Goal: Information Seeking & Learning: Check status

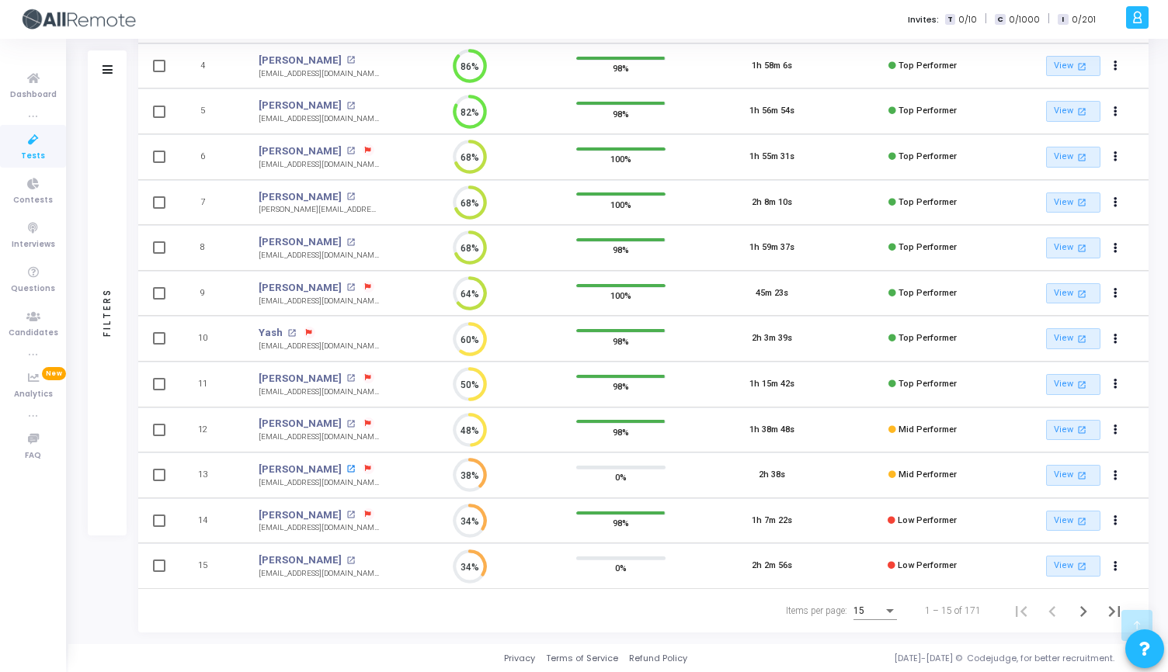
click at [346, 468] on mat-icon "open_in_new" at bounding box center [350, 469] width 9 height 9
click at [346, 559] on mat-icon "open_in_new" at bounding box center [350, 561] width 9 height 9
click at [0, 0] on div "Invites: T 0/10 | C 0/1000 | I 0/201 R Recruiter [PERSON_NAME] Subscribe to a p…" at bounding box center [584, 14] width 1168 height 672
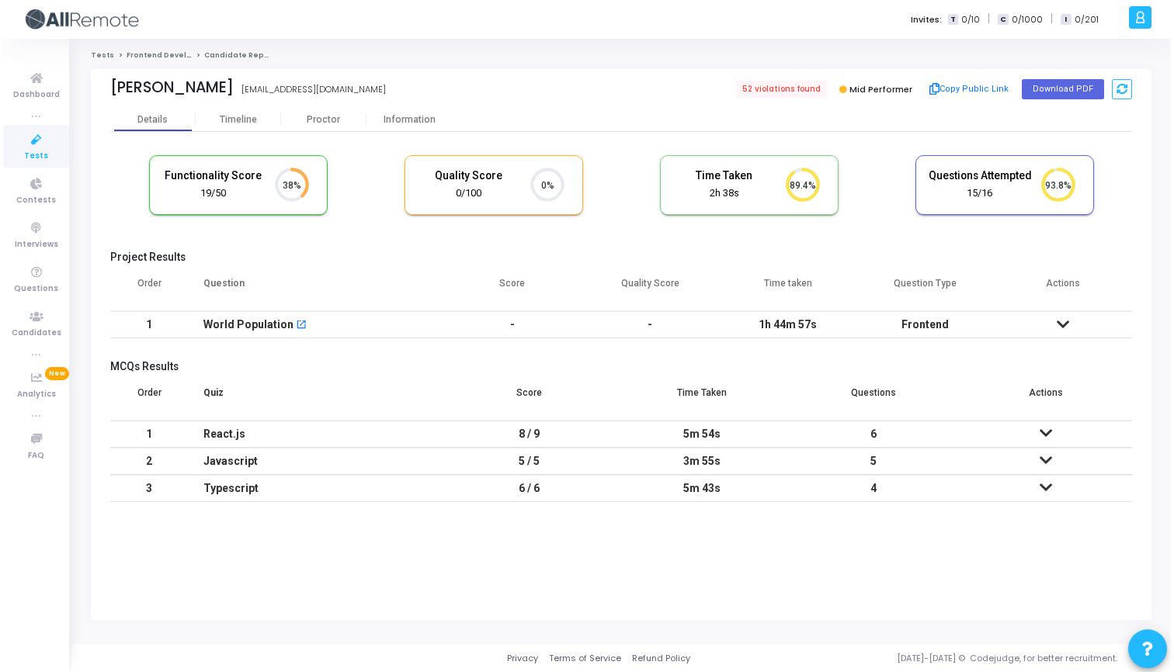
scroll to position [7, 7]
click at [328, 116] on div "Proctor" at bounding box center [320, 120] width 85 height 12
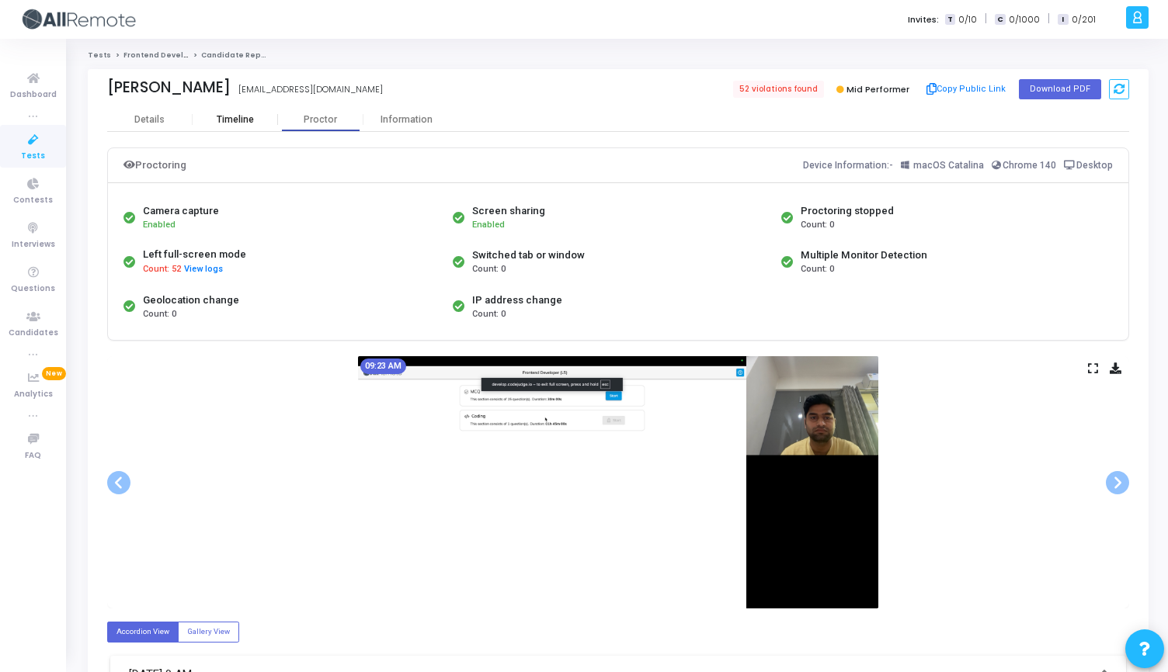
click at [234, 114] on div "Timeline" at bounding box center [235, 120] width 37 height 12
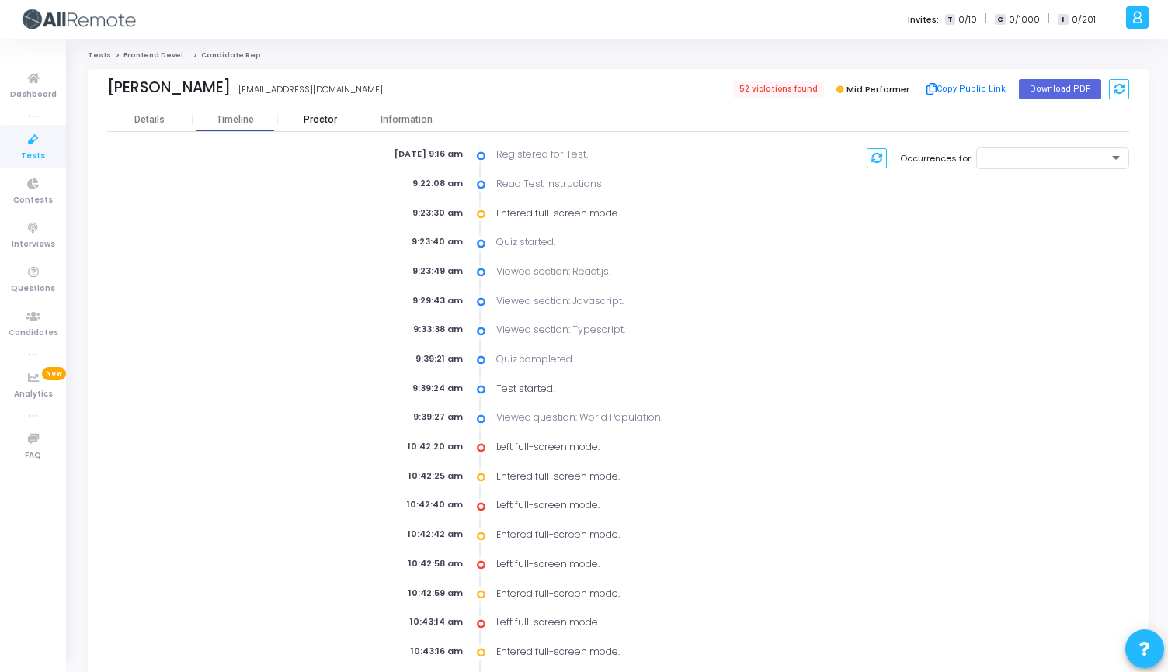
click at [312, 117] on div "Proctor" at bounding box center [320, 120] width 85 height 12
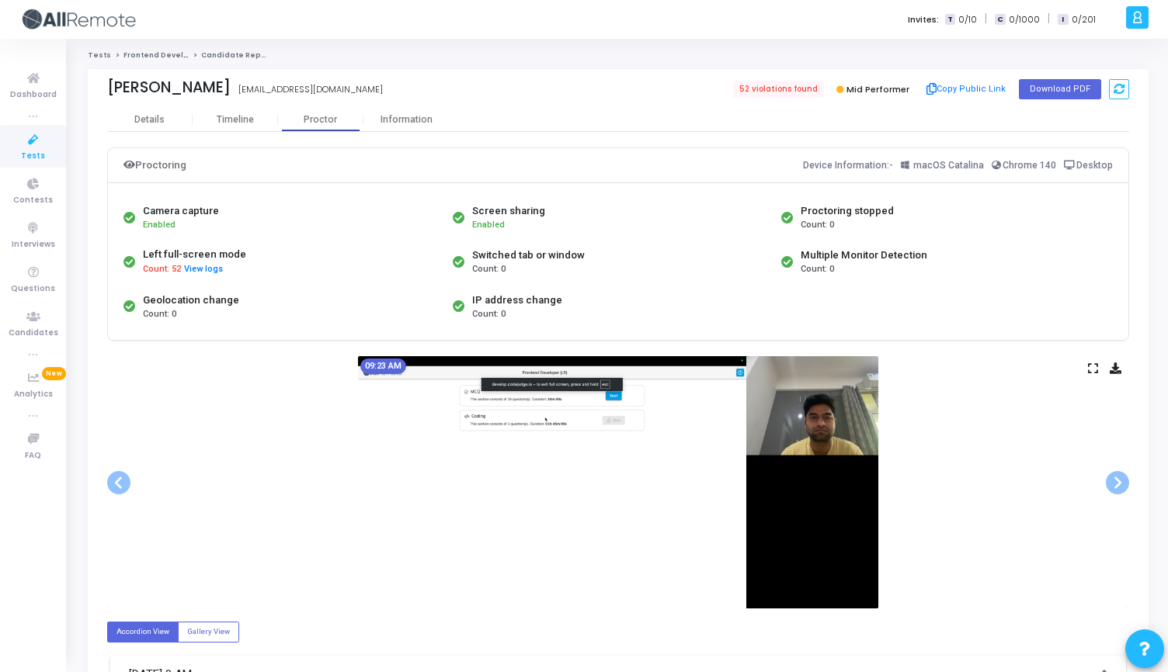
click at [1089, 365] on icon at bounding box center [1093, 368] width 10 height 9
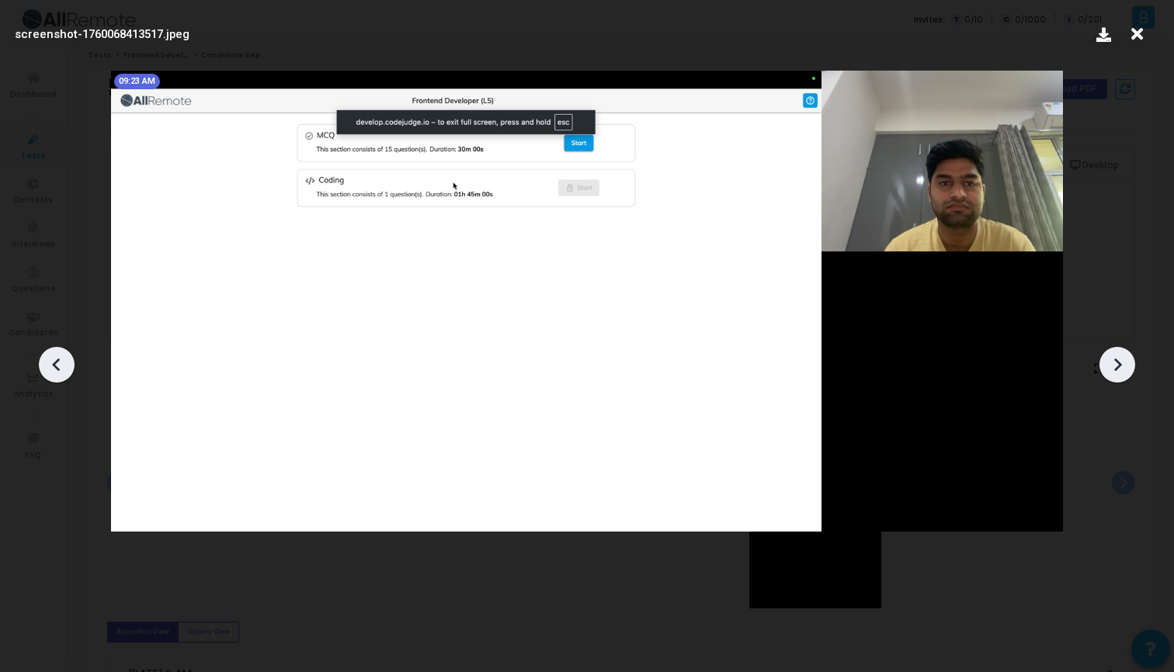
click at [1113, 370] on icon at bounding box center [1117, 364] width 23 height 23
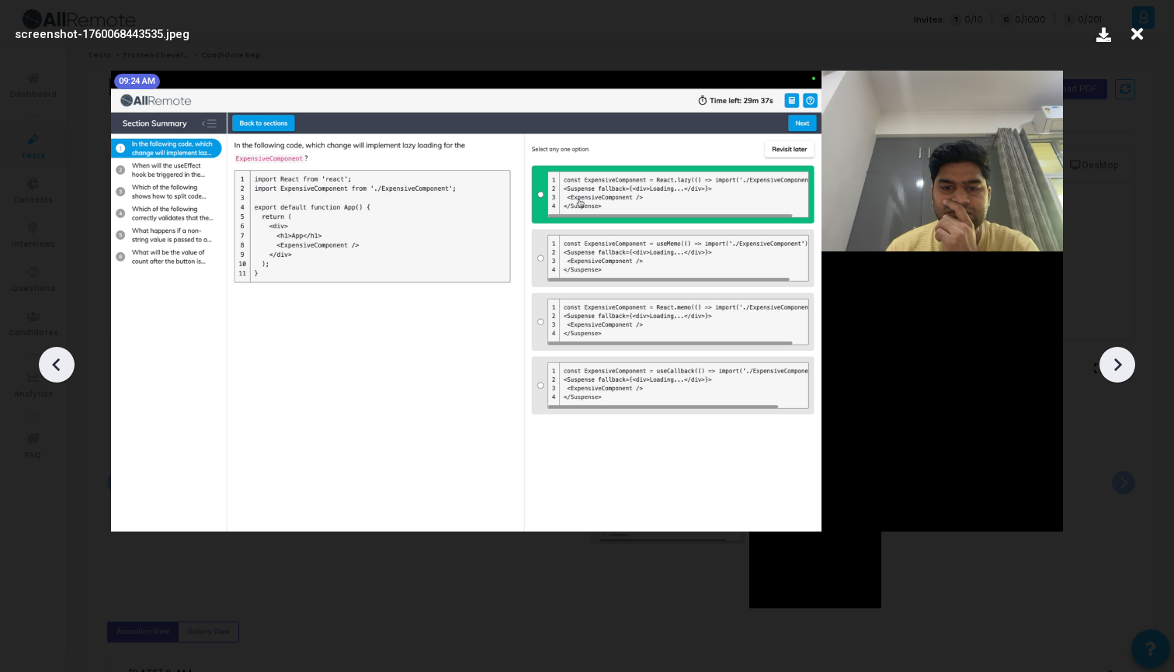
click at [1118, 367] on icon at bounding box center [1118, 365] width 8 height 13
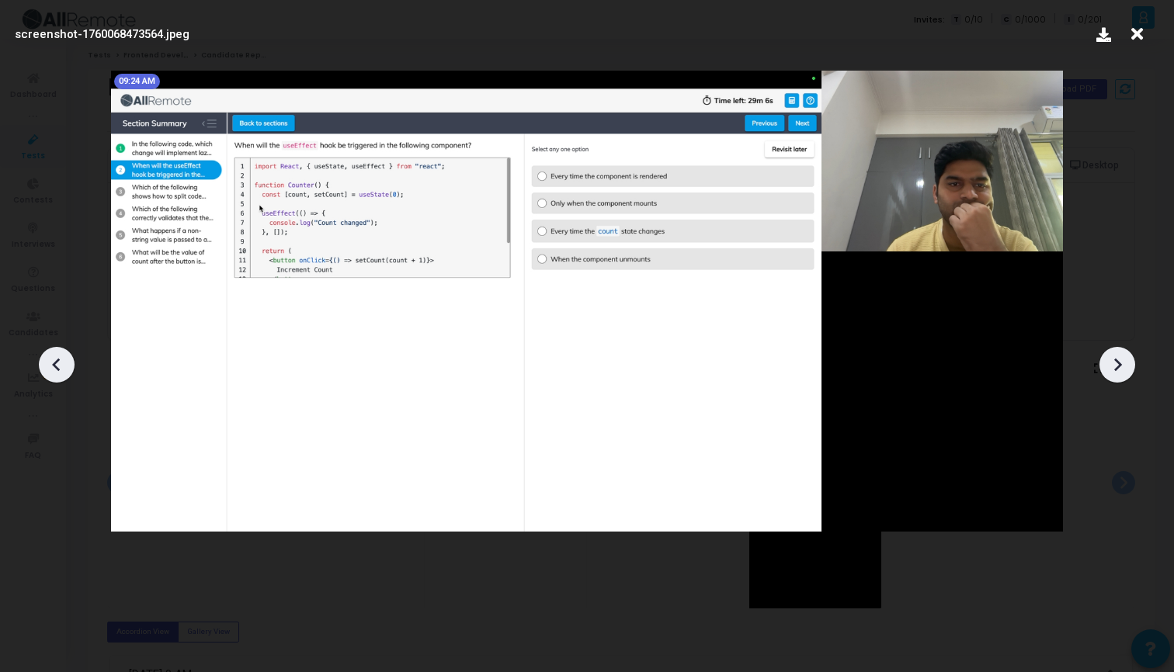
click at [1118, 367] on icon at bounding box center [1118, 365] width 8 height 13
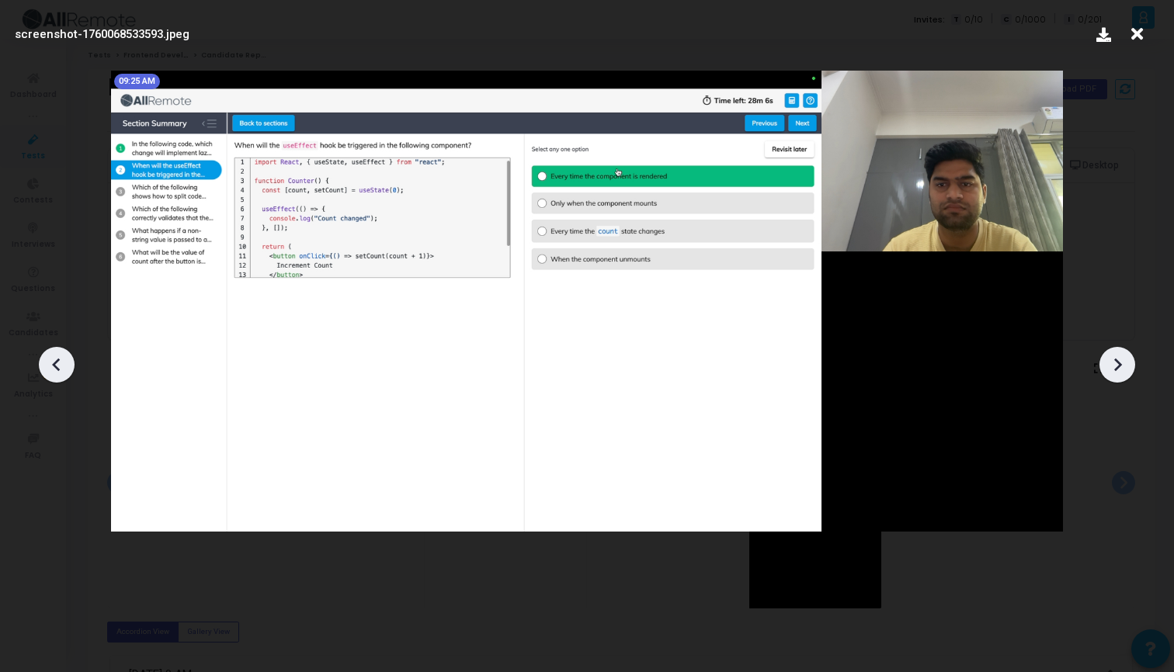
click at [1118, 368] on icon at bounding box center [1118, 365] width 8 height 13
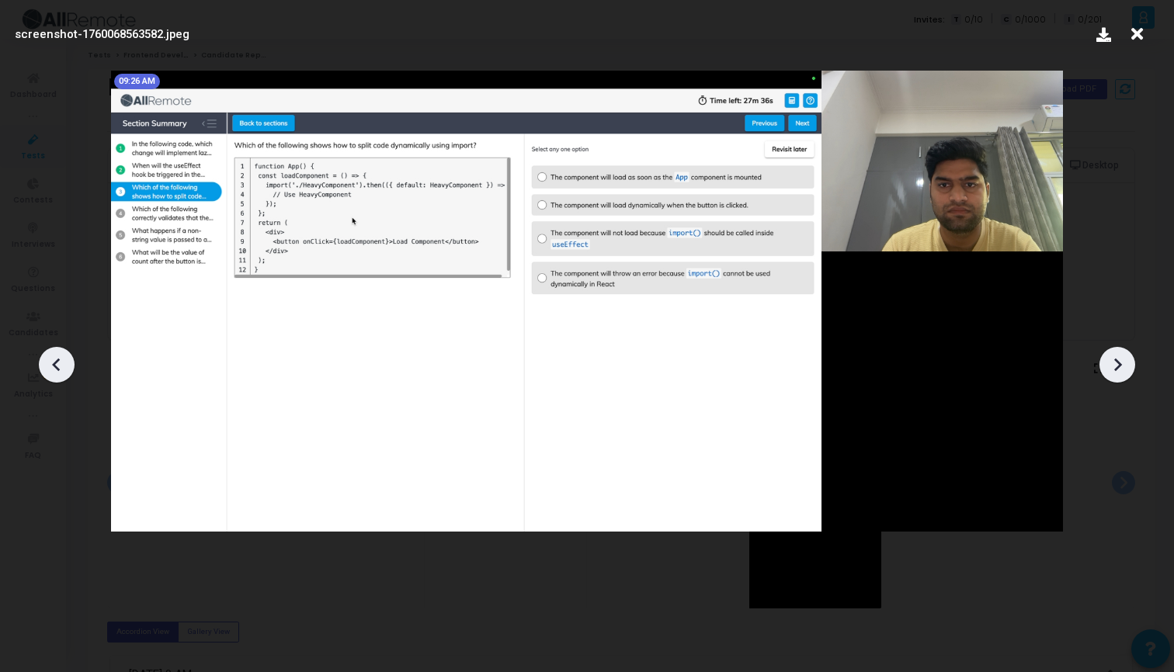
click at [1118, 368] on icon at bounding box center [1118, 365] width 8 height 13
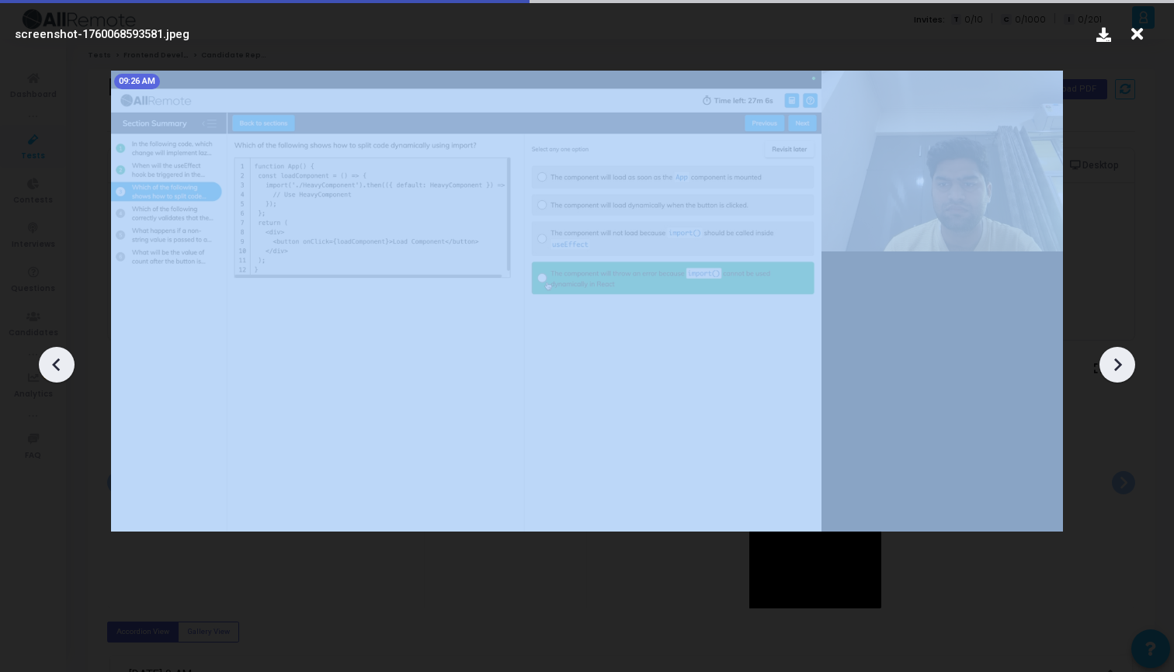
click at [1118, 368] on icon at bounding box center [1118, 365] width 8 height 13
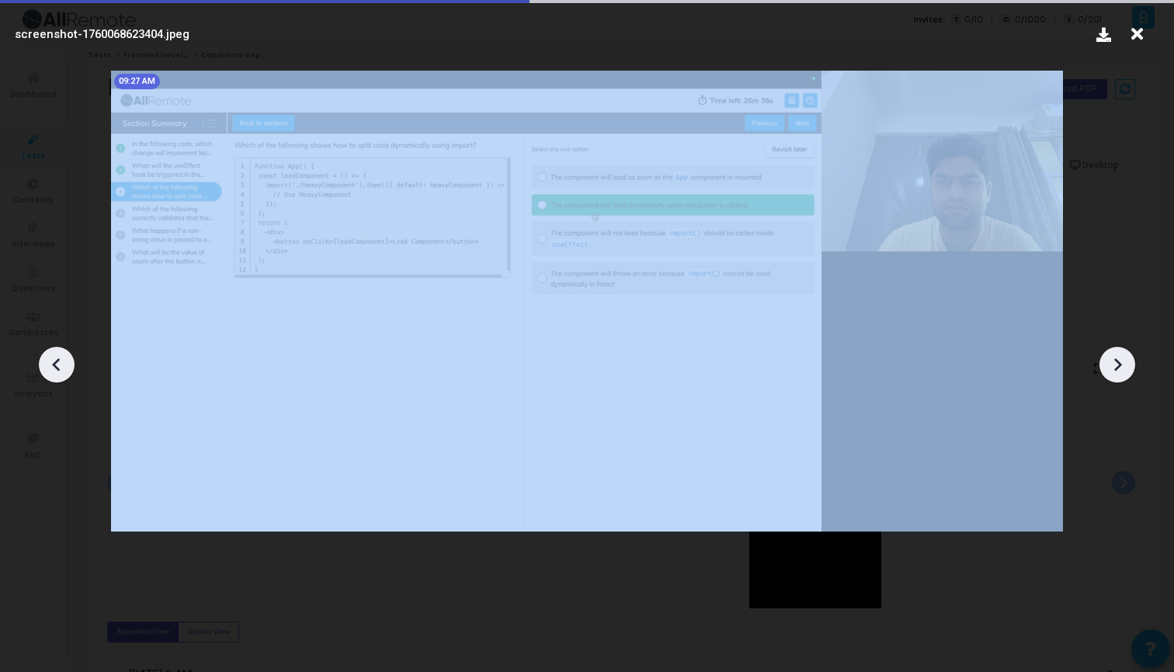
click at [1118, 368] on icon at bounding box center [1118, 365] width 8 height 13
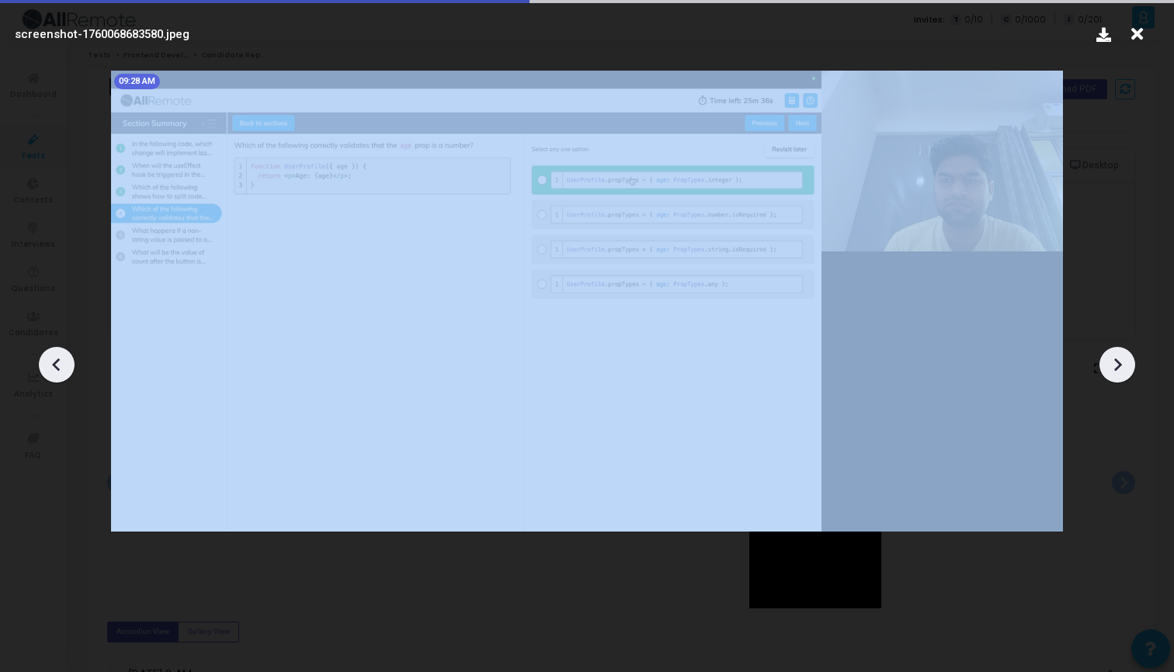
click at [1118, 368] on icon at bounding box center [1118, 365] width 8 height 13
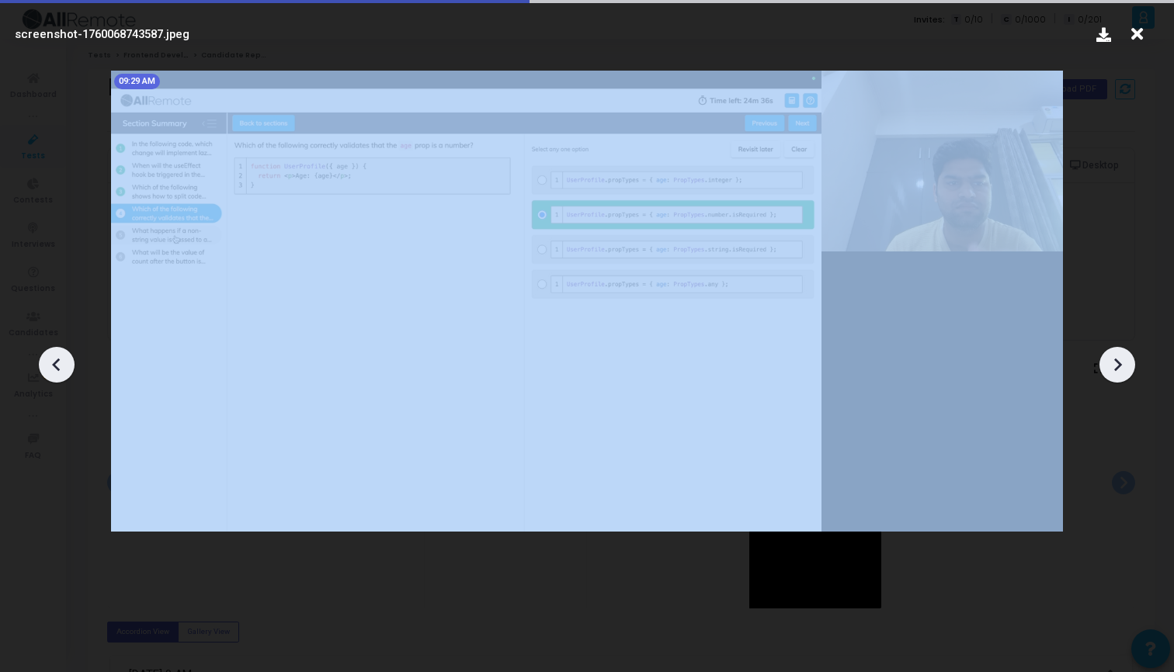
click at [1118, 368] on icon at bounding box center [1118, 365] width 8 height 13
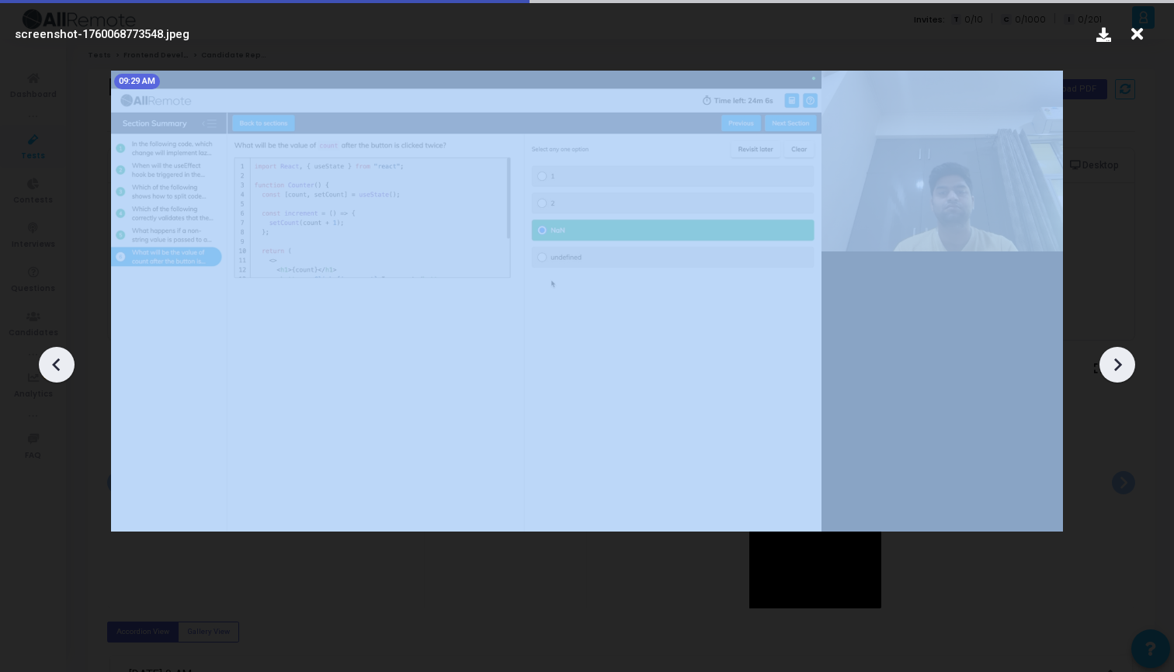
click at [1118, 368] on icon at bounding box center [1118, 365] width 8 height 13
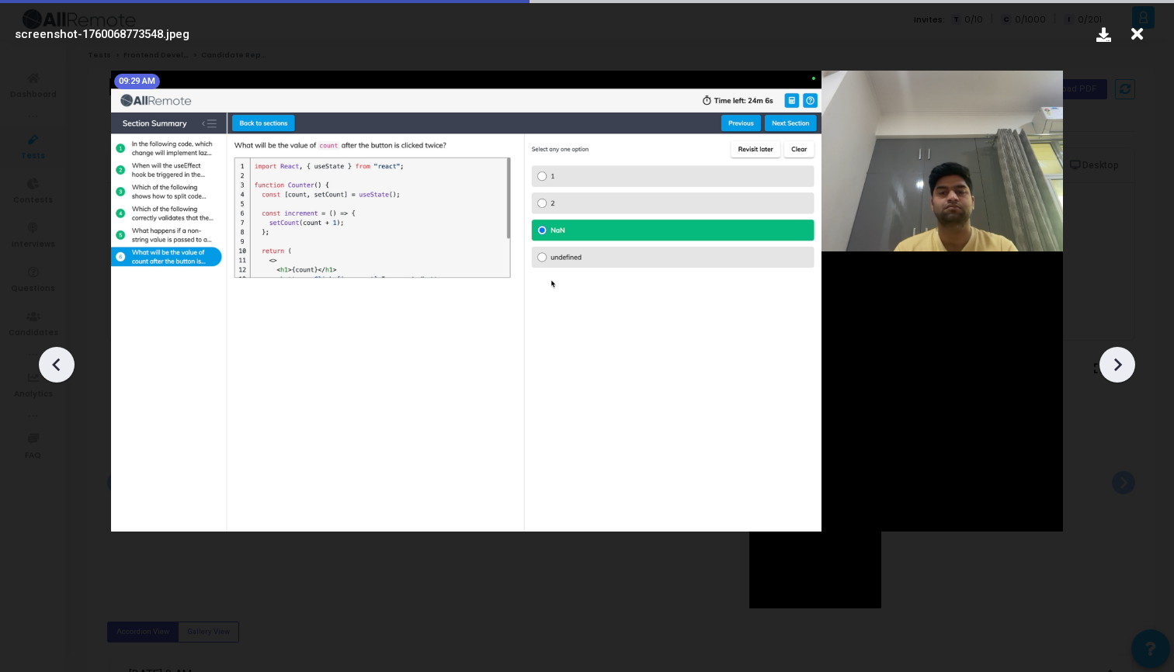
click at [1124, 364] on icon at bounding box center [1117, 364] width 23 height 23
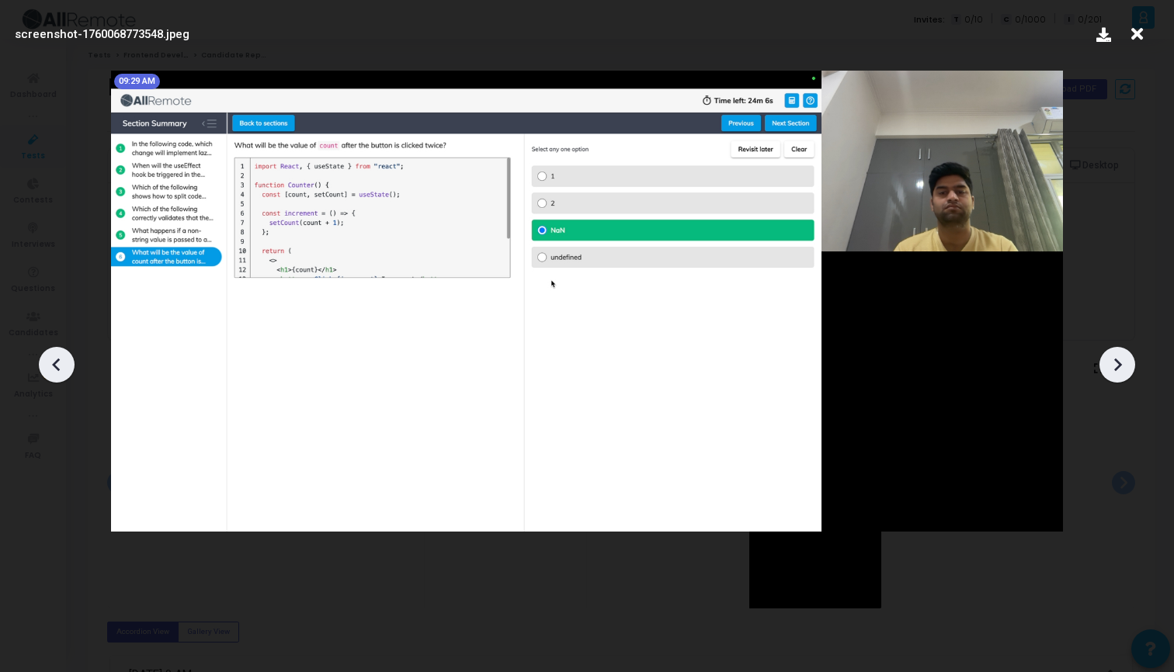
click at [1119, 357] on icon at bounding box center [1117, 364] width 23 height 23
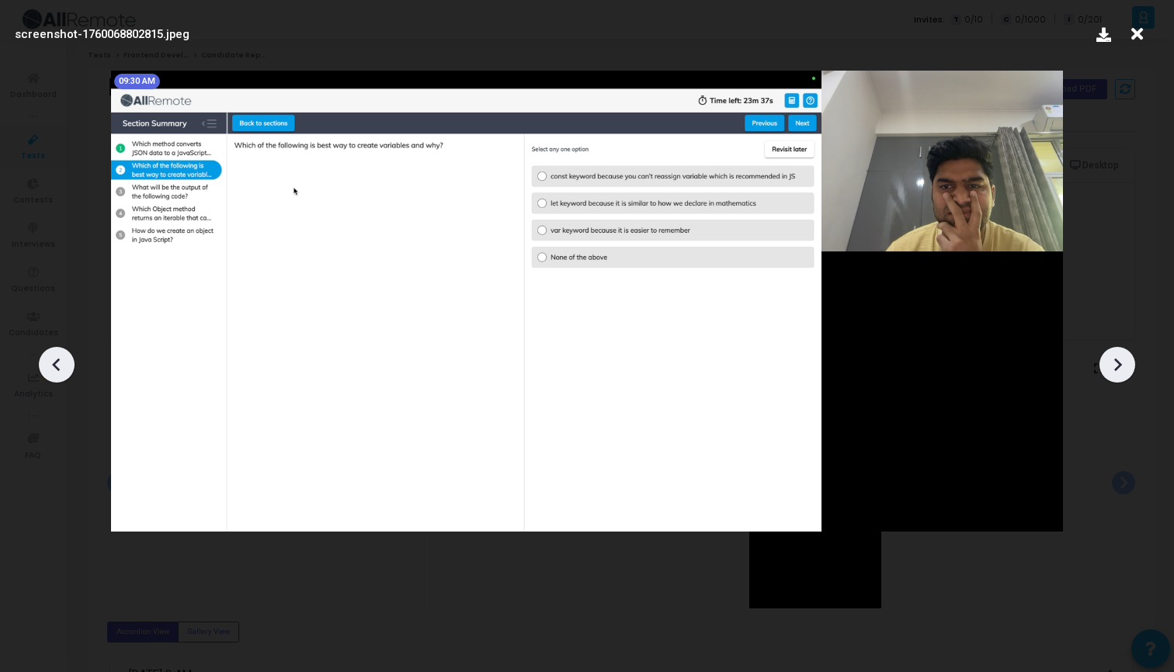
click at [1119, 357] on icon at bounding box center [1117, 364] width 23 height 23
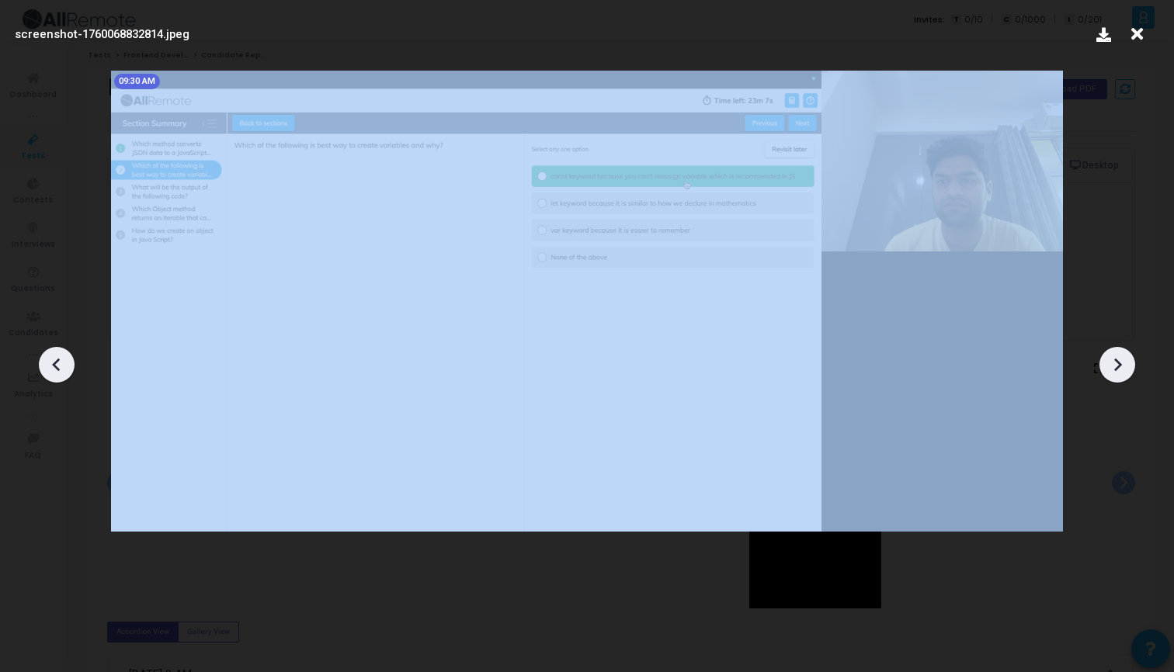
click at [1119, 357] on icon at bounding box center [1117, 364] width 23 height 23
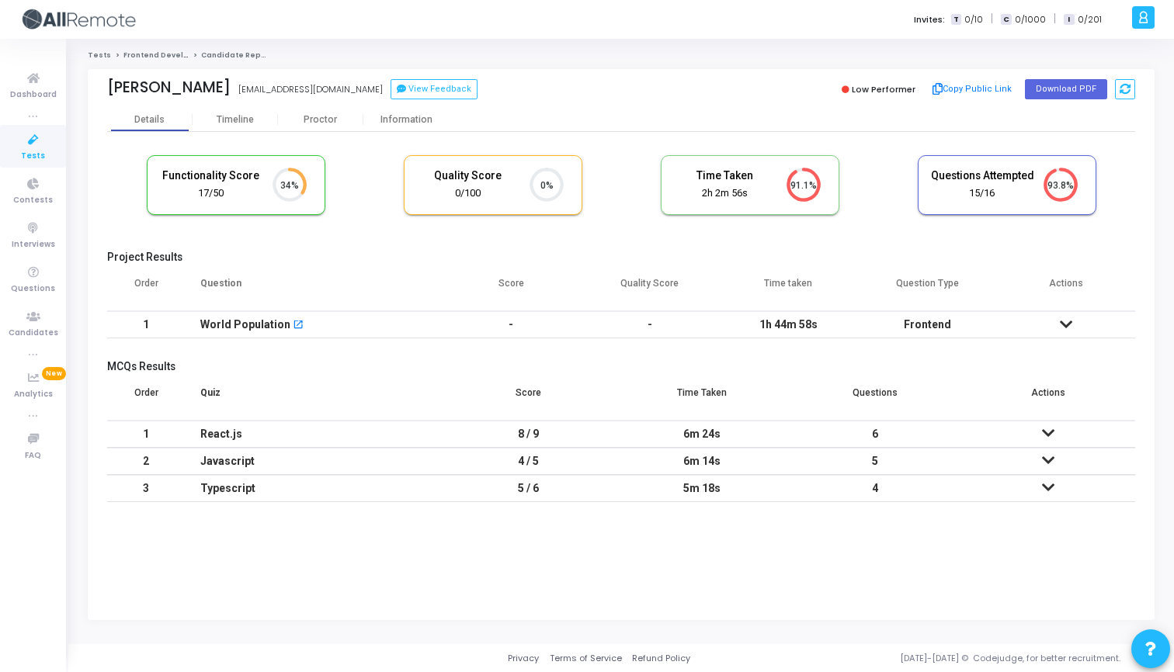
click at [1048, 428] on icon at bounding box center [1048, 433] width 12 height 11
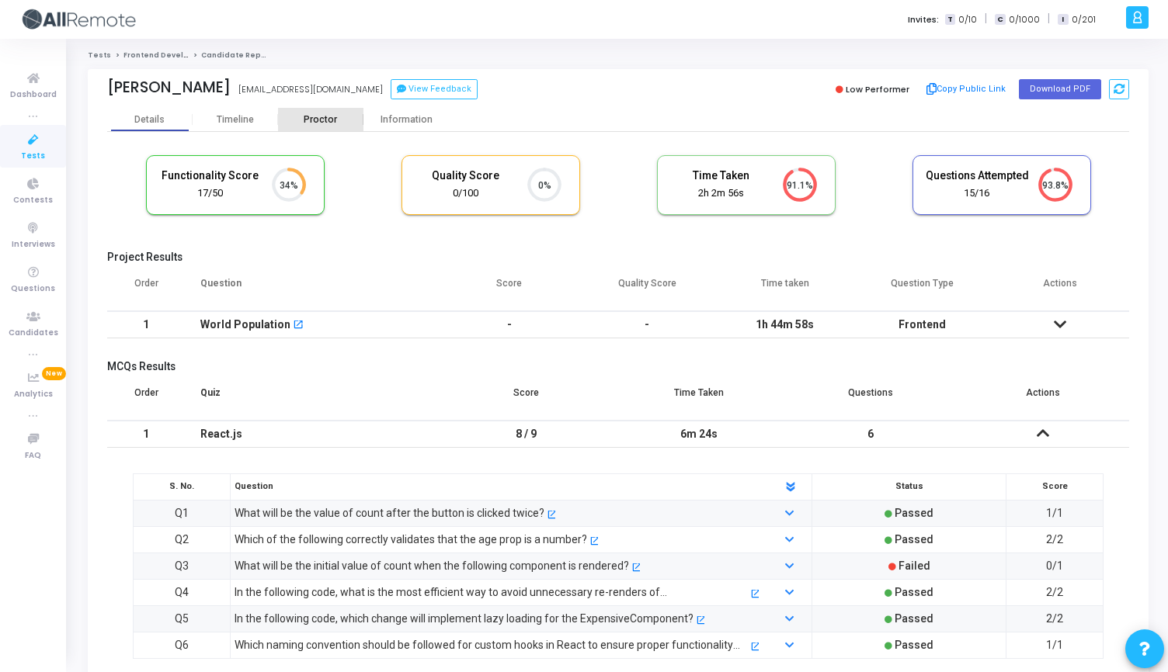
click at [324, 117] on div "Proctor" at bounding box center [320, 120] width 85 height 12
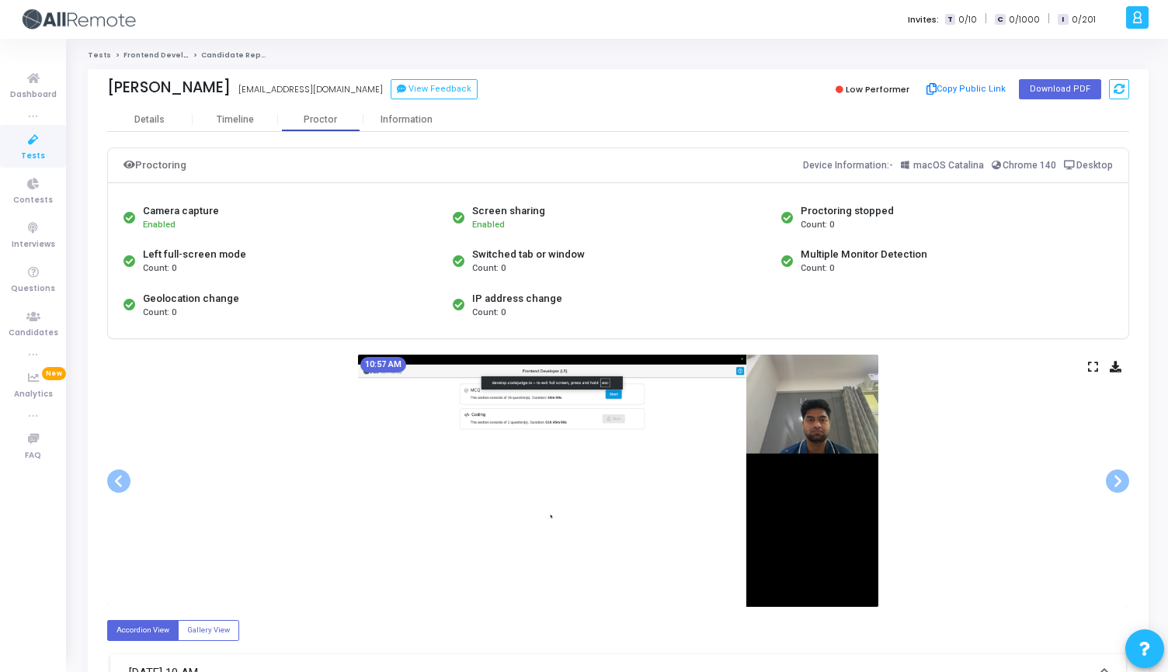
click at [1090, 363] on icon at bounding box center [1093, 367] width 10 height 9
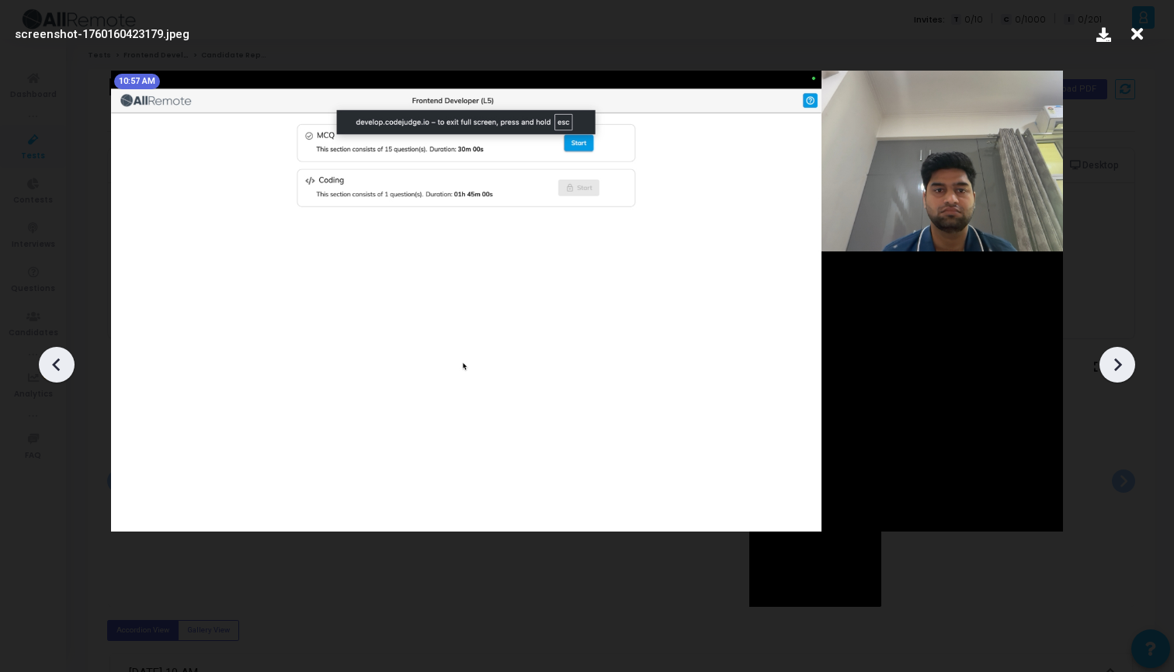
click at [1112, 358] on icon at bounding box center [1117, 364] width 23 height 23
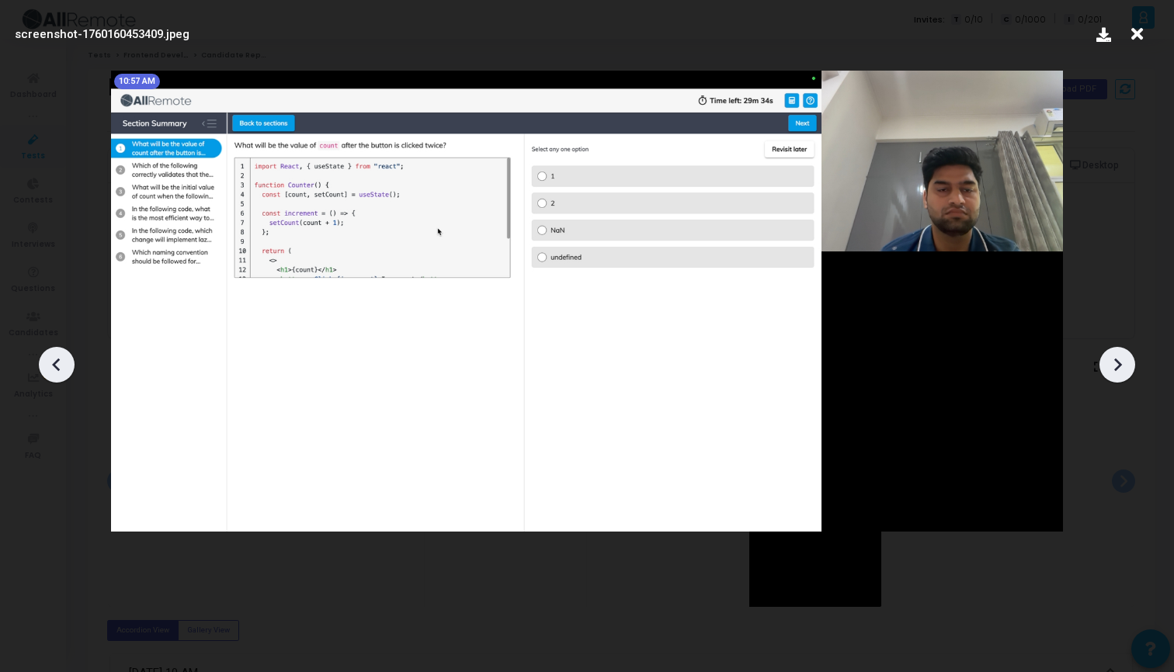
click at [1112, 358] on icon at bounding box center [1117, 364] width 23 height 23
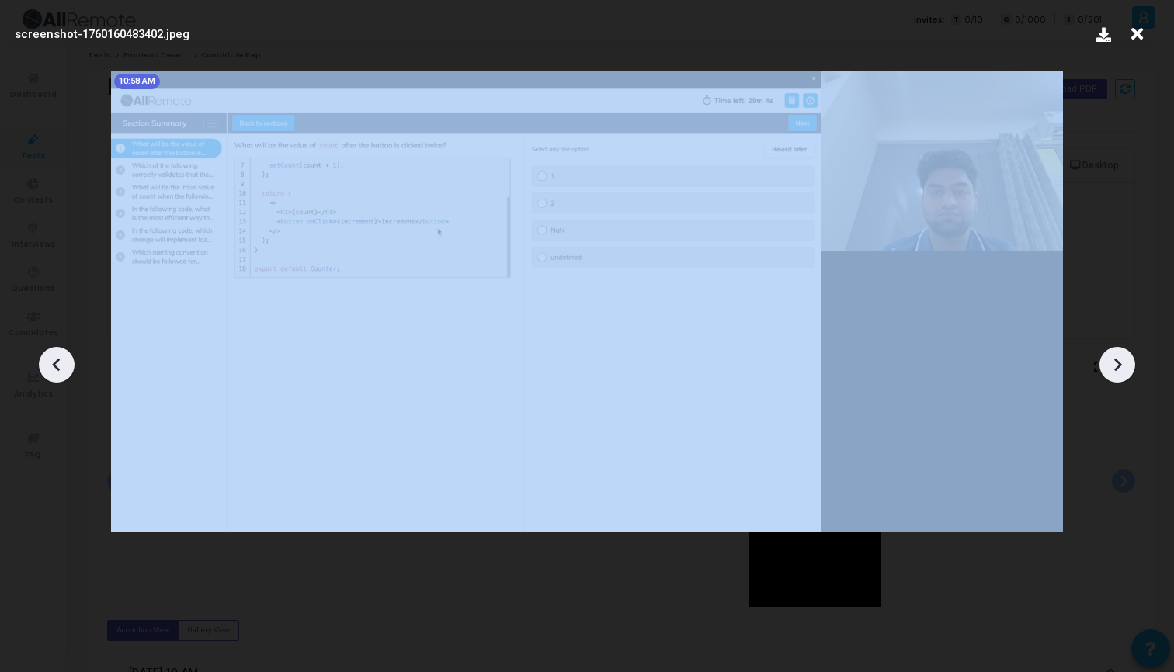
click at [1112, 358] on icon at bounding box center [1117, 364] width 23 height 23
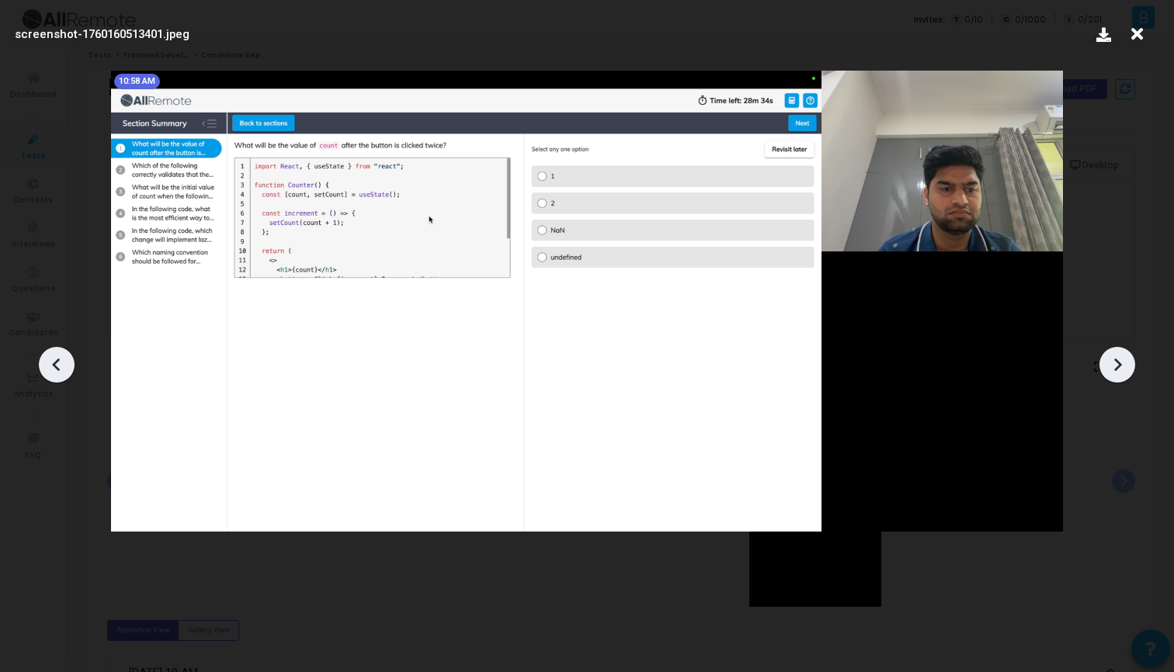
click at [1112, 358] on icon at bounding box center [1117, 364] width 23 height 23
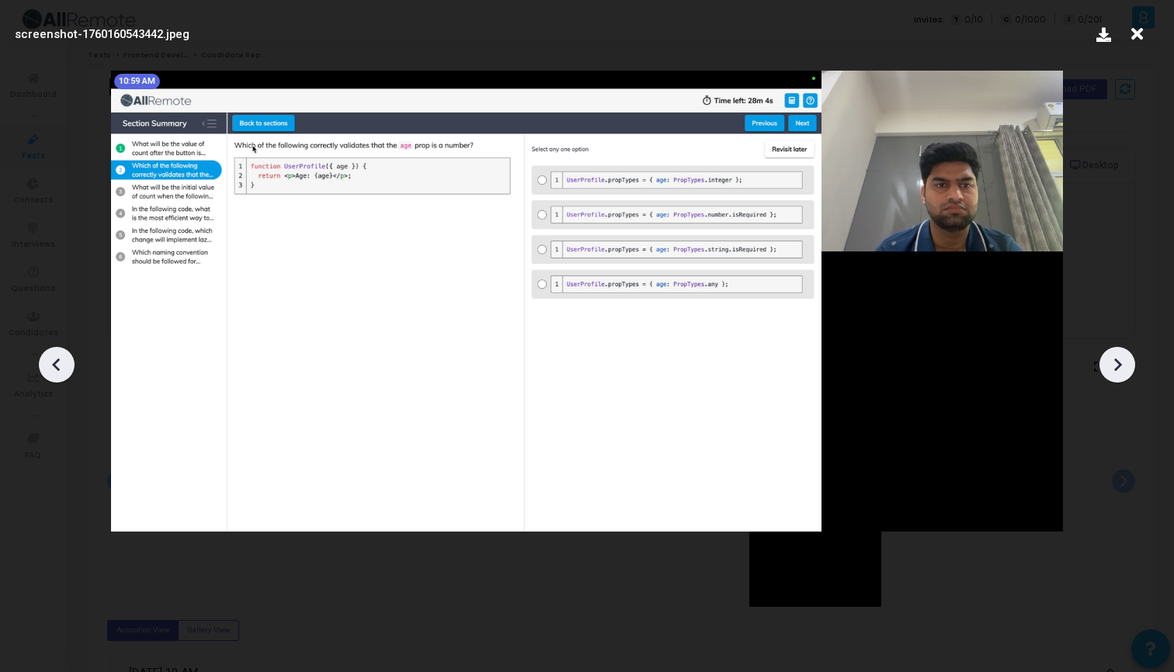
click at [1112, 358] on icon at bounding box center [1117, 364] width 23 height 23
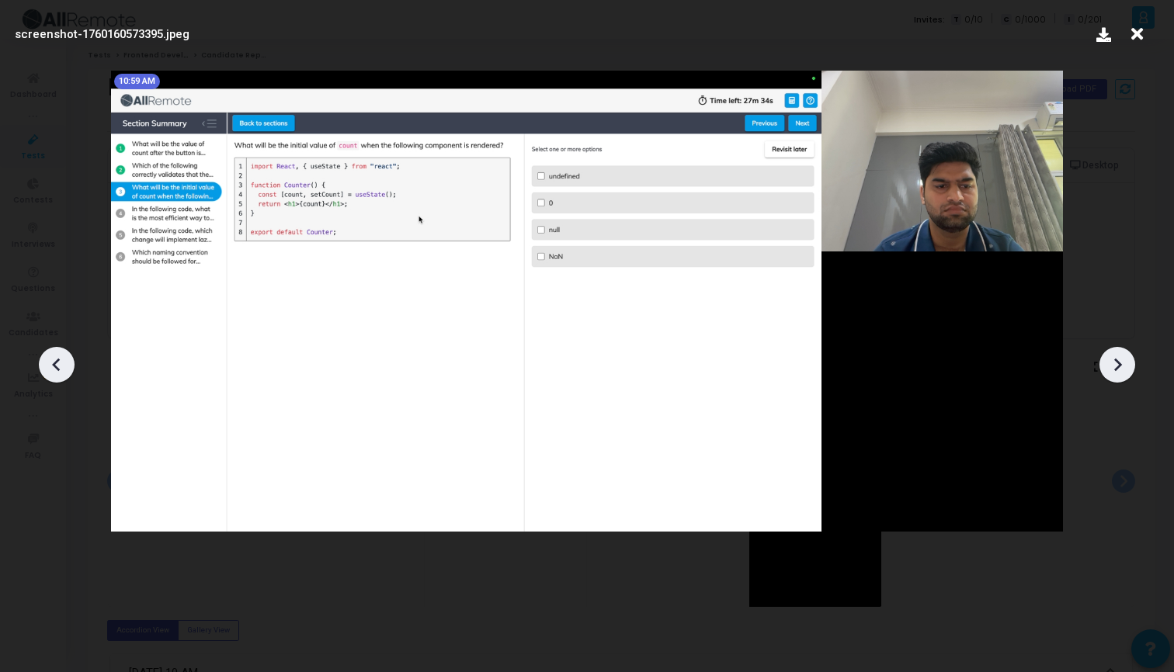
click at [1113, 358] on icon at bounding box center [1117, 364] width 23 height 23
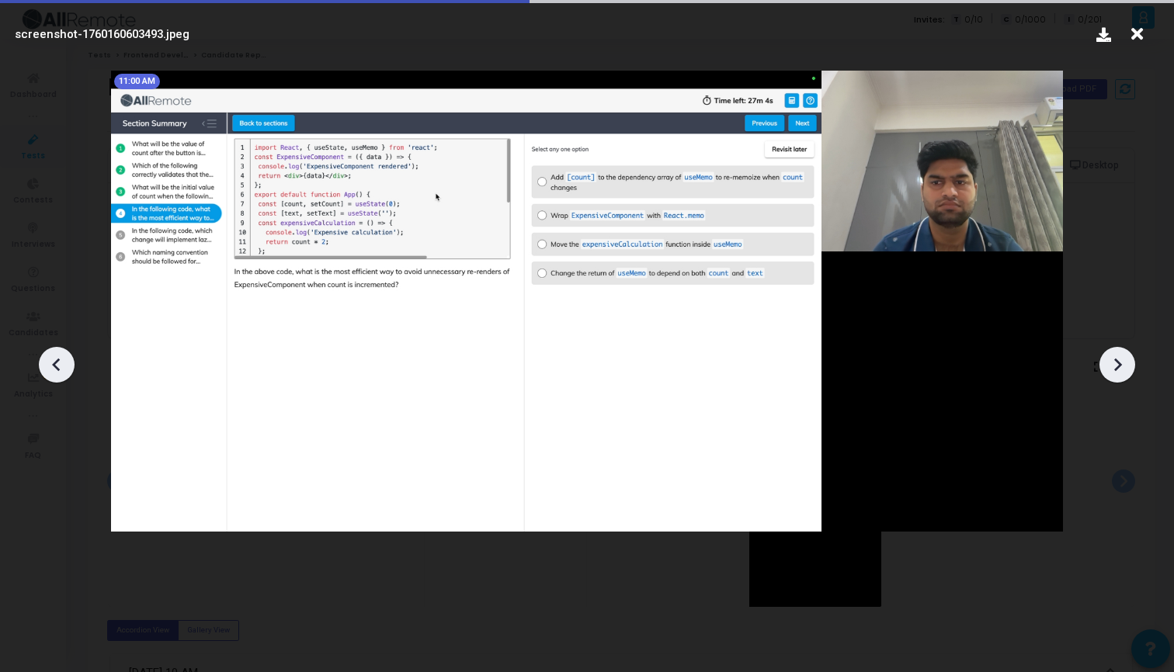
click at [1113, 358] on icon at bounding box center [1117, 364] width 23 height 23
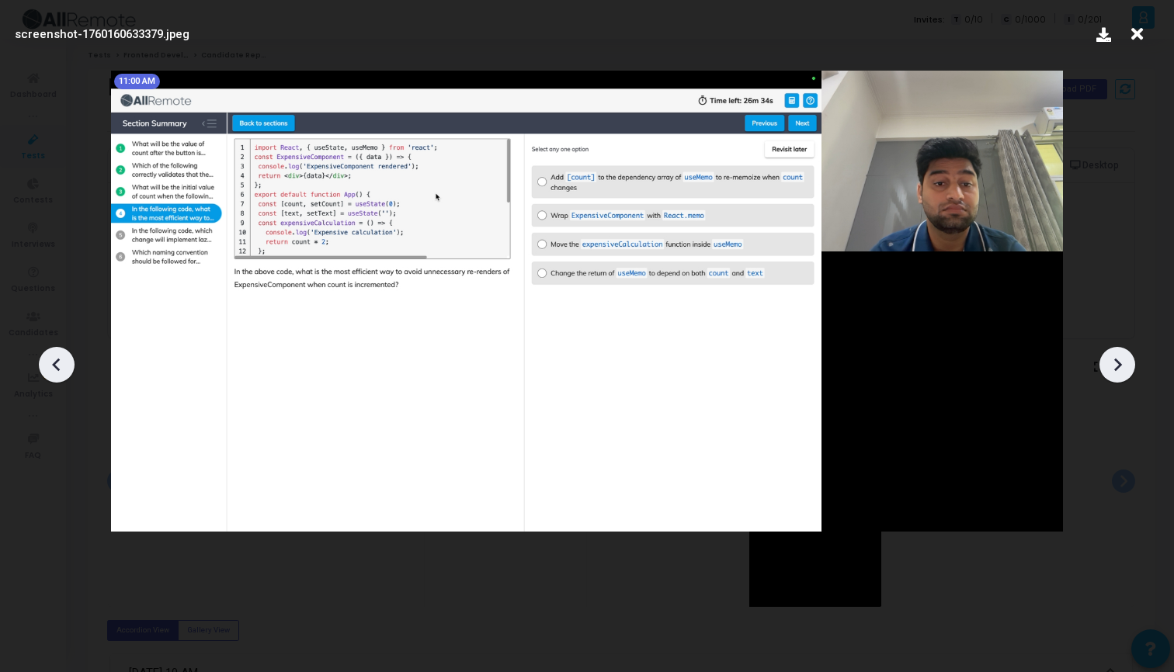
click at [1114, 358] on icon at bounding box center [1117, 364] width 23 height 23
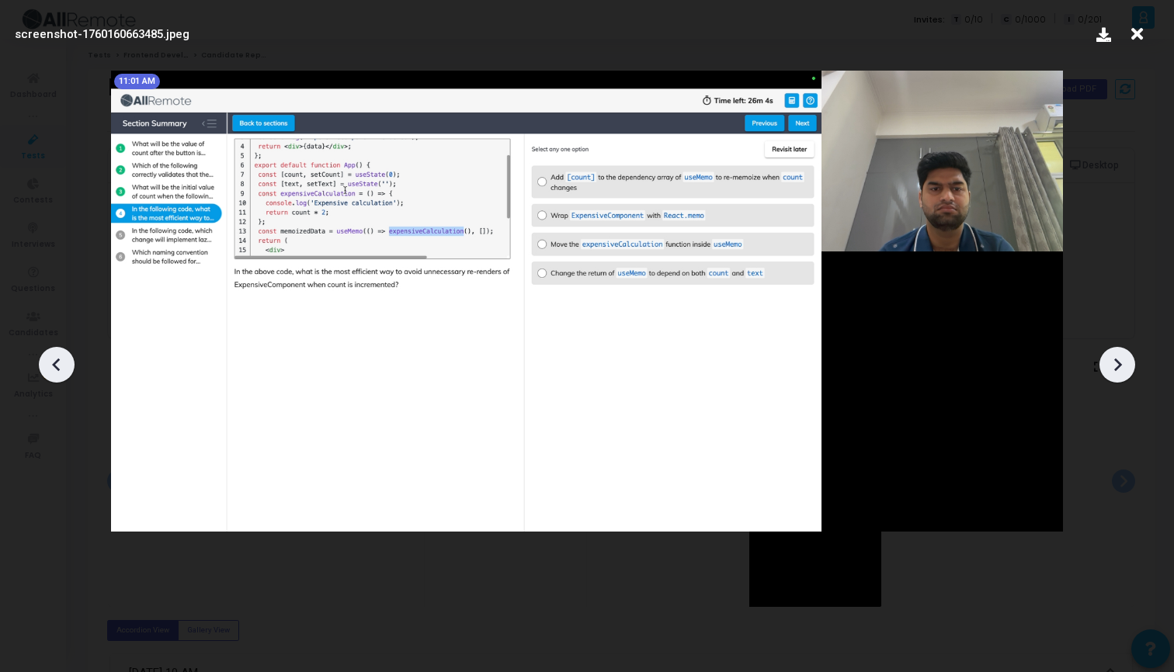
click at [1114, 358] on icon at bounding box center [1117, 364] width 23 height 23
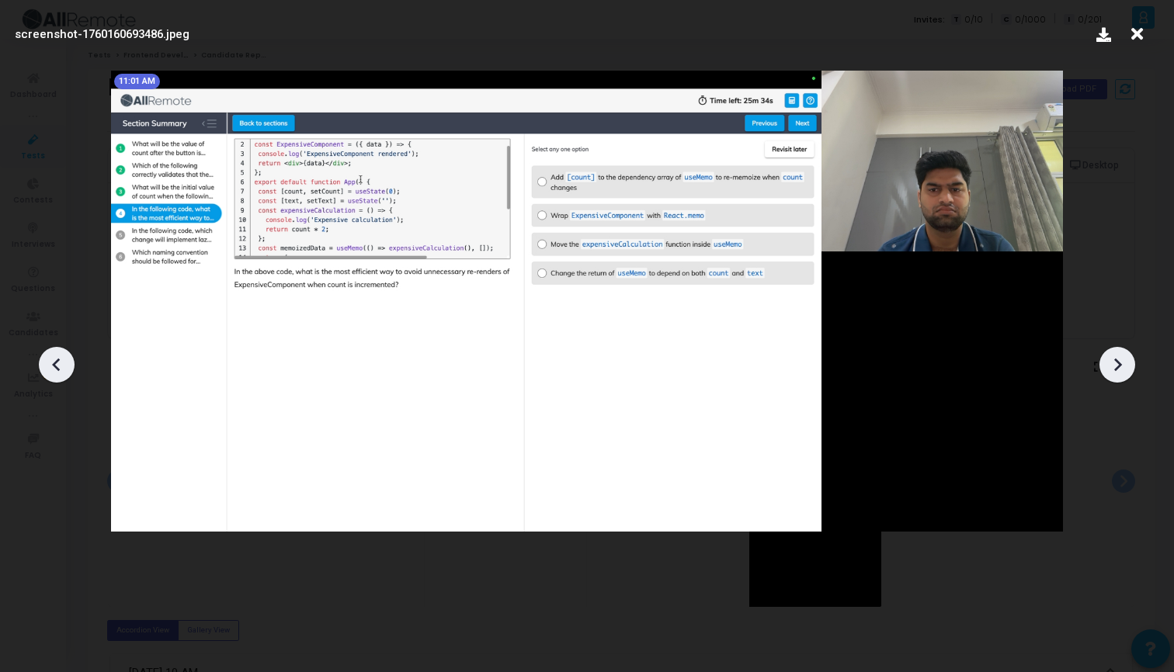
click at [1115, 358] on icon at bounding box center [1117, 364] width 23 height 23
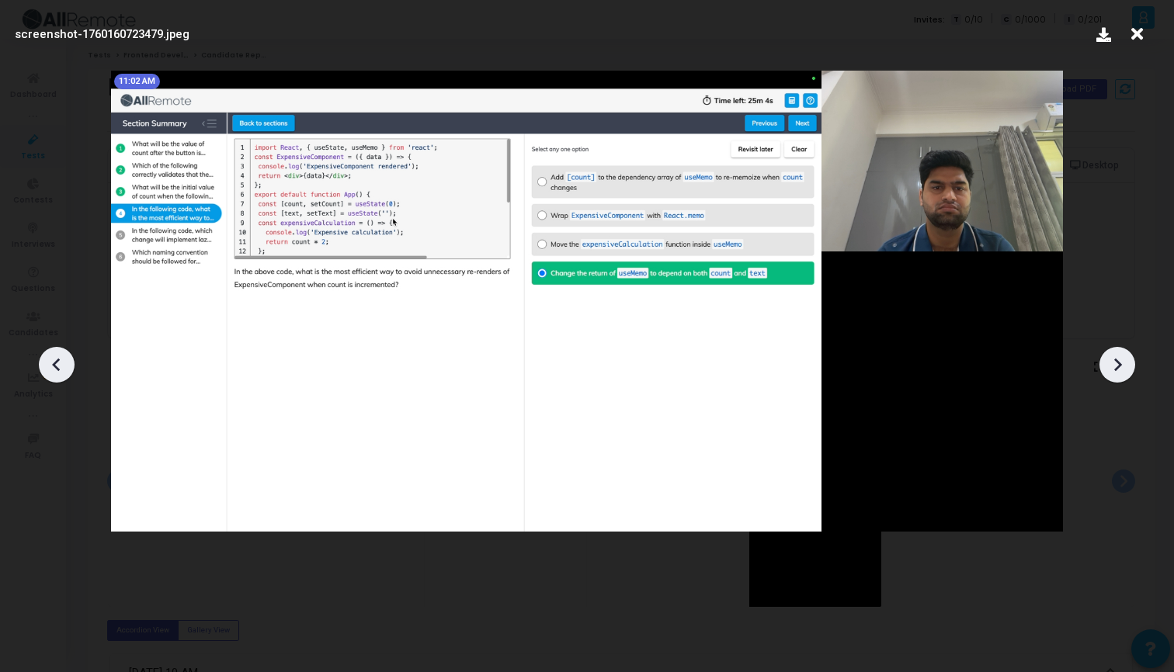
click at [1115, 358] on icon at bounding box center [1117, 364] width 23 height 23
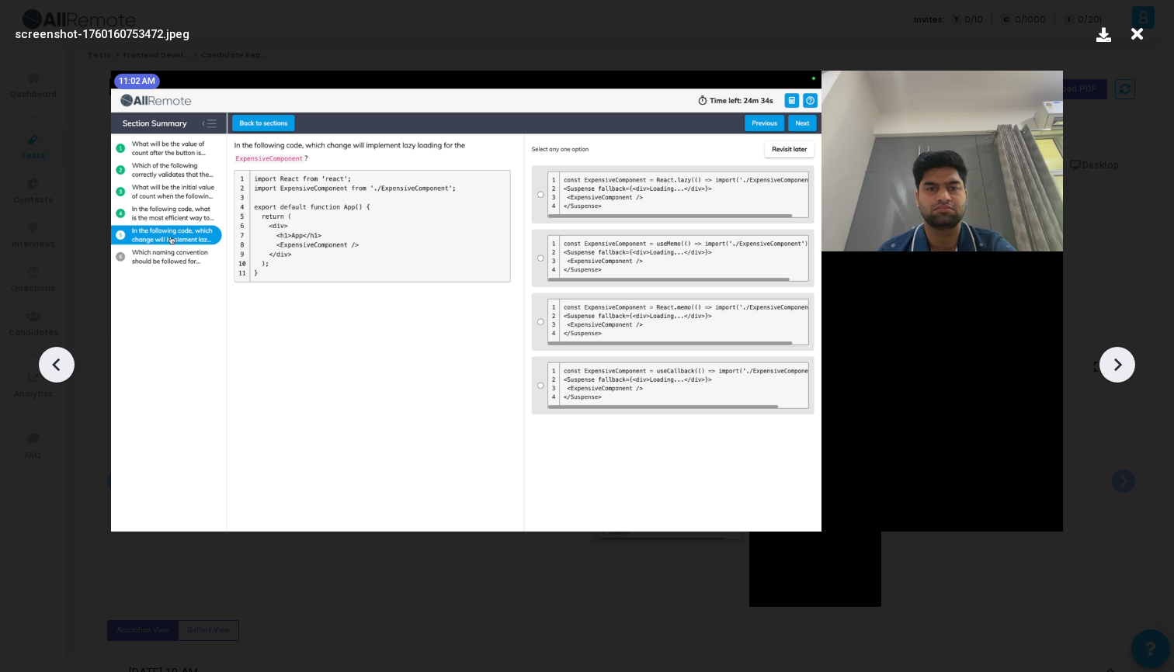
click at [1115, 358] on icon at bounding box center [1117, 364] width 23 height 23
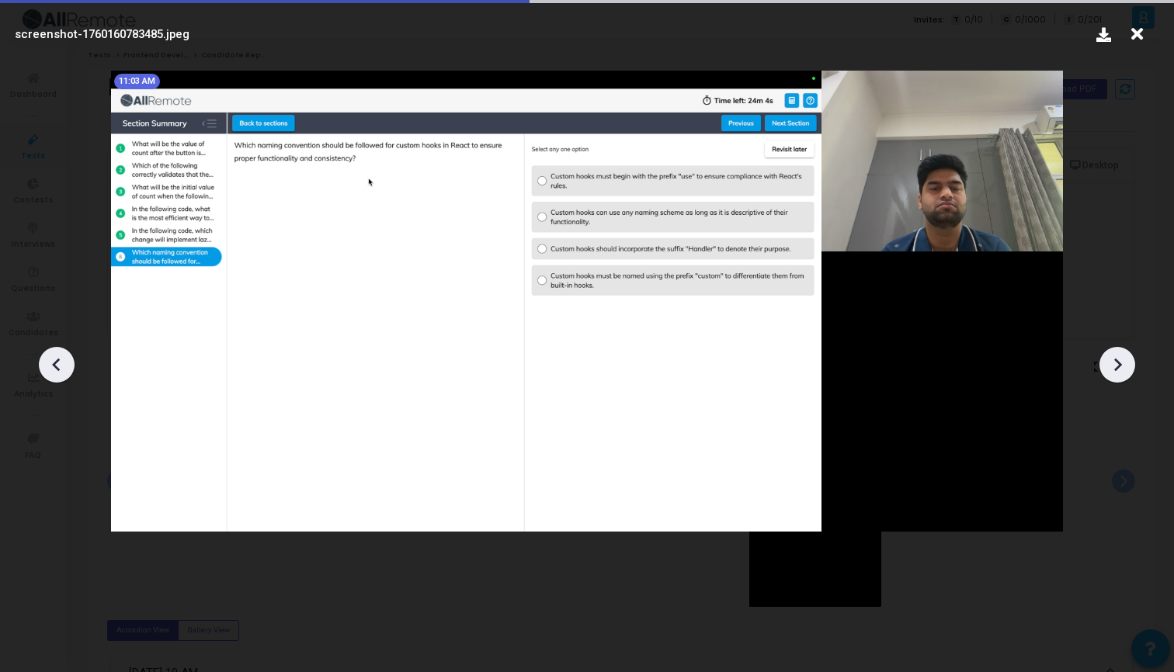
click at [1115, 358] on icon at bounding box center [1117, 364] width 23 height 23
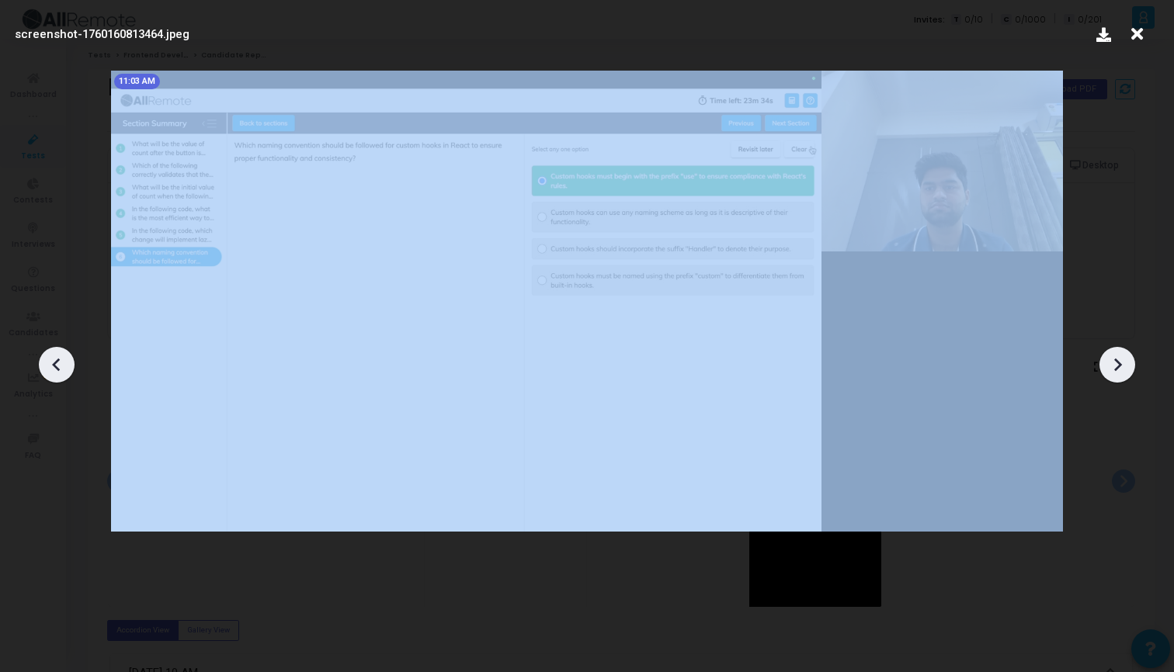
click at [1115, 358] on icon at bounding box center [1117, 364] width 23 height 23
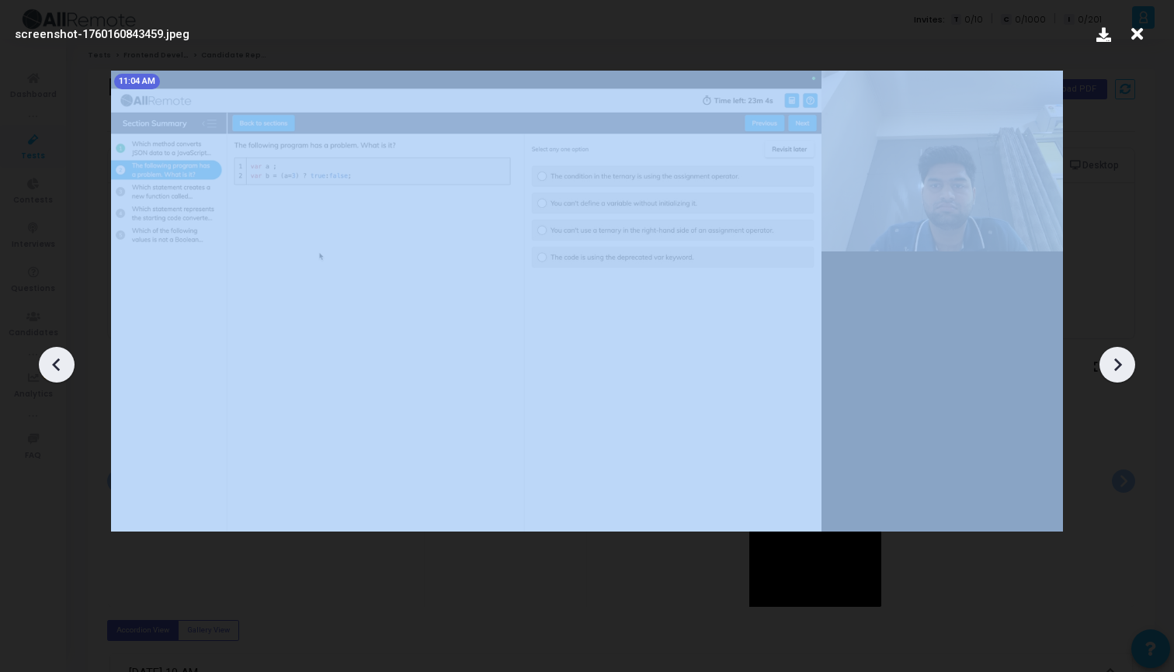
click at [1115, 358] on icon at bounding box center [1117, 364] width 23 height 23
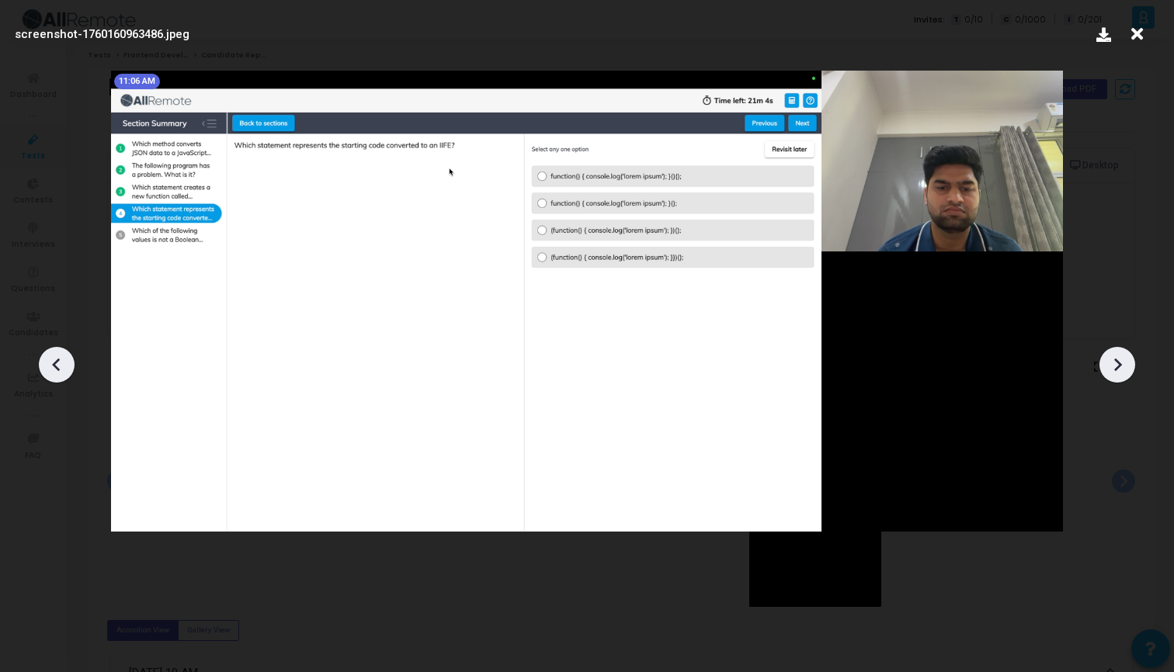
click at [1115, 358] on icon at bounding box center [1117, 364] width 23 height 23
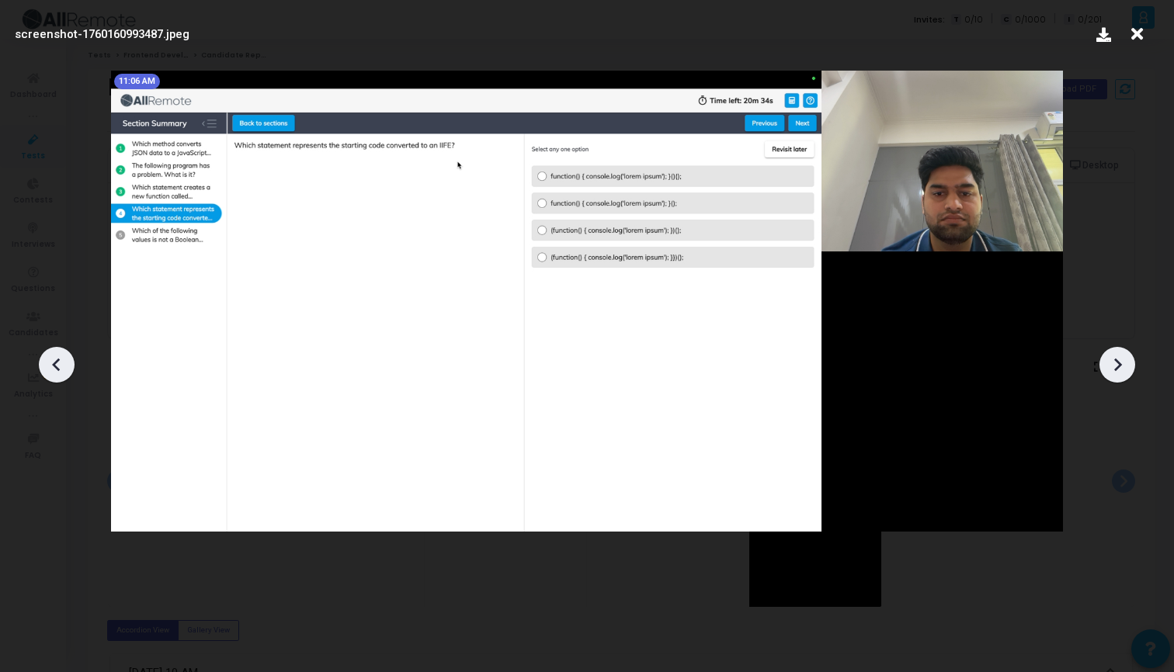
click at [1115, 358] on icon at bounding box center [1117, 364] width 23 height 23
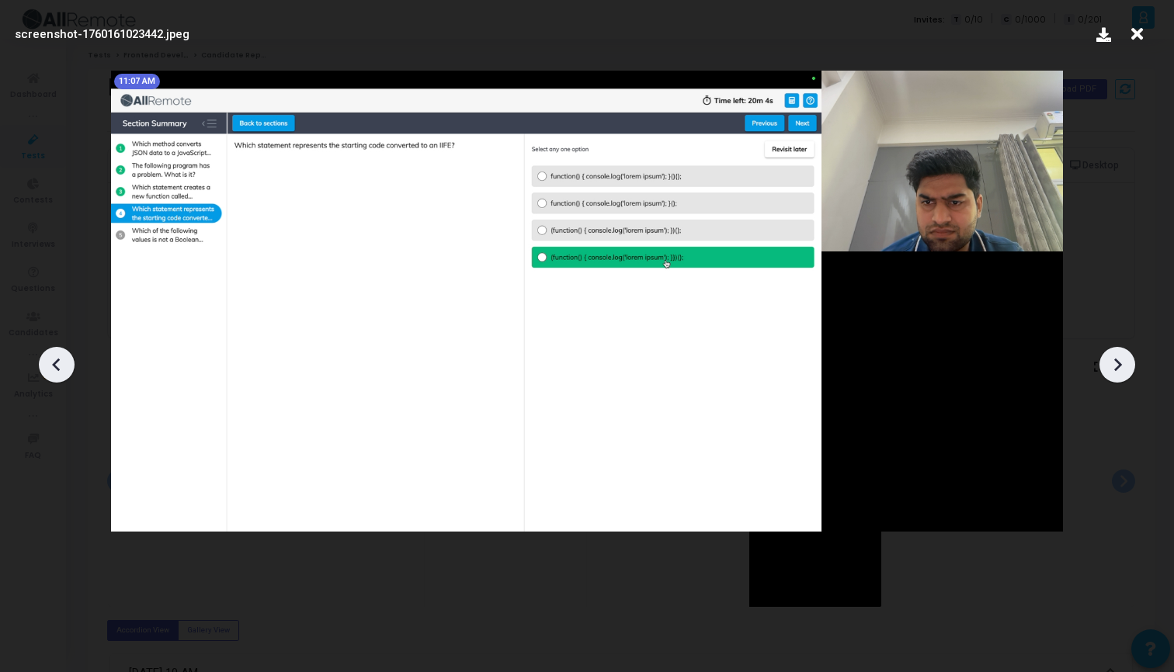
click at [1110, 375] on icon at bounding box center [1117, 364] width 23 height 23
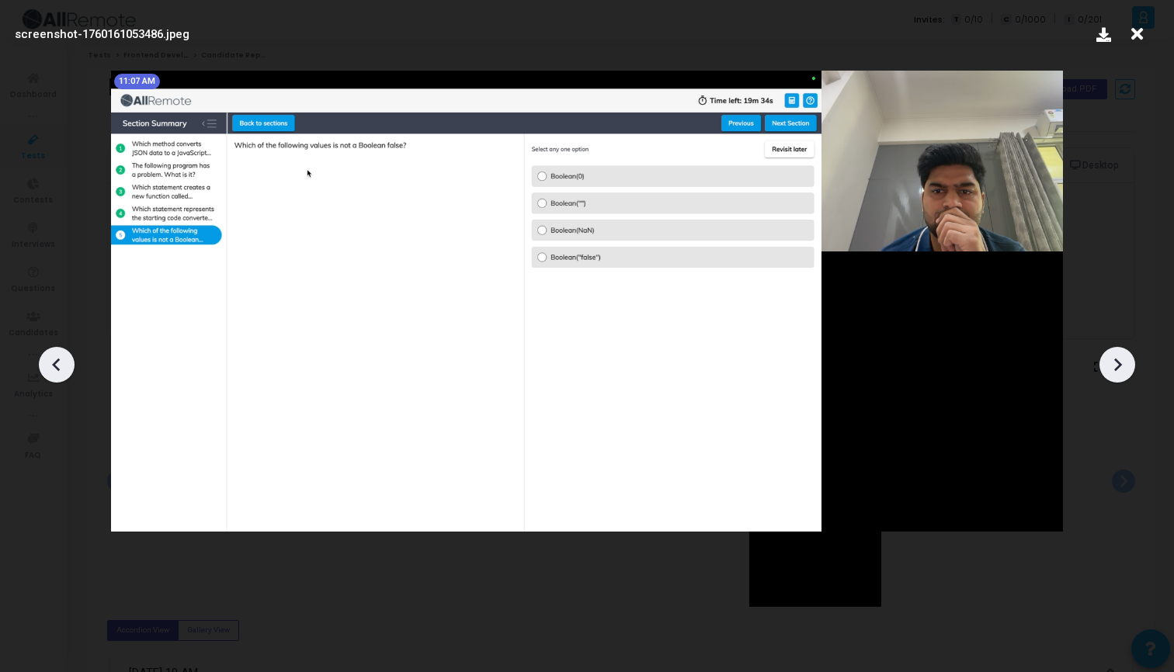
click at [1108, 379] on div at bounding box center [1118, 365] width 36 height 36
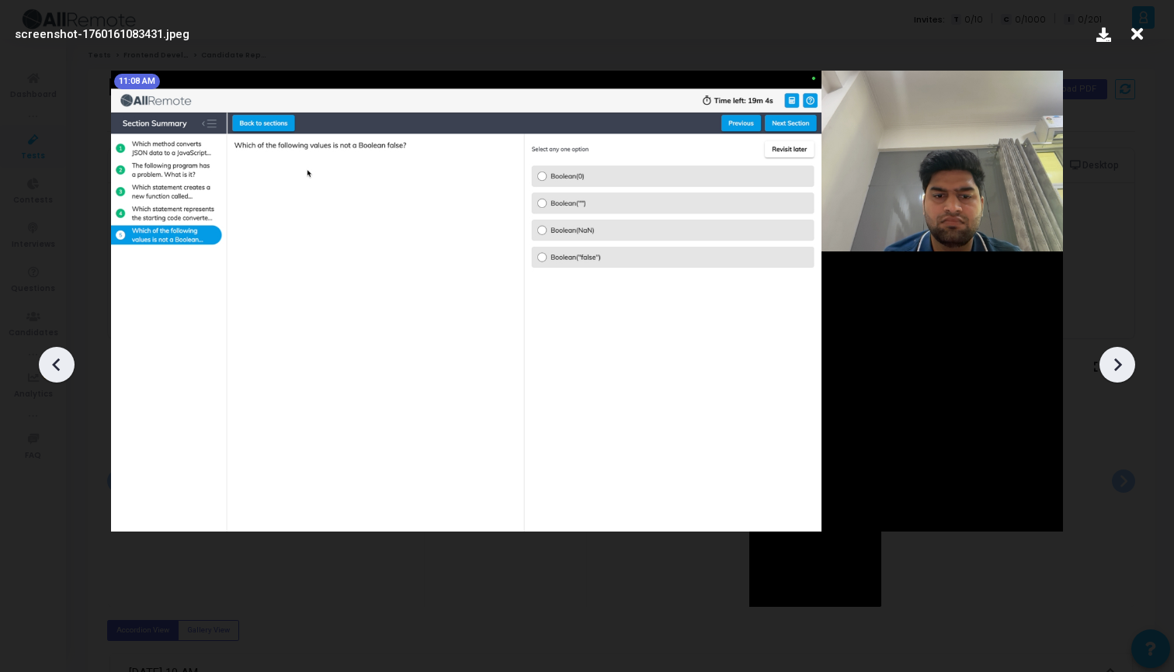
click at [1108, 379] on div at bounding box center [1118, 365] width 36 height 36
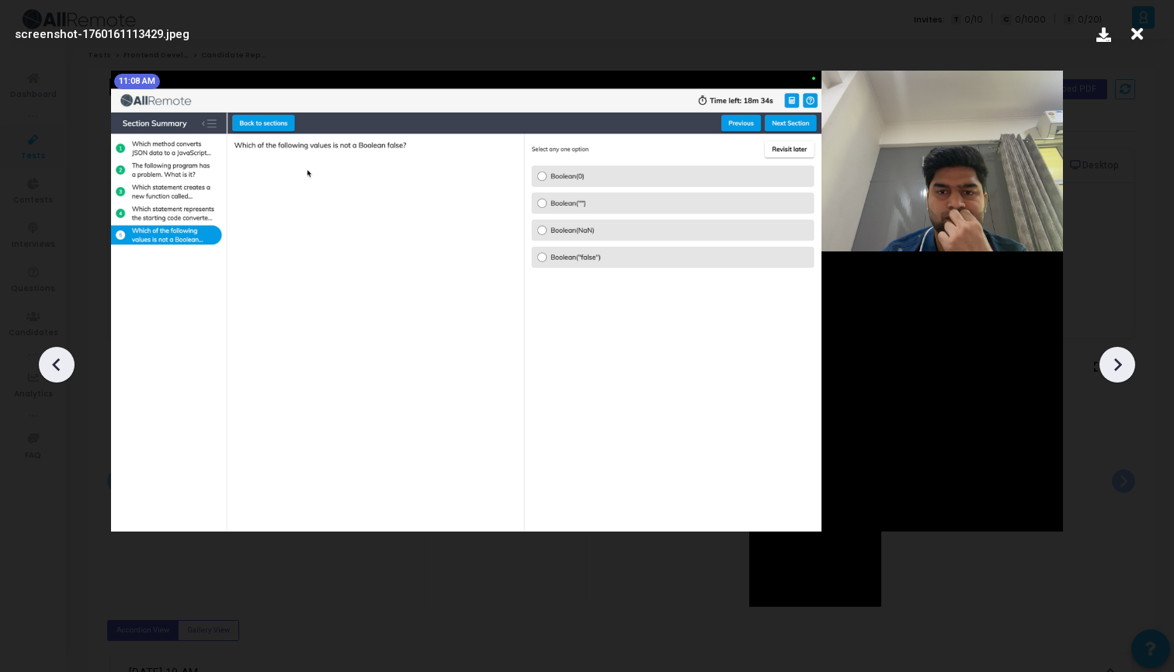
click at [1110, 379] on div at bounding box center [1118, 365] width 36 height 36
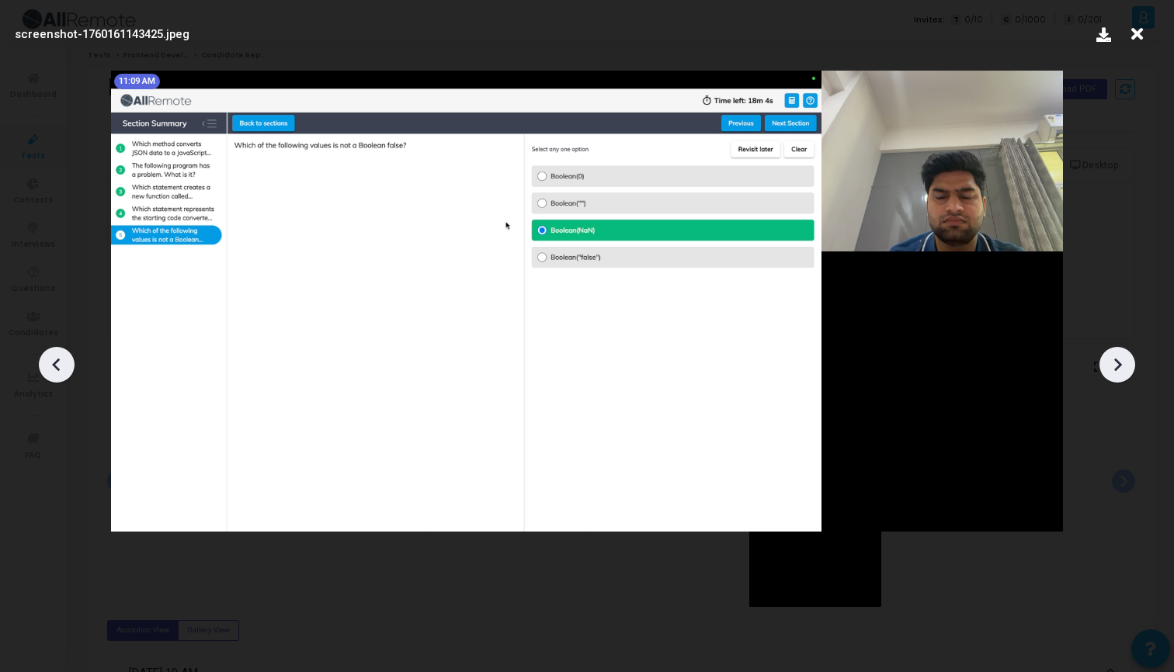
click at [1110, 379] on div at bounding box center [1118, 365] width 36 height 36
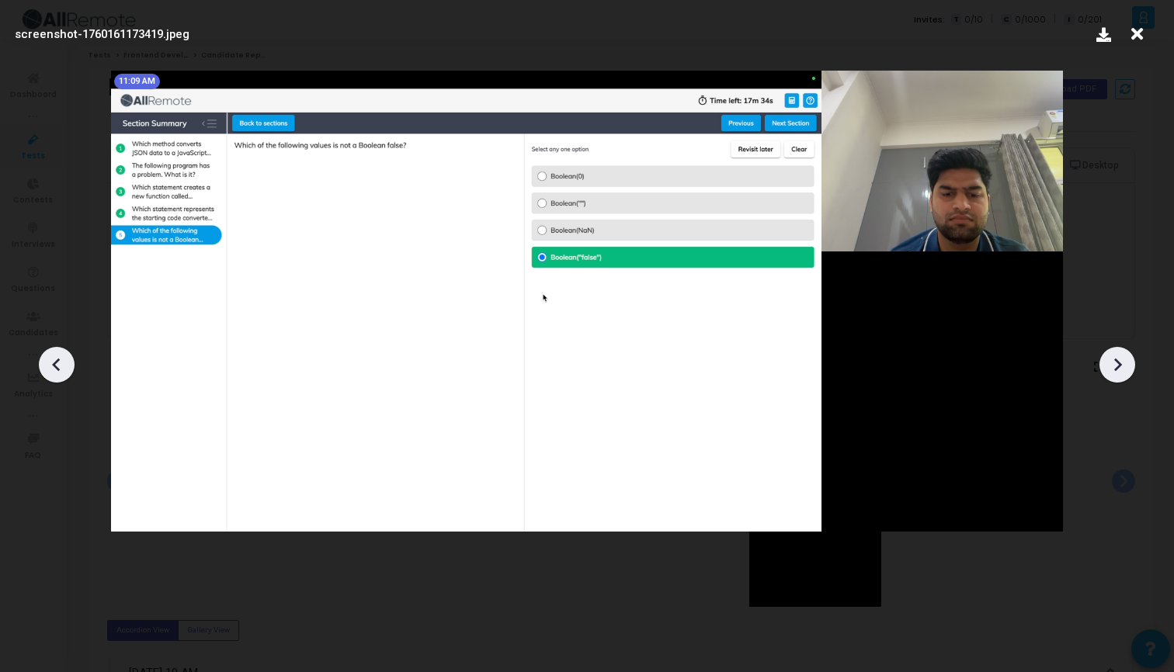
click at [1110, 379] on div at bounding box center [1118, 365] width 36 height 36
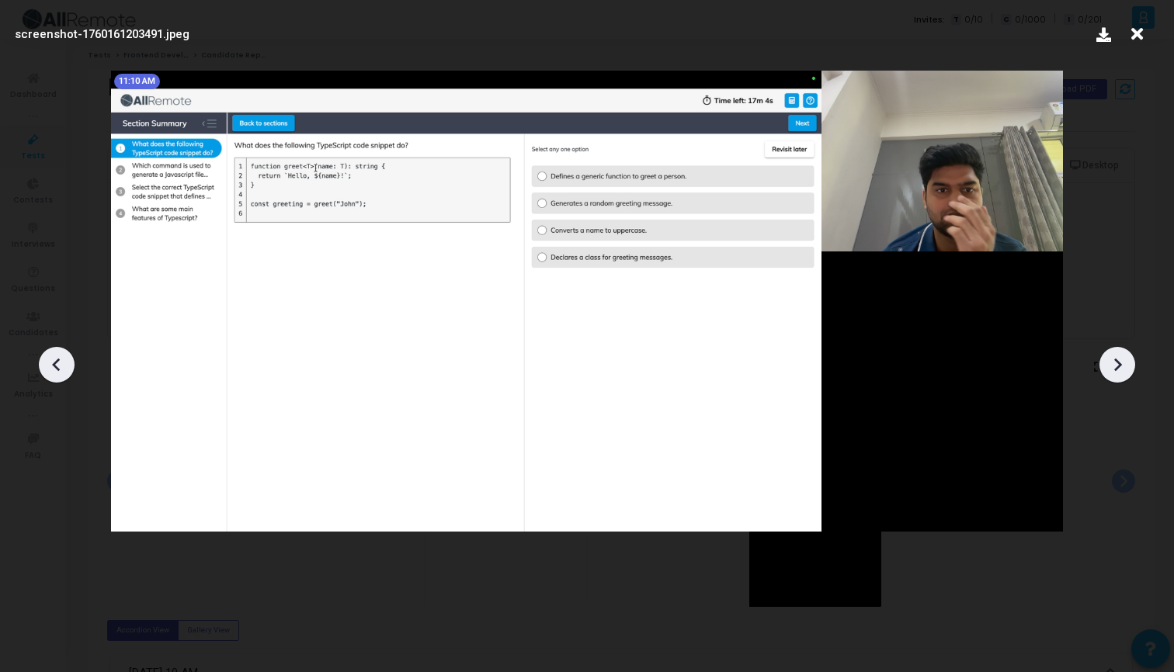
click at [1110, 379] on div at bounding box center [1118, 365] width 36 height 36
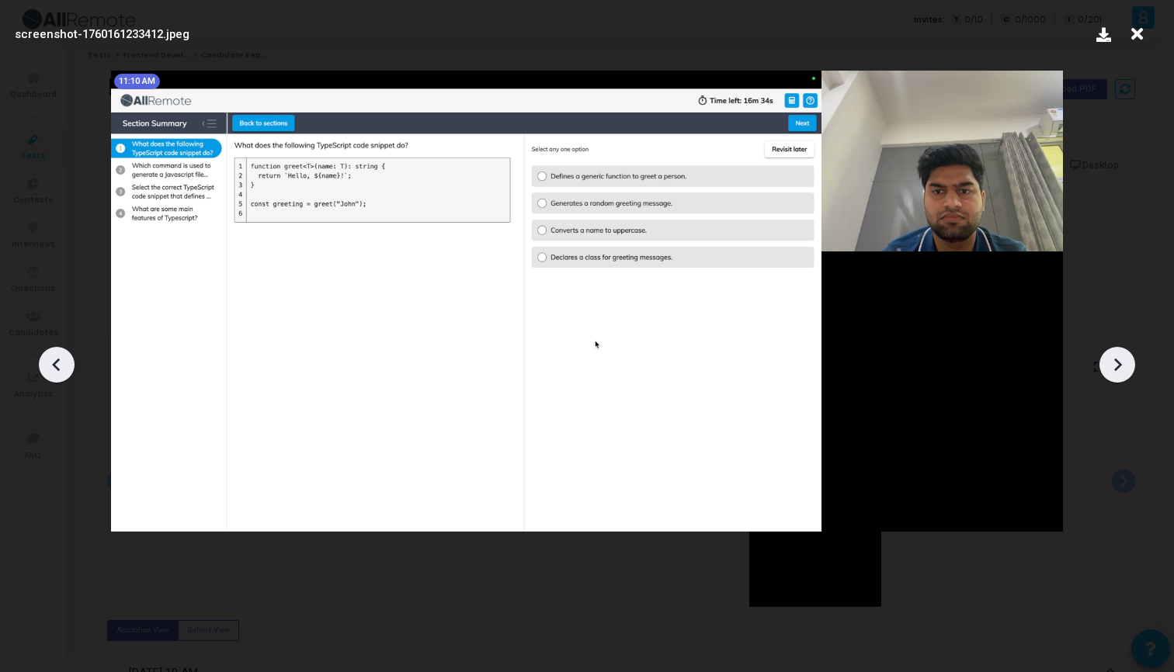
click at [1120, 365] on icon at bounding box center [1118, 365] width 8 height 13
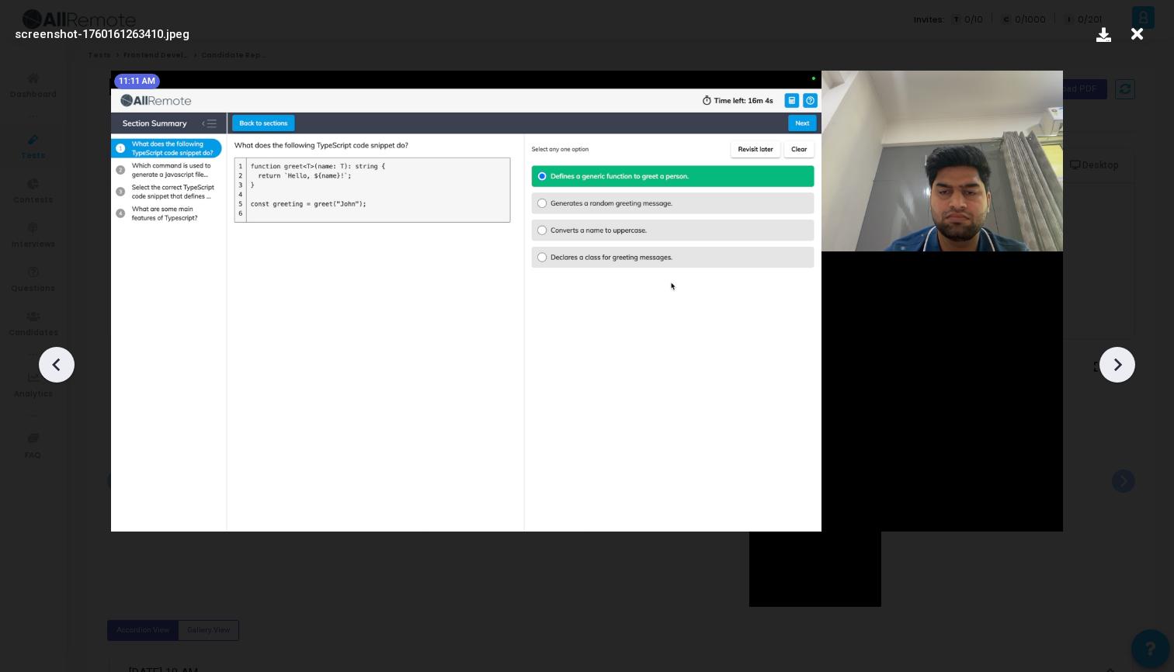
click at [1120, 366] on icon at bounding box center [1118, 365] width 8 height 13
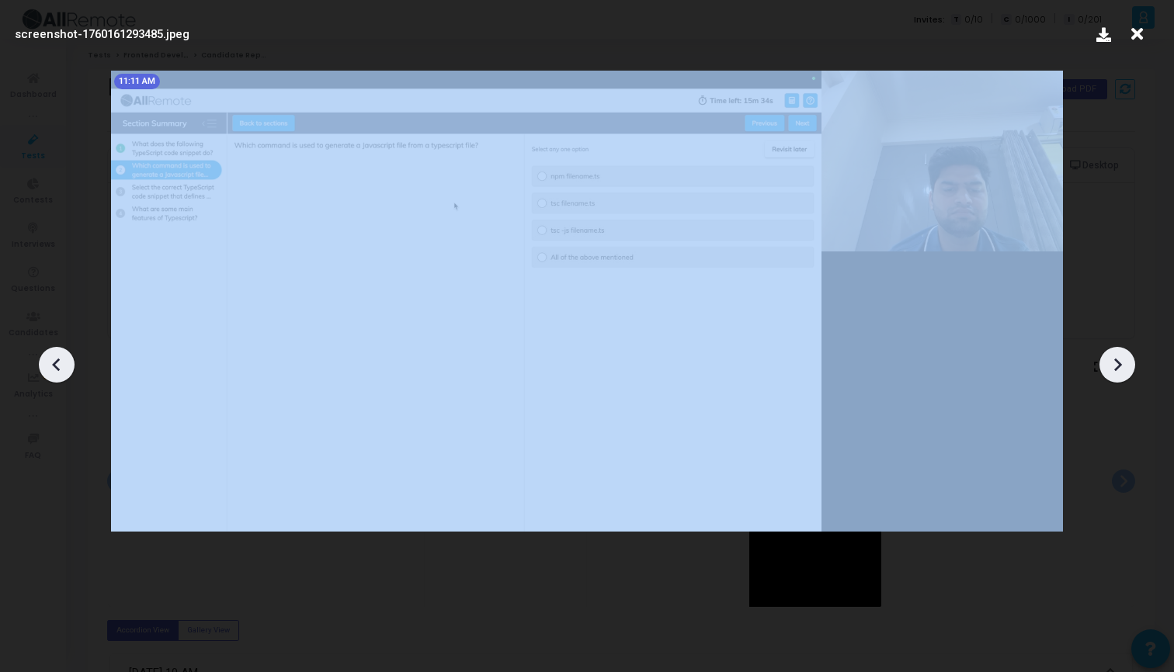
click at [1120, 367] on icon at bounding box center [1117, 364] width 23 height 23
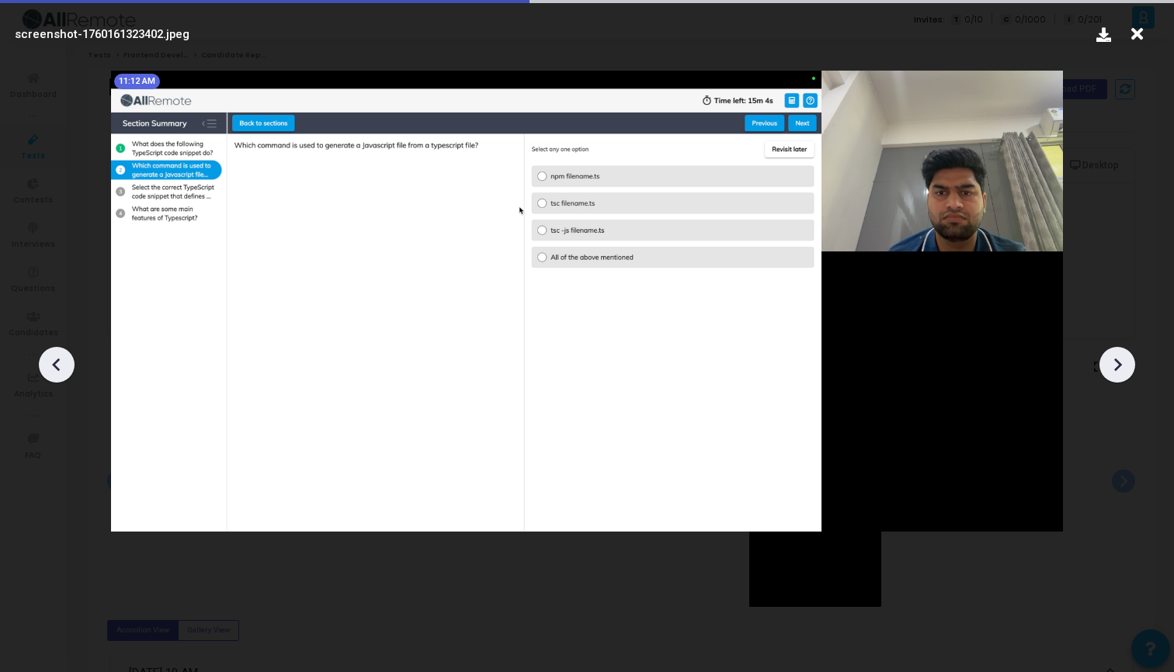
click at [1120, 367] on icon at bounding box center [1117, 364] width 23 height 23
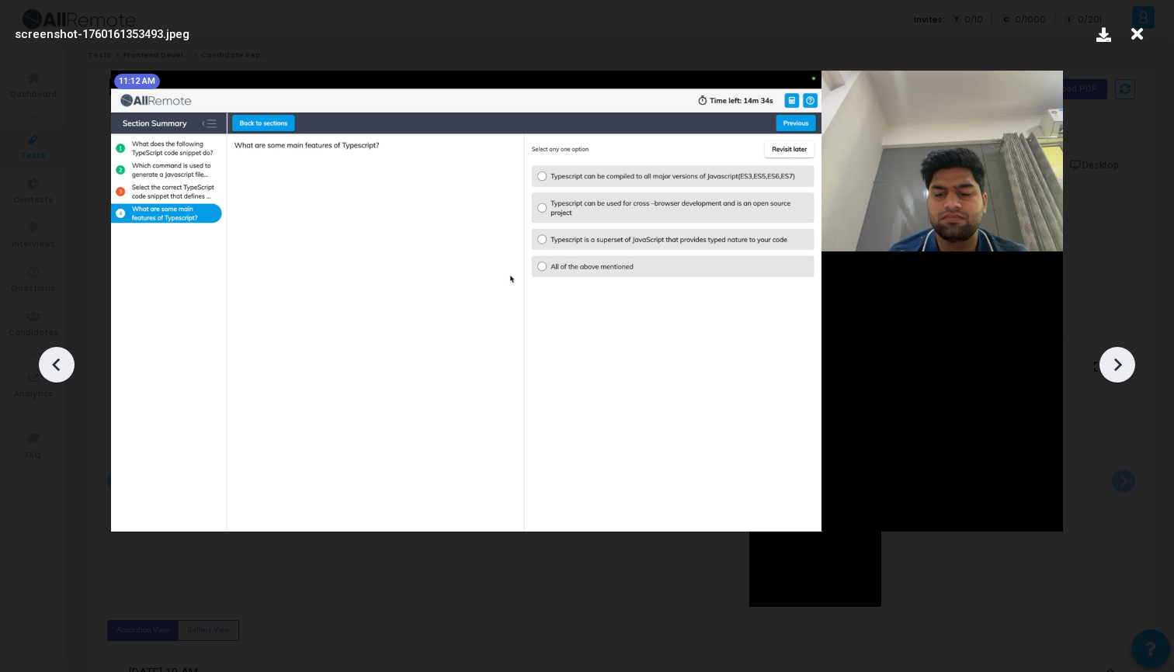
click at [1120, 367] on icon at bounding box center [1117, 364] width 23 height 23
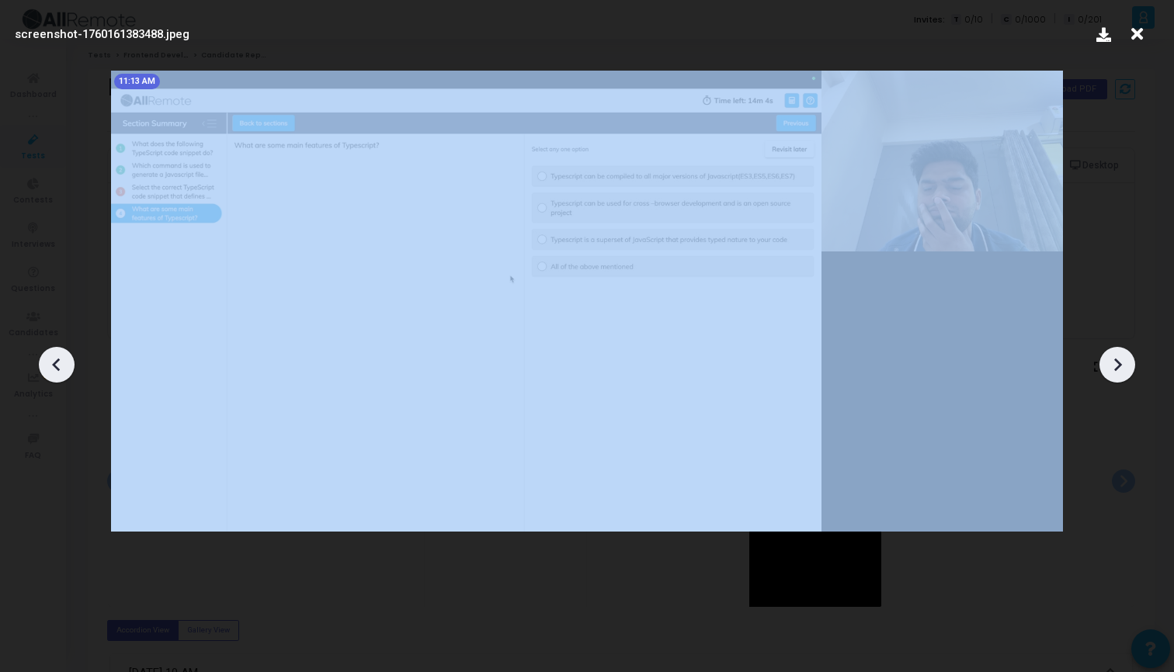
click at [1120, 367] on icon at bounding box center [1117, 364] width 23 height 23
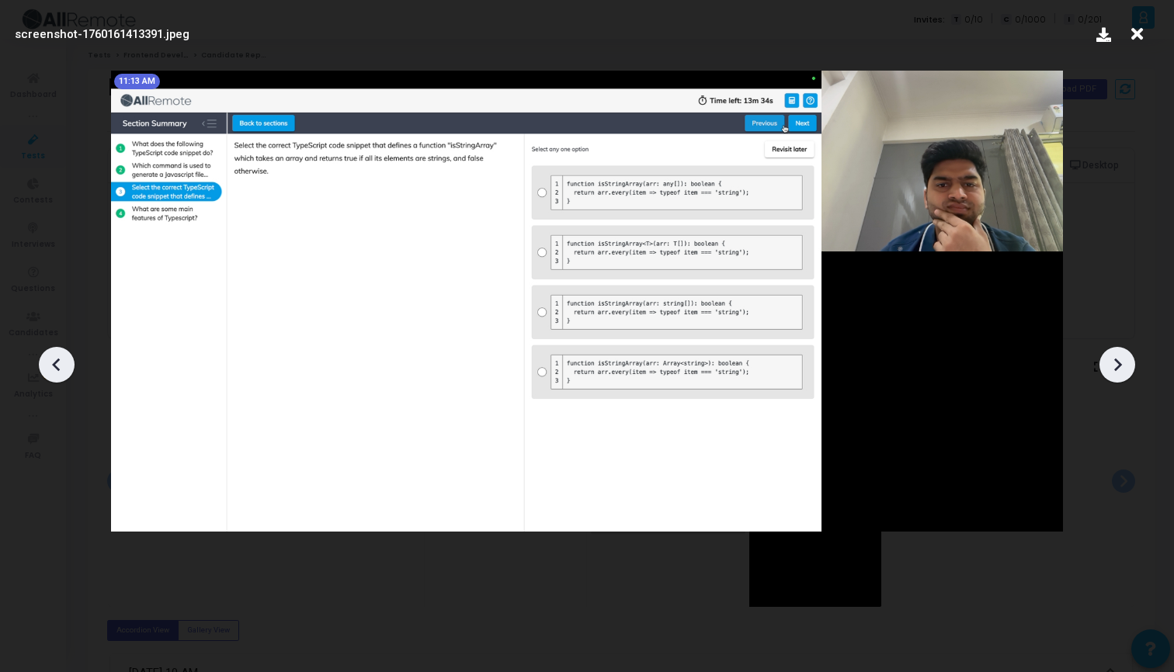
click at [59, 373] on icon at bounding box center [56, 364] width 23 height 23
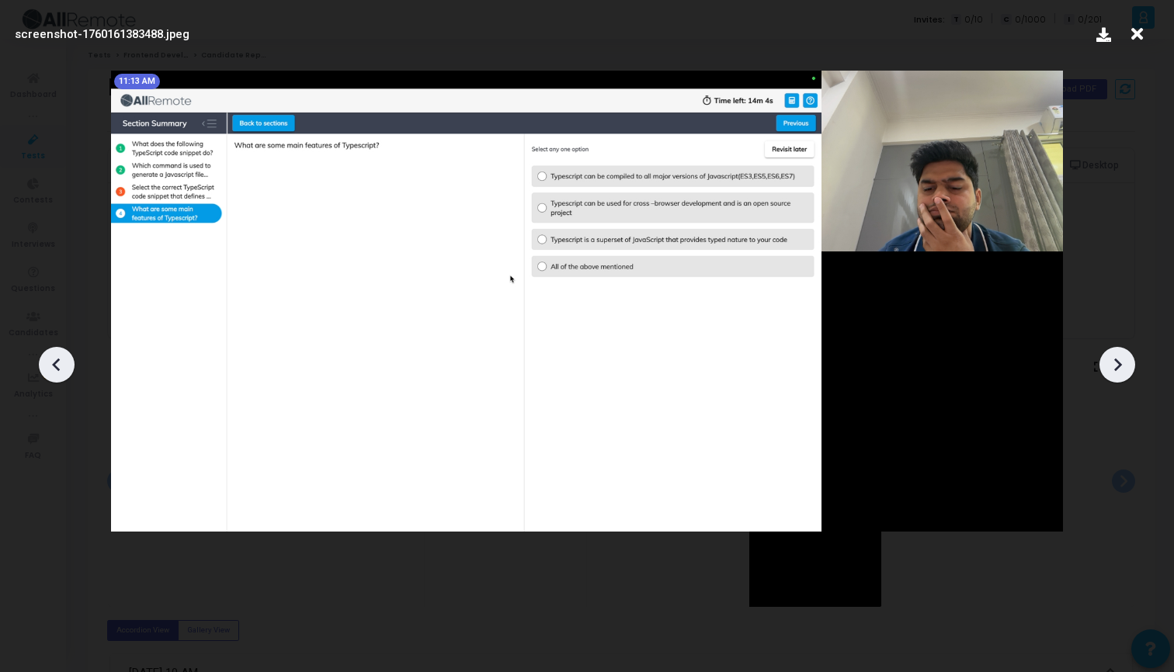
click at [60, 373] on icon at bounding box center [56, 364] width 23 height 23
click at [46, 360] on icon at bounding box center [56, 364] width 23 height 23
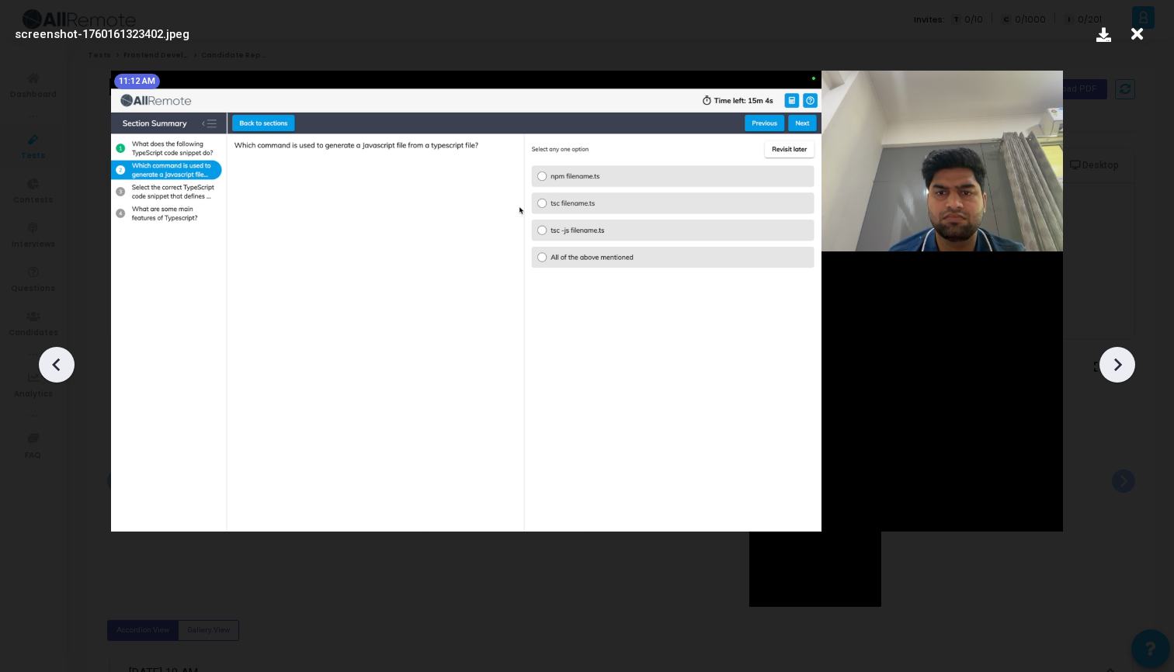
click at [1122, 366] on icon at bounding box center [1117, 364] width 23 height 23
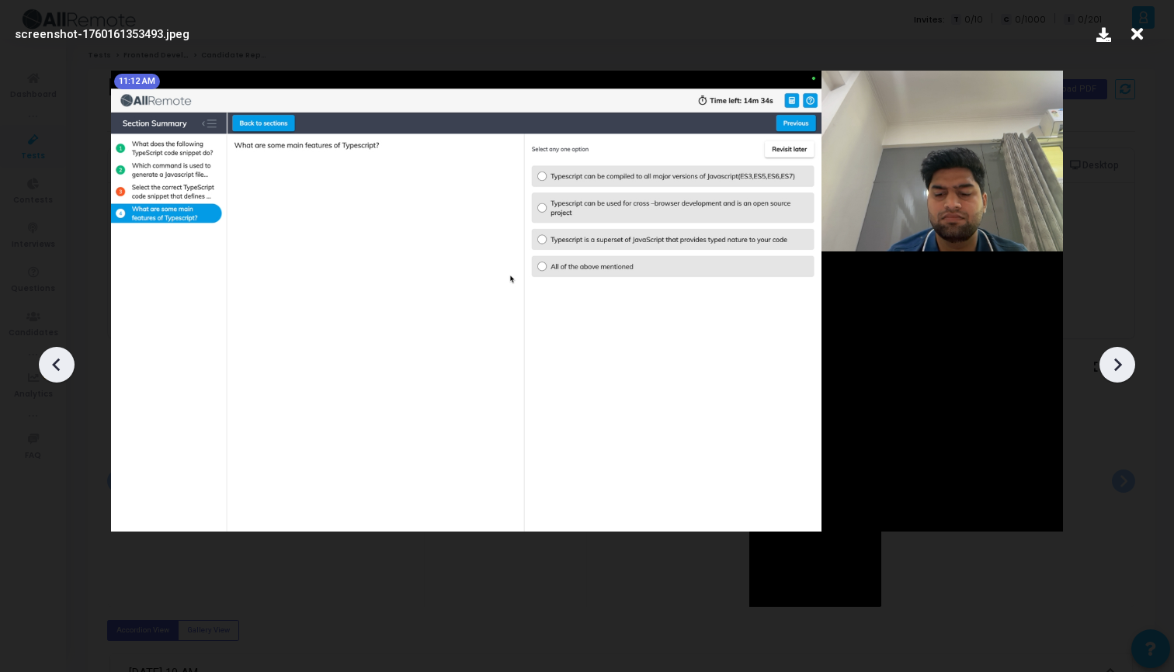
click at [1122, 366] on icon at bounding box center [1117, 364] width 23 height 23
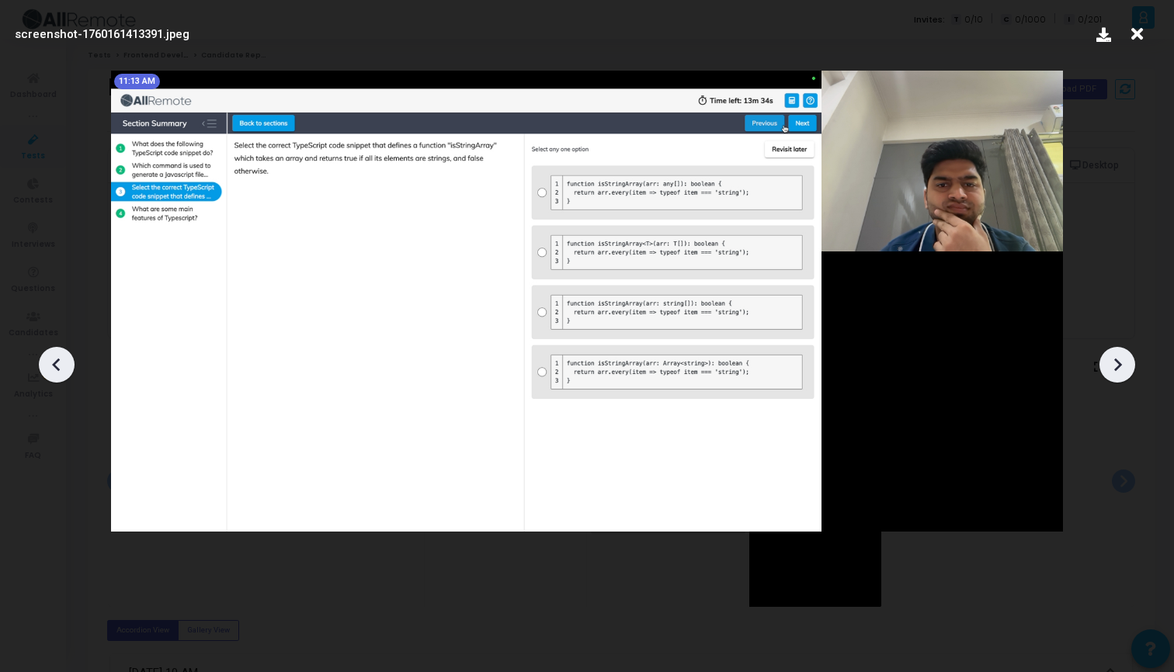
click at [1122, 366] on icon at bounding box center [1117, 364] width 23 height 23
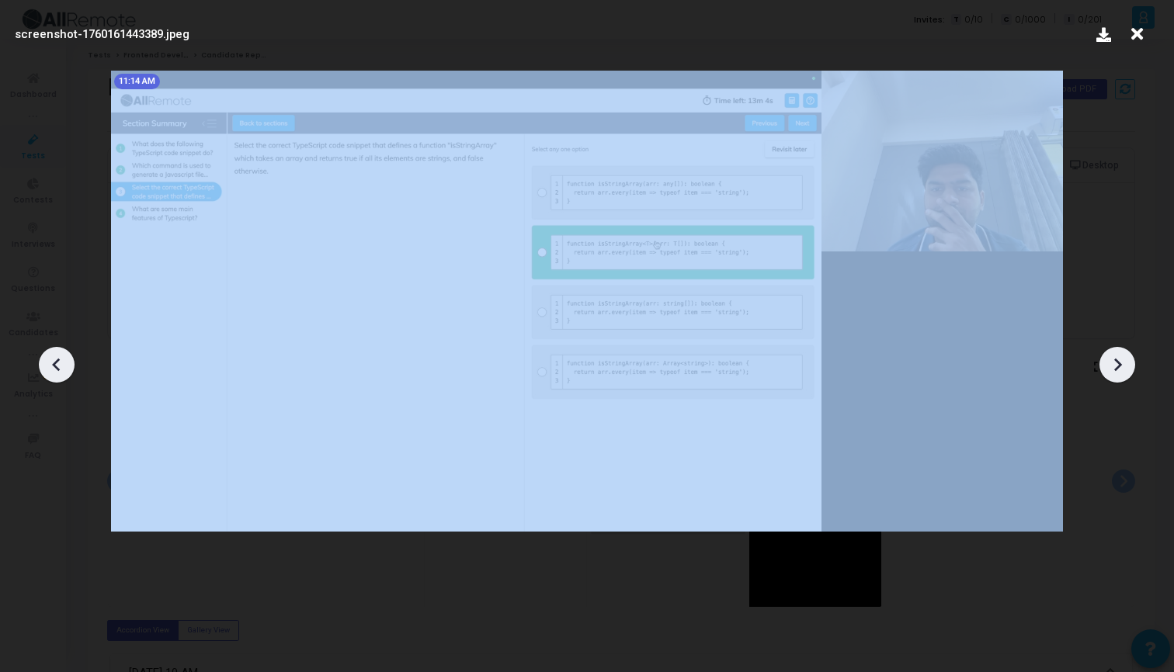
click at [1122, 366] on icon at bounding box center [1117, 364] width 23 height 23
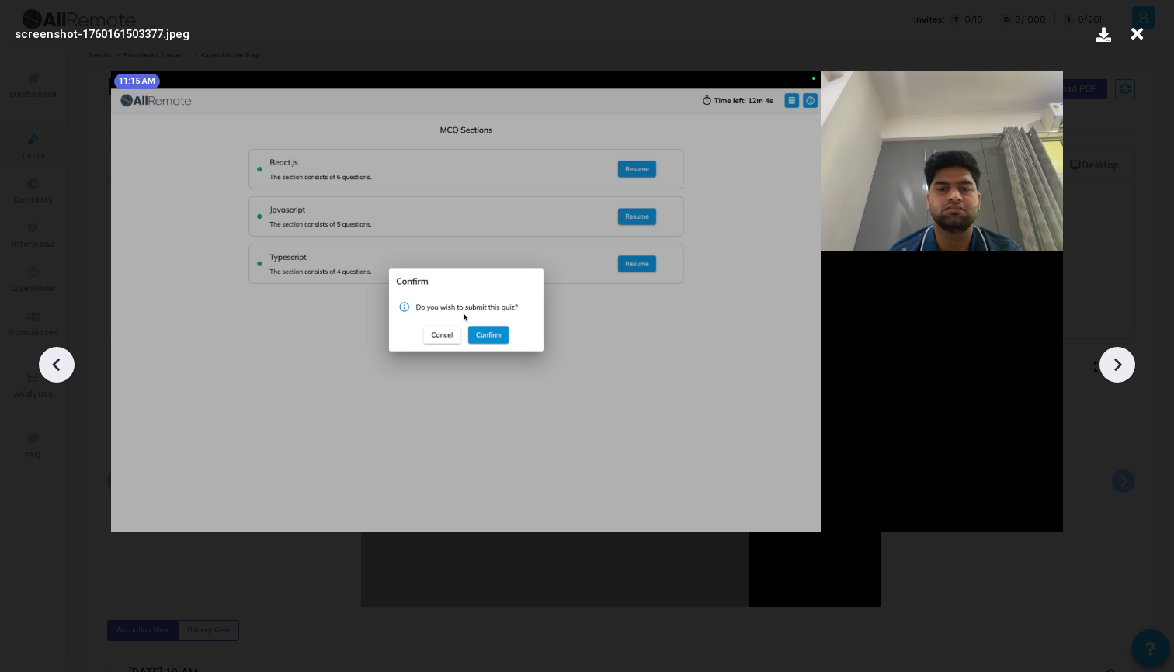
click at [1122, 366] on icon at bounding box center [1117, 364] width 23 height 23
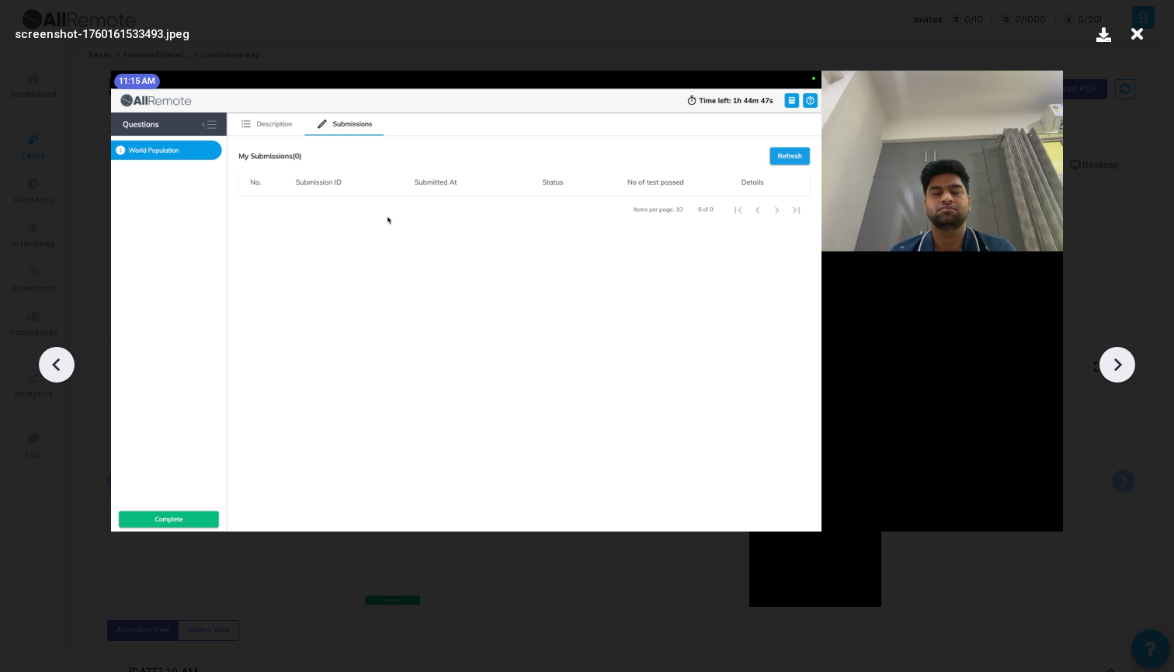
click at [1122, 366] on icon at bounding box center [1117, 364] width 23 height 23
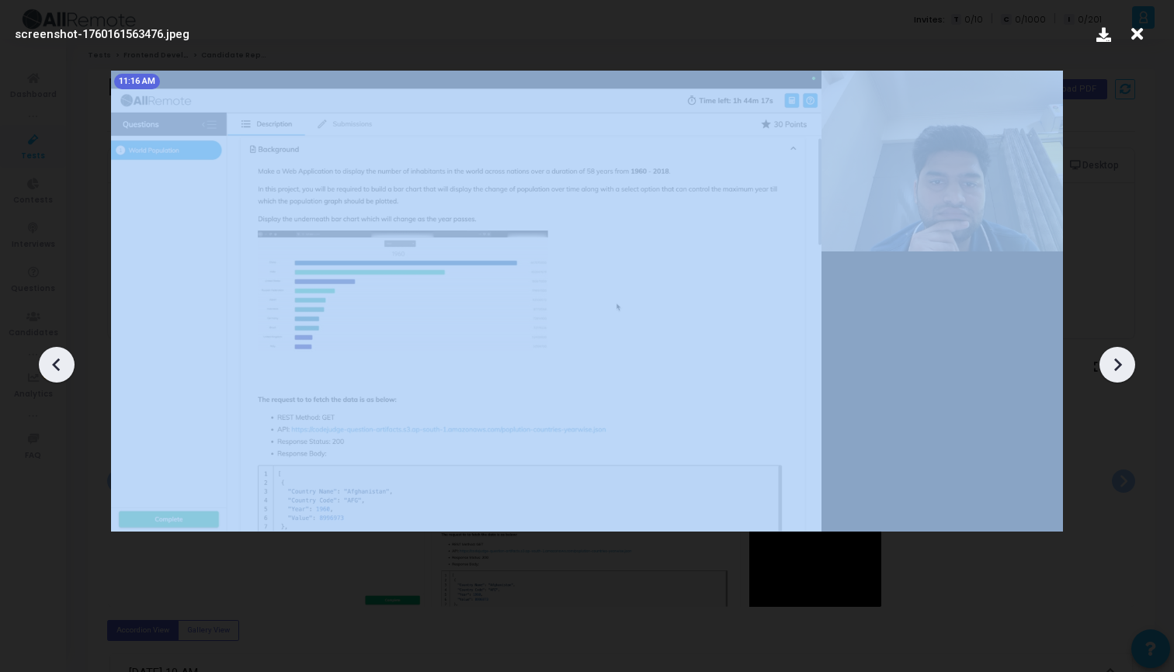
click at [1122, 366] on icon at bounding box center [1117, 364] width 23 height 23
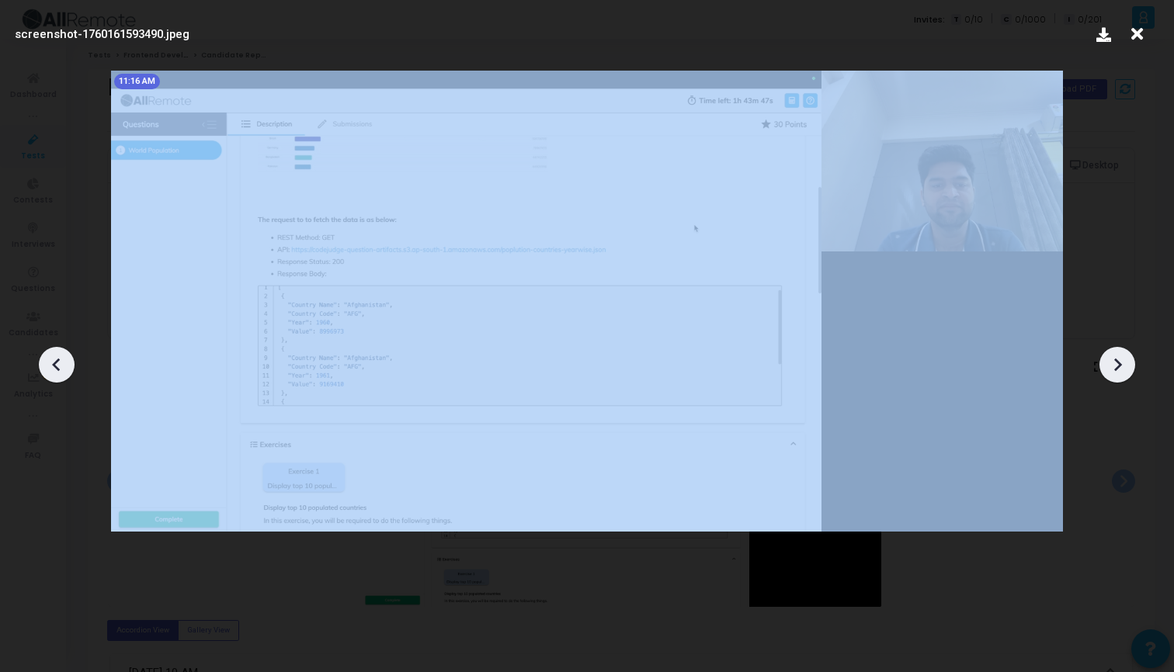
click at [1122, 366] on icon at bounding box center [1117, 364] width 23 height 23
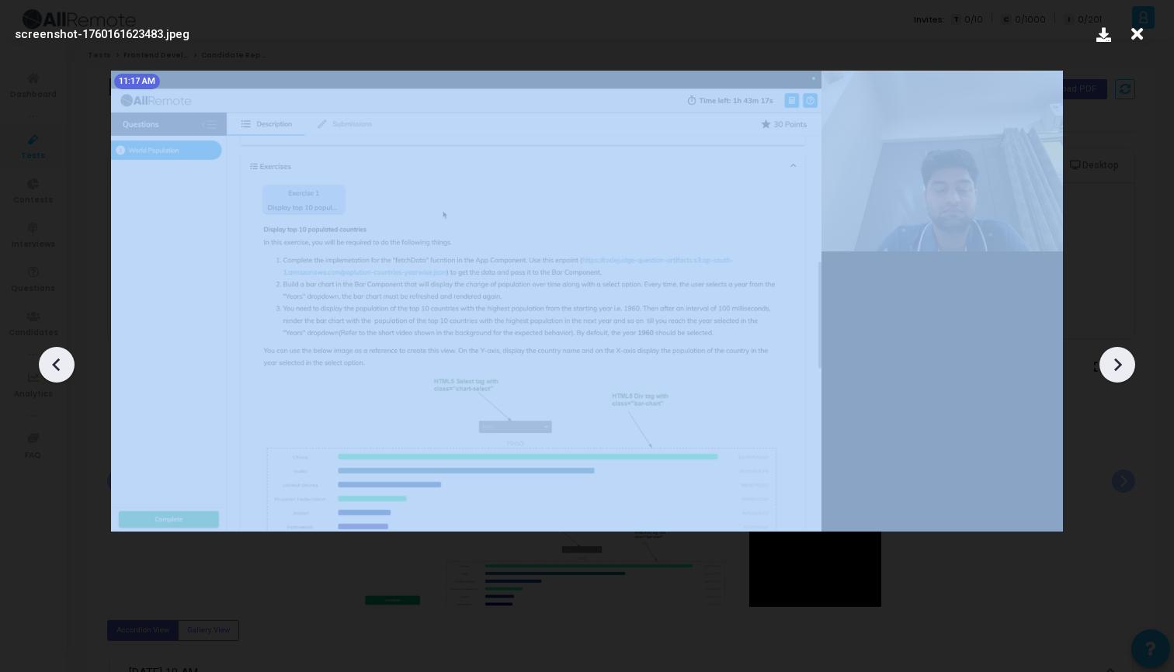
click at [1122, 366] on icon at bounding box center [1117, 364] width 23 height 23
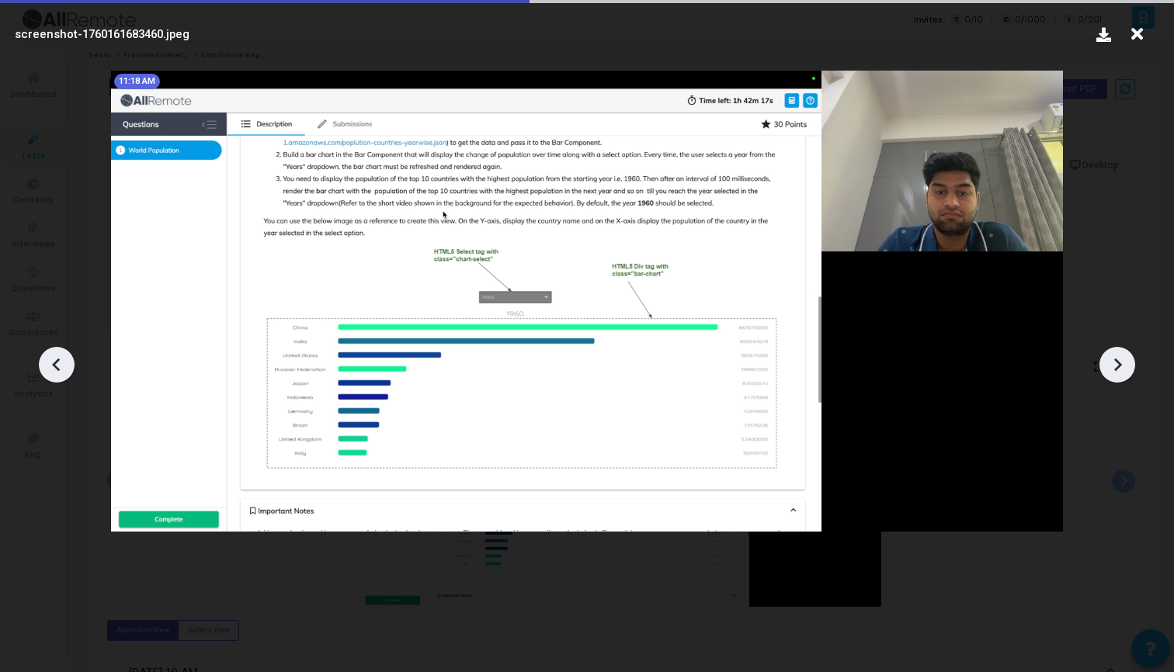
click at [1122, 366] on icon at bounding box center [1117, 364] width 23 height 23
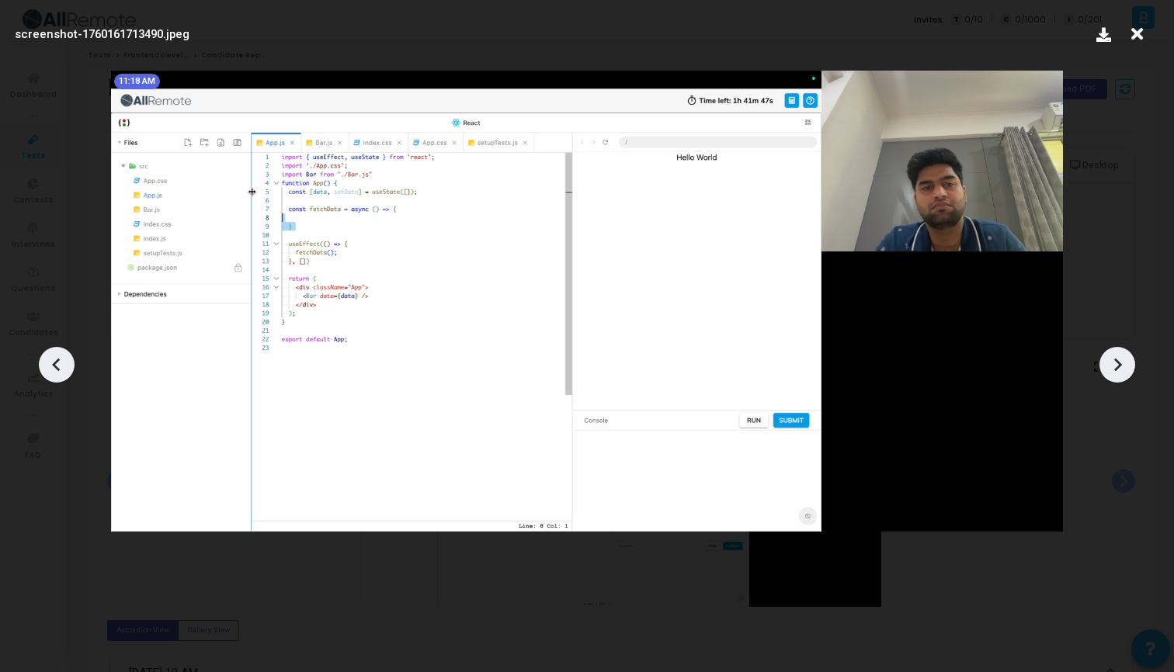
click at [1122, 366] on icon at bounding box center [1117, 364] width 23 height 23
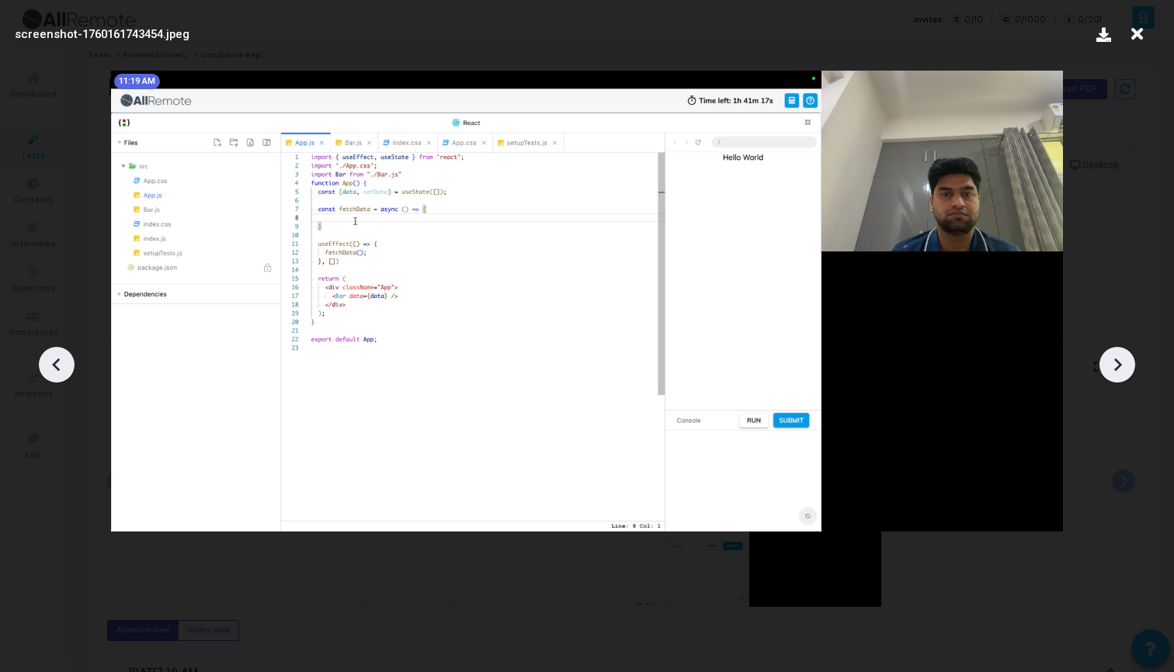
click at [1122, 366] on icon at bounding box center [1117, 364] width 23 height 23
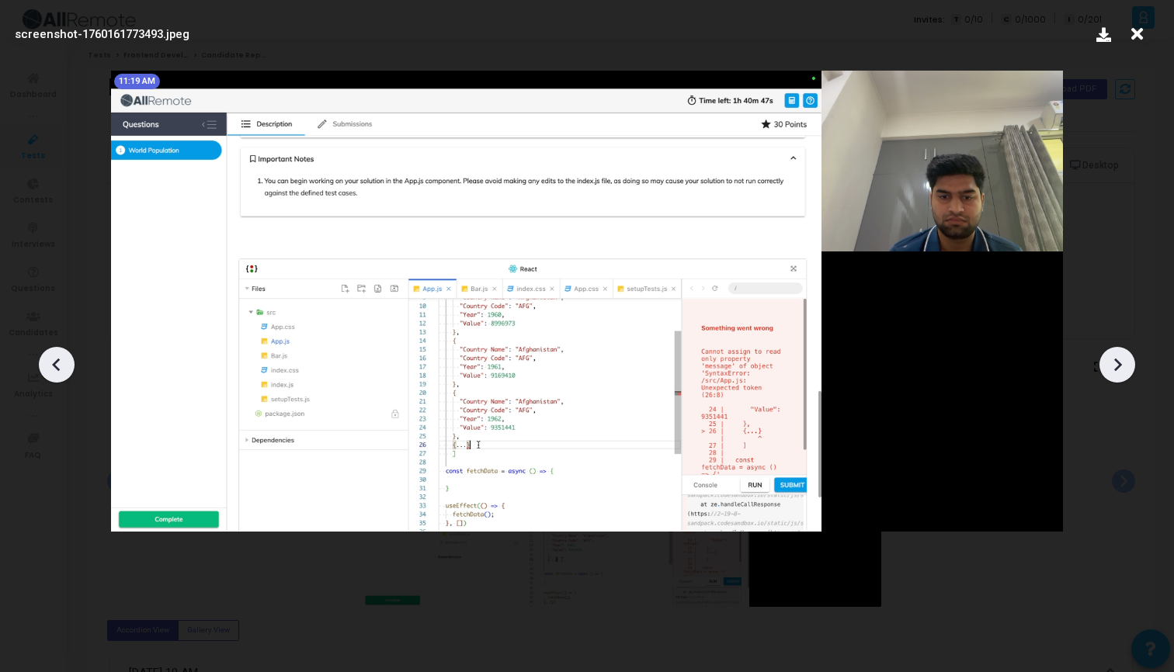
click at [1122, 366] on icon at bounding box center [1117, 364] width 23 height 23
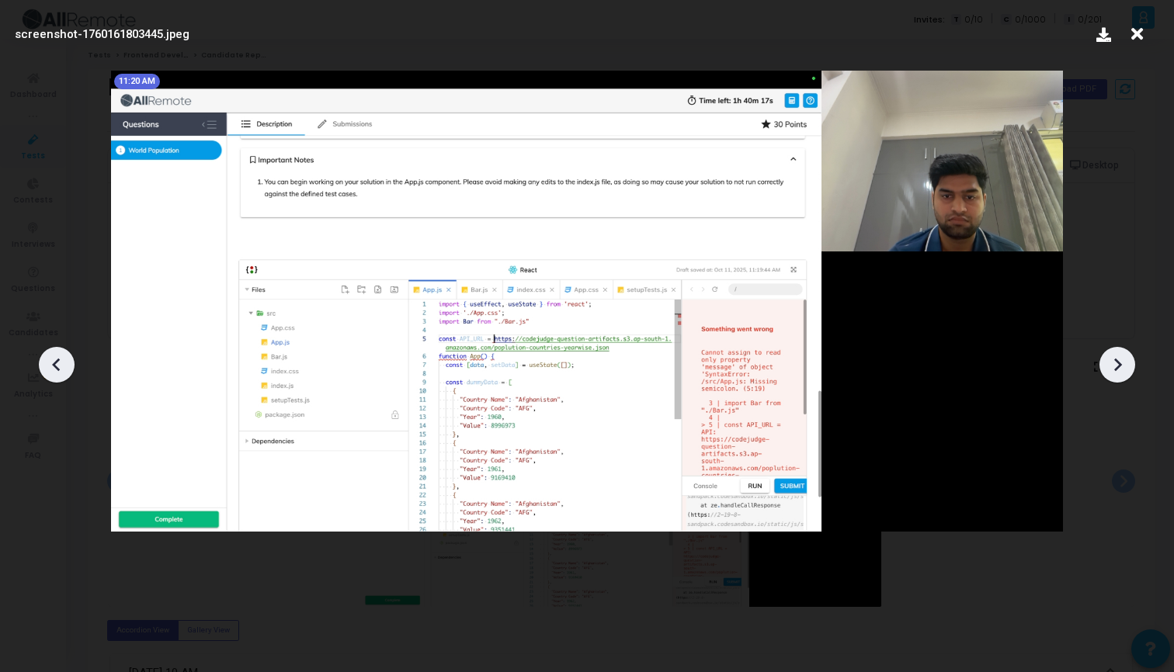
click at [1122, 369] on icon at bounding box center [1117, 364] width 23 height 23
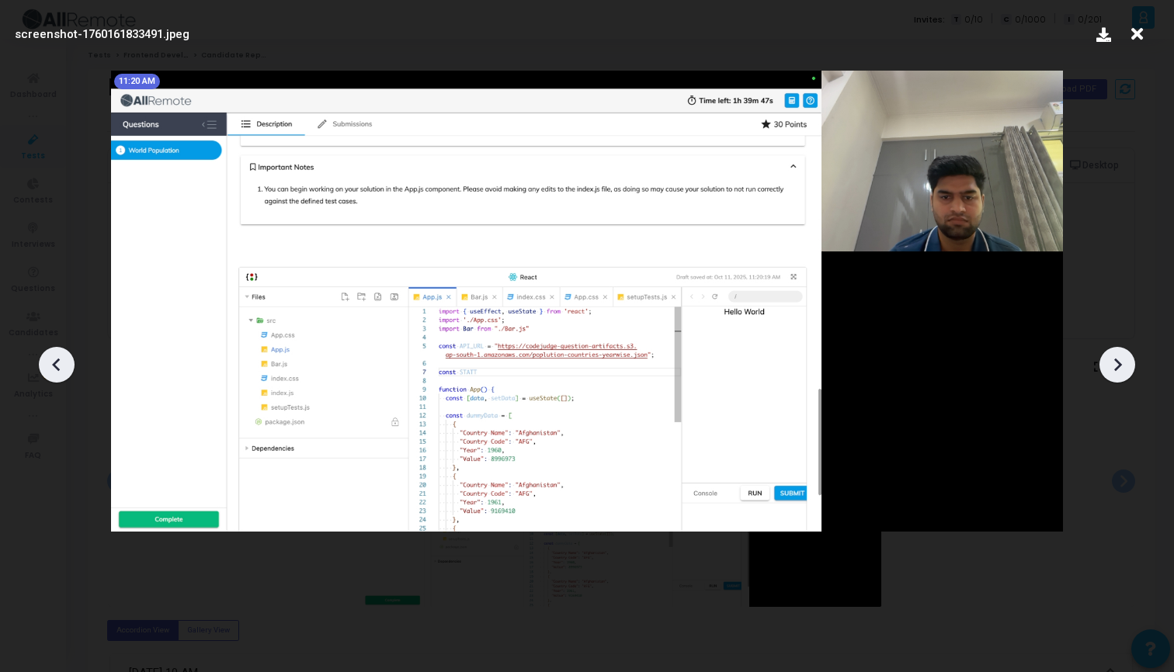
click at [1122, 369] on icon at bounding box center [1117, 364] width 23 height 23
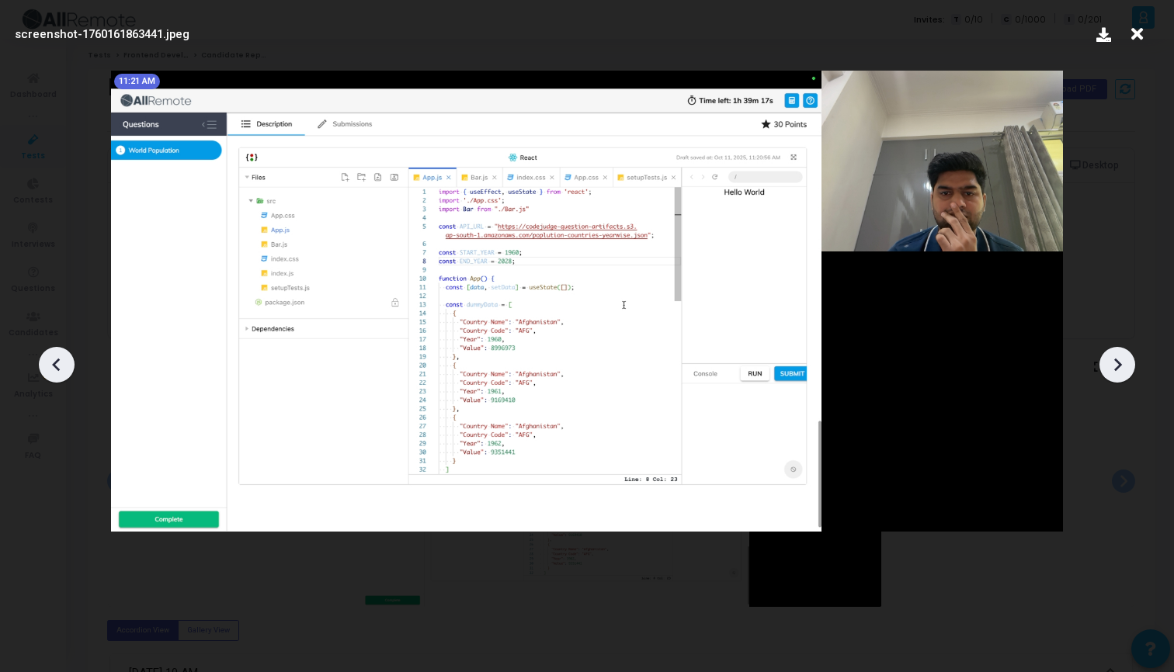
click at [1122, 368] on icon at bounding box center [1117, 364] width 23 height 23
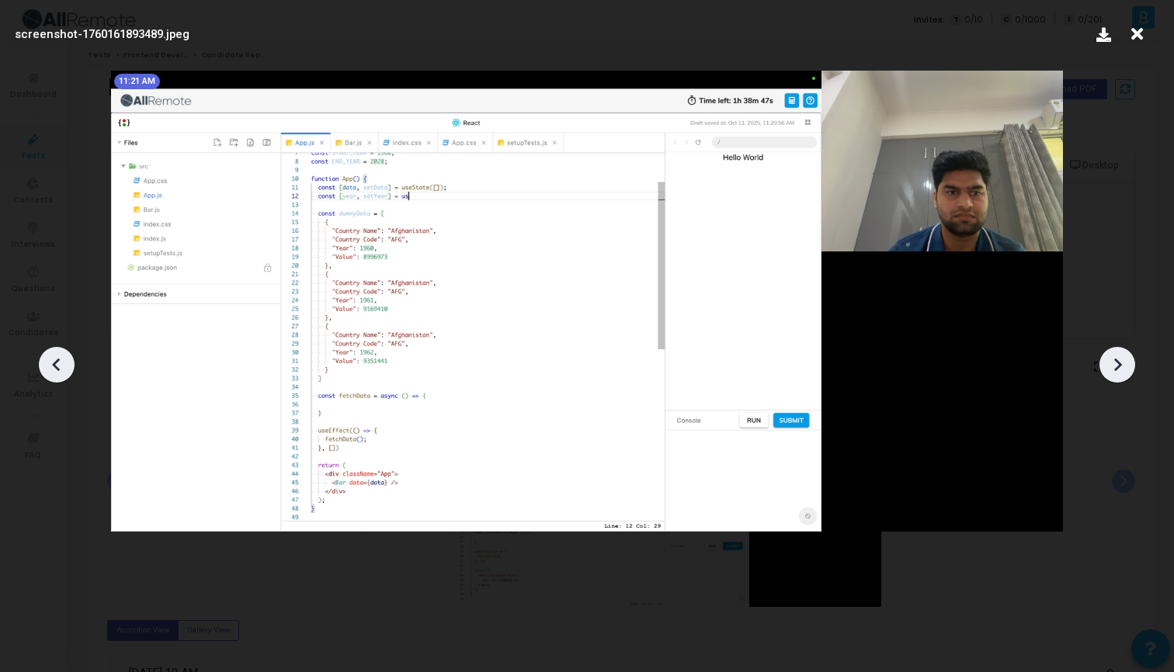
click at [40, 368] on div at bounding box center [57, 365] width 36 height 36
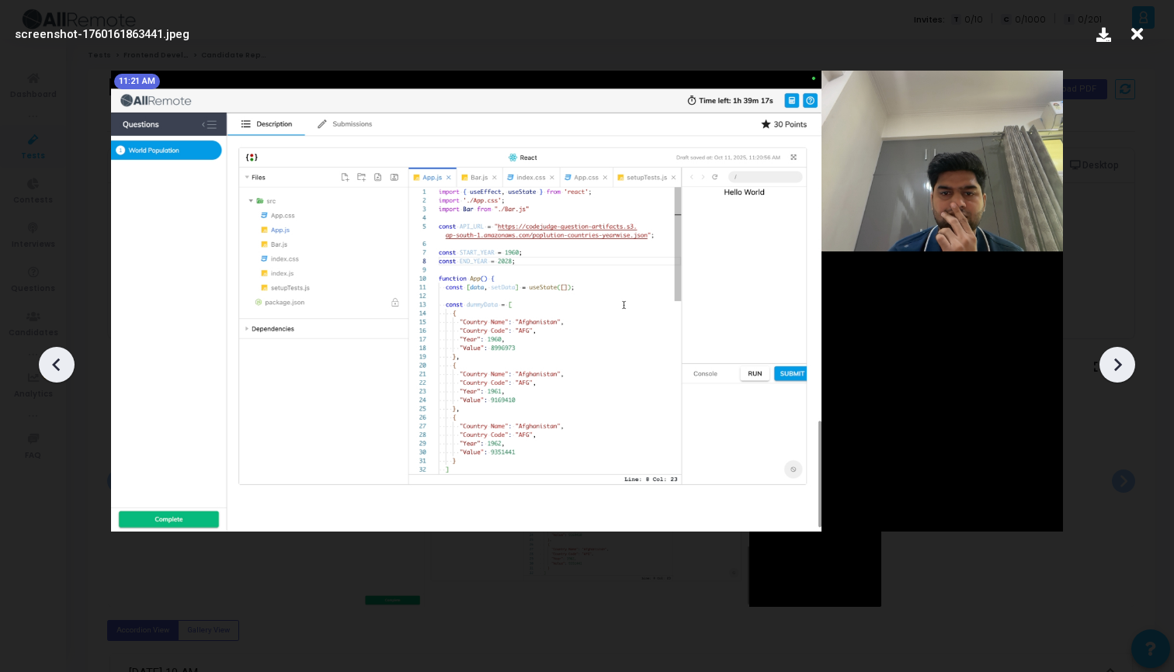
click at [40, 368] on div at bounding box center [57, 365] width 36 height 36
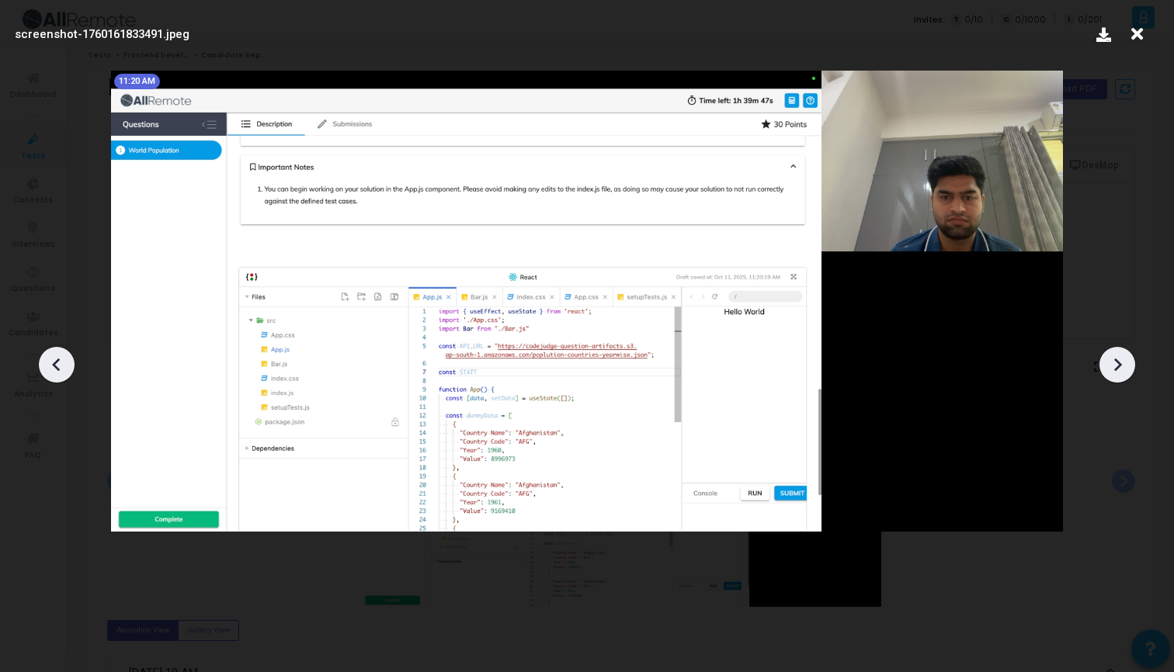
click at [1109, 360] on icon at bounding box center [1117, 364] width 23 height 23
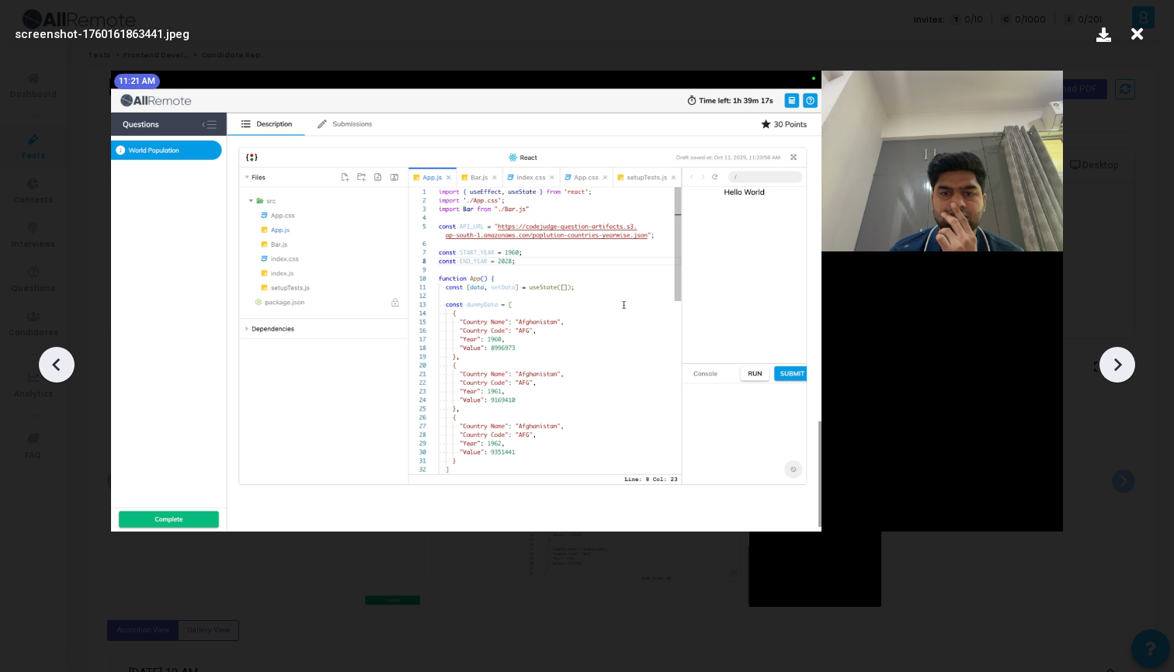
click at [1109, 360] on icon at bounding box center [1117, 364] width 23 height 23
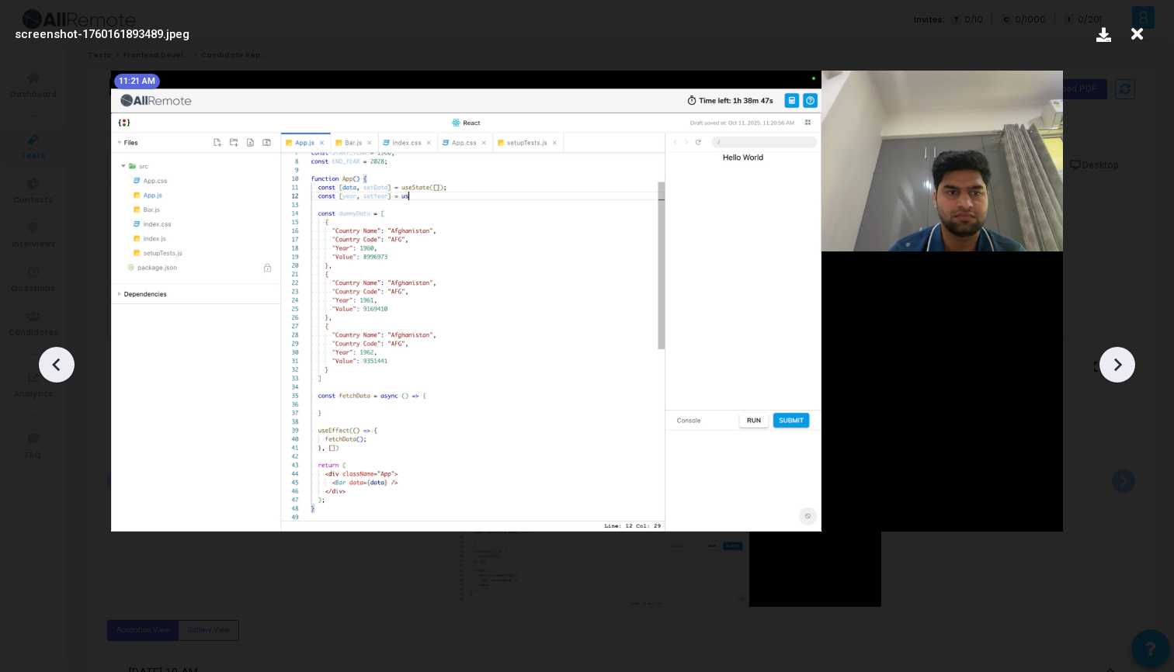
click at [1109, 360] on icon at bounding box center [1117, 364] width 23 height 23
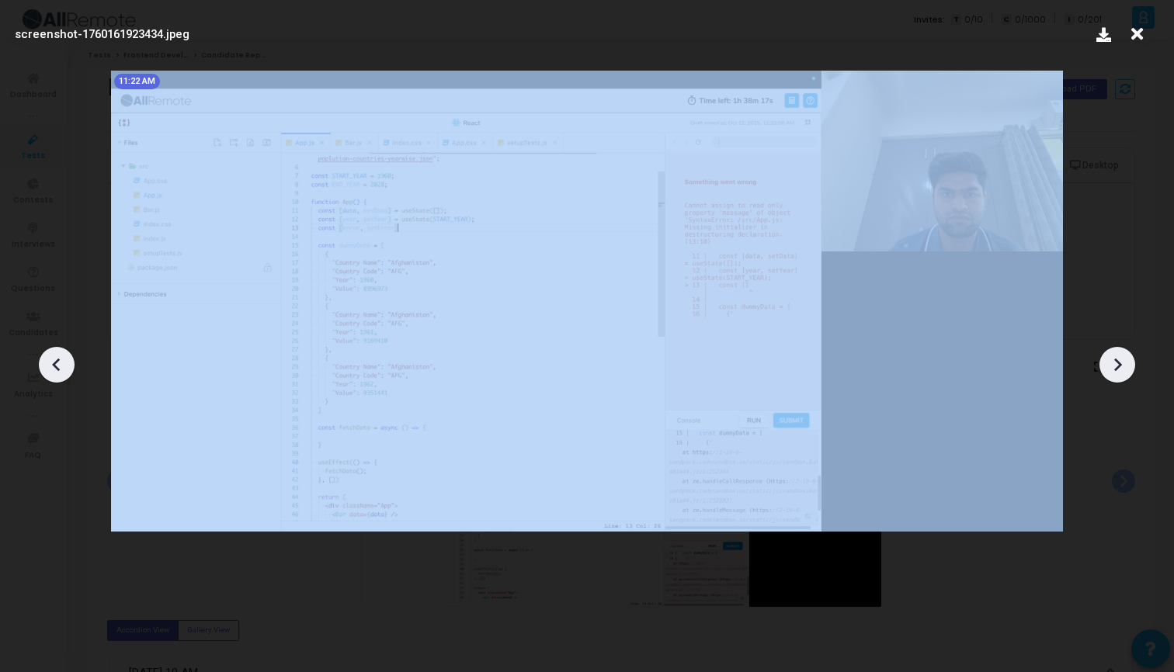
click at [1109, 360] on icon at bounding box center [1117, 364] width 23 height 23
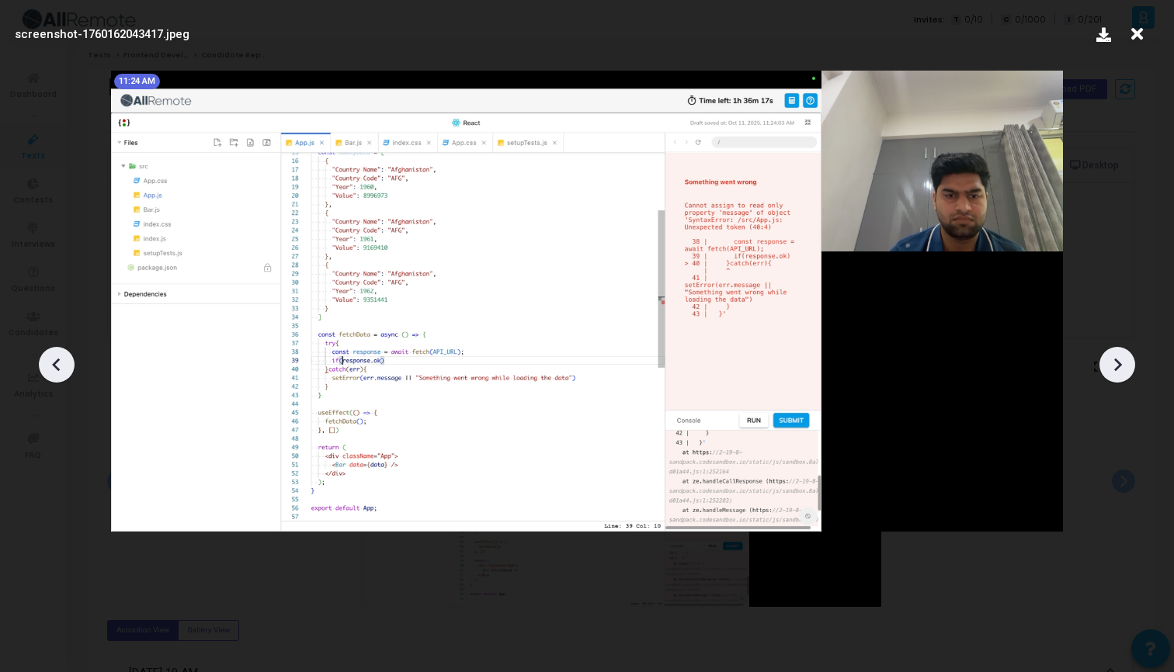
click at [1109, 360] on icon at bounding box center [1117, 364] width 23 height 23
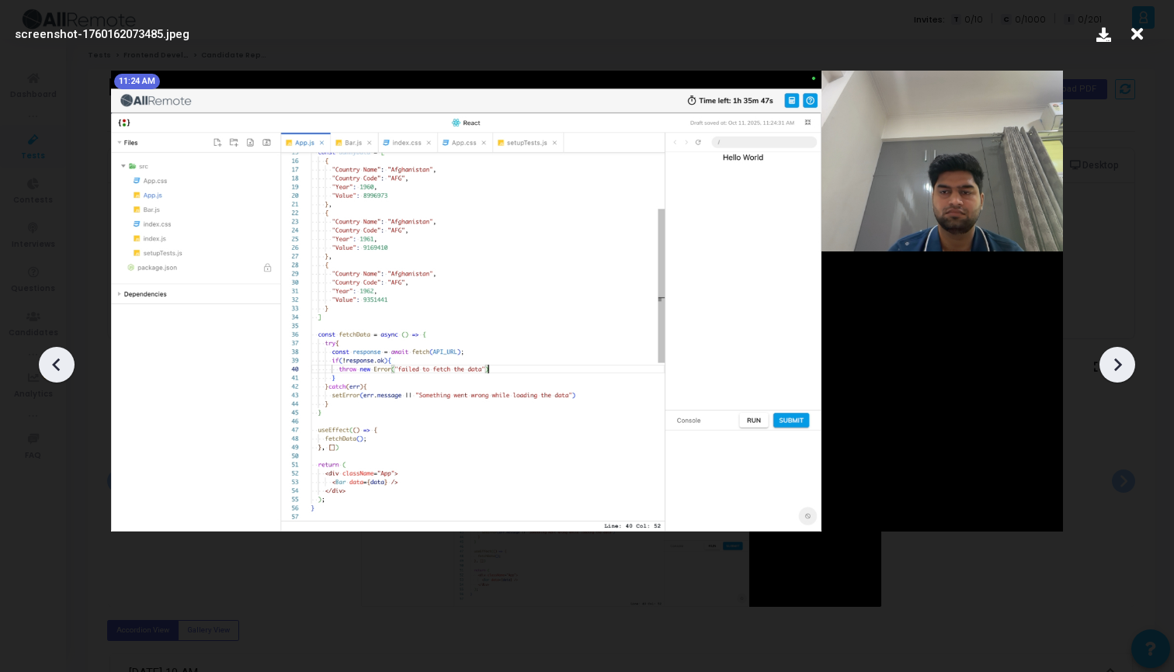
click at [1109, 360] on icon at bounding box center [1117, 364] width 23 height 23
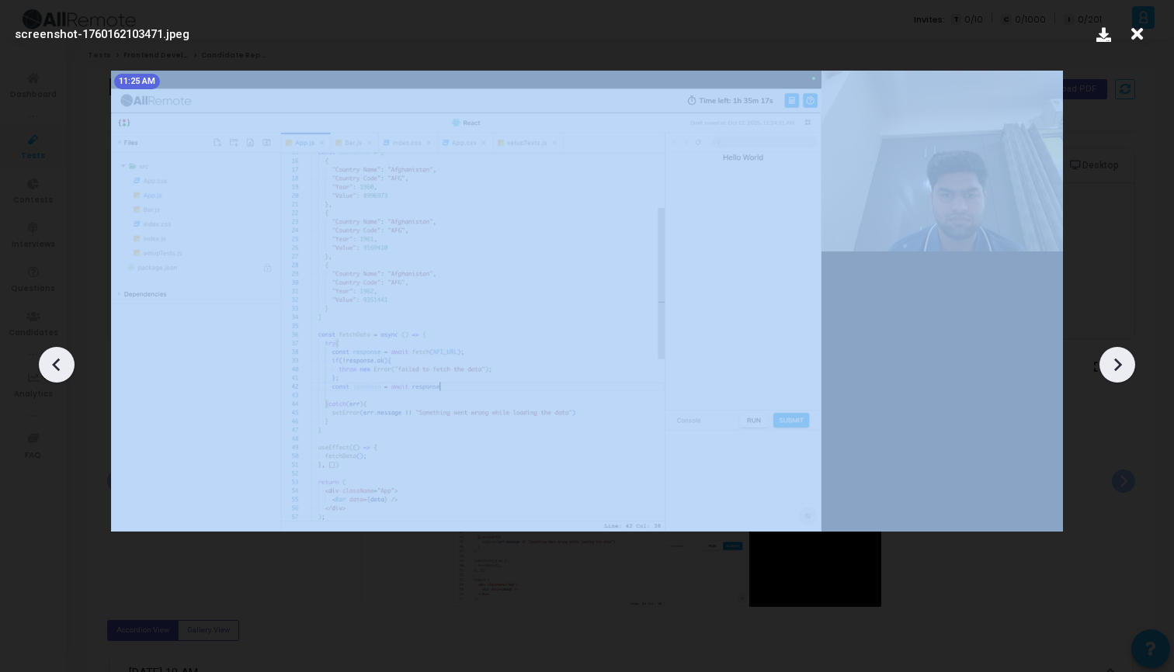
click at [1109, 361] on icon at bounding box center [1117, 364] width 23 height 23
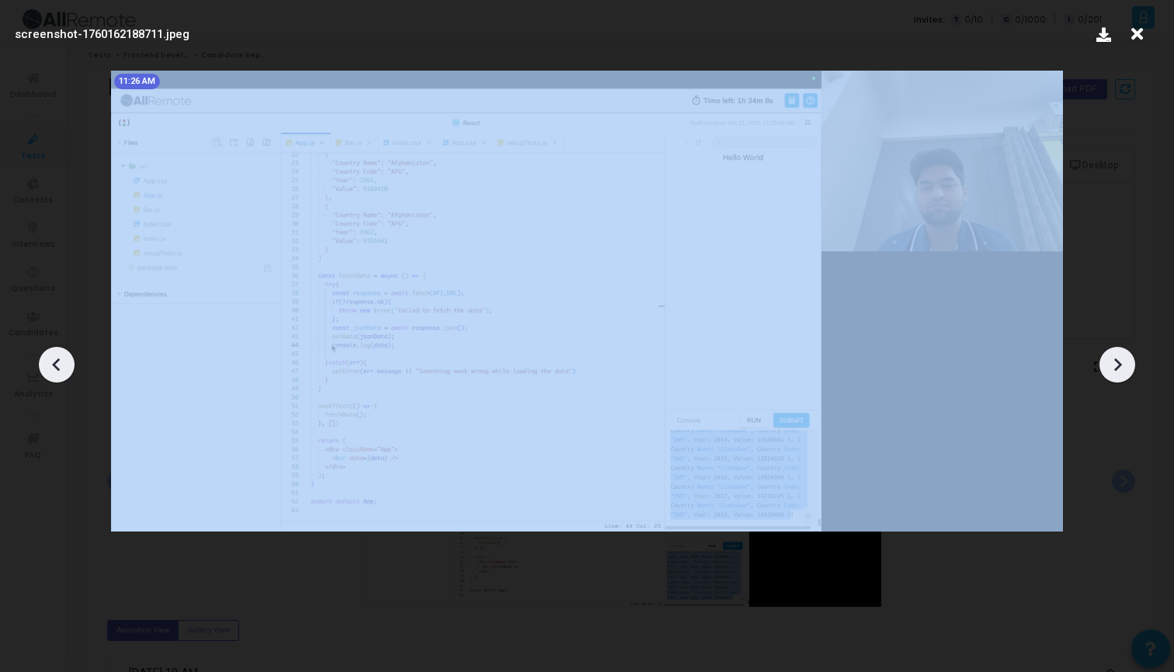
click at [1109, 361] on icon at bounding box center [1117, 364] width 23 height 23
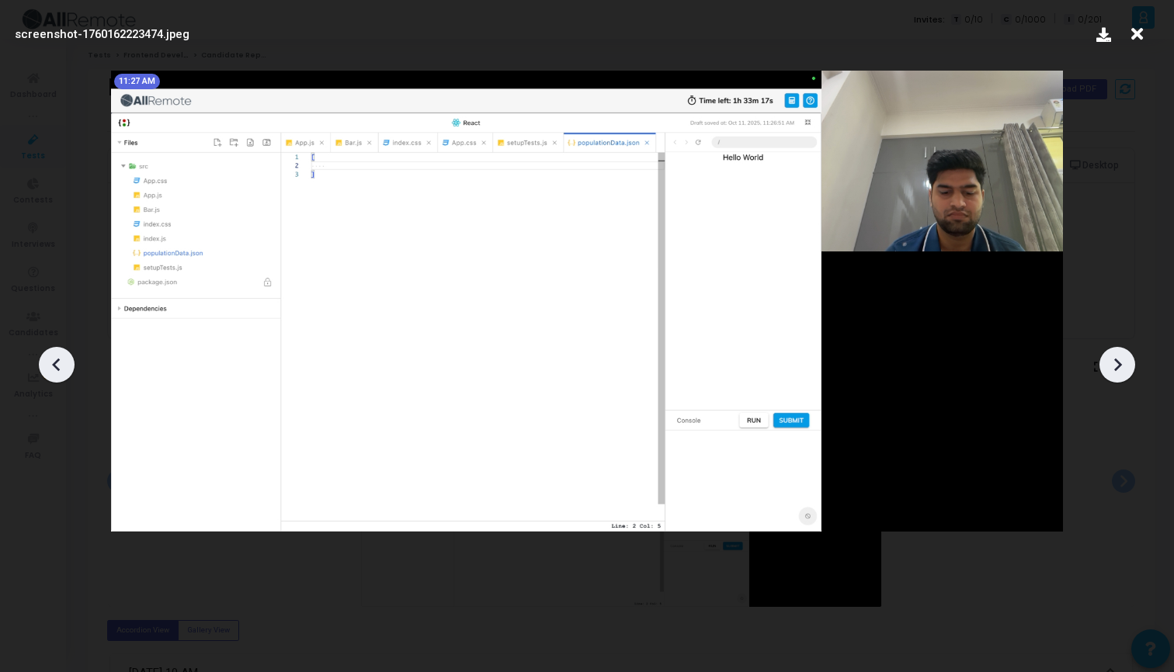
click at [1109, 361] on icon at bounding box center [1117, 364] width 23 height 23
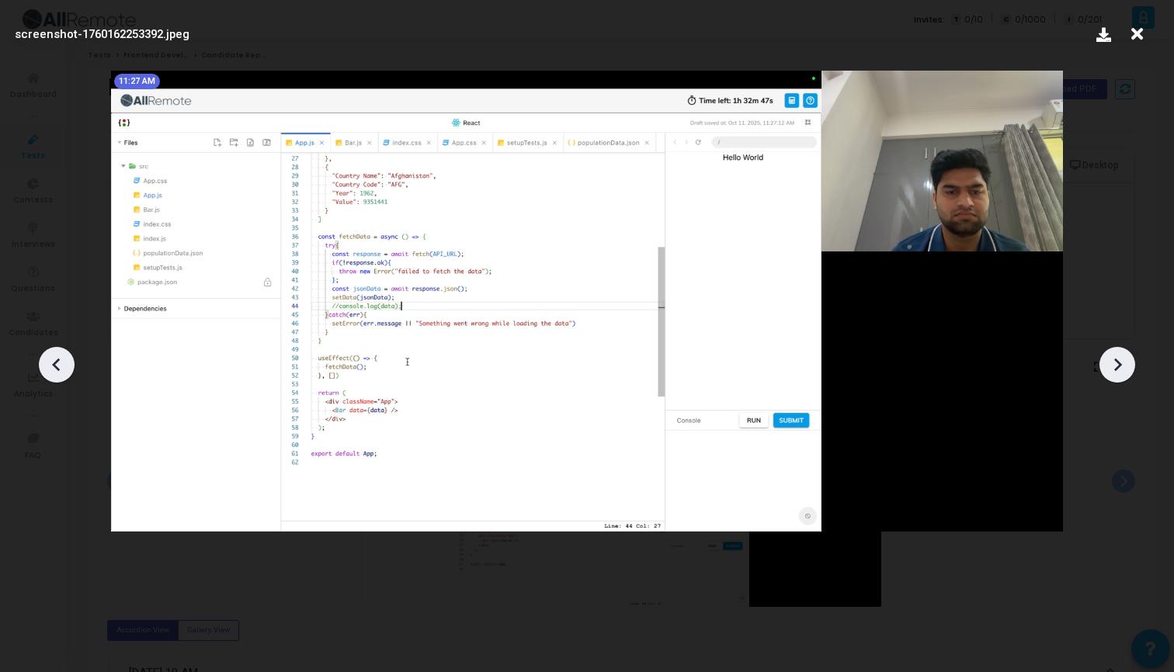
click at [1109, 361] on icon at bounding box center [1117, 364] width 23 height 23
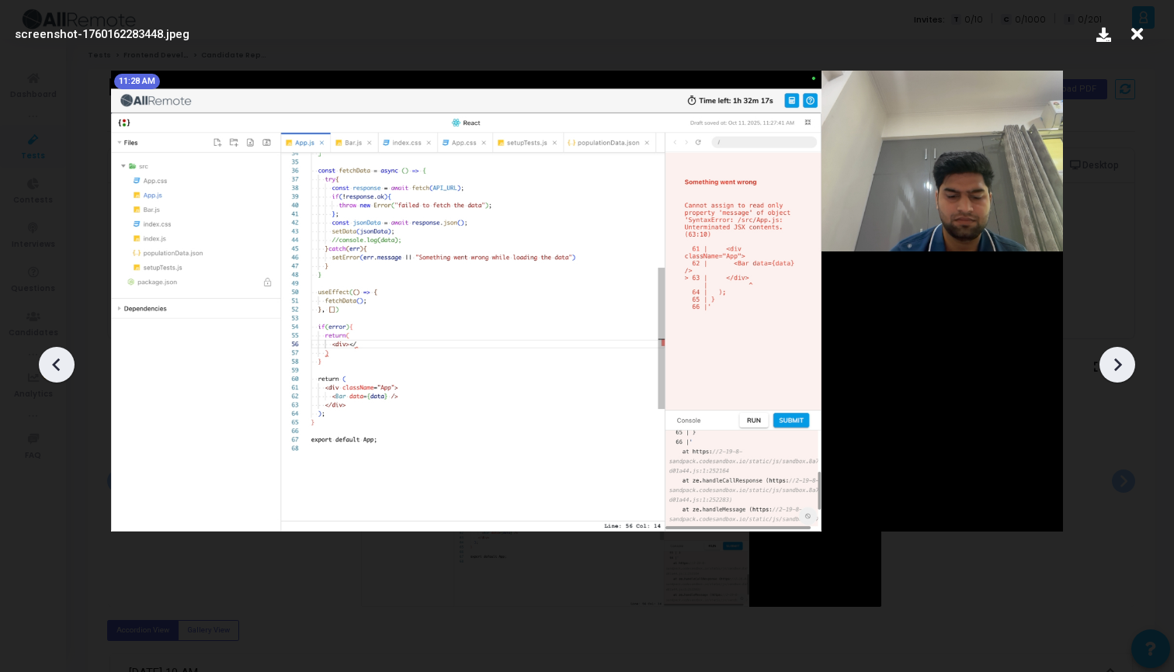
click at [1109, 362] on icon at bounding box center [1117, 364] width 23 height 23
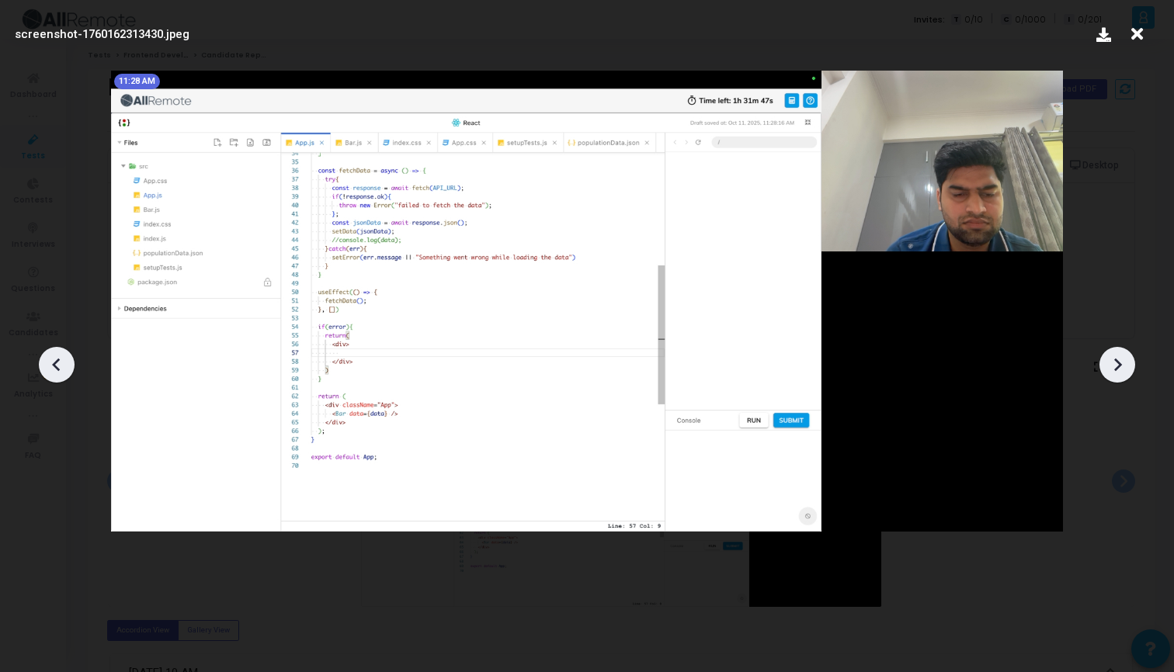
click at [1110, 362] on icon at bounding box center [1117, 364] width 23 height 23
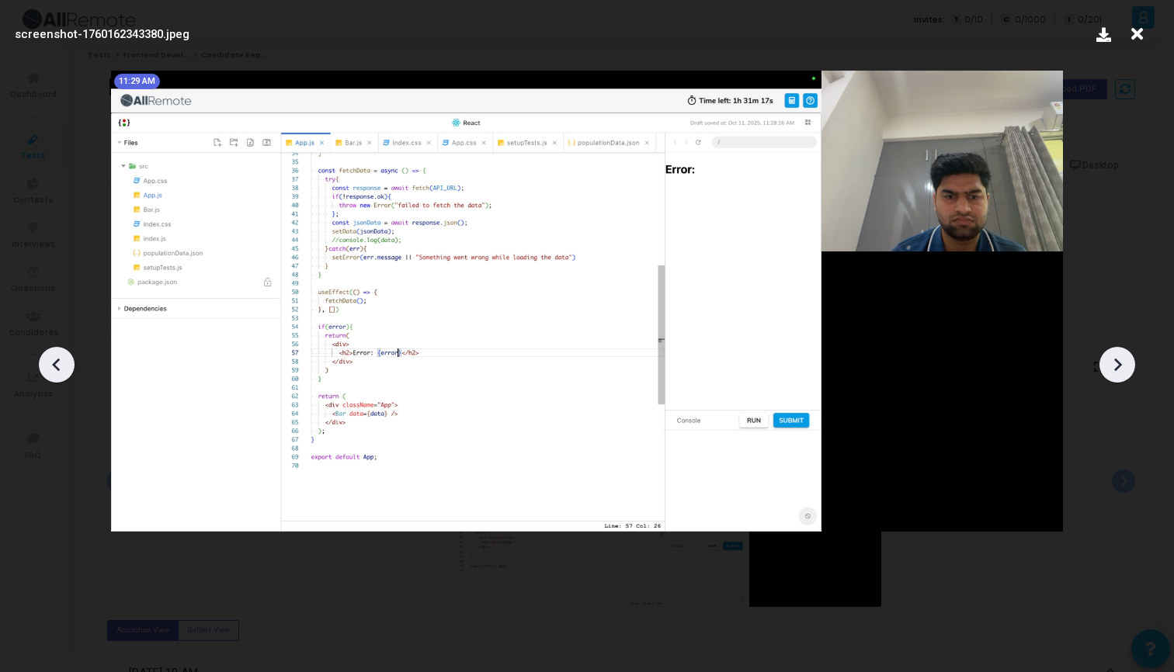
click at [1110, 363] on icon at bounding box center [1117, 364] width 23 height 23
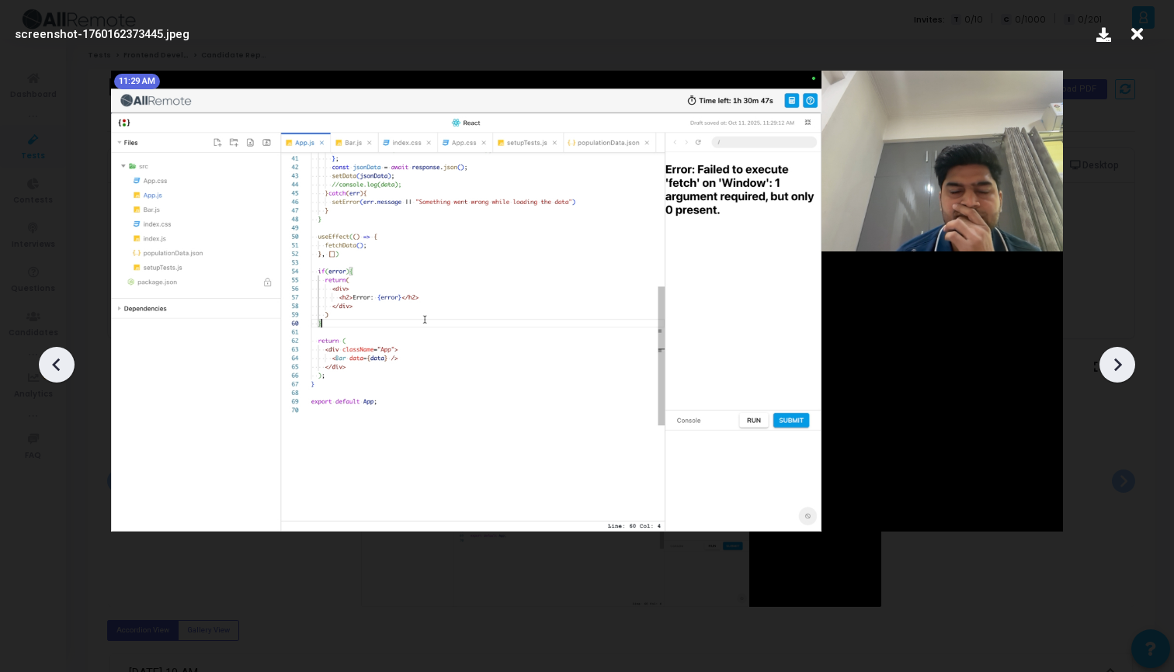
click at [1110, 363] on icon at bounding box center [1117, 364] width 23 height 23
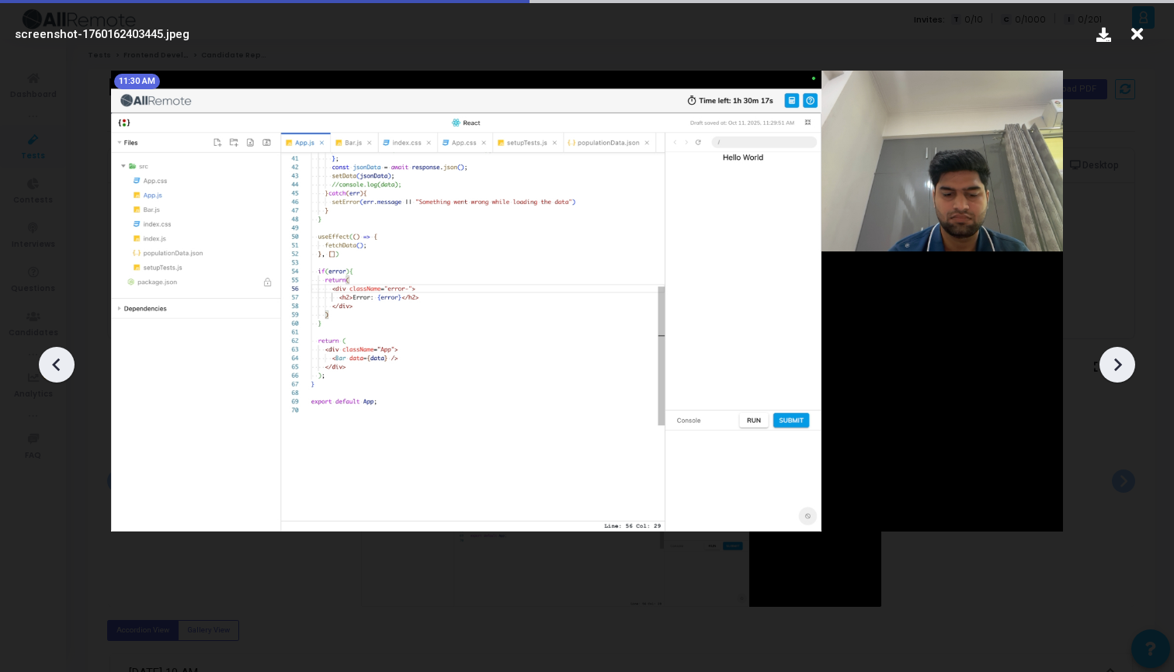
click at [1110, 363] on icon at bounding box center [1117, 364] width 23 height 23
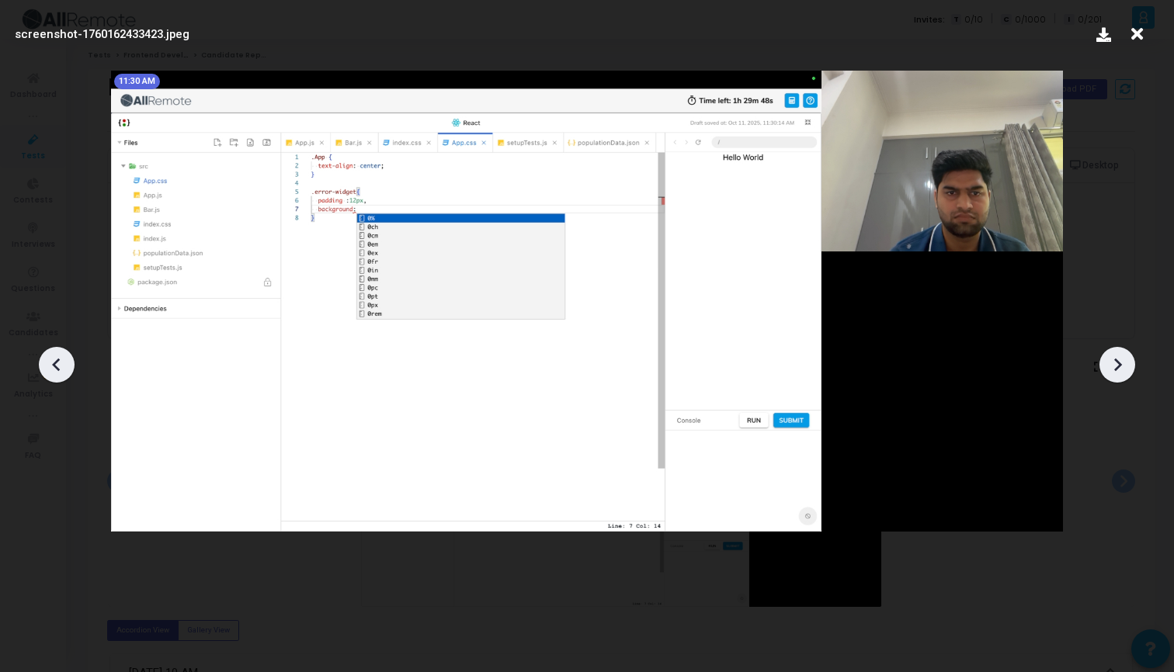
click at [1110, 363] on icon at bounding box center [1117, 364] width 23 height 23
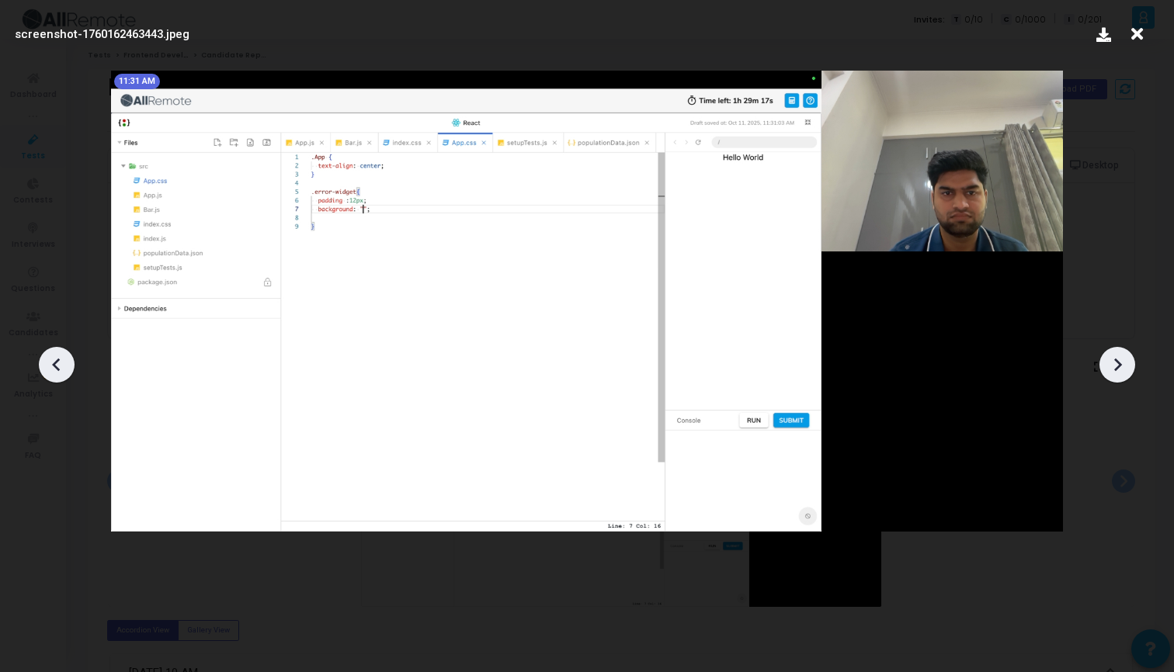
click at [1110, 363] on icon at bounding box center [1117, 364] width 23 height 23
click at [1111, 364] on icon at bounding box center [1117, 364] width 23 height 23
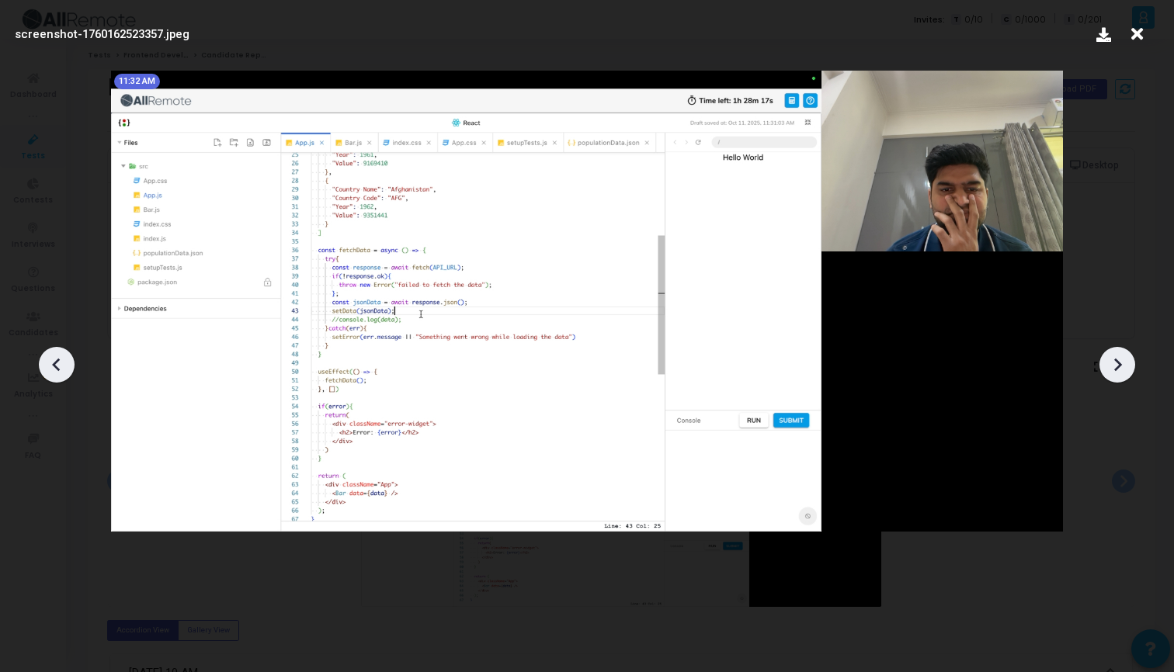
click at [1111, 364] on icon at bounding box center [1117, 364] width 23 height 23
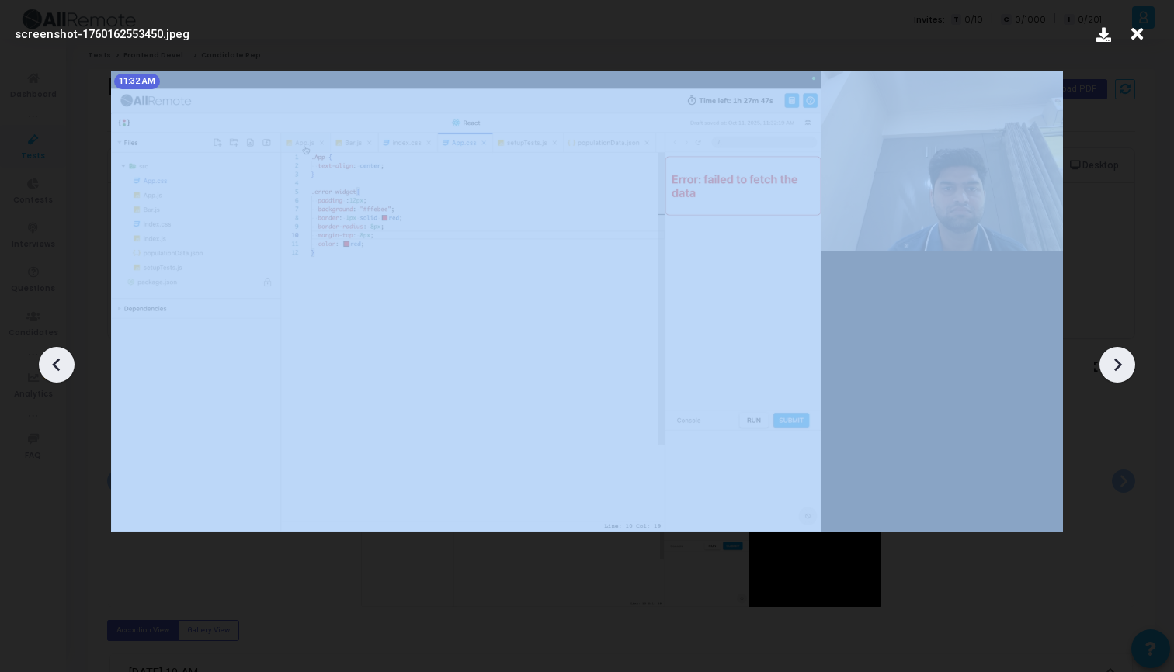
click at [1111, 364] on icon at bounding box center [1117, 364] width 23 height 23
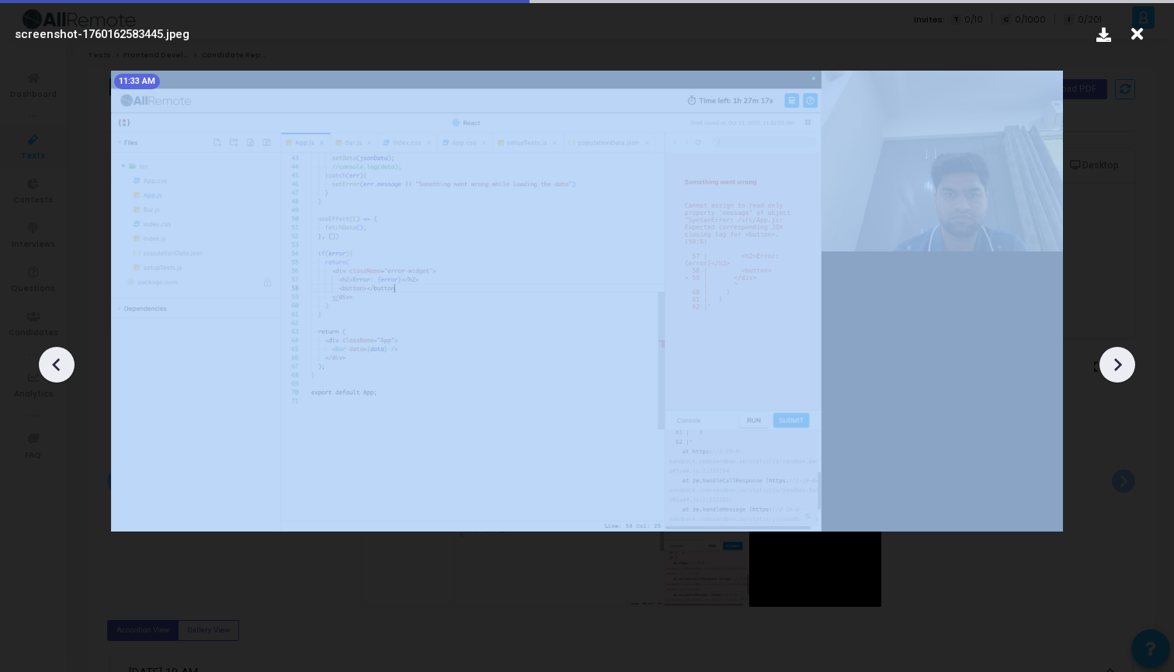
click at [1111, 364] on icon at bounding box center [1117, 364] width 23 height 23
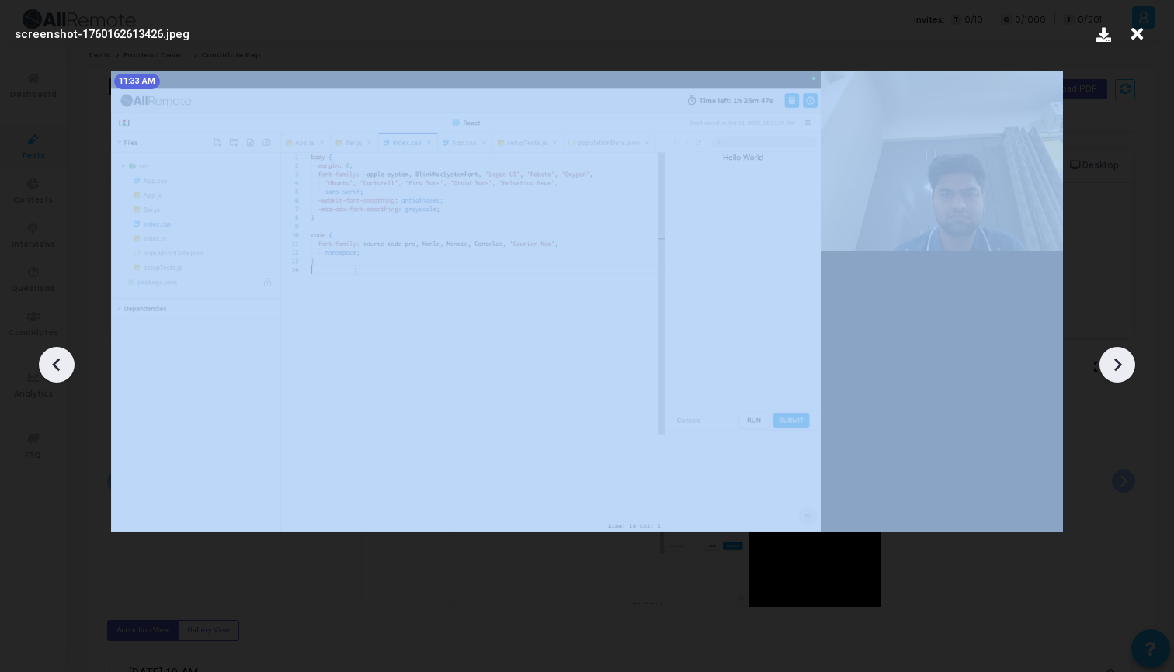
click at [1111, 364] on icon at bounding box center [1117, 364] width 23 height 23
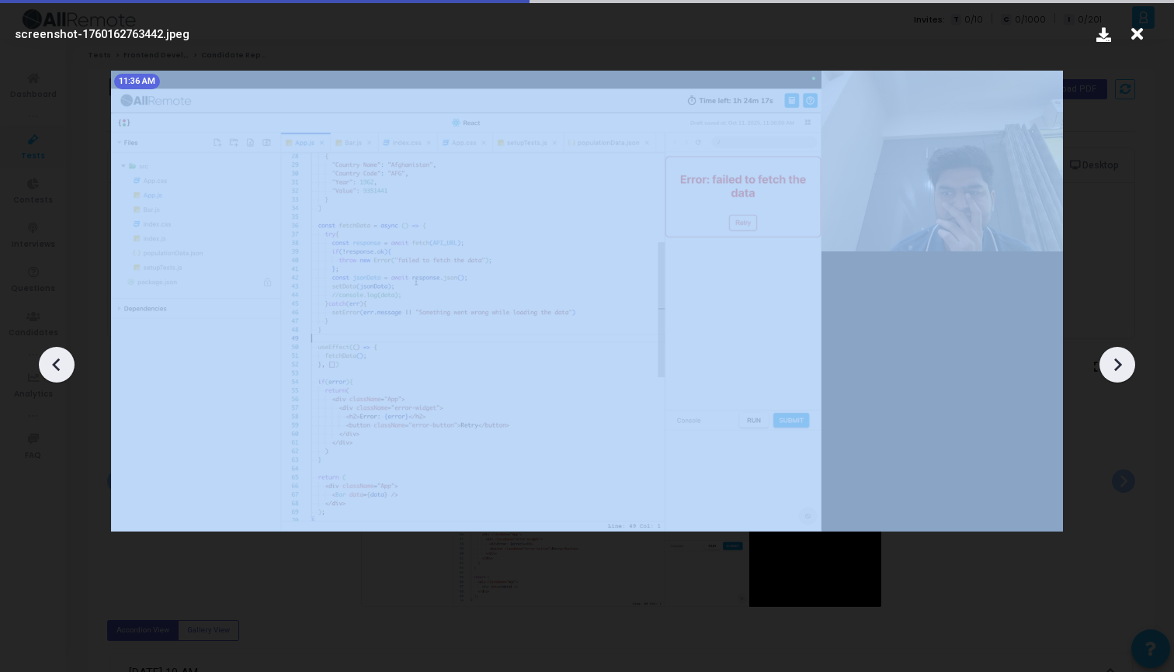
click at [1111, 364] on icon at bounding box center [1117, 364] width 23 height 23
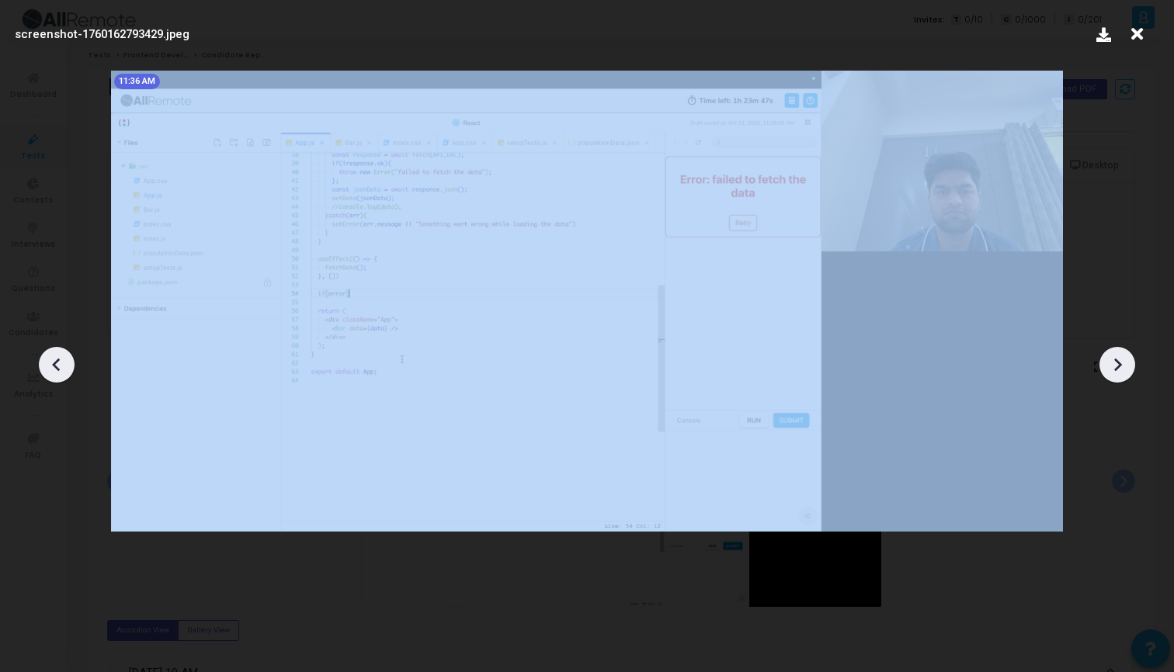
click at [1111, 364] on icon at bounding box center [1117, 364] width 23 height 23
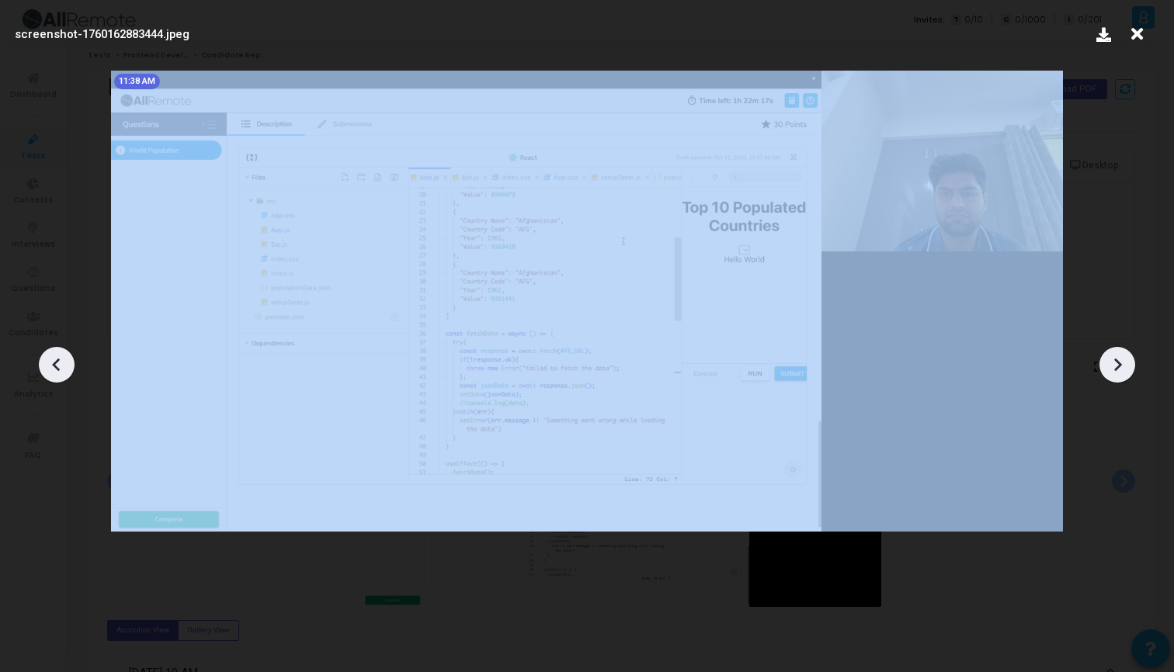
click at [1111, 364] on icon at bounding box center [1117, 364] width 23 height 23
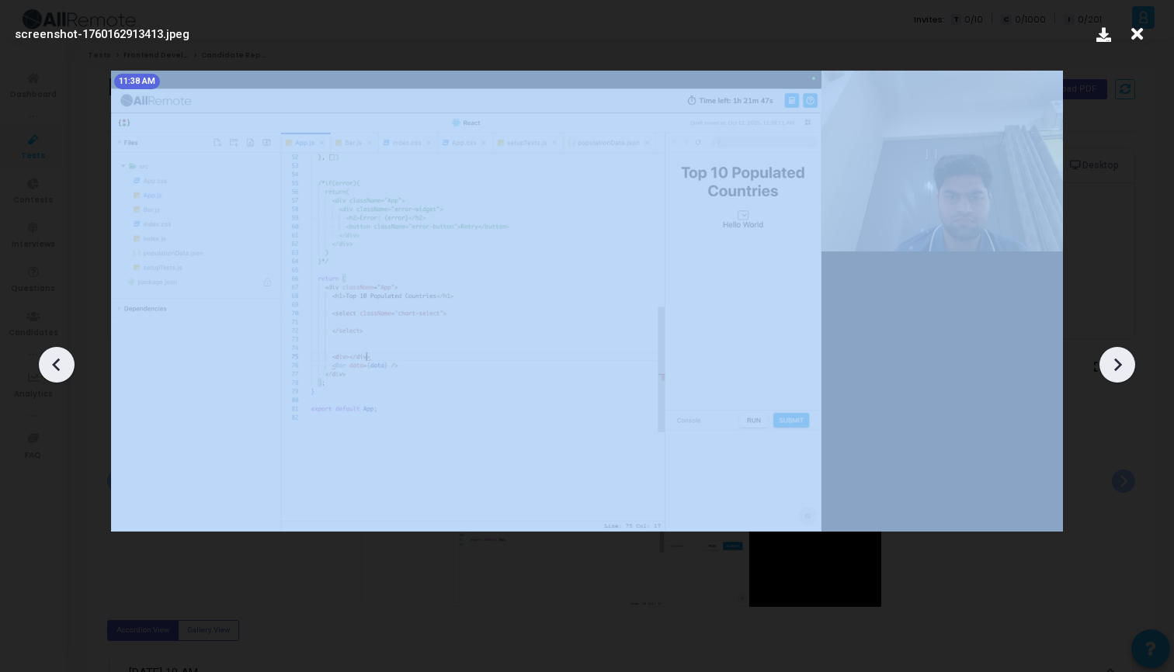
click at [1111, 364] on icon at bounding box center [1117, 364] width 23 height 23
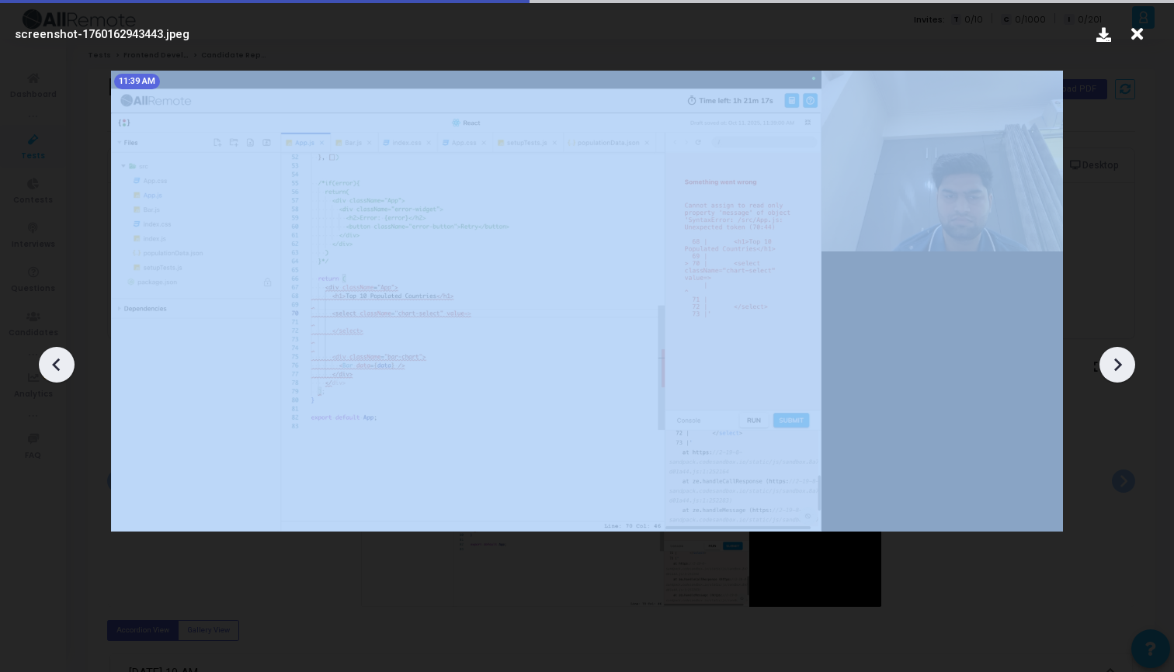
click at [1111, 364] on icon at bounding box center [1117, 364] width 23 height 23
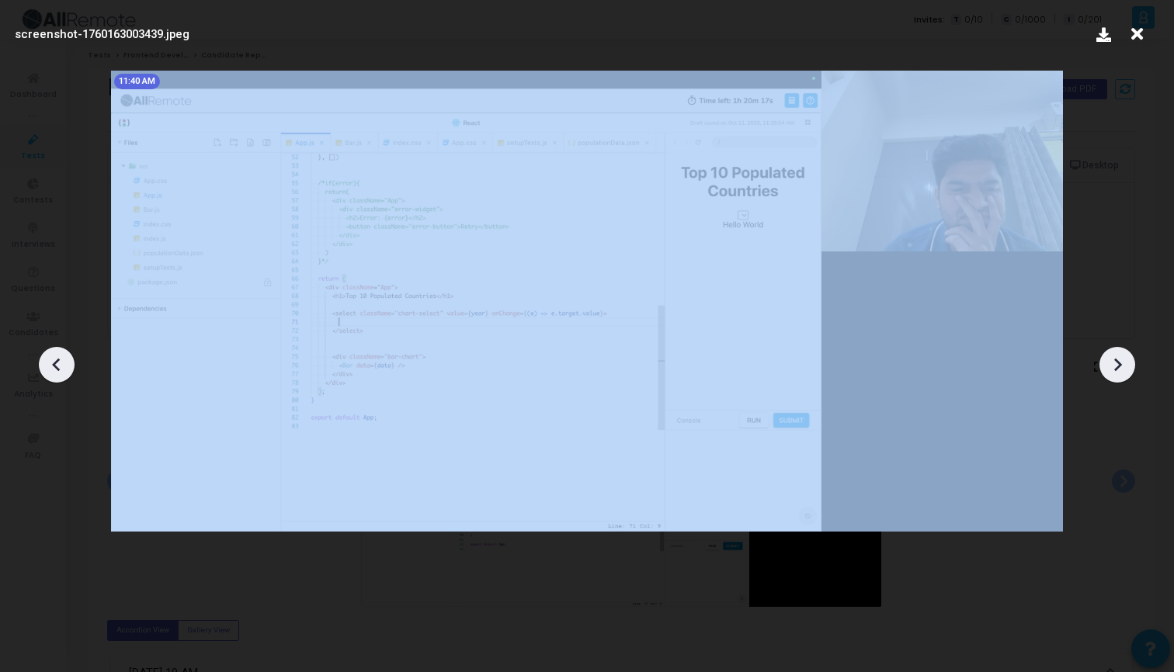
click at [1111, 364] on icon at bounding box center [1117, 364] width 23 height 23
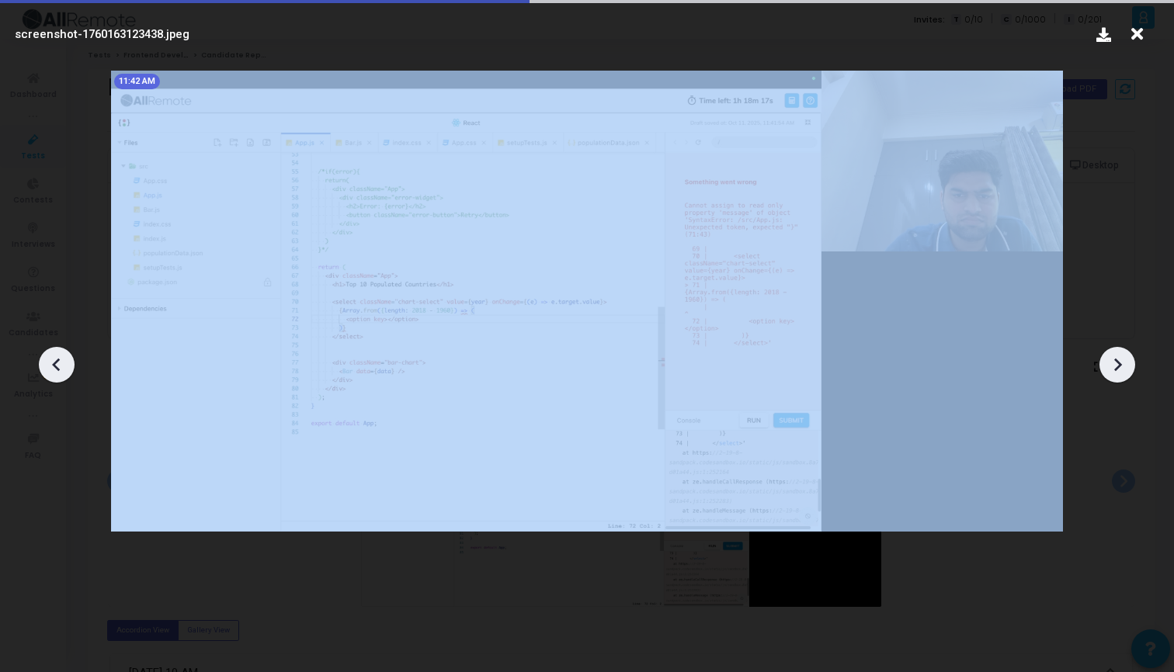
click at [1111, 364] on icon at bounding box center [1117, 364] width 23 height 23
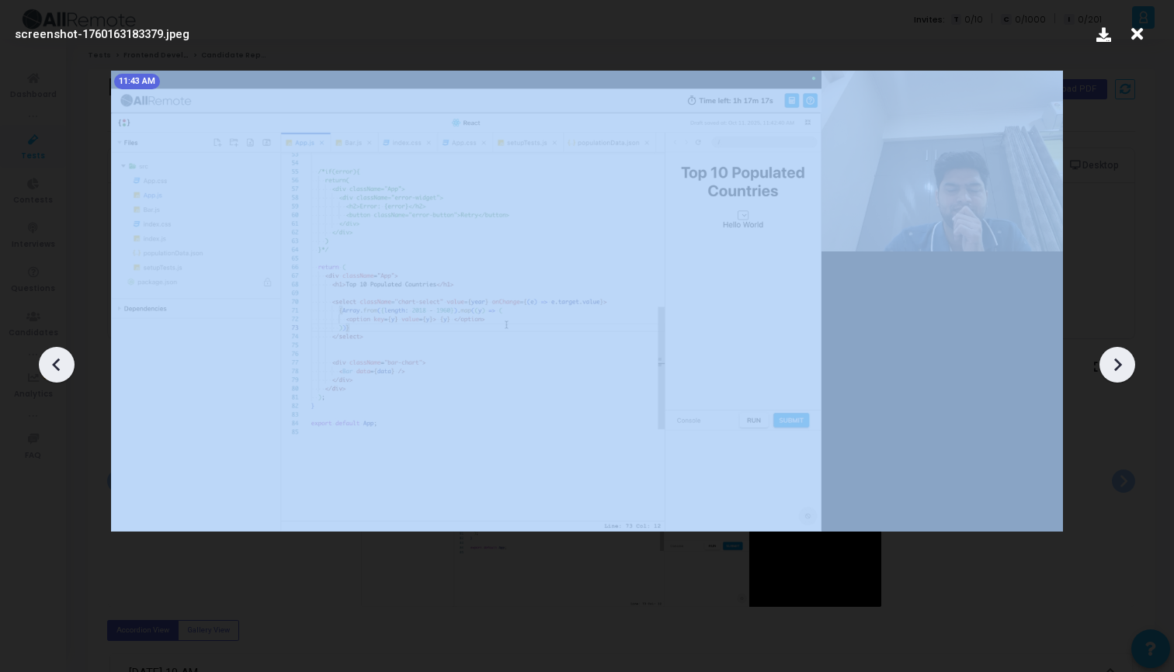
click at [1111, 364] on icon at bounding box center [1117, 364] width 23 height 23
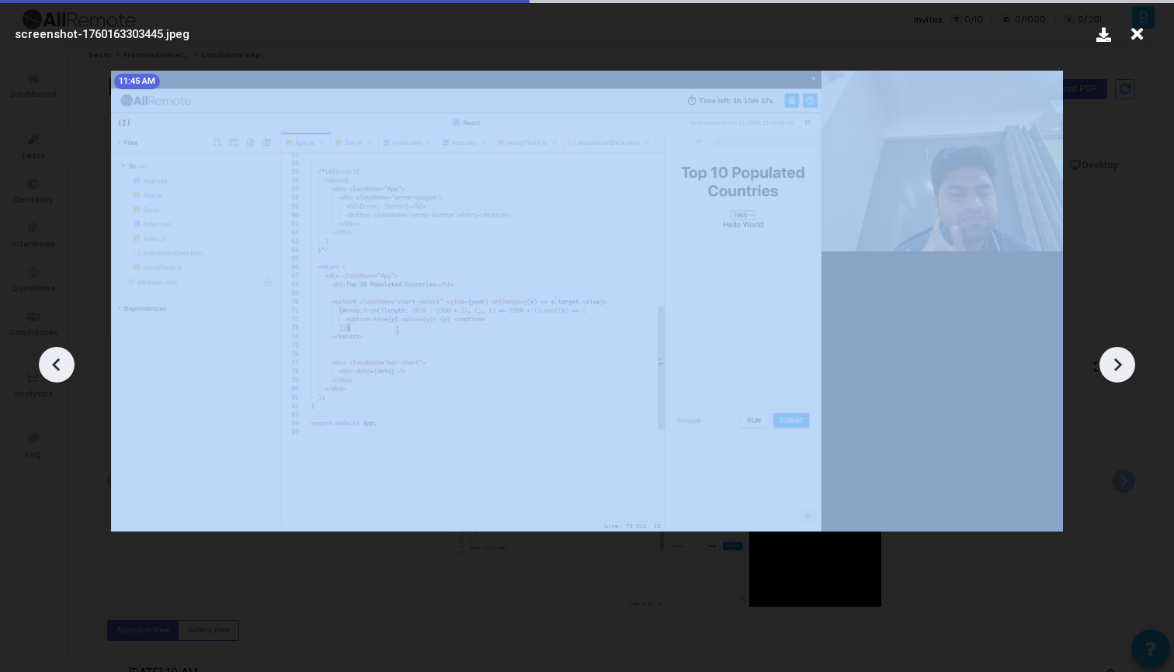
click at [1111, 364] on icon at bounding box center [1117, 364] width 23 height 23
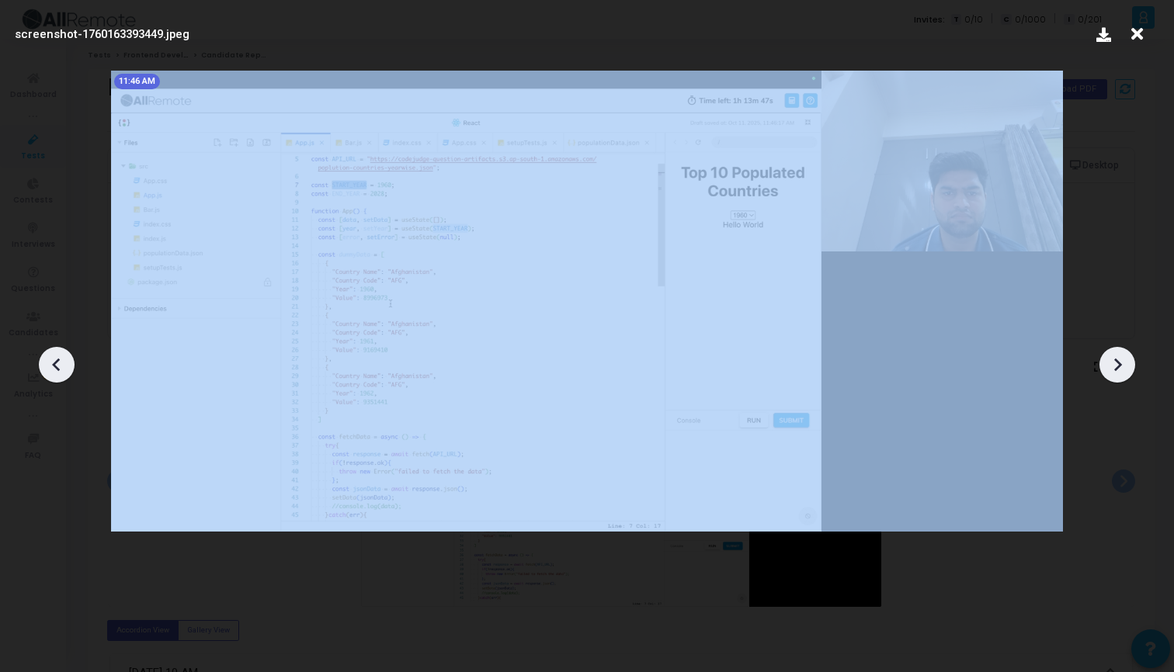
click at [1111, 364] on icon at bounding box center [1117, 364] width 23 height 23
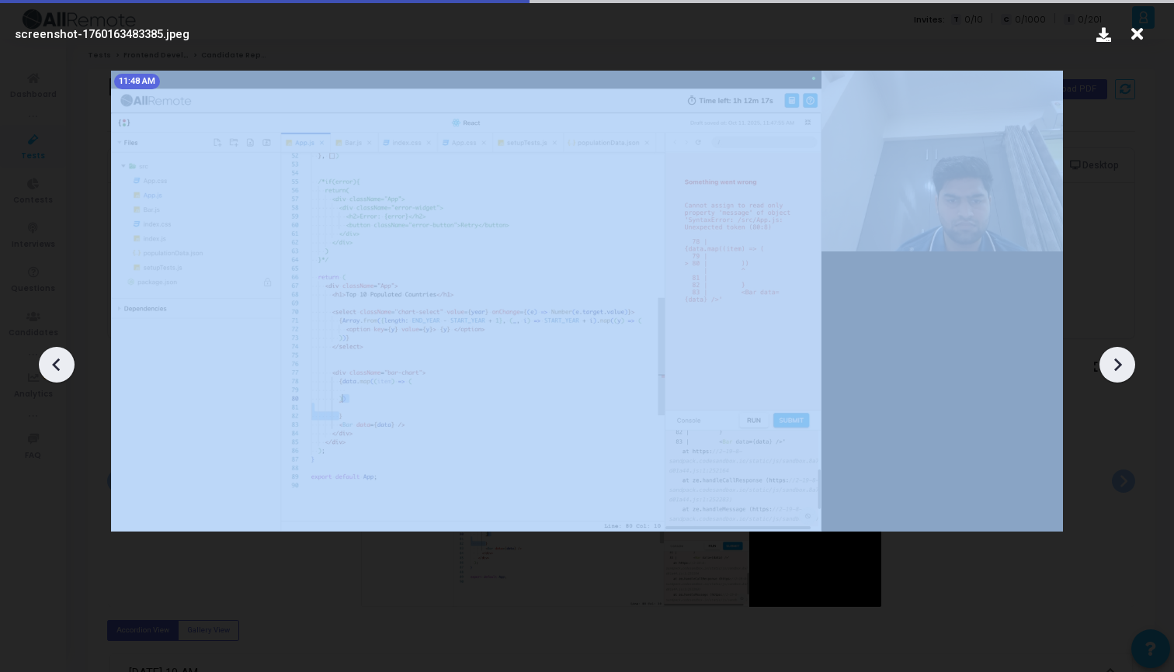
click at [1111, 364] on icon at bounding box center [1117, 364] width 23 height 23
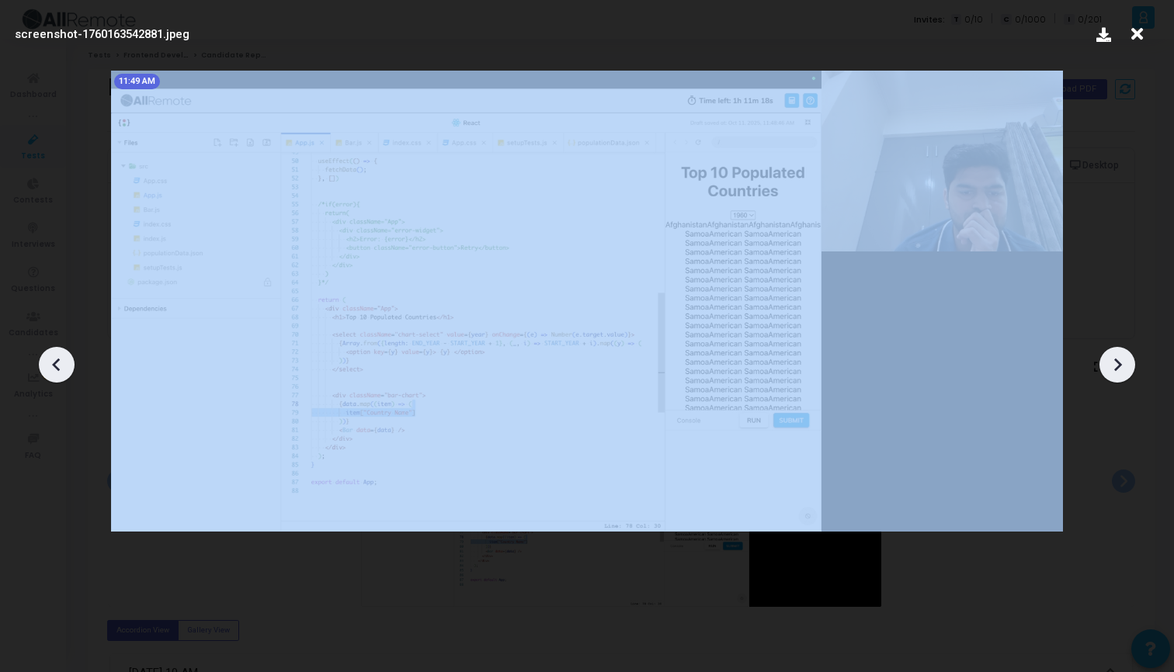
click at [1111, 364] on icon at bounding box center [1117, 364] width 23 height 23
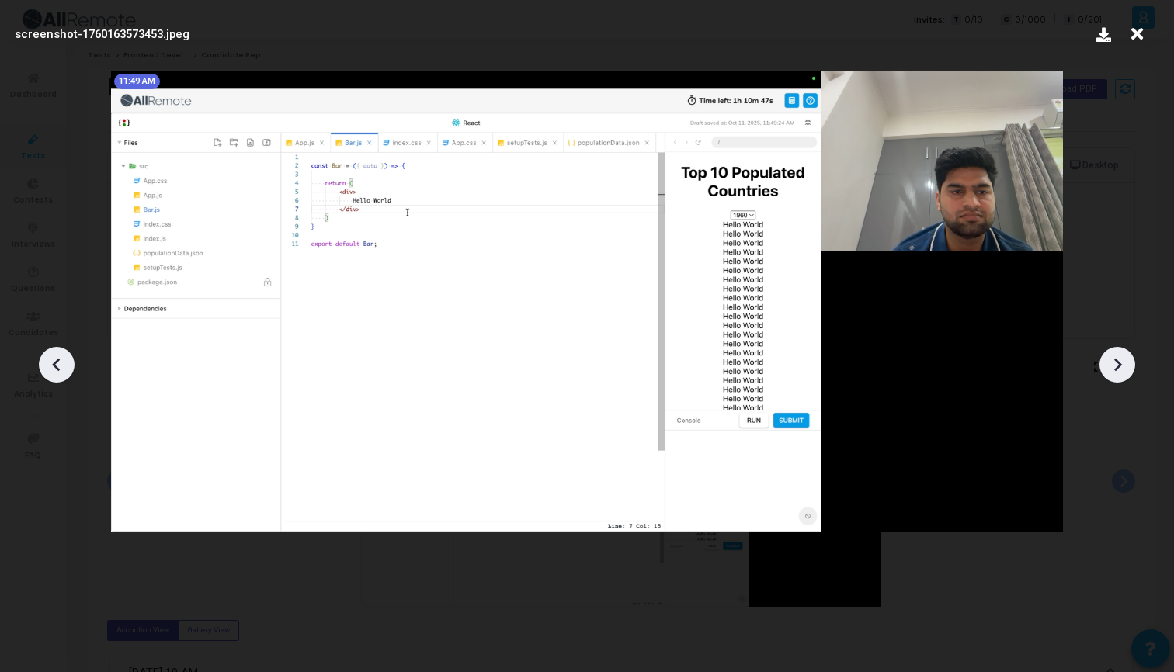
click at [49, 363] on icon at bounding box center [56, 364] width 23 height 23
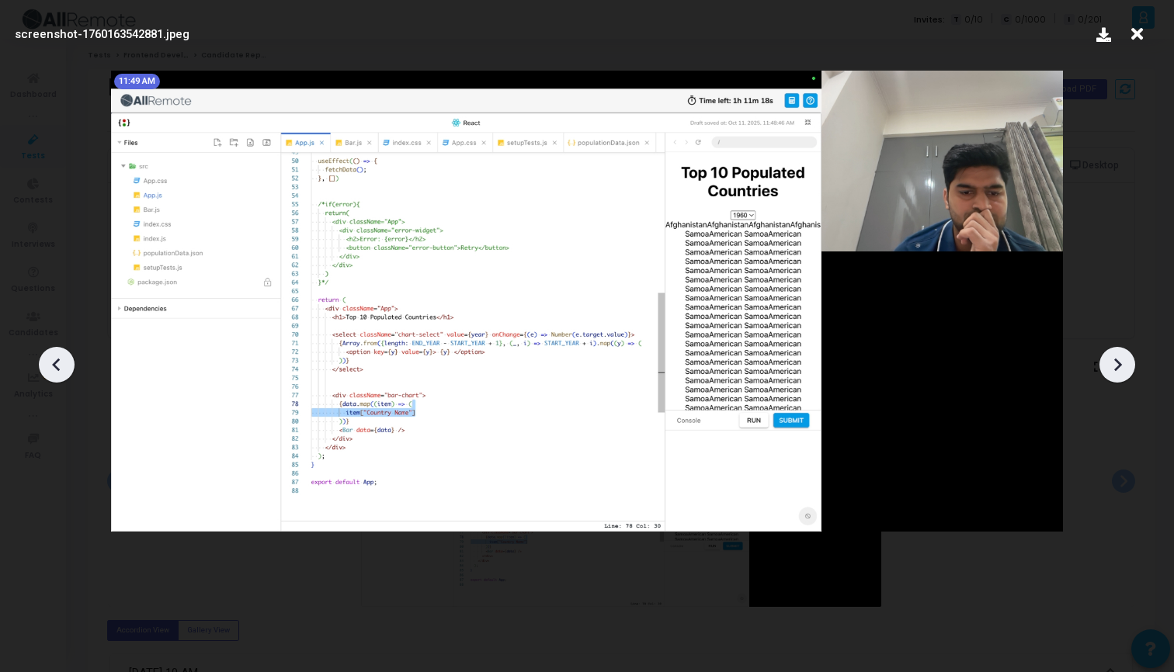
click at [50, 363] on icon at bounding box center [56, 364] width 23 height 23
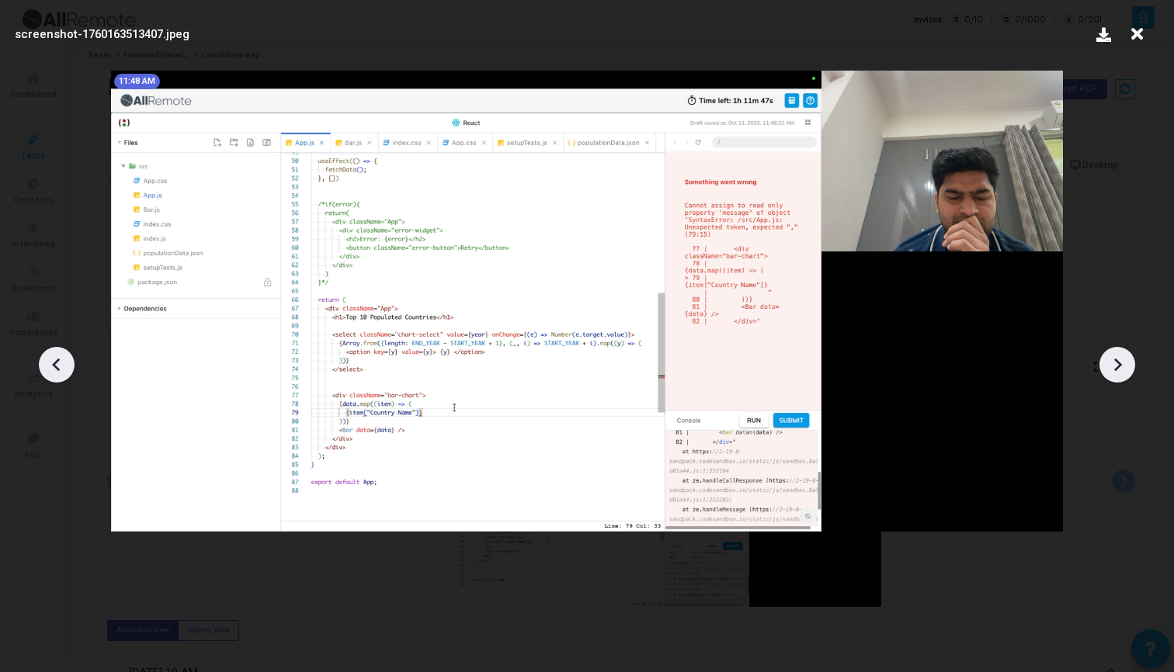
click at [1118, 360] on icon at bounding box center [1117, 364] width 23 height 23
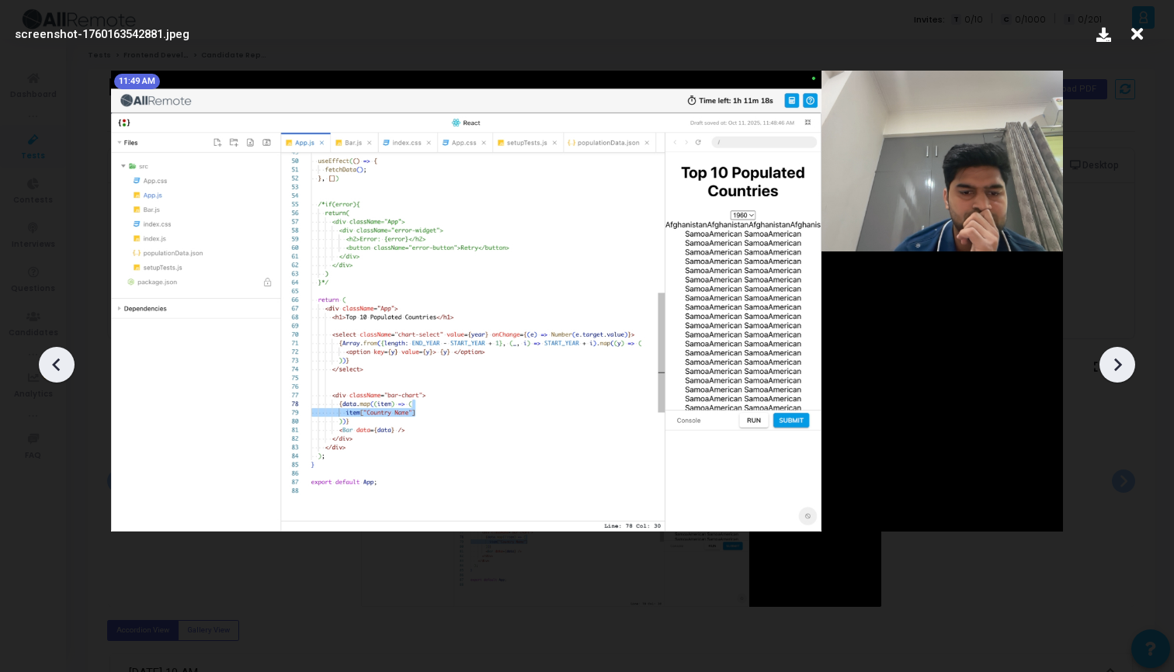
click at [1118, 360] on icon at bounding box center [1117, 364] width 23 height 23
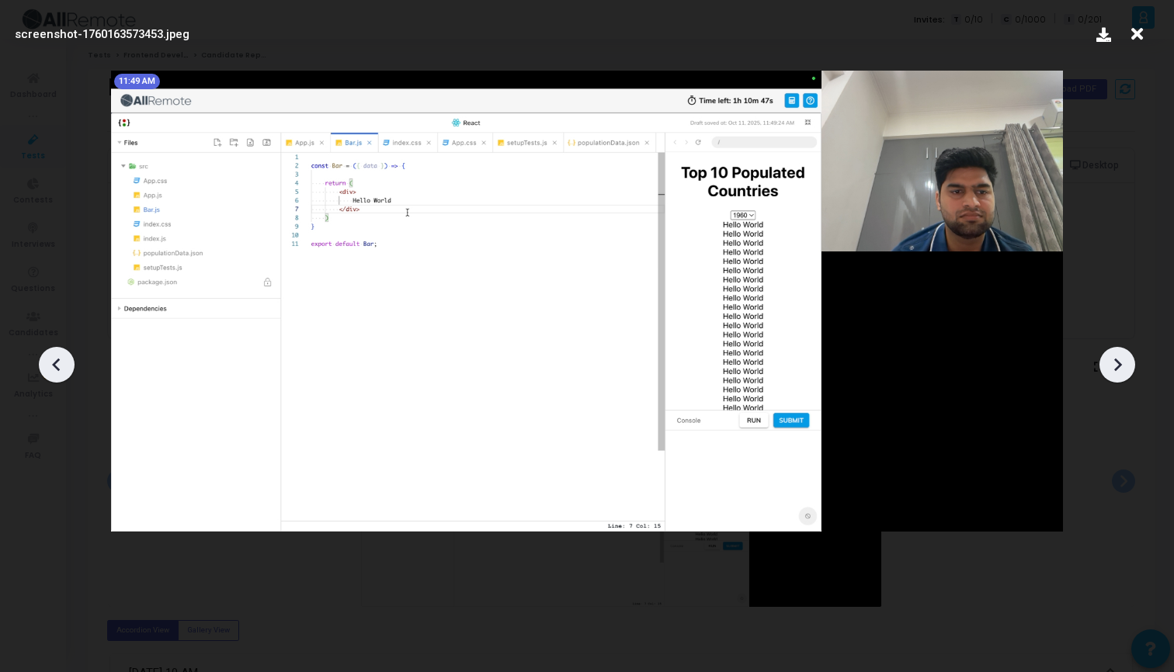
click at [1118, 360] on icon at bounding box center [1117, 364] width 23 height 23
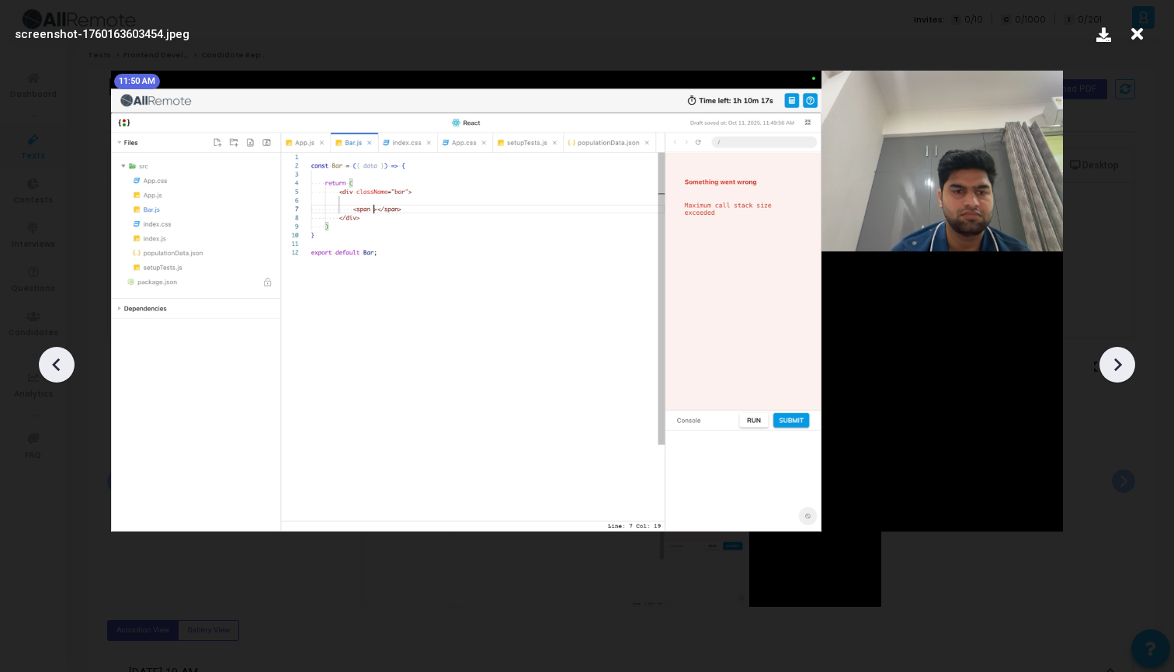
click at [1118, 360] on icon at bounding box center [1117, 364] width 23 height 23
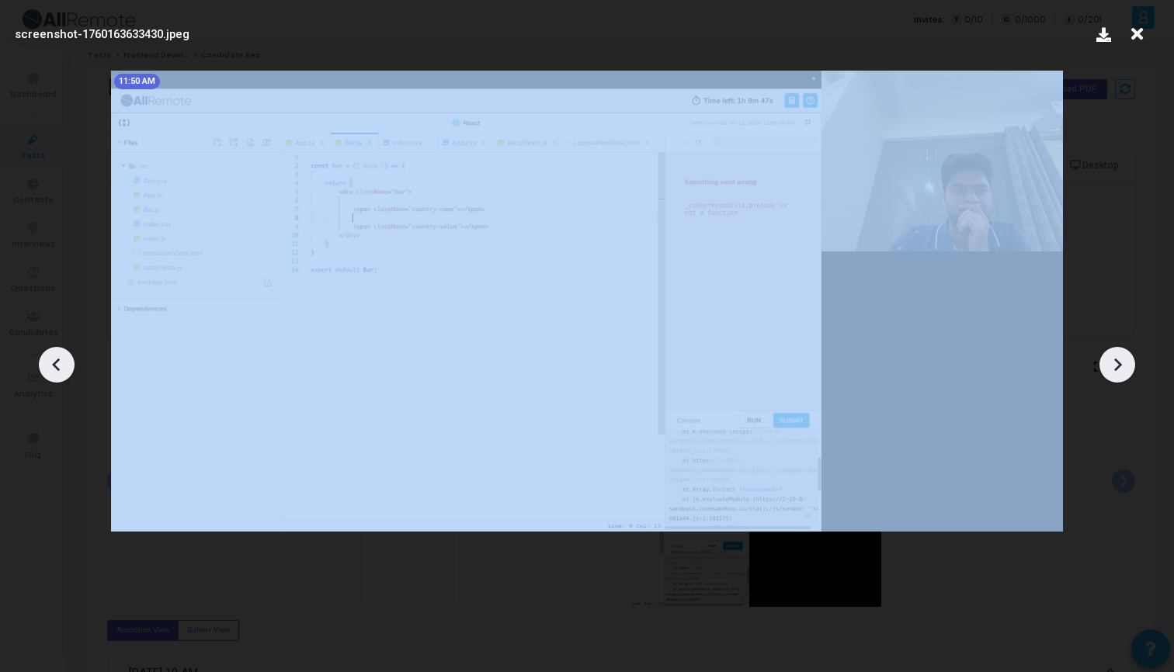
click at [1118, 360] on icon at bounding box center [1117, 364] width 23 height 23
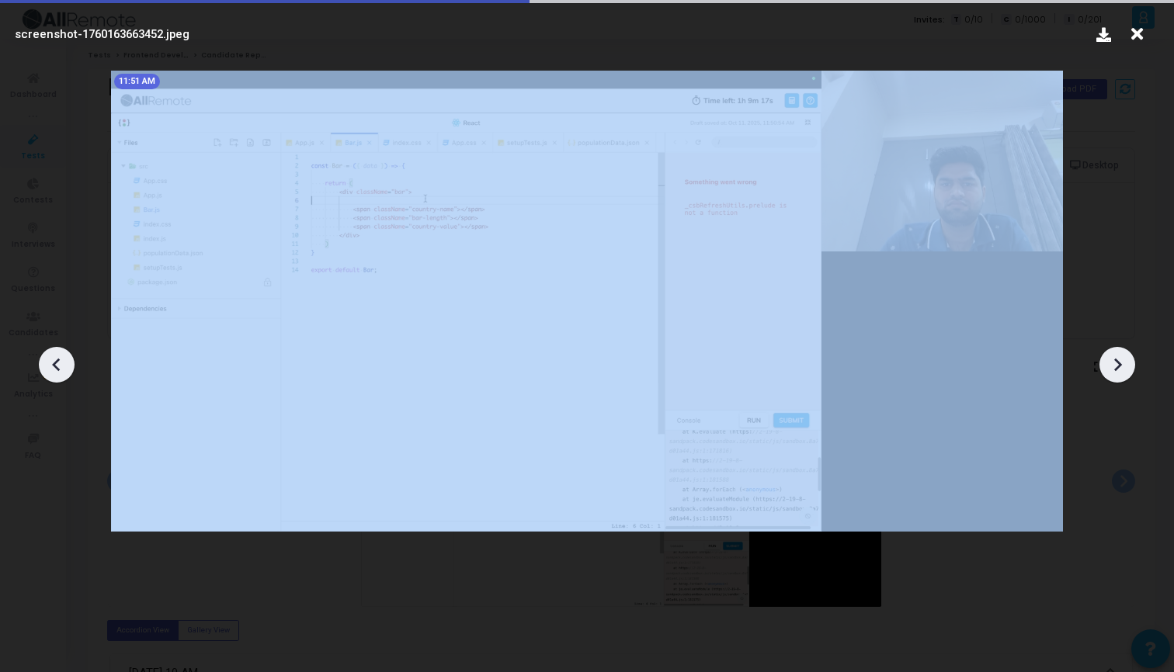
click at [1118, 360] on icon at bounding box center [1117, 364] width 23 height 23
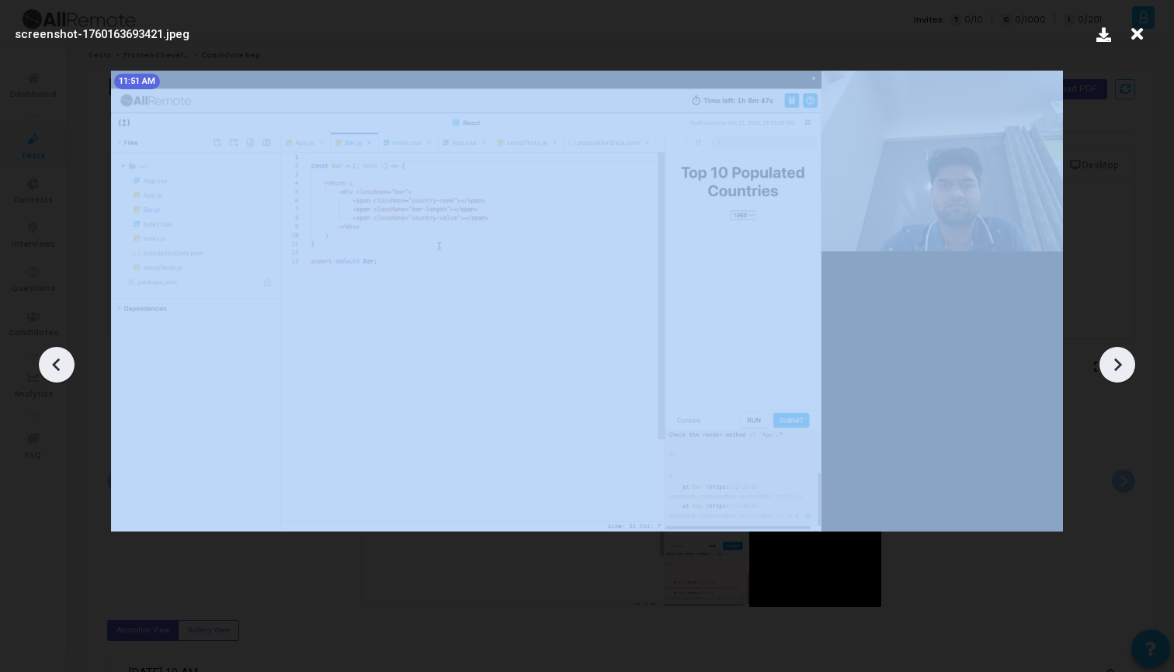
click at [1118, 360] on icon at bounding box center [1117, 364] width 23 height 23
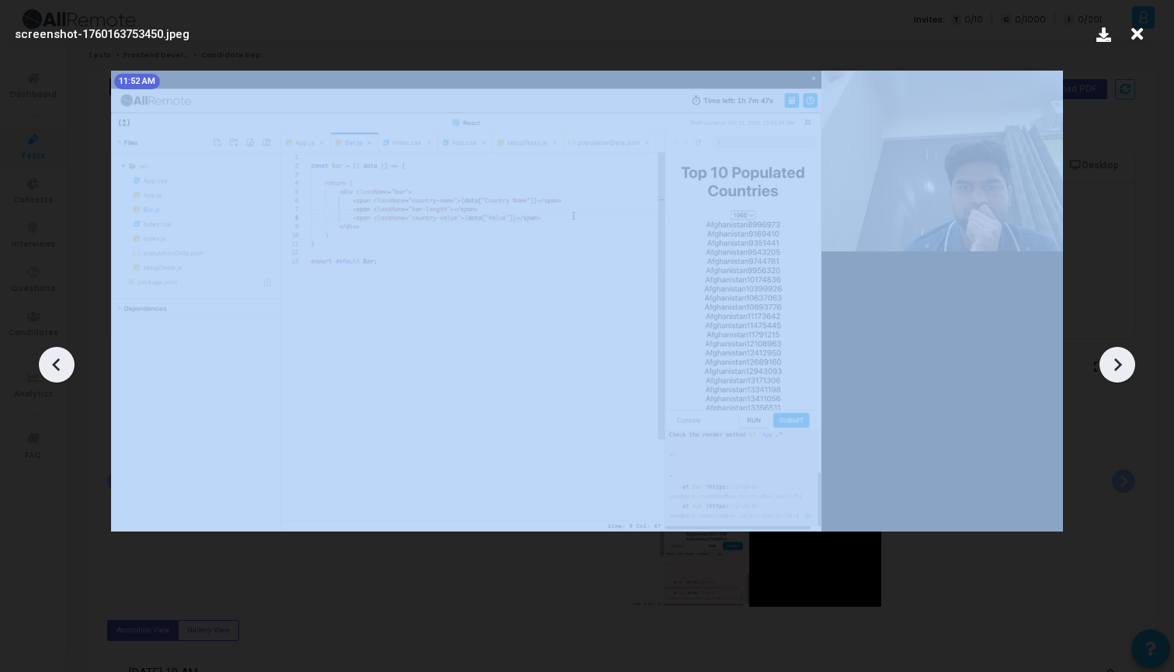
click at [1118, 360] on icon at bounding box center [1117, 364] width 23 height 23
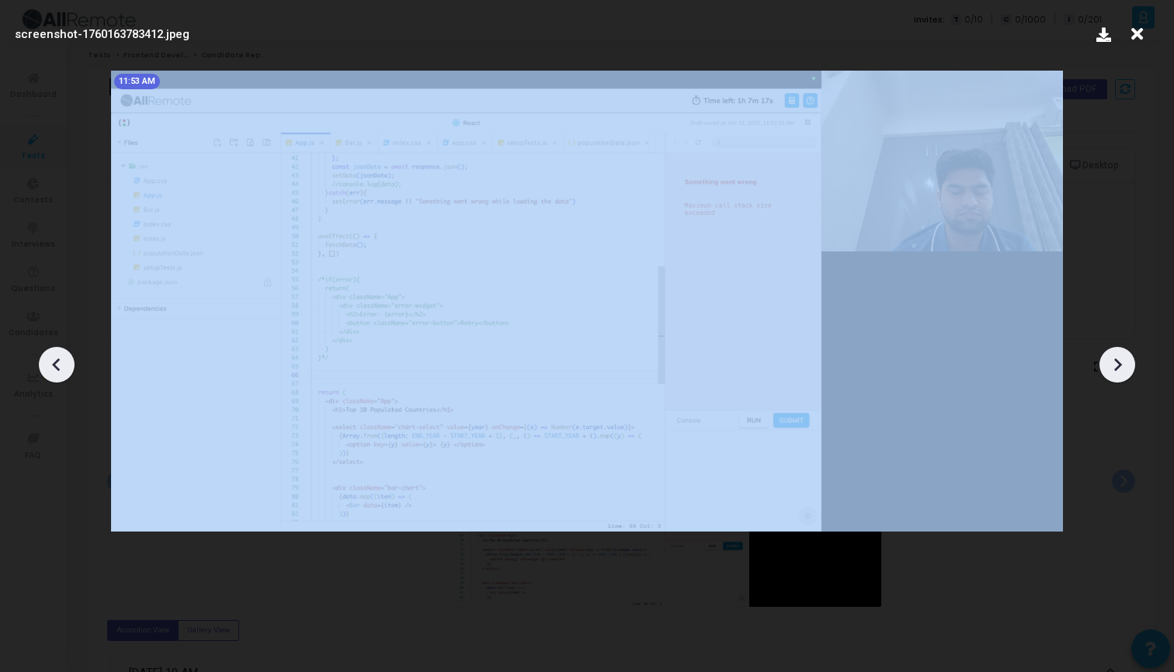
click at [1118, 360] on icon at bounding box center [1117, 364] width 23 height 23
click at [1119, 360] on icon at bounding box center [1117, 364] width 23 height 23
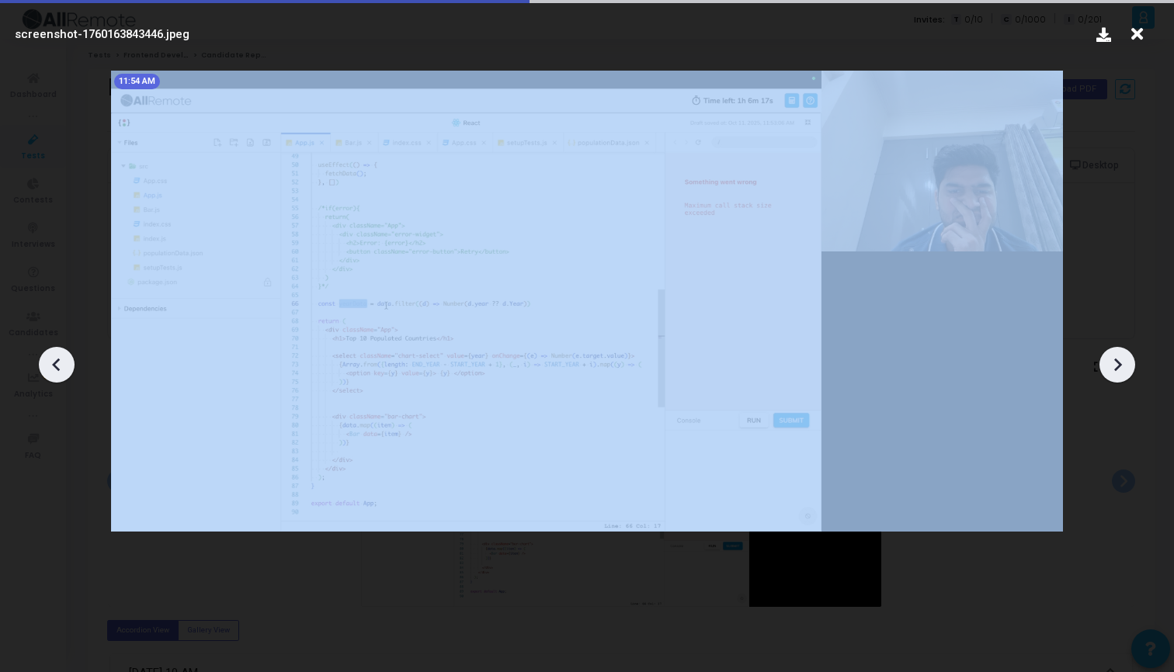
click at [1119, 360] on icon at bounding box center [1117, 364] width 23 height 23
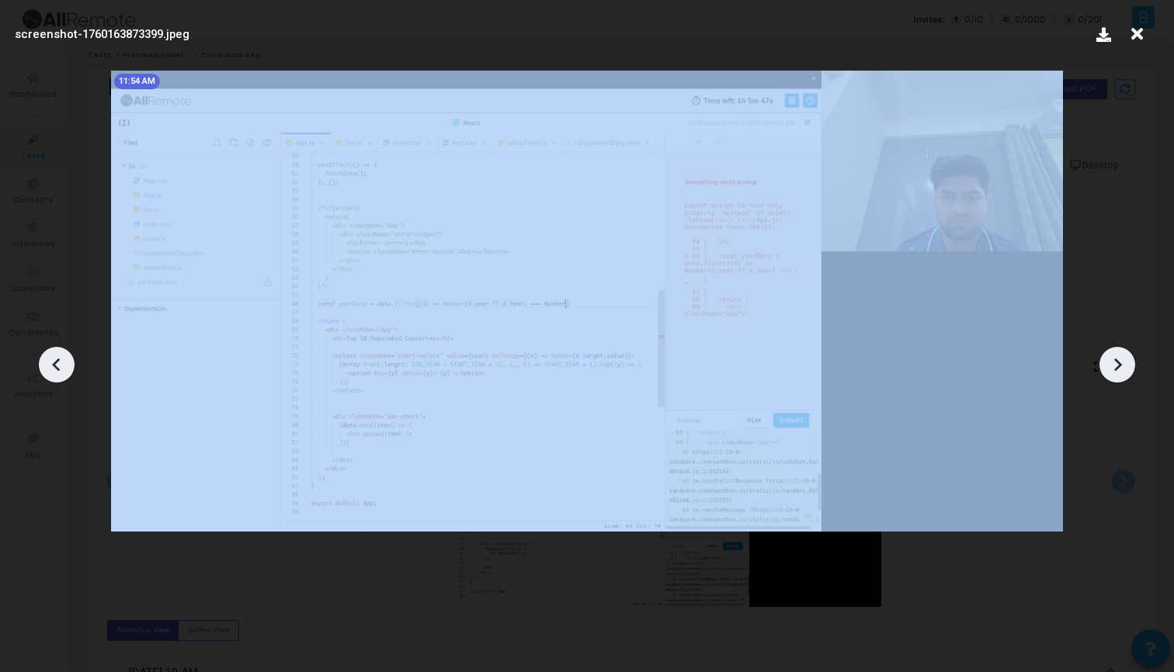
click at [1119, 360] on icon at bounding box center [1117, 364] width 23 height 23
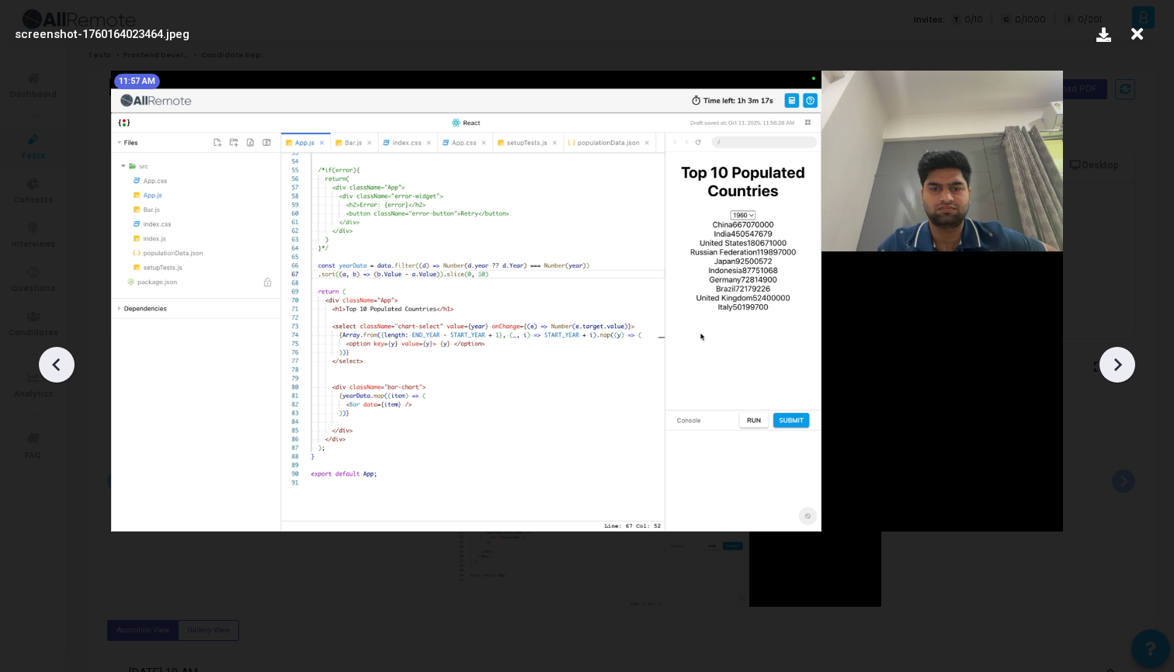
click at [1119, 360] on icon at bounding box center [1117, 364] width 23 height 23
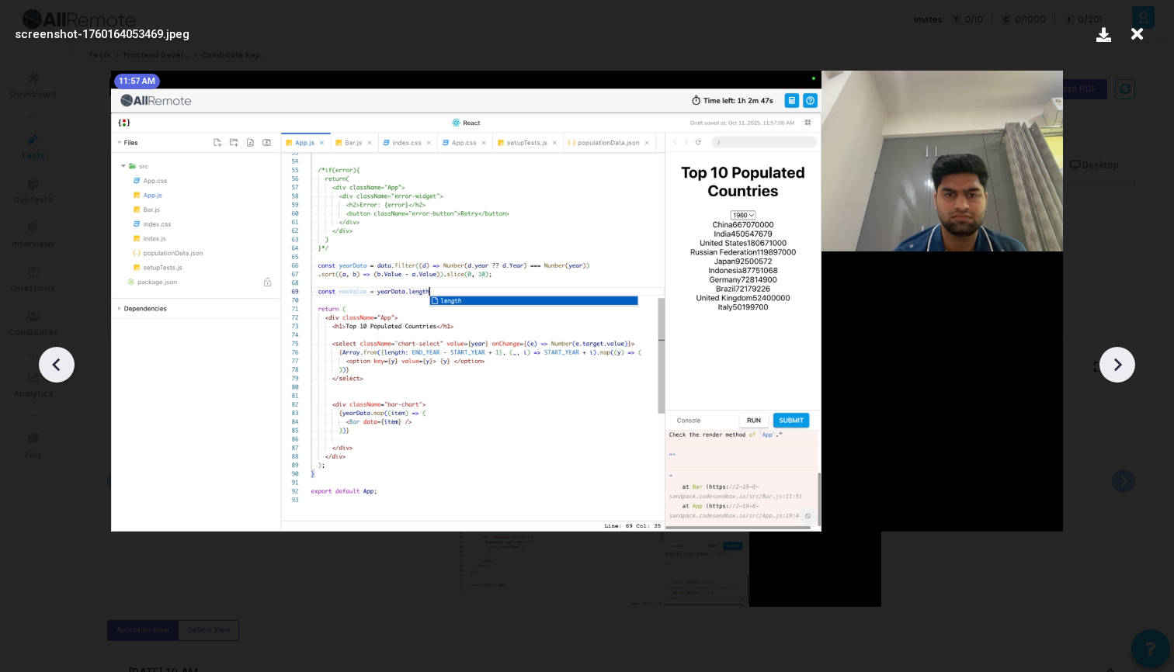
click at [1119, 360] on icon at bounding box center [1117, 364] width 23 height 23
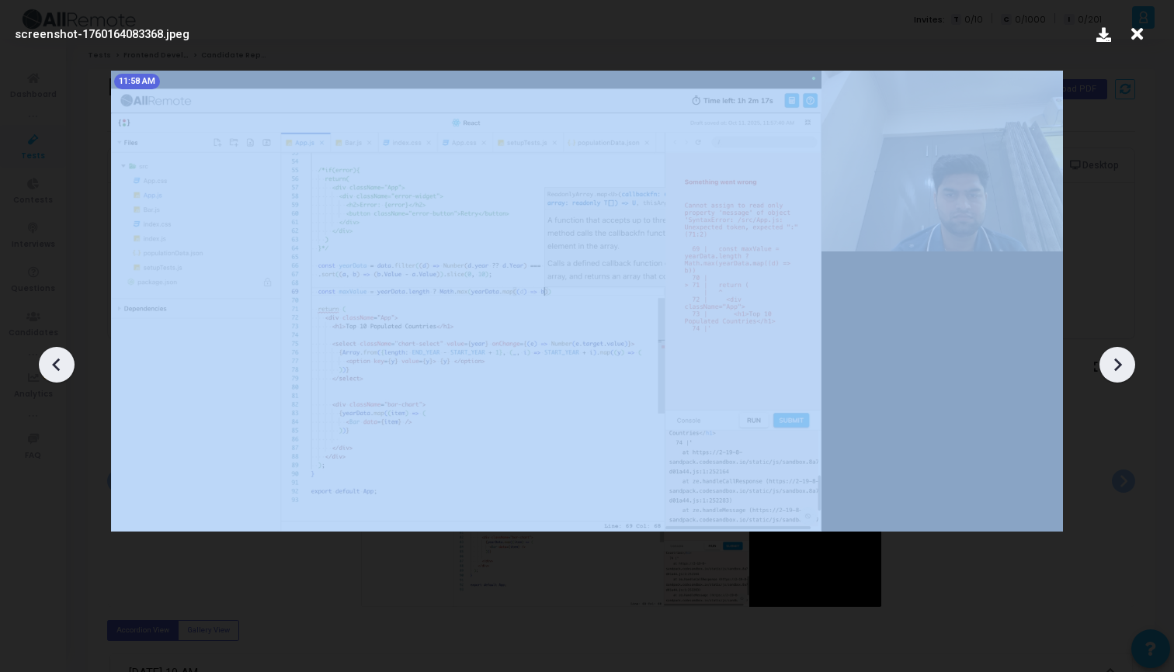
click at [1119, 360] on icon at bounding box center [1117, 364] width 23 height 23
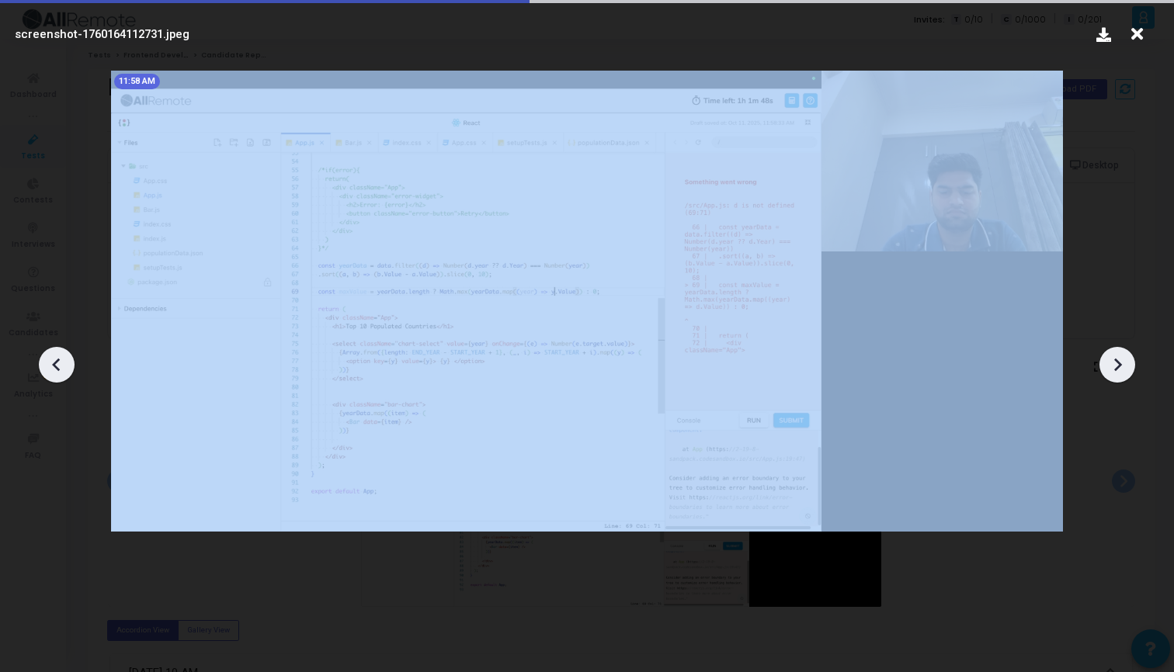
click at [1119, 360] on icon at bounding box center [1117, 364] width 23 height 23
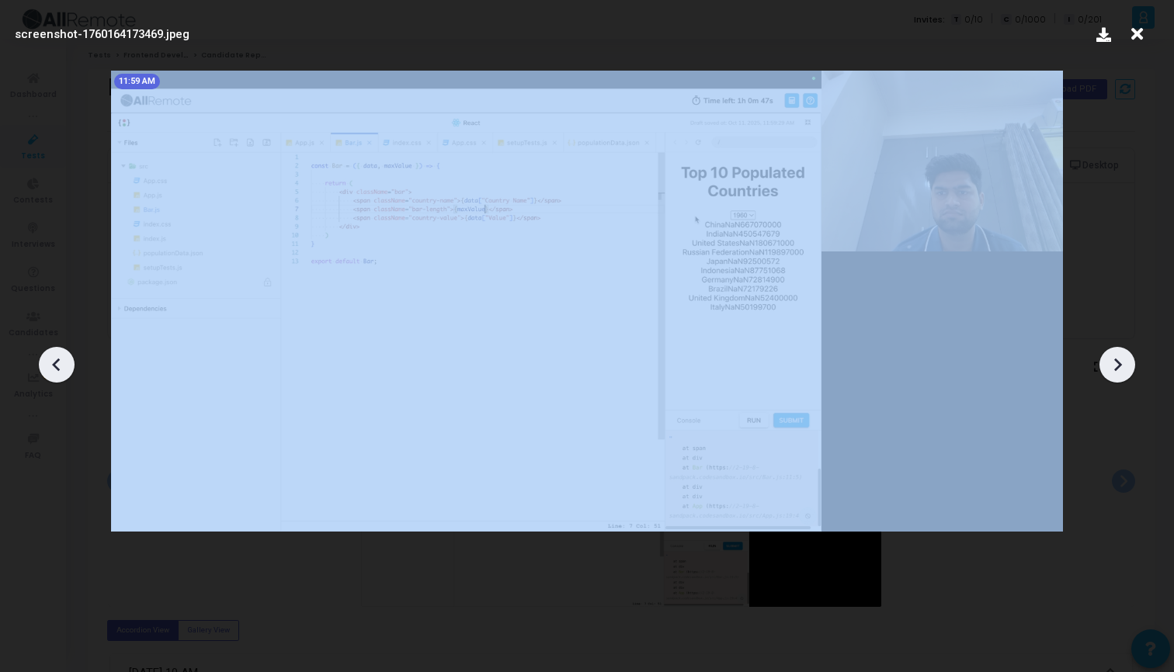
click at [1119, 360] on icon at bounding box center [1117, 364] width 23 height 23
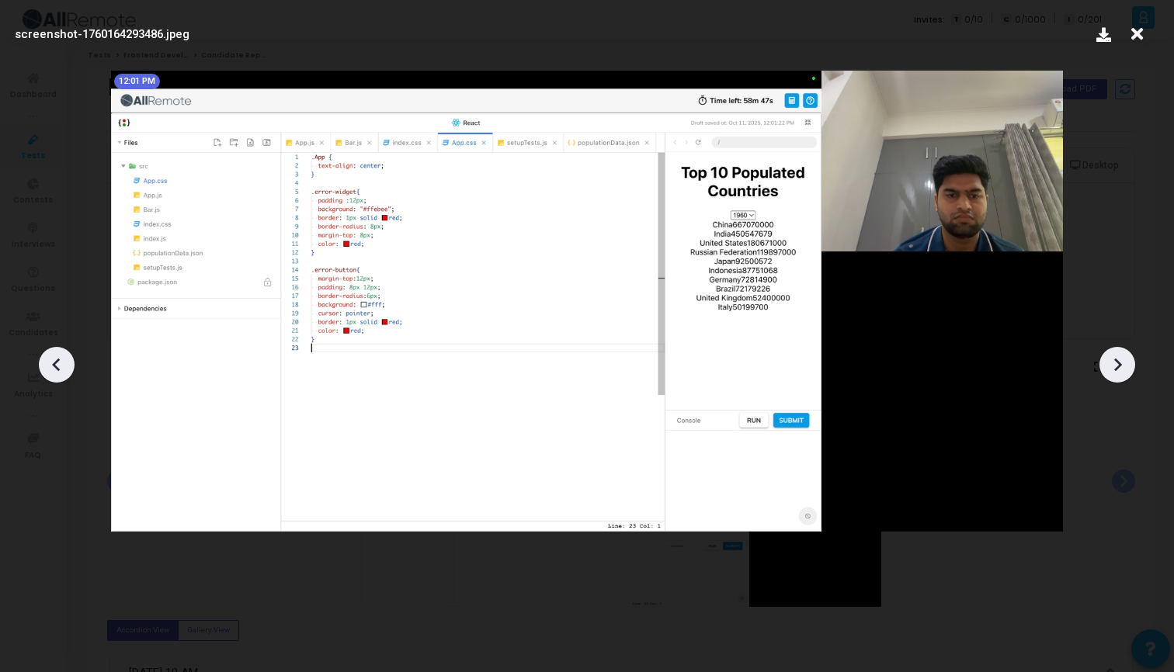
click at [1119, 360] on icon at bounding box center [1117, 364] width 23 height 23
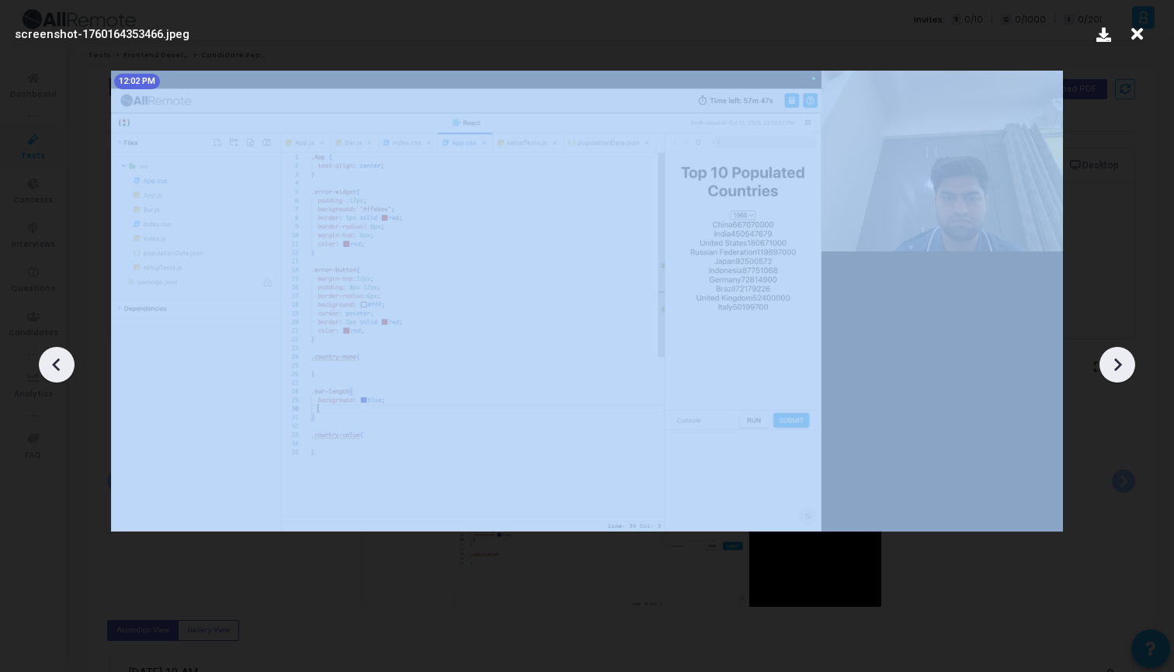
click at [1119, 360] on icon at bounding box center [1117, 364] width 23 height 23
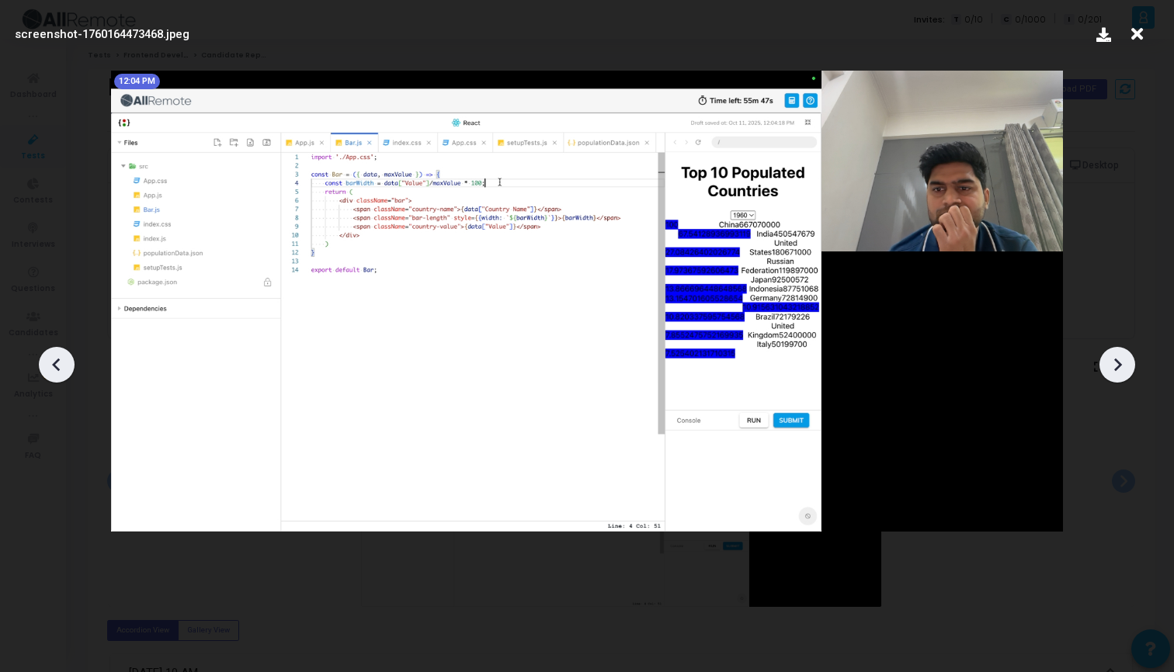
click at [1119, 360] on icon at bounding box center [1117, 364] width 23 height 23
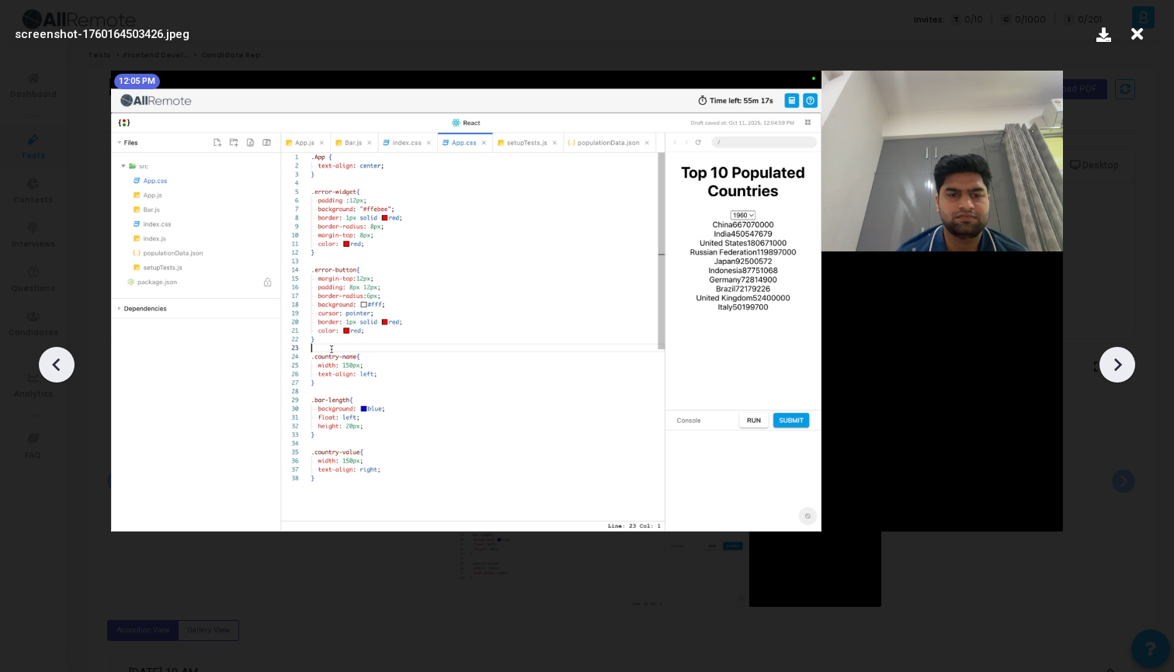
click at [1119, 360] on icon at bounding box center [1117, 364] width 23 height 23
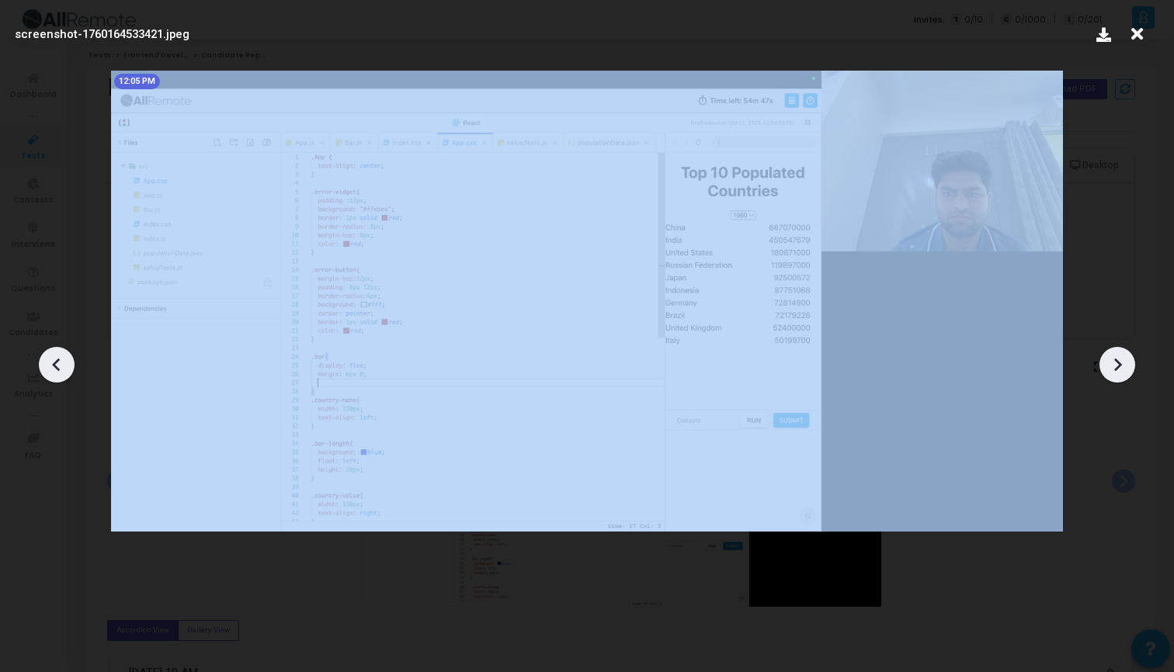
click at [1119, 360] on icon at bounding box center [1117, 364] width 23 height 23
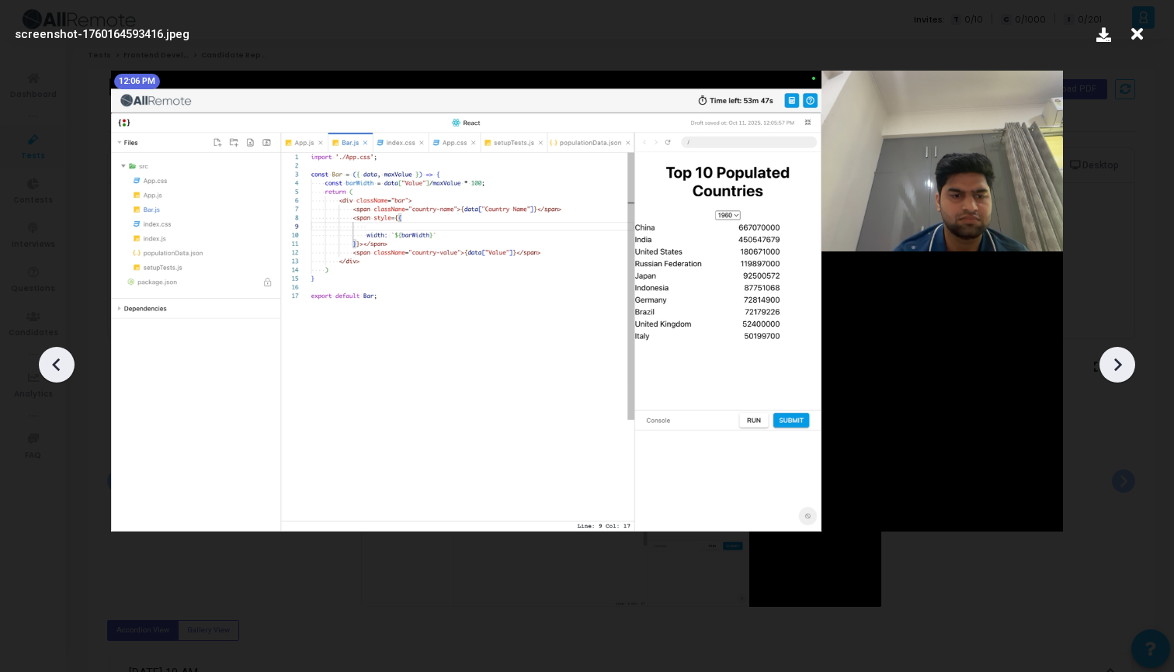
click at [1120, 360] on icon at bounding box center [1117, 364] width 23 height 23
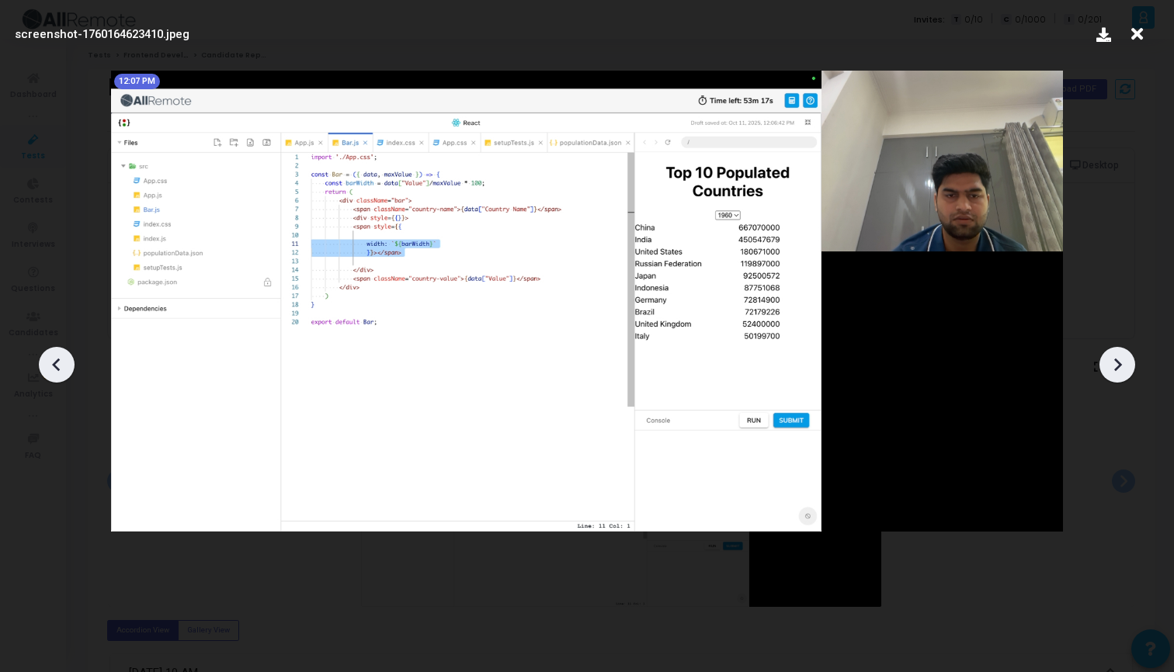
click at [1120, 360] on icon at bounding box center [1117, 364] width 23 height 23
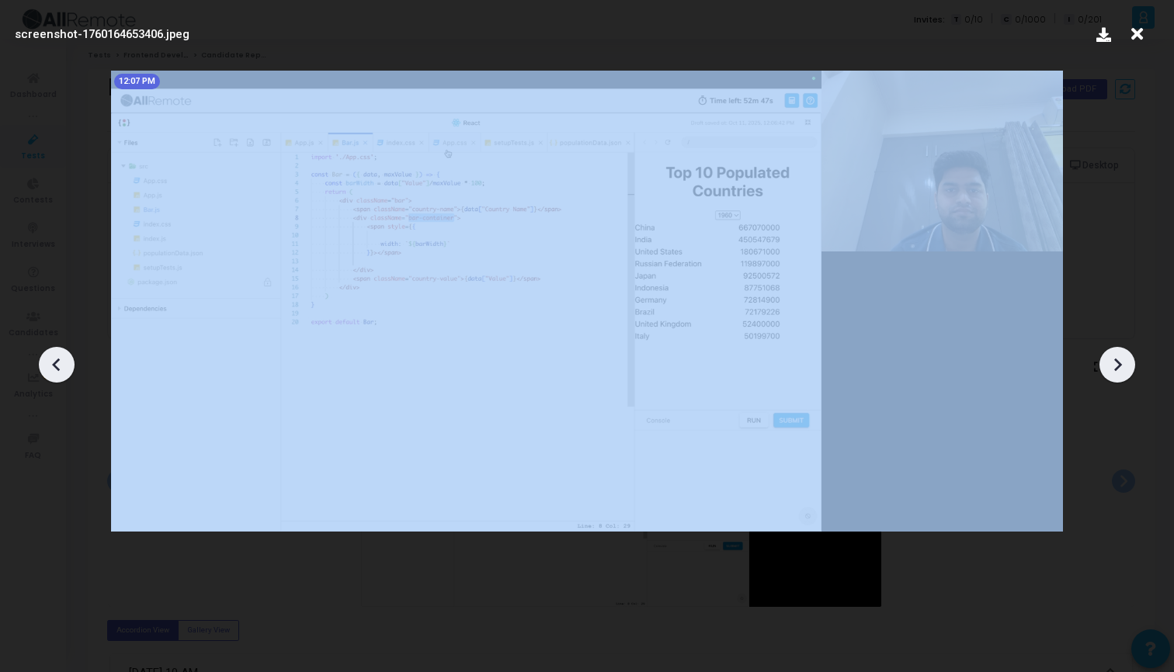
click at [1120, 360] on icon at bounding box center [1117, 364] width 23 height 23
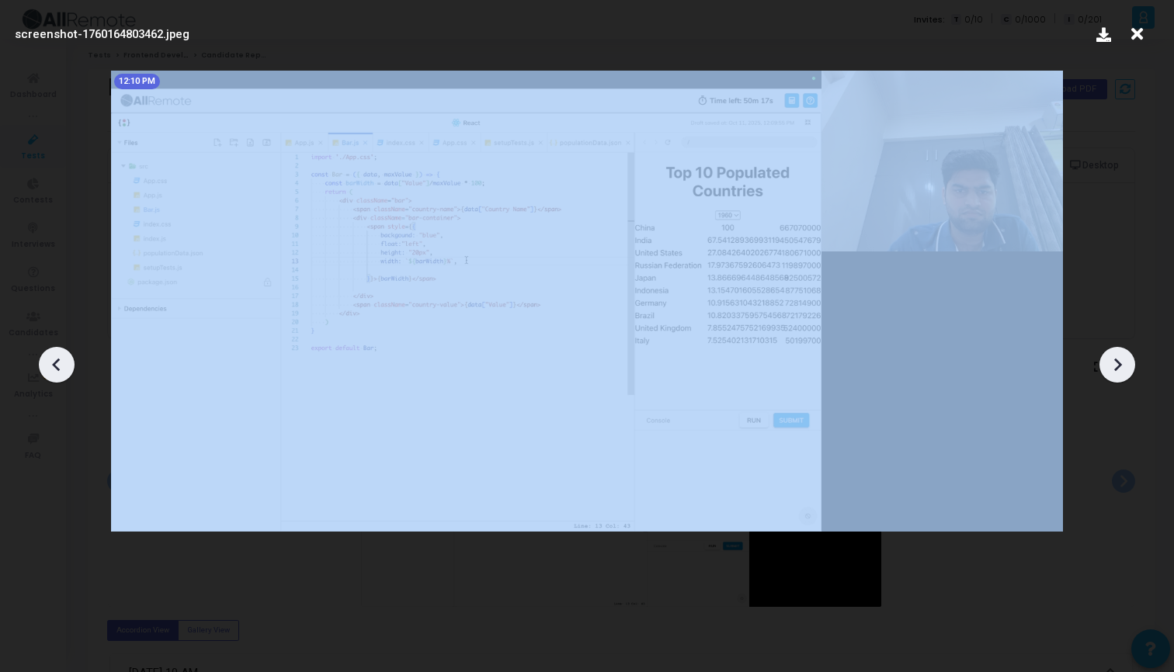
click at [1120, 360] on icon at bounding box center [1117, 364] width 23 height 23
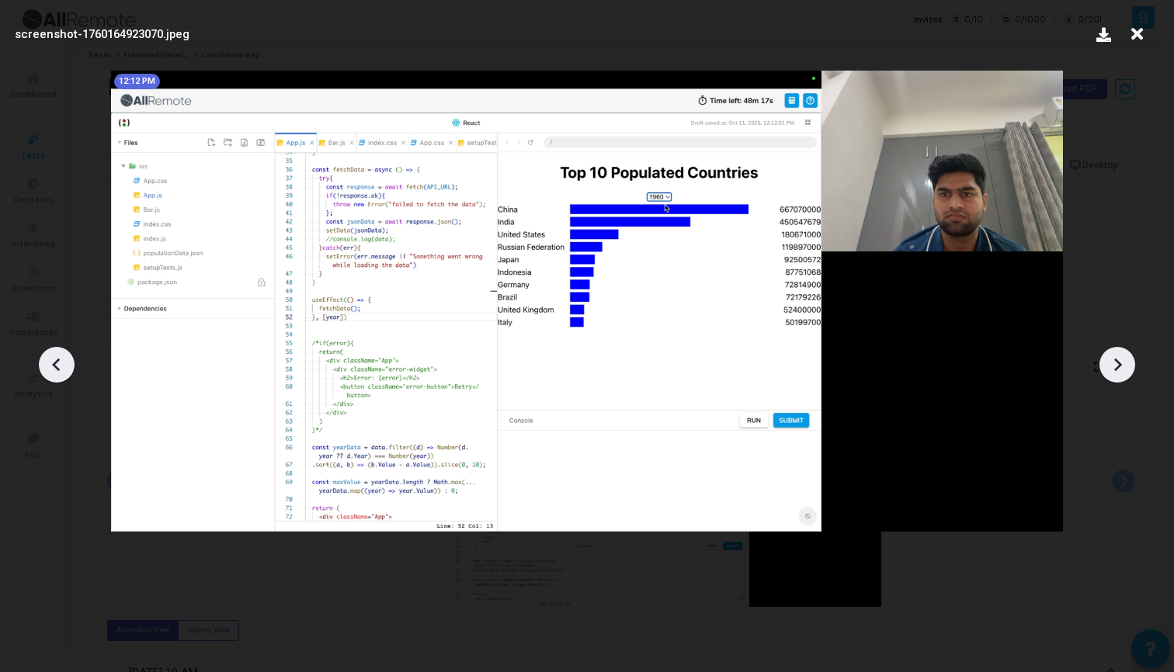
click at [1120, 360] on icon at bounding box center [1117, 364] width 23 height 23
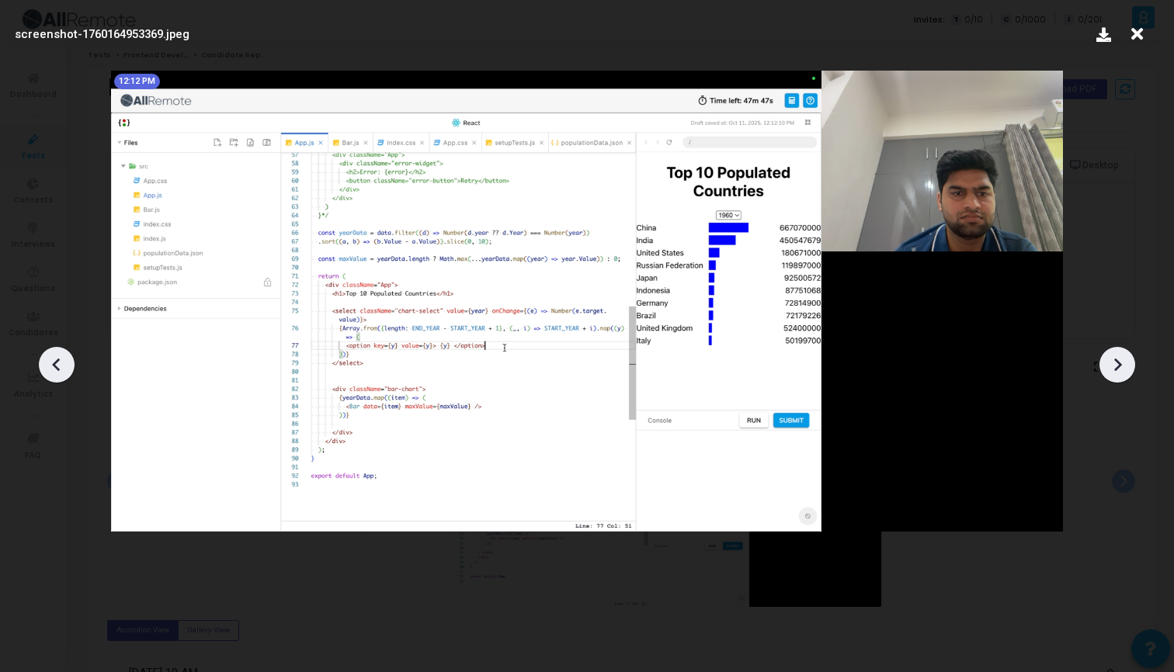
click at [1120, 360] on icon at bounding box center [1117, 364] width 23 height 23
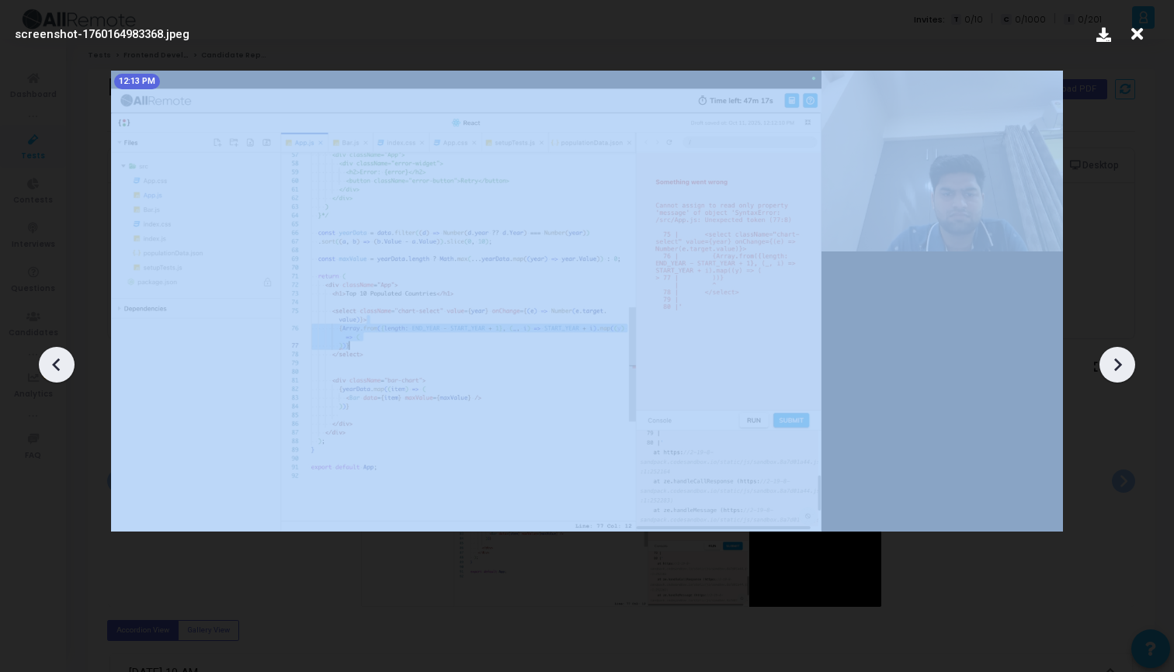
click at [1120, 360] on icon at bounding box center [1117, 364] width 23 height 23
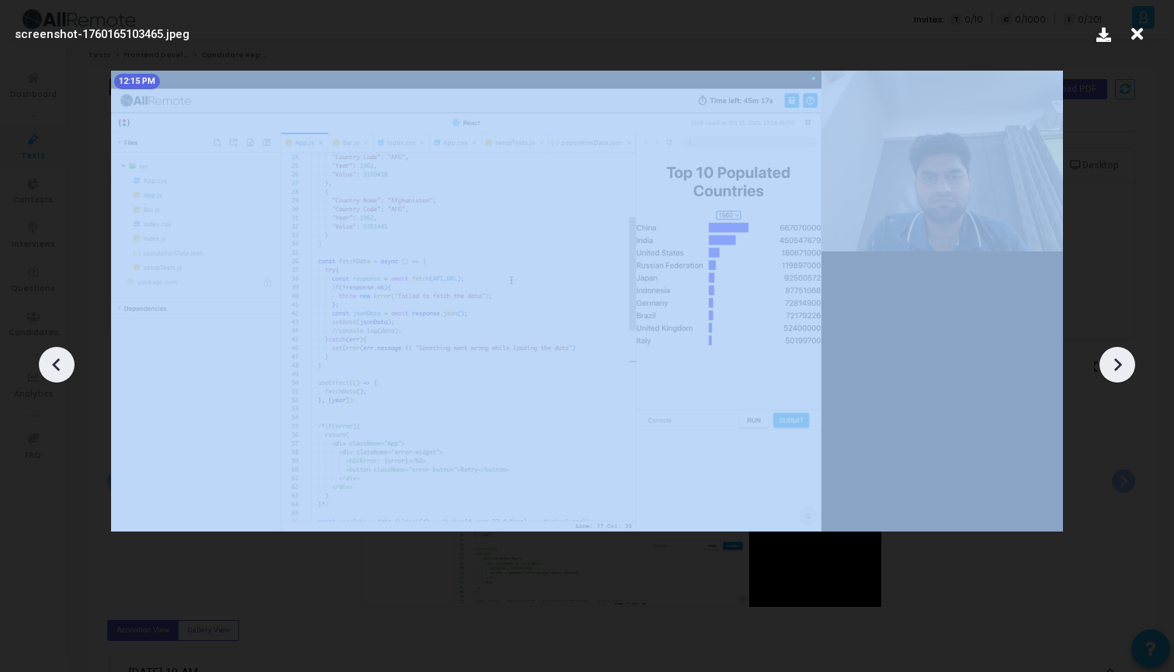
click at [1120, 360] on icon at bounding box center [1117, 364] width 23 height 23
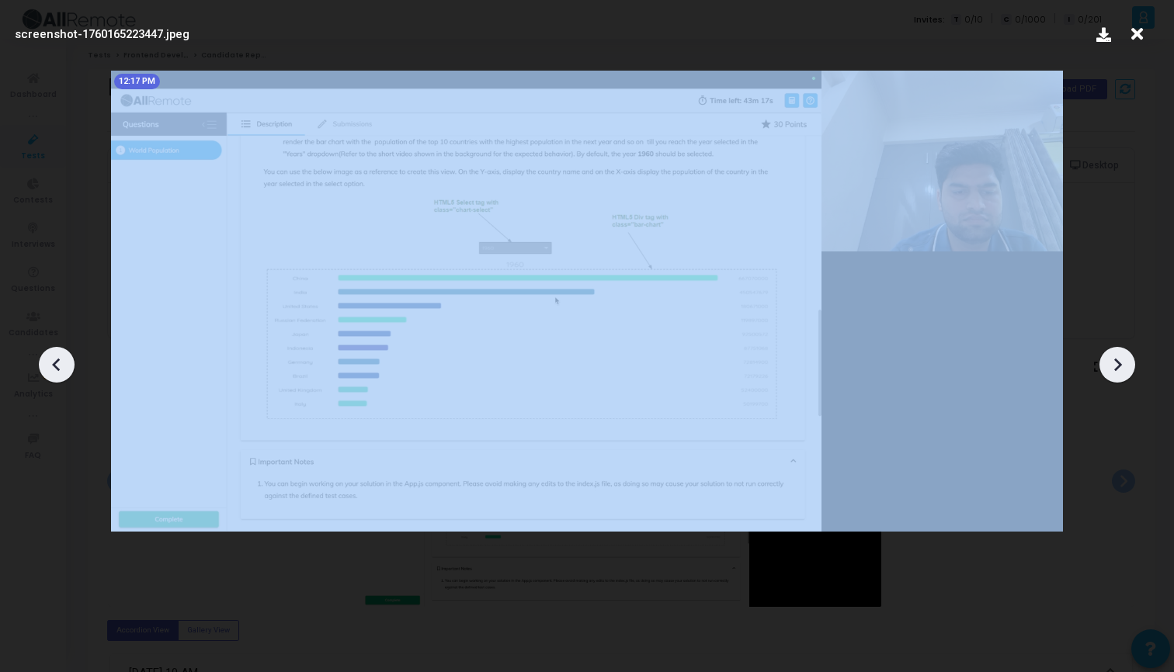
click at [1120, 360] on icon at bounding box center [1117, 364] width 23 height 23
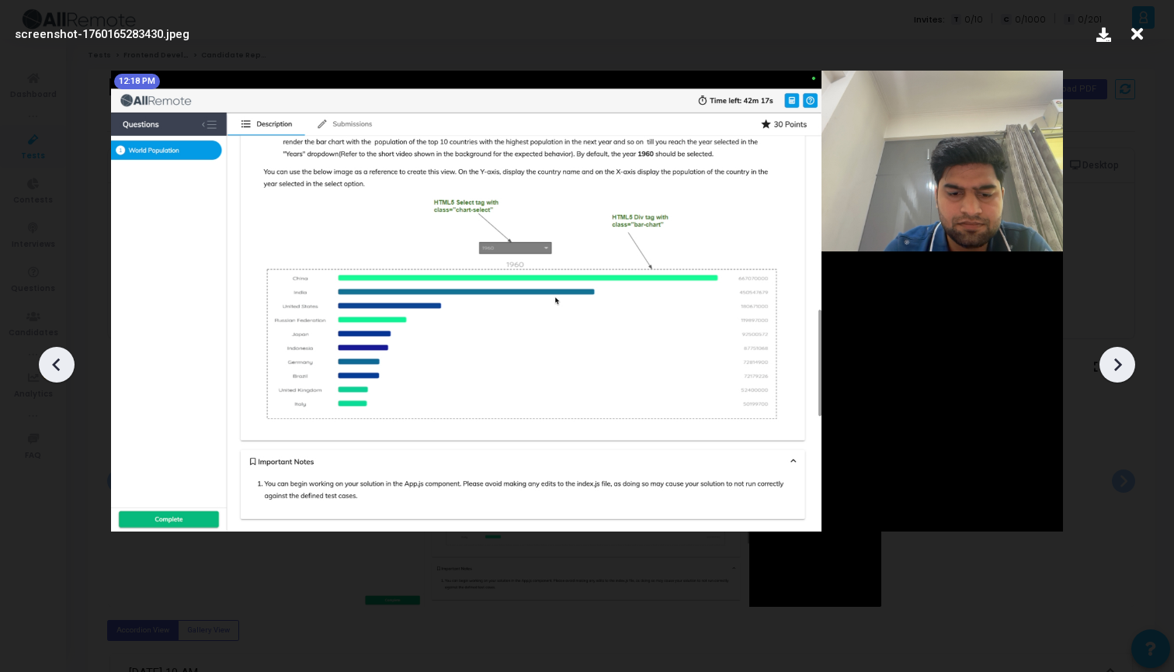
click at [1119, 359] on icon at bounding box center [1117, 364] width 23 height 23
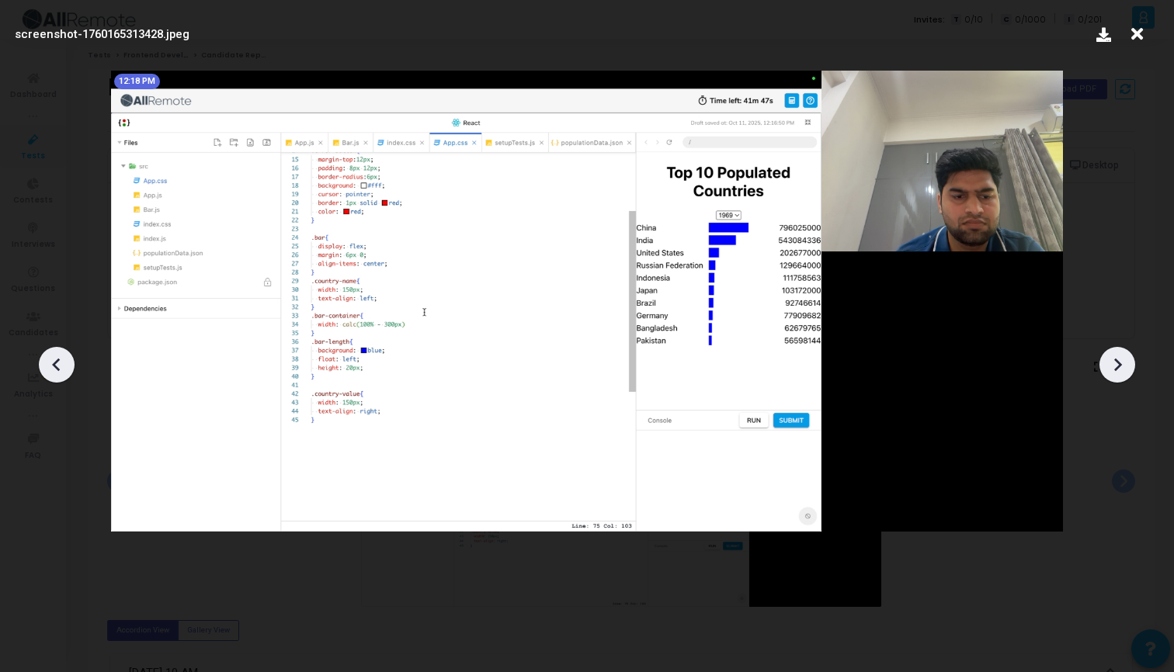
click at [1119, 359] on icon at bounding box center [1117, 364] width 23 height 23
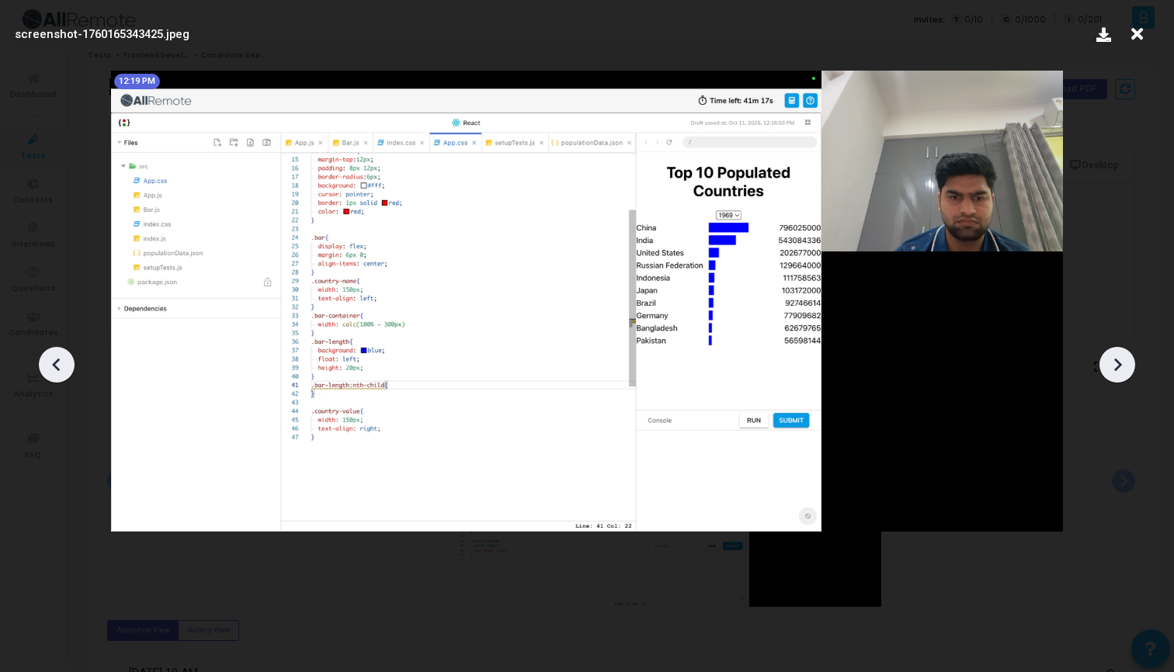
click at [1119, 359] on icon at bounding box center [1117, 364] width 23 height 23
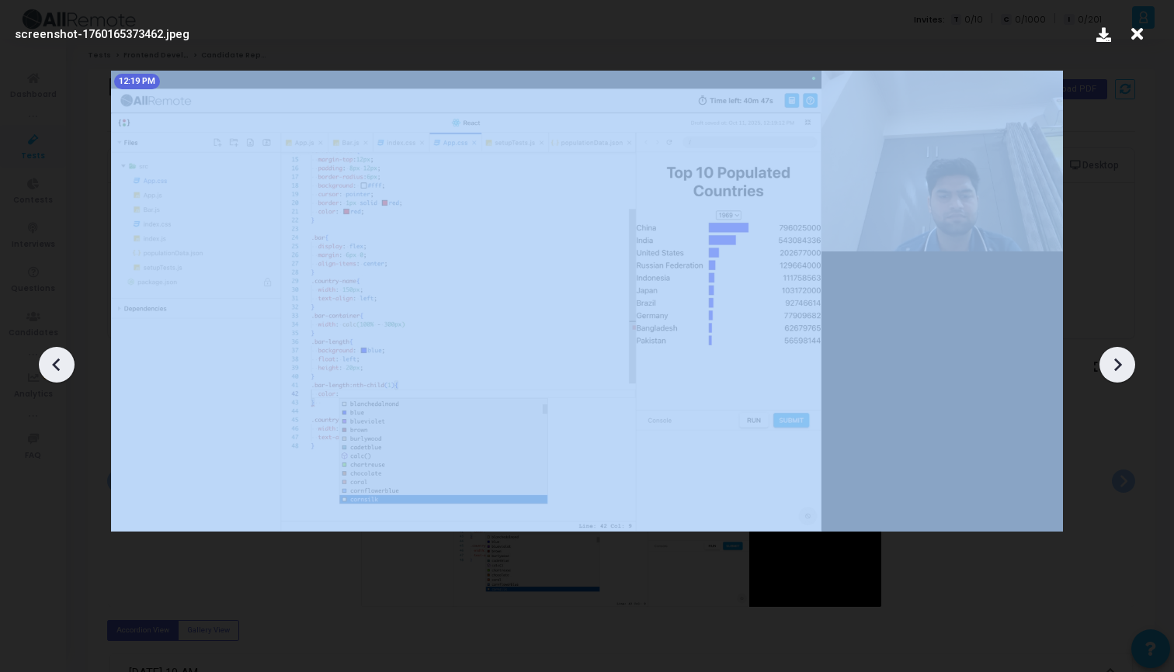
click at [1119, 359] on icon at bounding box center [1117, 364] width 23 height 23
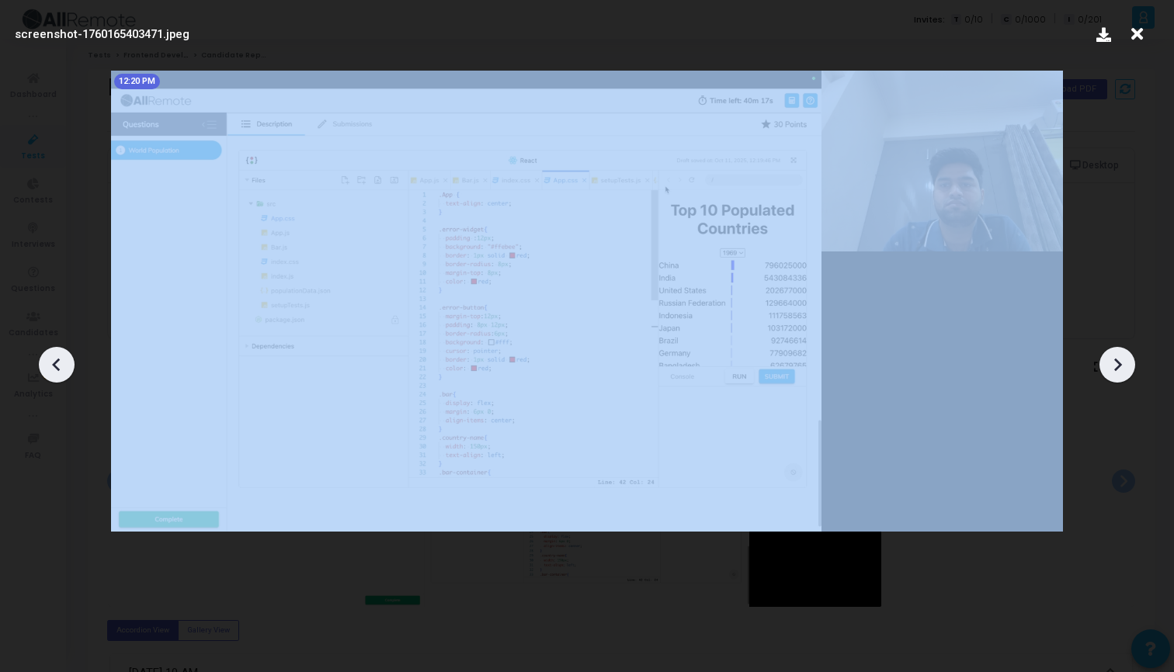
click at [1119, 359] on icon at bounding box center [1117, 364] width 23 height 23
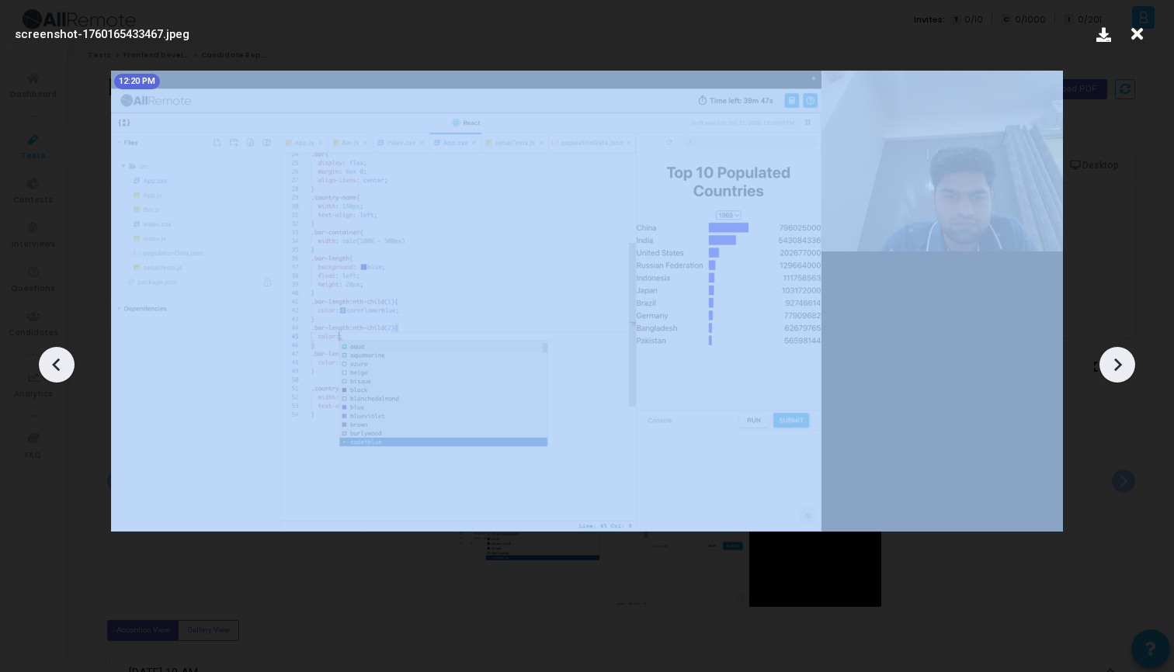
click at [1119, 359] on icon at bounding box center [1117, 364] width 23 height 23
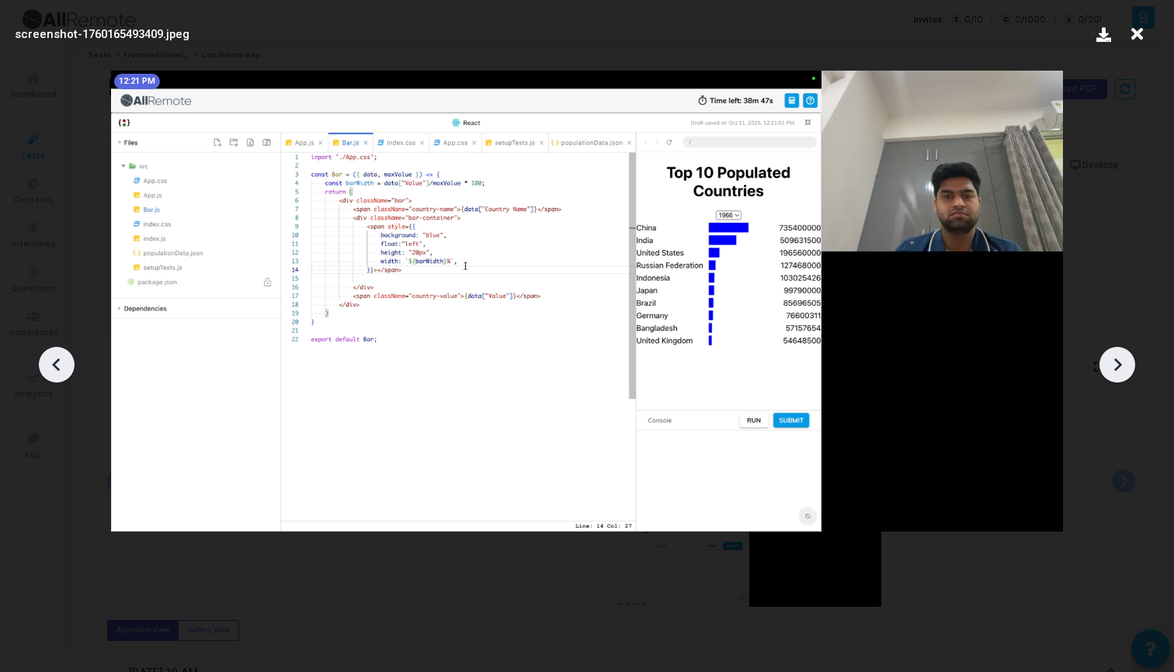
click at [1119, 359] on icon at bounding box center [1117, 364] width 23 height 23
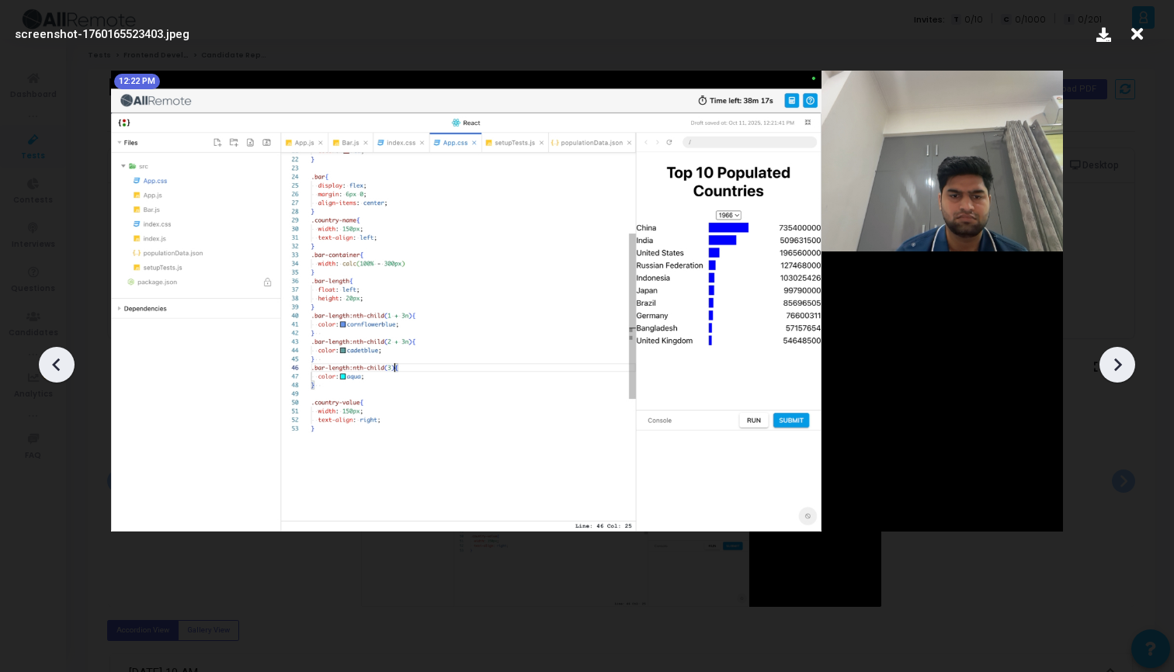
click at [1119, 359] on icon at bounding box center [1117, 364] width 23 height 23
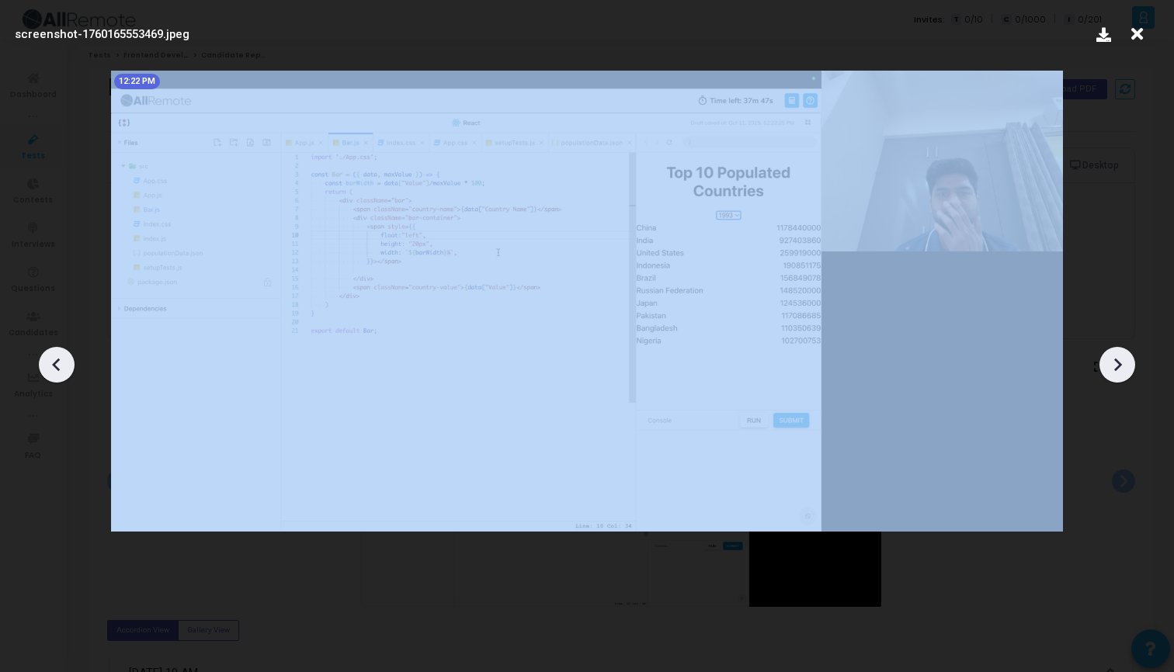
click at [1119, 359] on icon at bounding box center [1117, 364] width 23 height 23
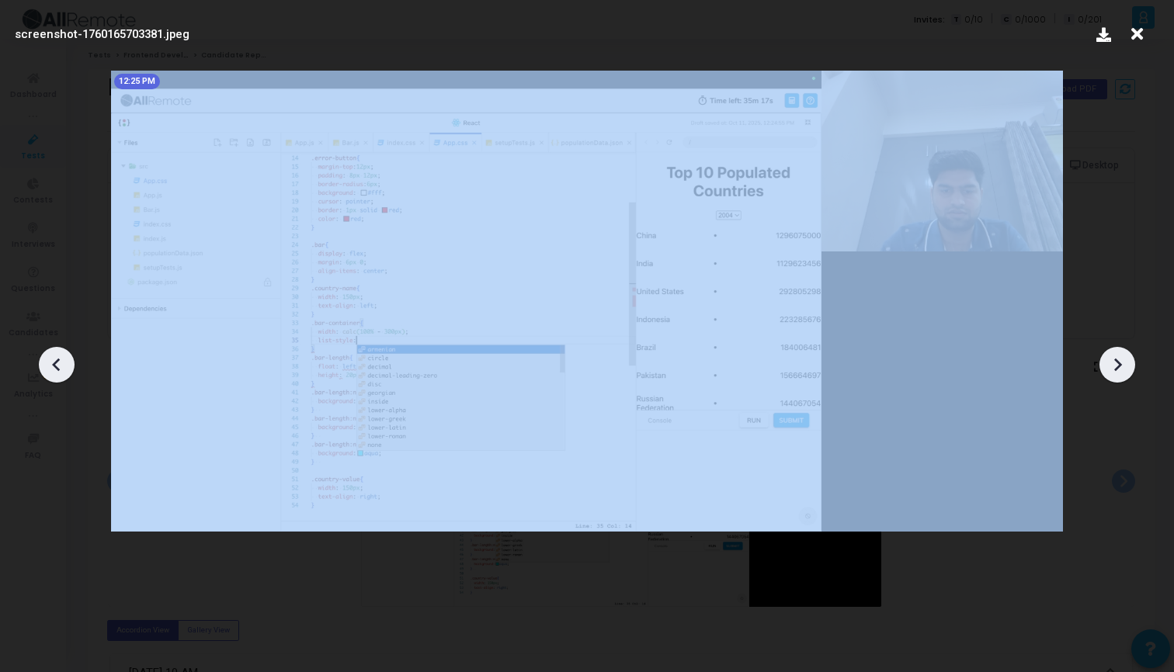
click at [1119, 359] on icon at bounding box center [1117, 364] width 23 height 23
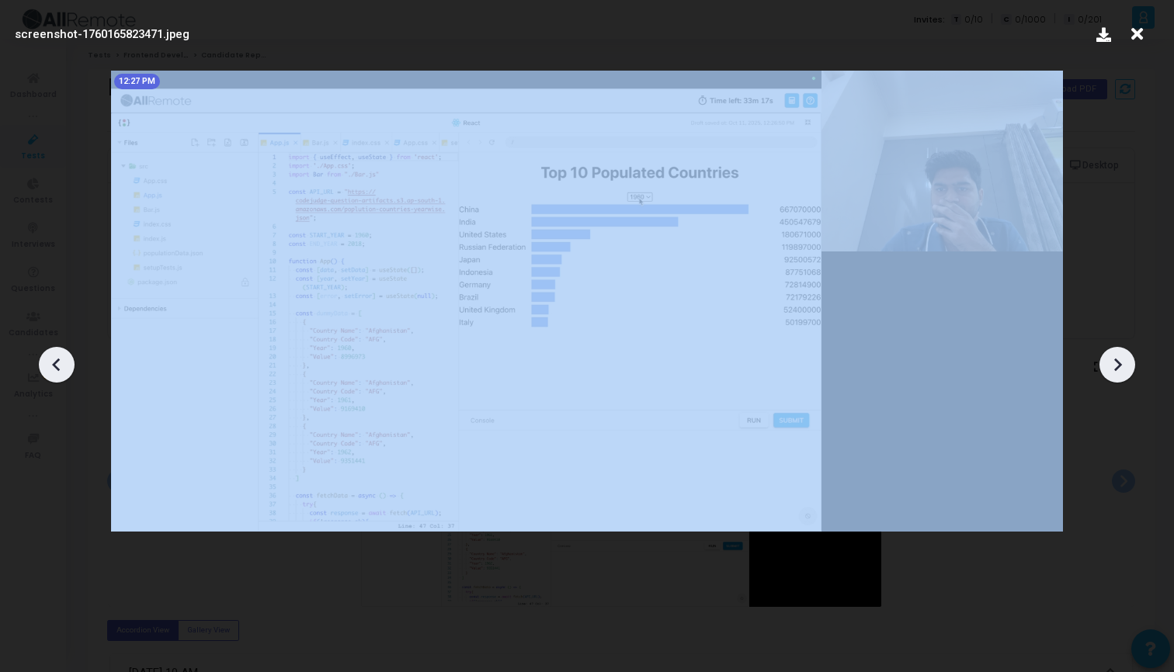
click at [1119, 359] on icon at bounding box center [1117, 364] width 23 height 23
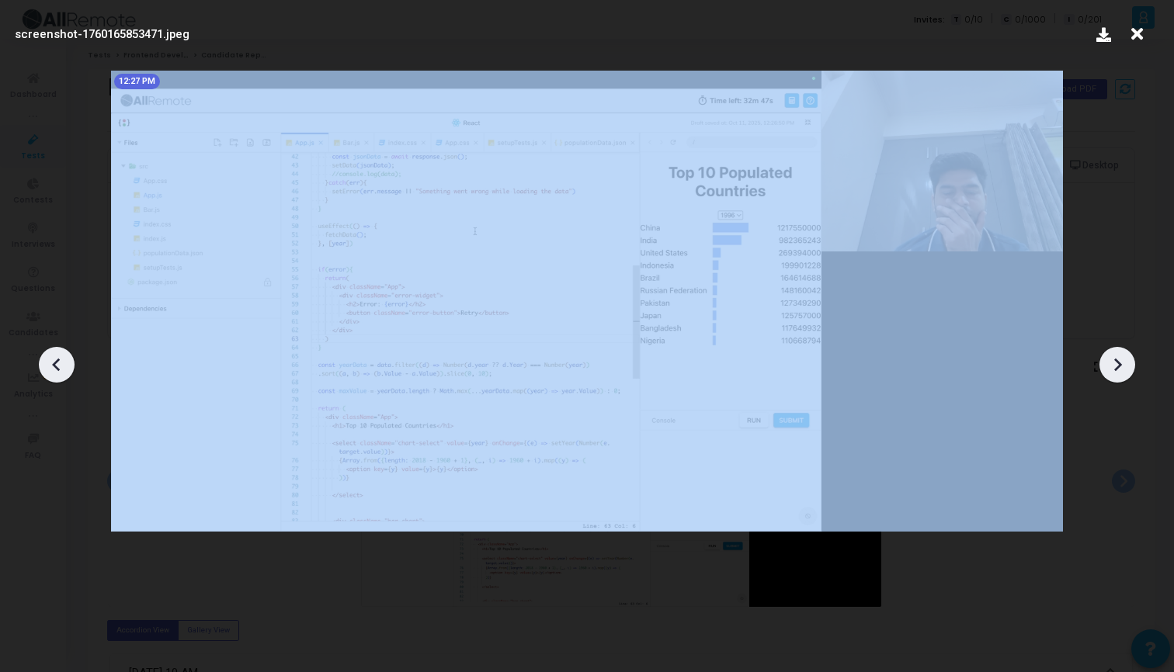
click at [1119, 360] on icon at bounding box center [1117, 364] width 23 height 23
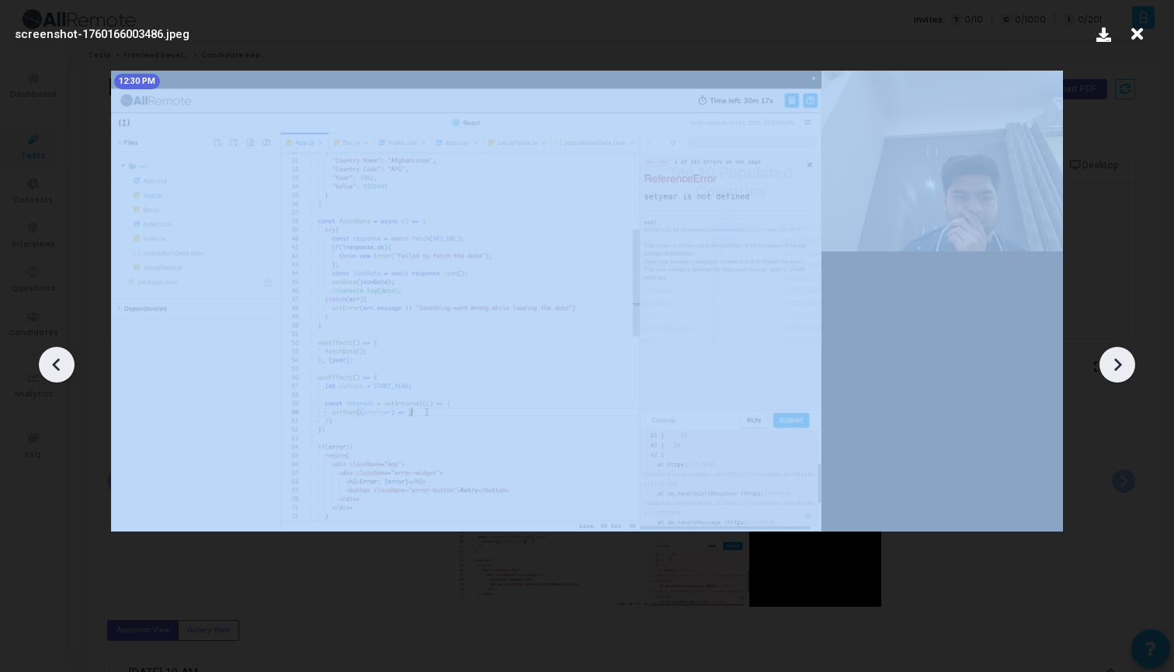
click at [1119, 360] on icon at bounding box center [1117, 364] width 23 height 23
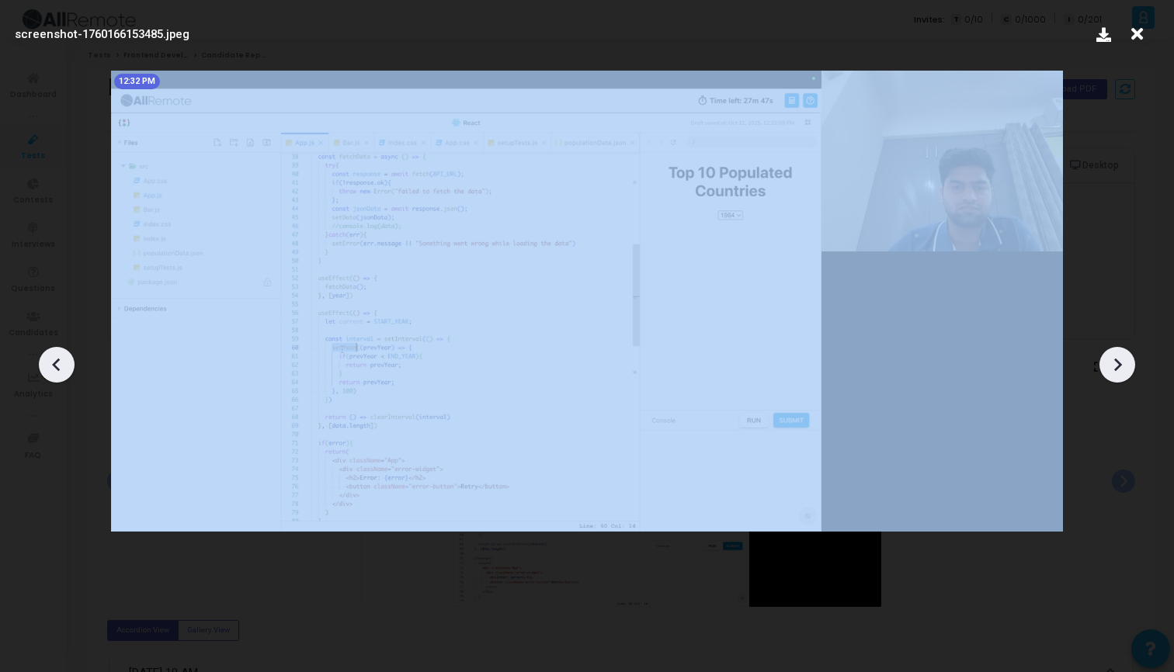
click at [1119, 360] on icon at bounding box center [1117, 364] width 23 height 23
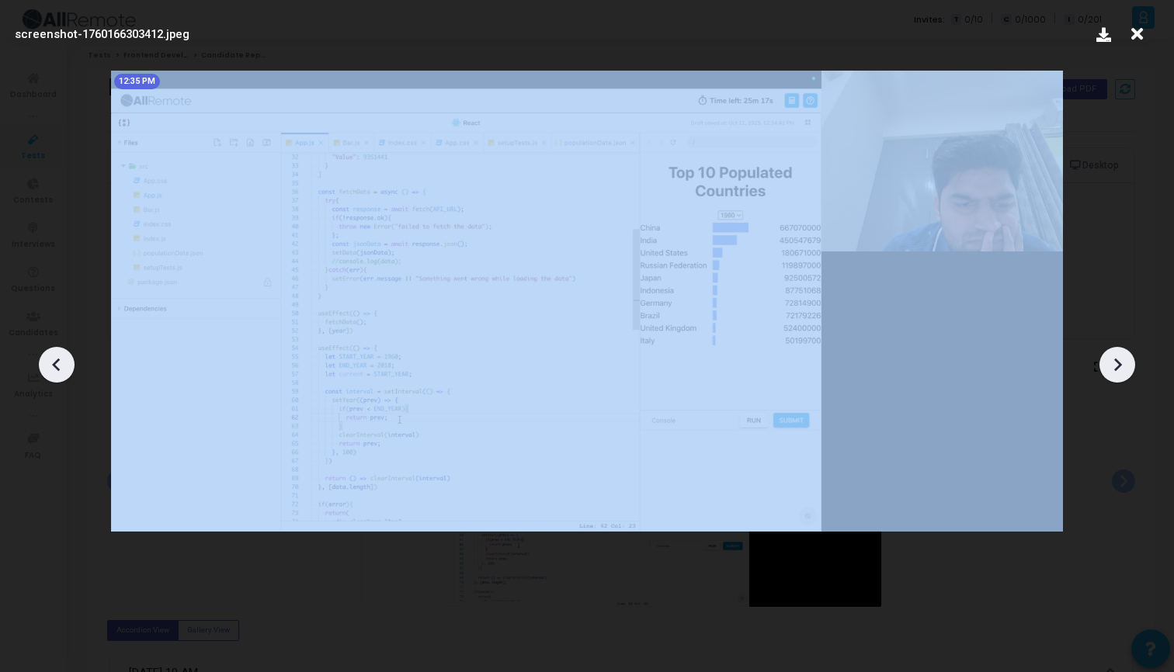
click at [1119, 360] on icon at bounding box center [1117, 364] width 23 height 23
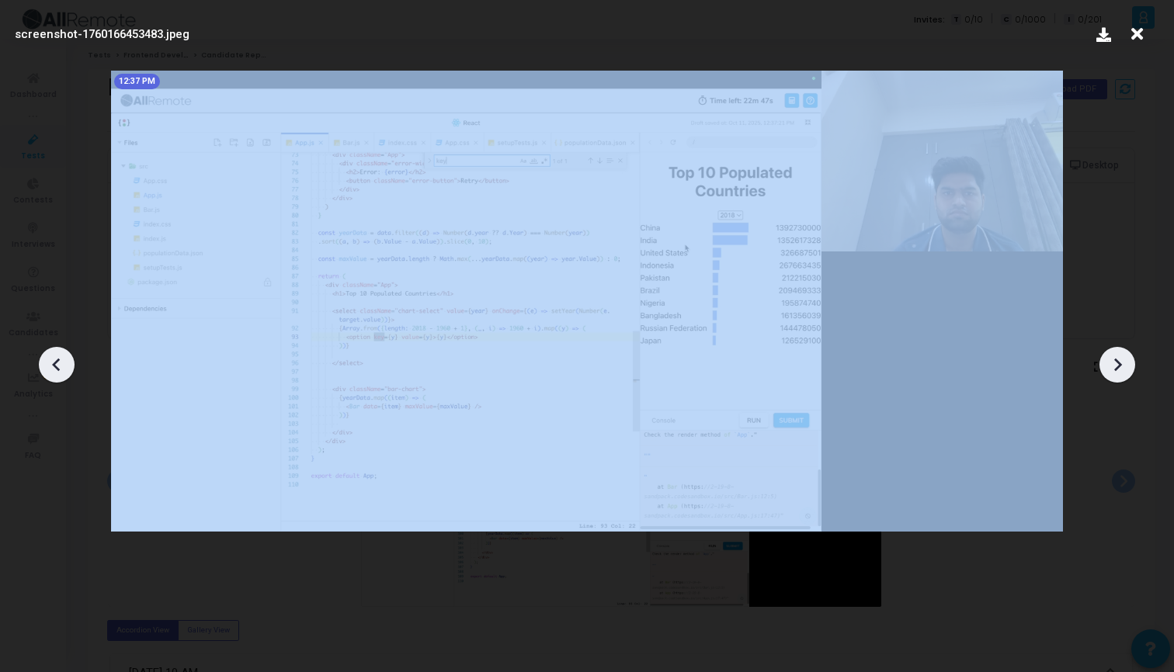
click at [1119, 360] on icon at bounding box center [1117, 364] width 23 height 23
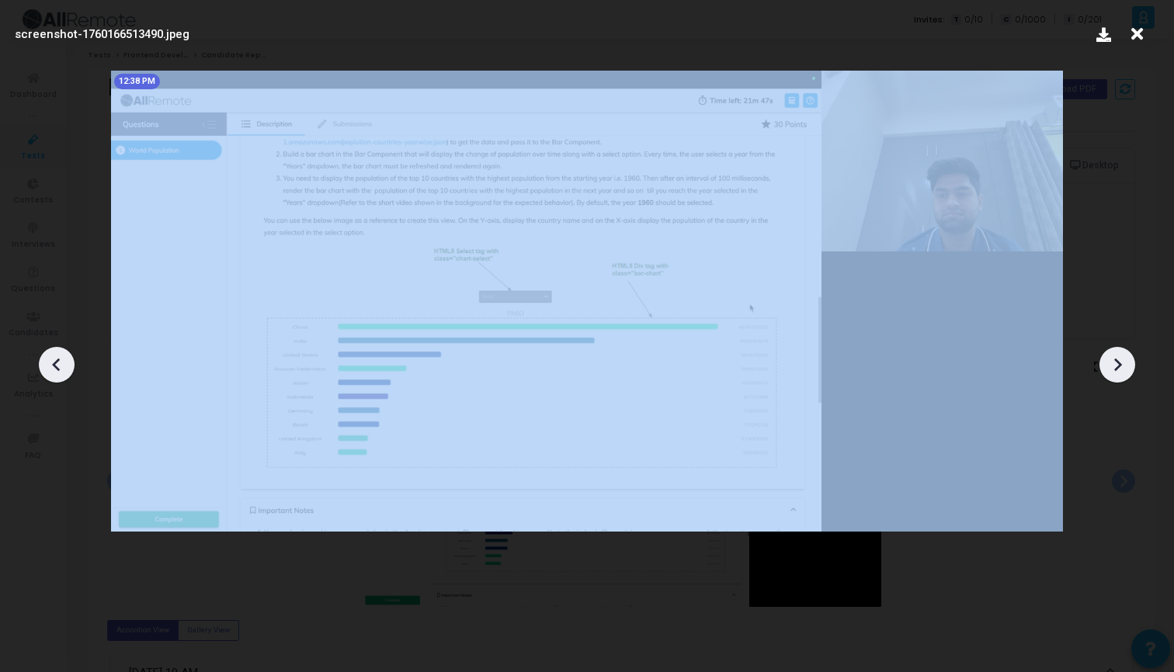
click at [1119, 360] on icon at bounding box center [1117, 364] width 23 height 23
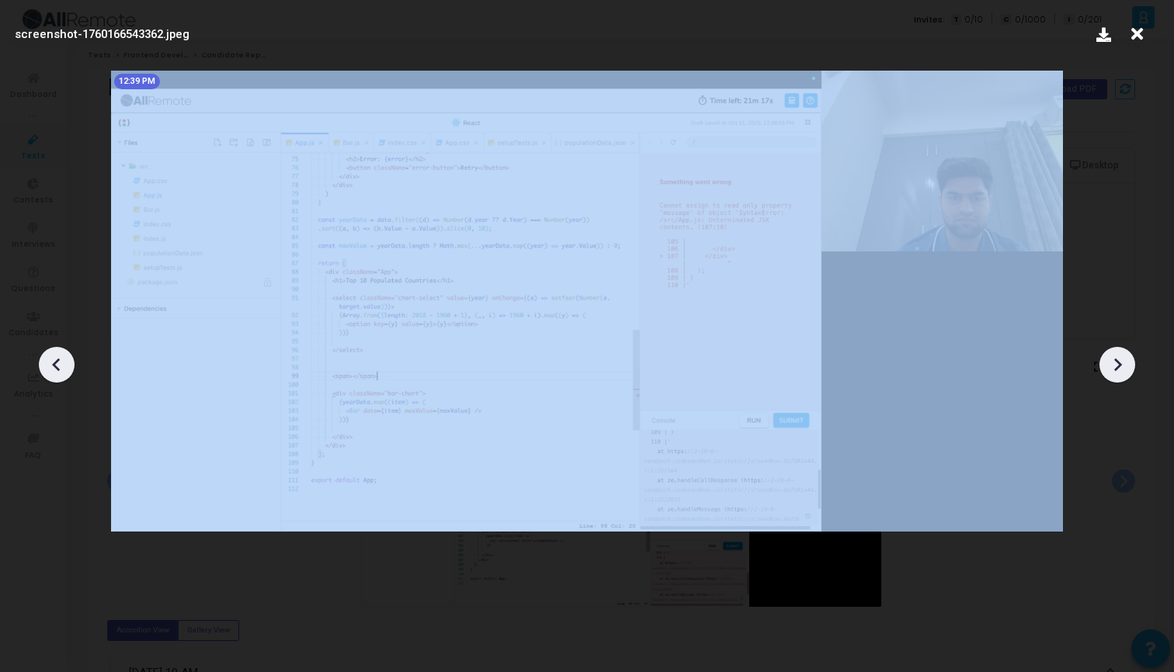
click at [1119, 360] on icon at bounding box center [1117, 364] width 23 height 23
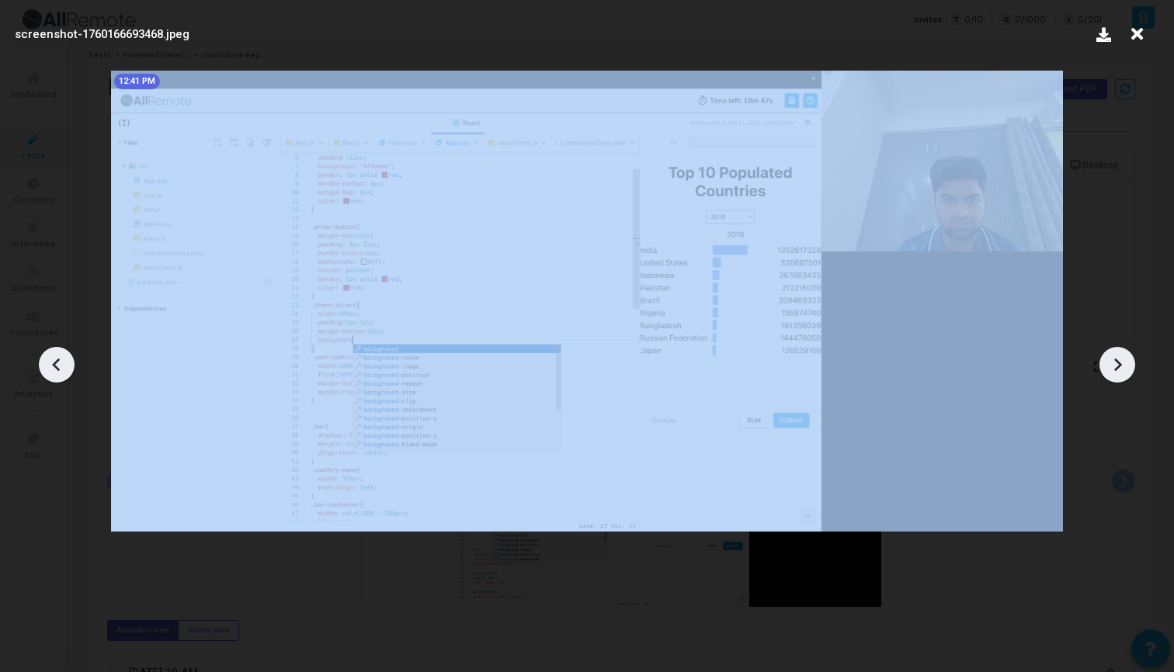
click at [1119, 360] on icon at bounding box center [1117, 364] width 23 height 23
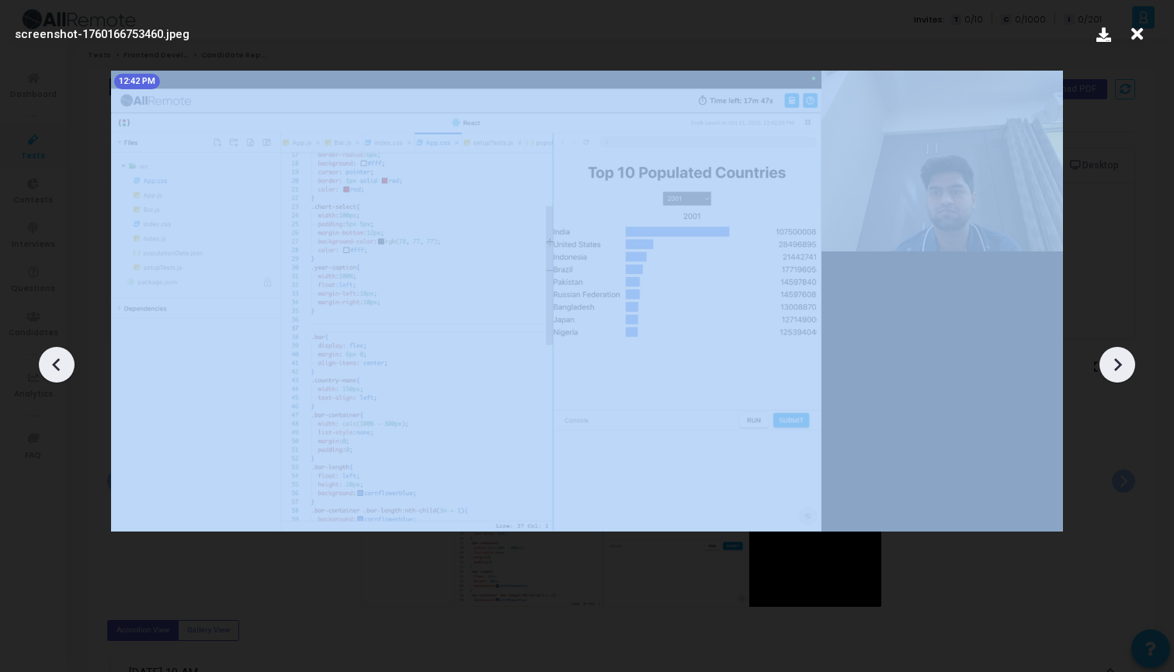
click at [1119, 360] on icon at bounding box center [1117, 364] width 23 height 23
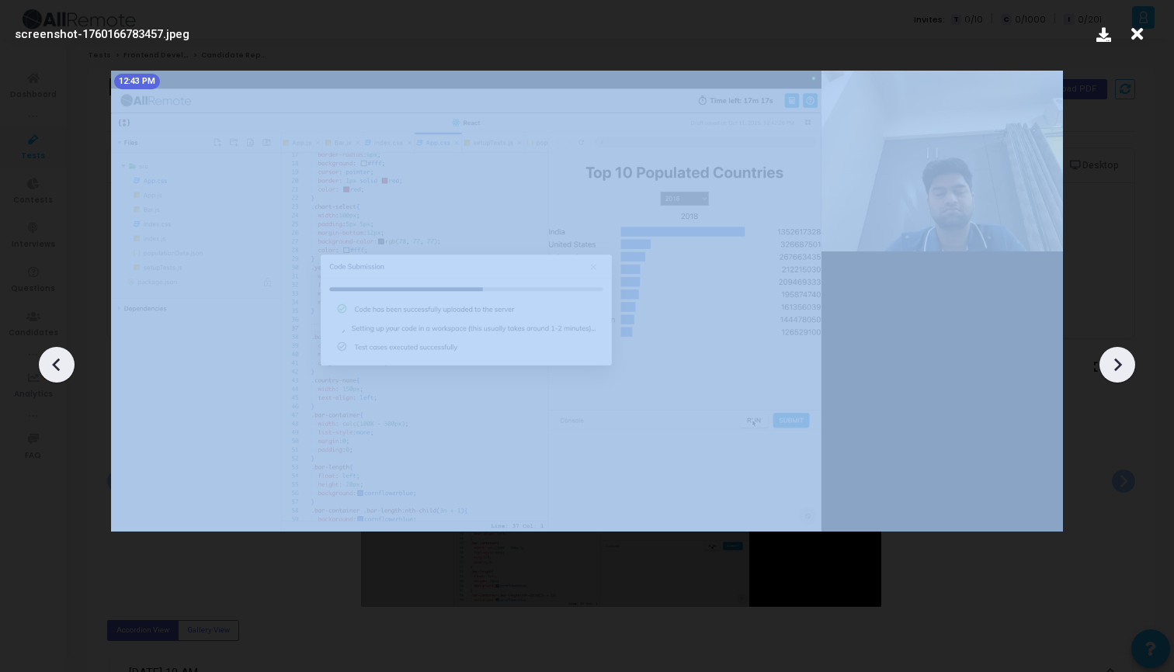
click at [1119, 360] on icon at bounding box center [1117, 364] width 23 height 23
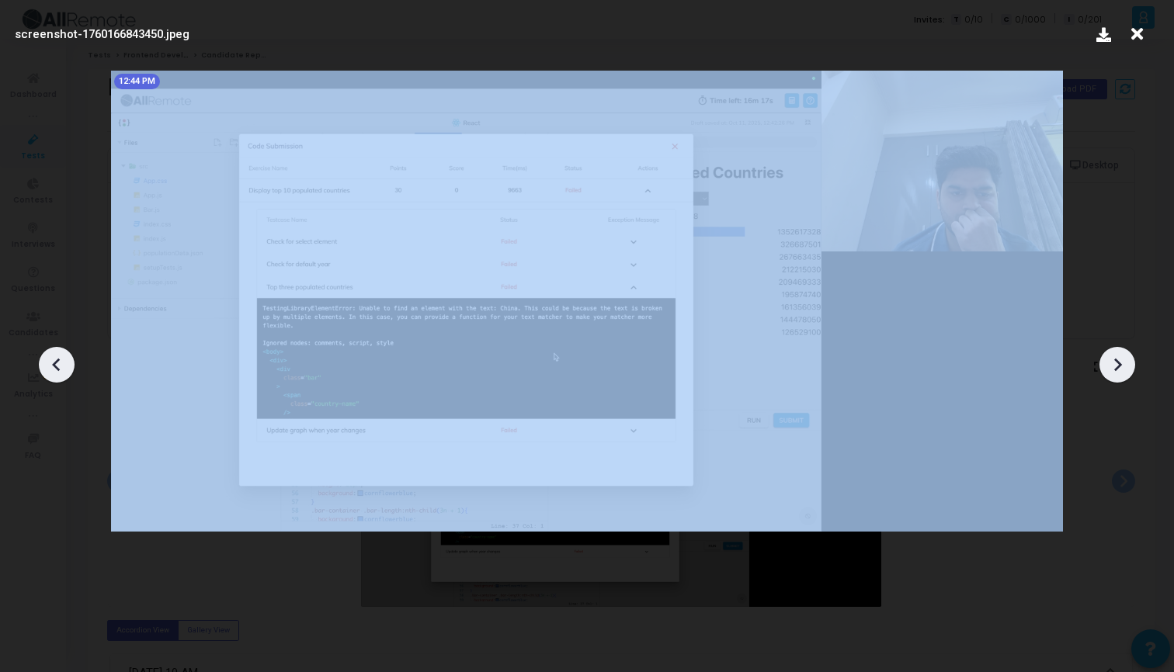
click at [1119, 360] on icon at bounding box center [1117, 364] width 23 height 23
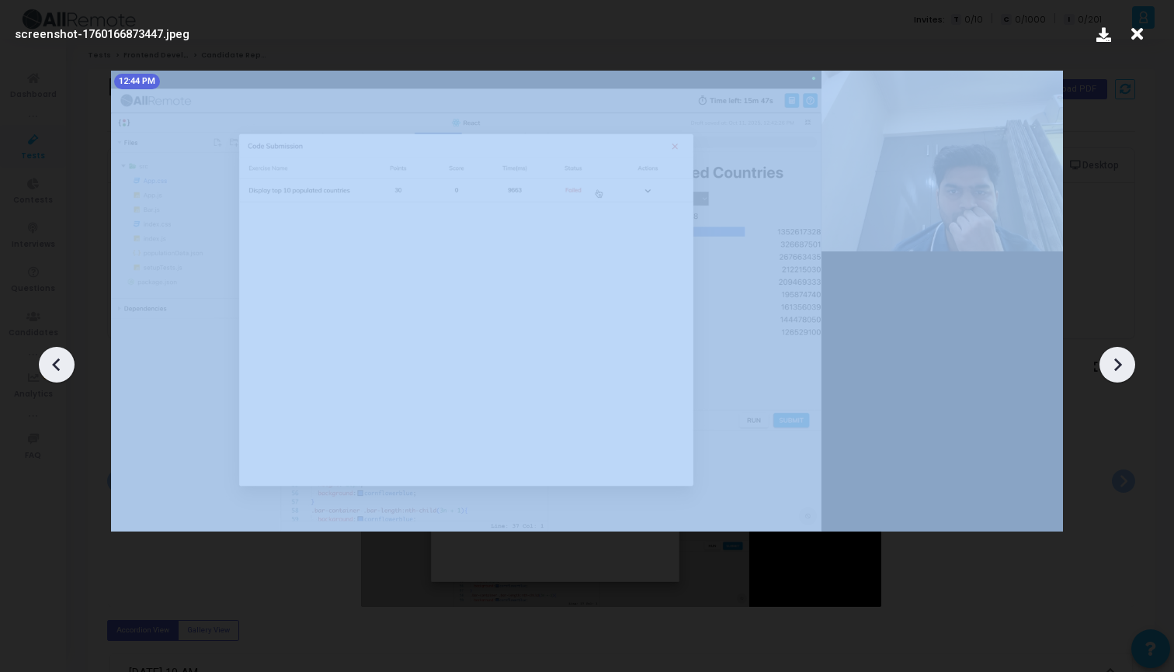
click at [1119, 360] on icon at bounding box center [1117, 364] width 23 height 23
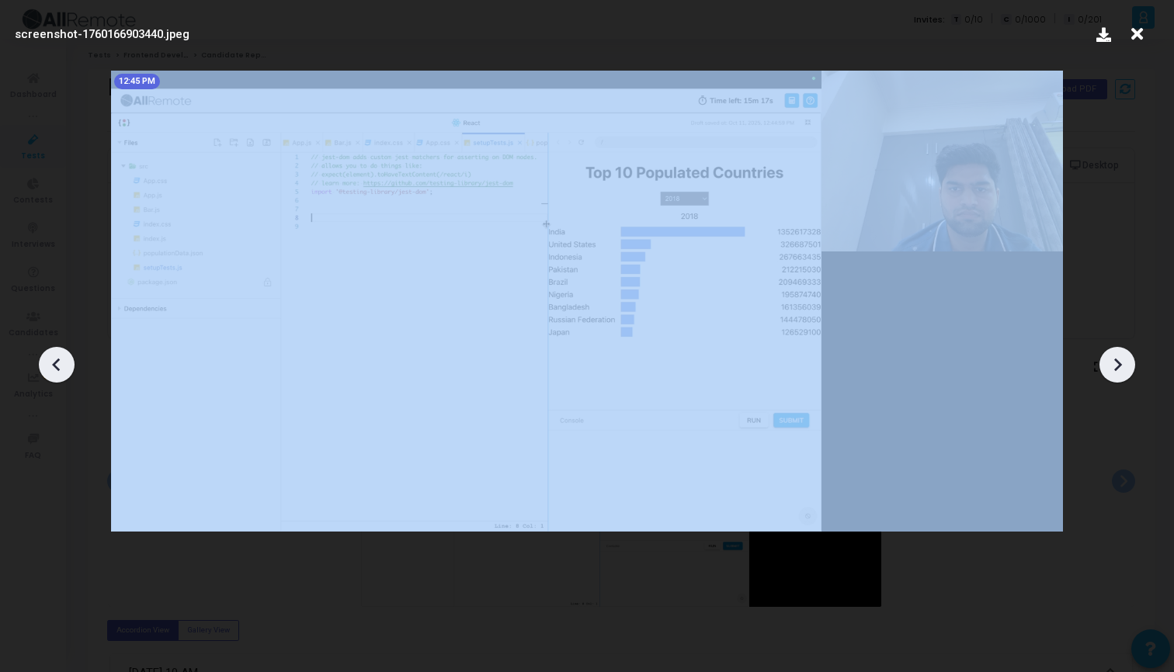
click at [1119, 360] on icon at bounding box center [1117, 364] width 23 height 23
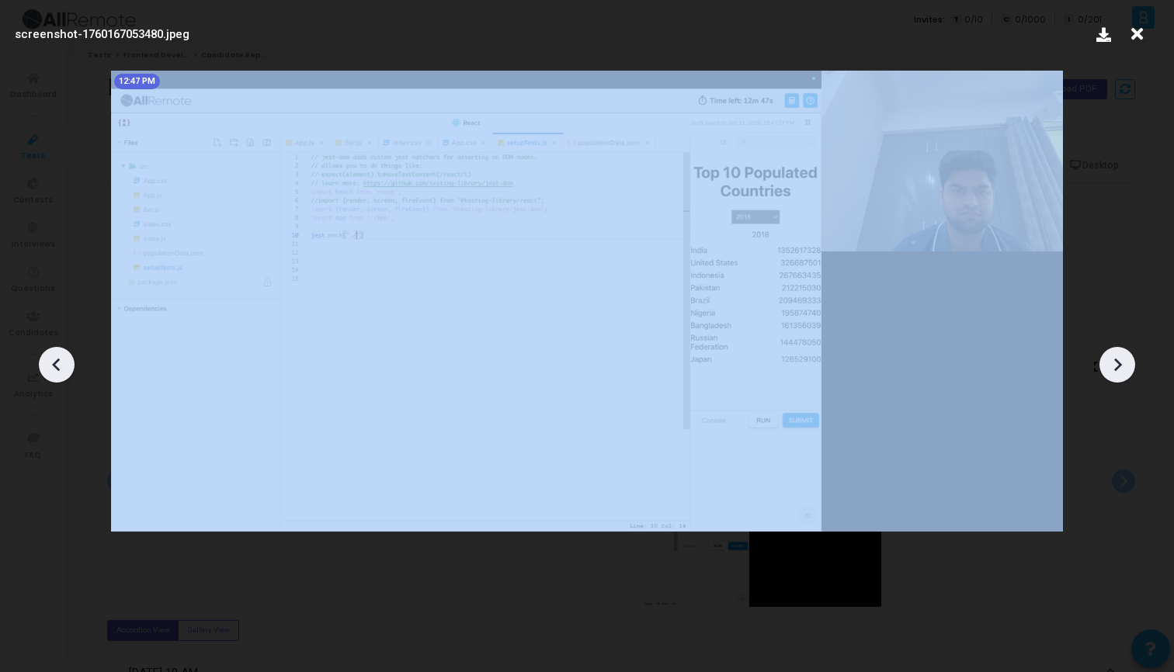
click at [1119, 360] on icon at bounding box center [1117, 364] width 23 height 23
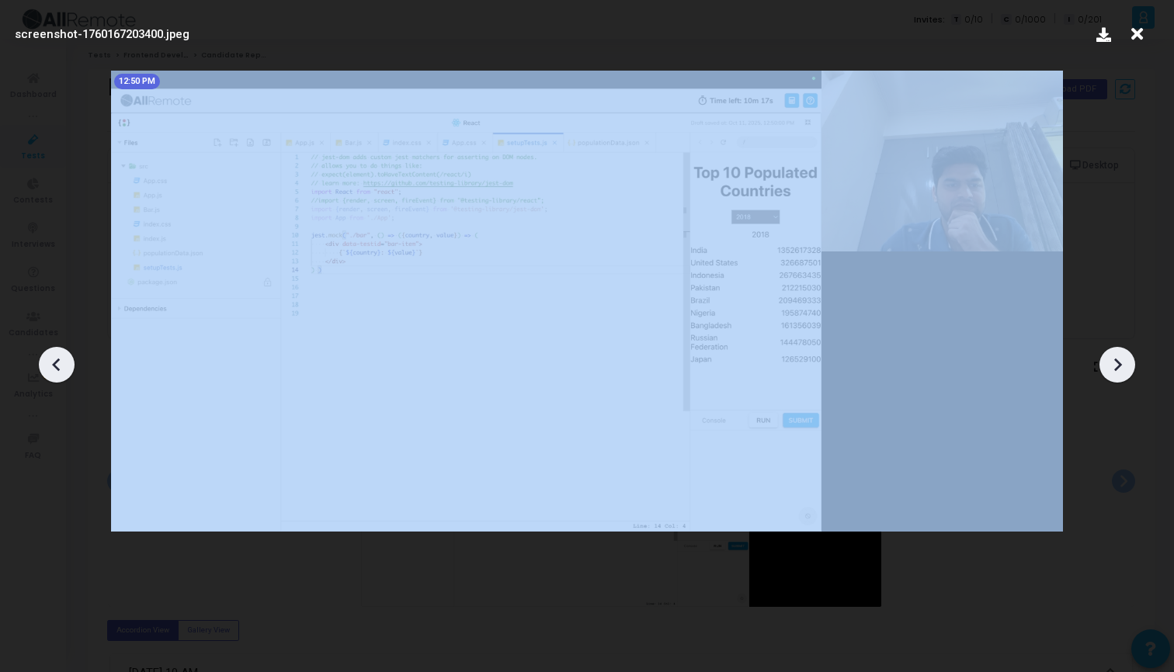
click at [1119, 360] on icon at bounding box center [1117, 364] width 23 height 23
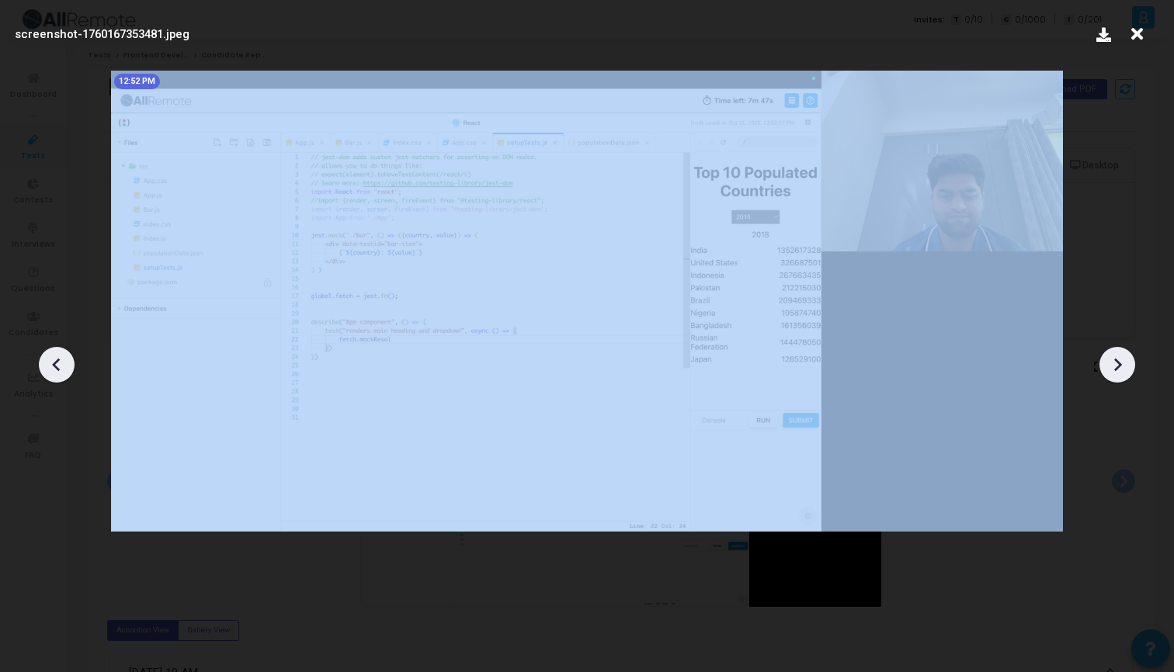
click at [1119, 360] on icon at bounding box center [1117, 364] width 23 height 23
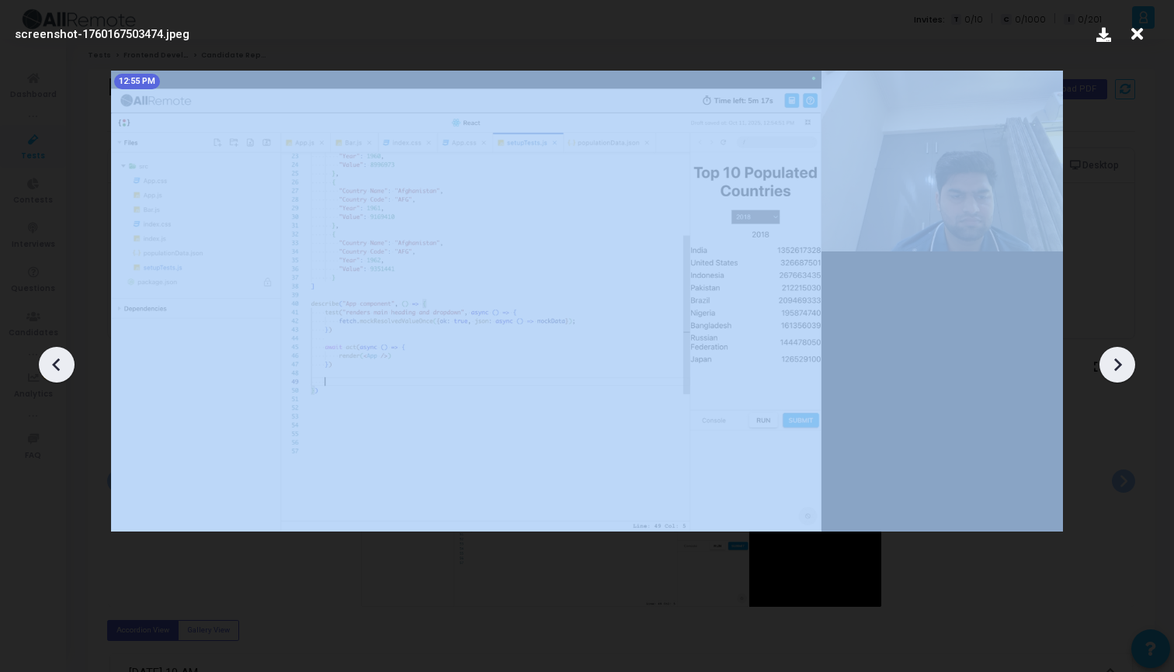
click at [1119, 360] on icon at bounding box center [1117, 364] width 23 height 23
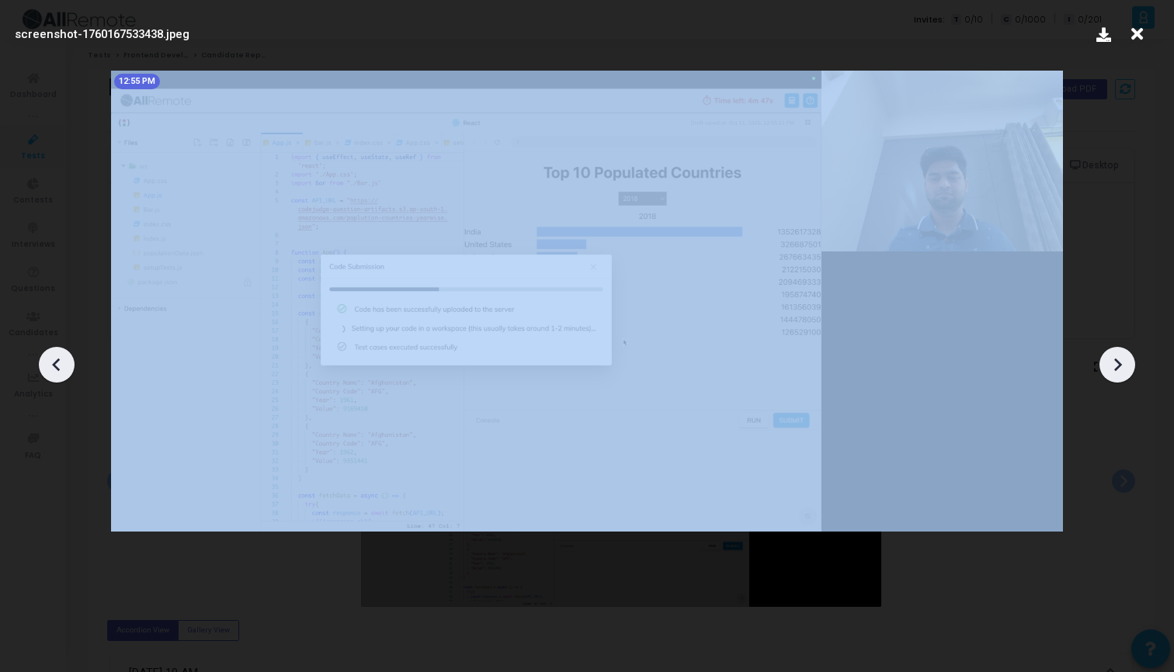
click at [1119, 360] on icon at bounding box center [1117, 364] width 23 height 23
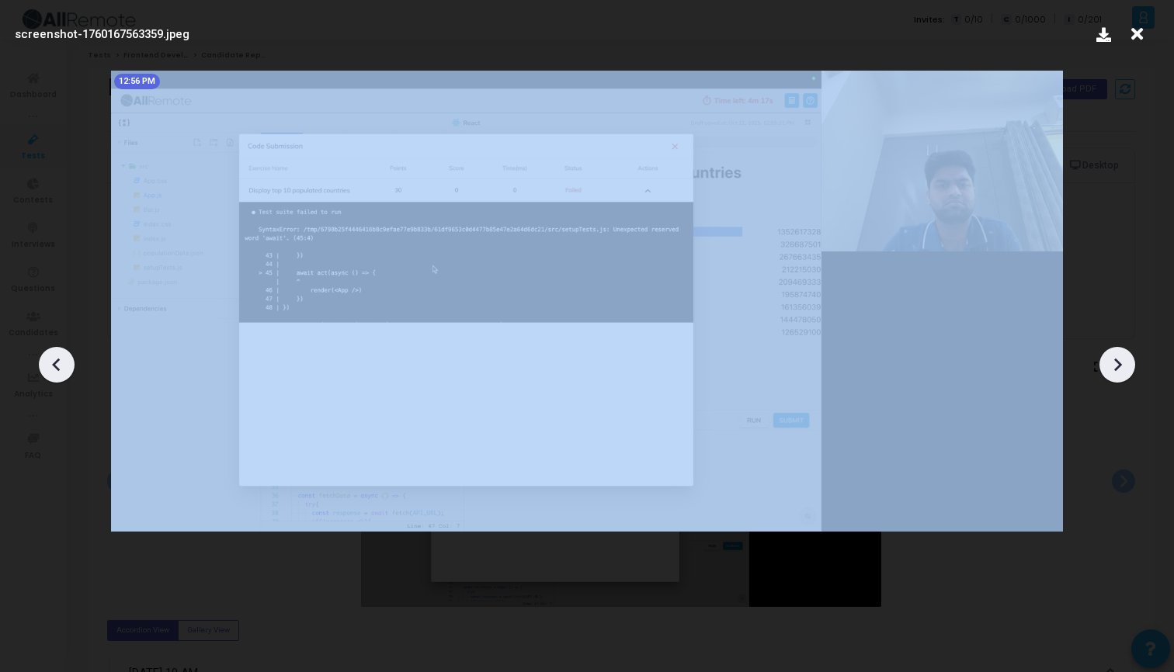
click at [1119, 360] on icon at bounding box center [1117, 364] width 23 height 23
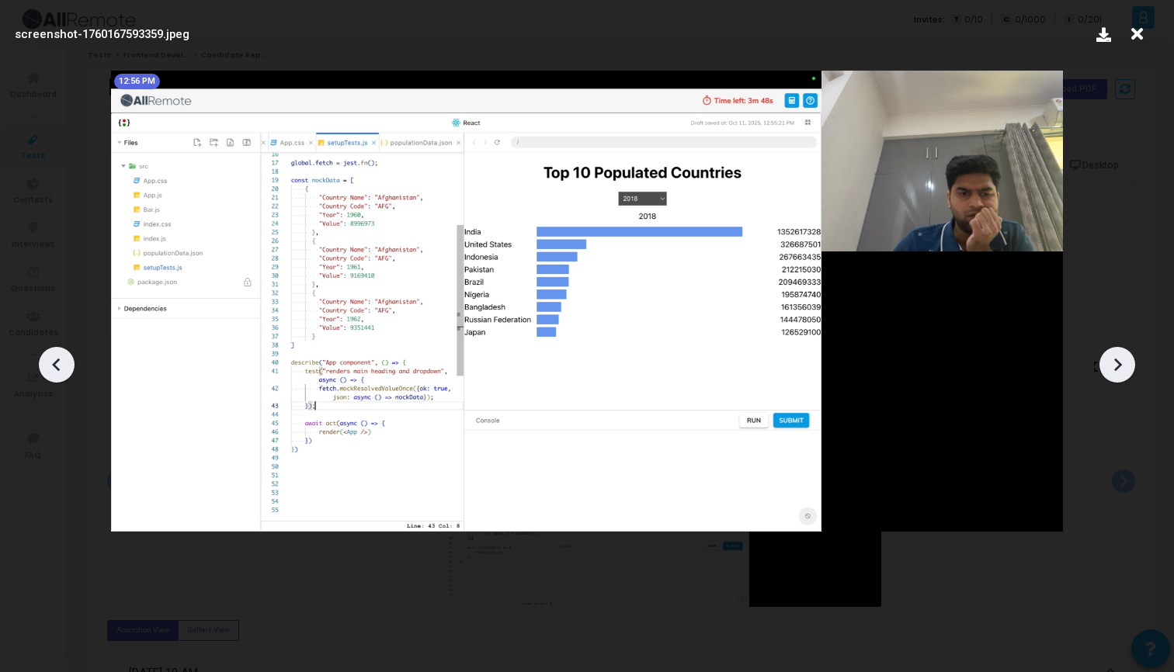
click at [57, 373] on icon at bounding box center [56, 364] width 23 height 23
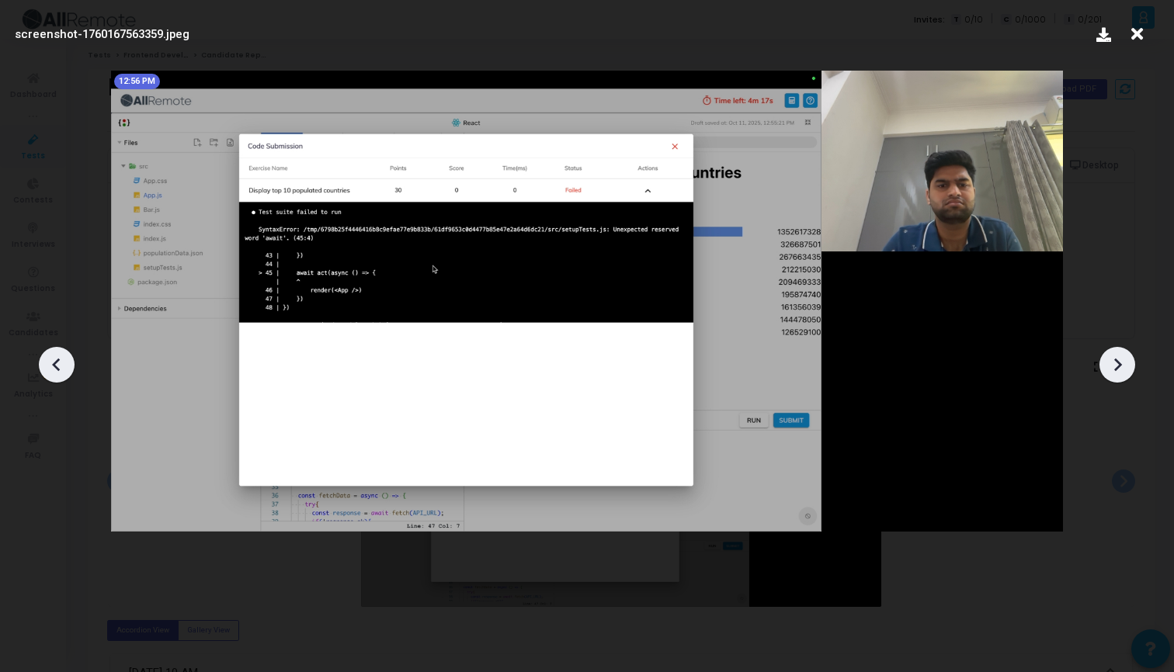
click at [1122, 363] on icon at bounding box center [1117, 364] width 23 height 23
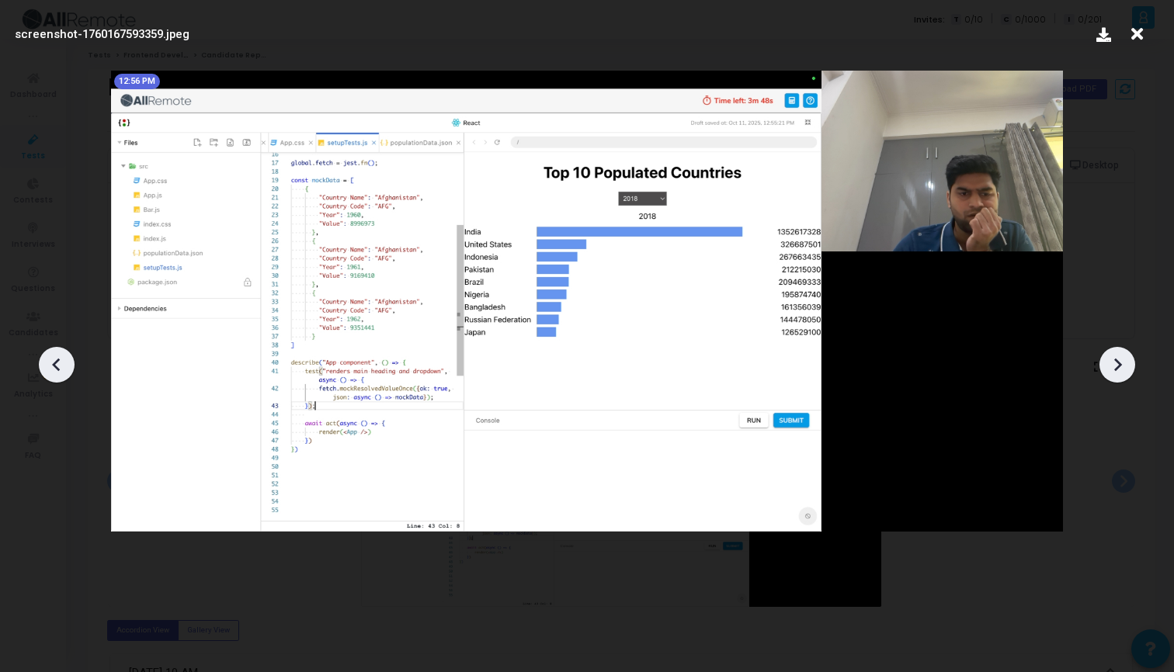
click at [1122, 363] on icon at bounding box center [1117, 364] width 23 height 23
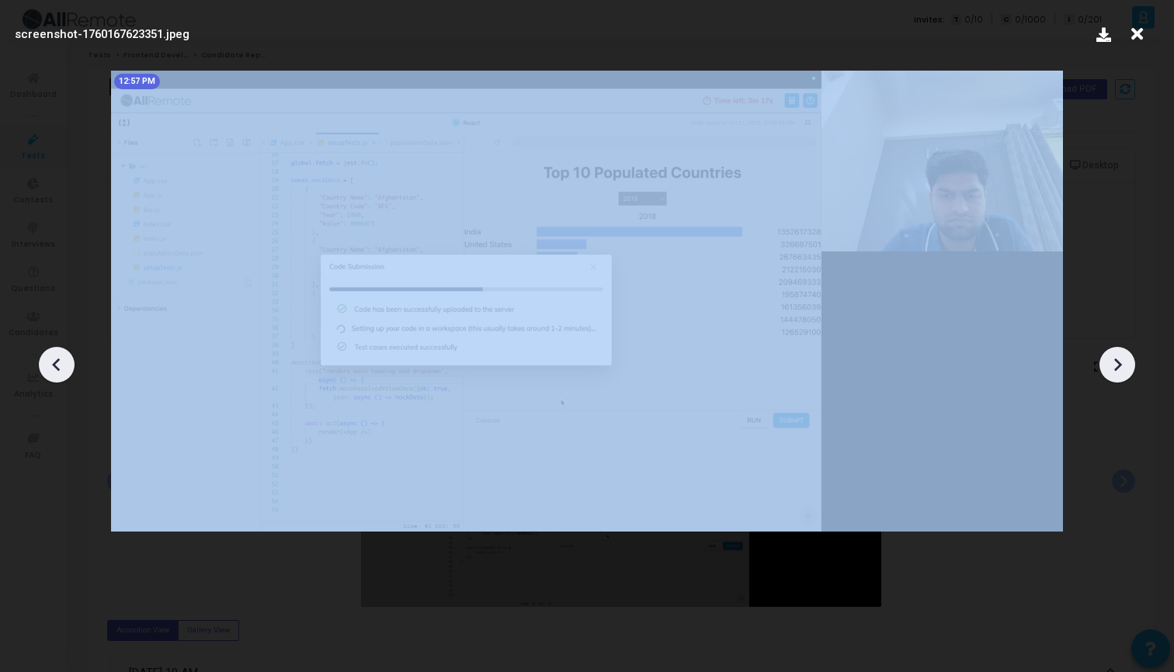
click at [1122, 363] on icon at bounding box center [1117, 364] width 23 height 23
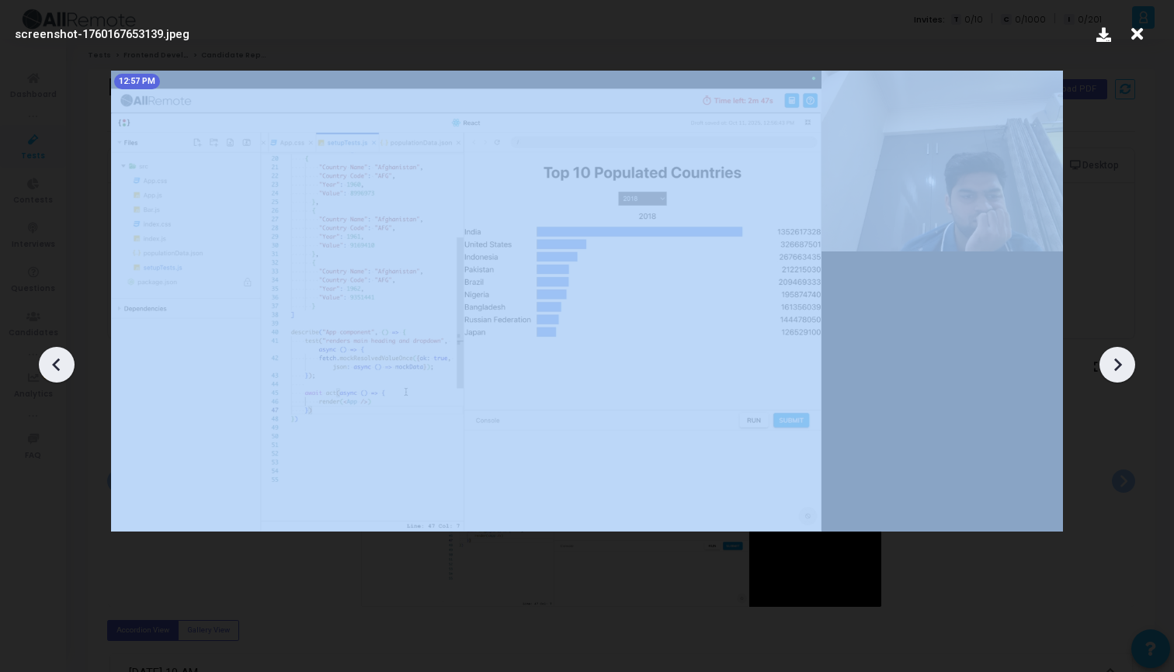
click at [1122, 363] on icon at bounding box center [1117, 364] width 23 height 23
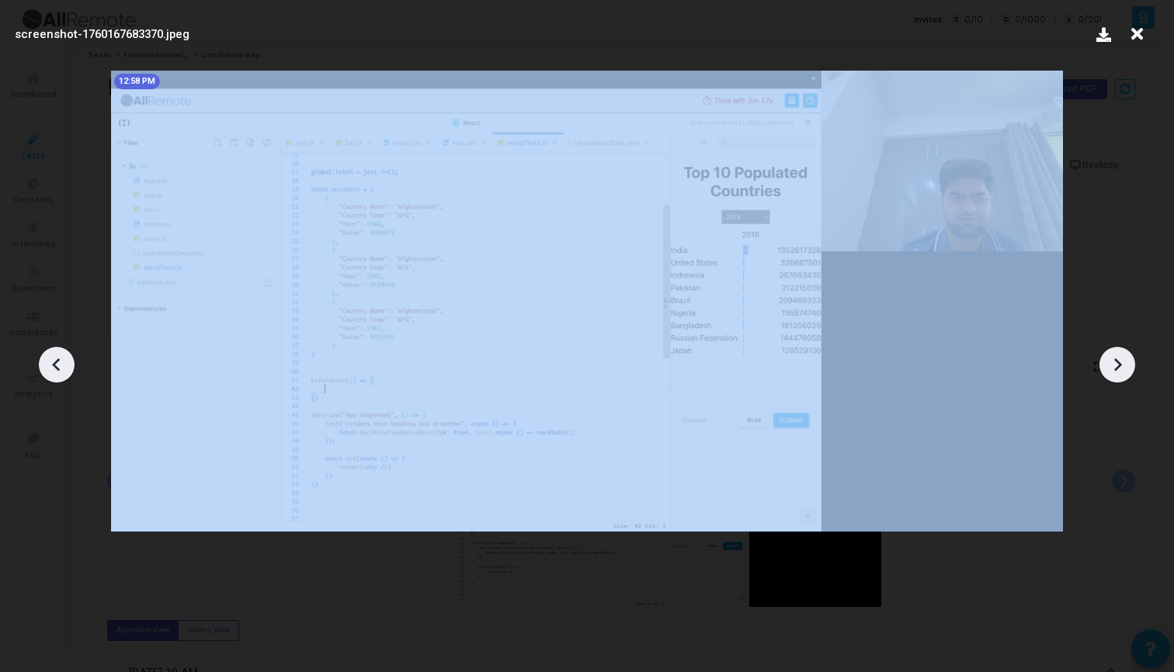
click at [1122, 363] on icon at bounding box center [1117, 364] width 23 height 23
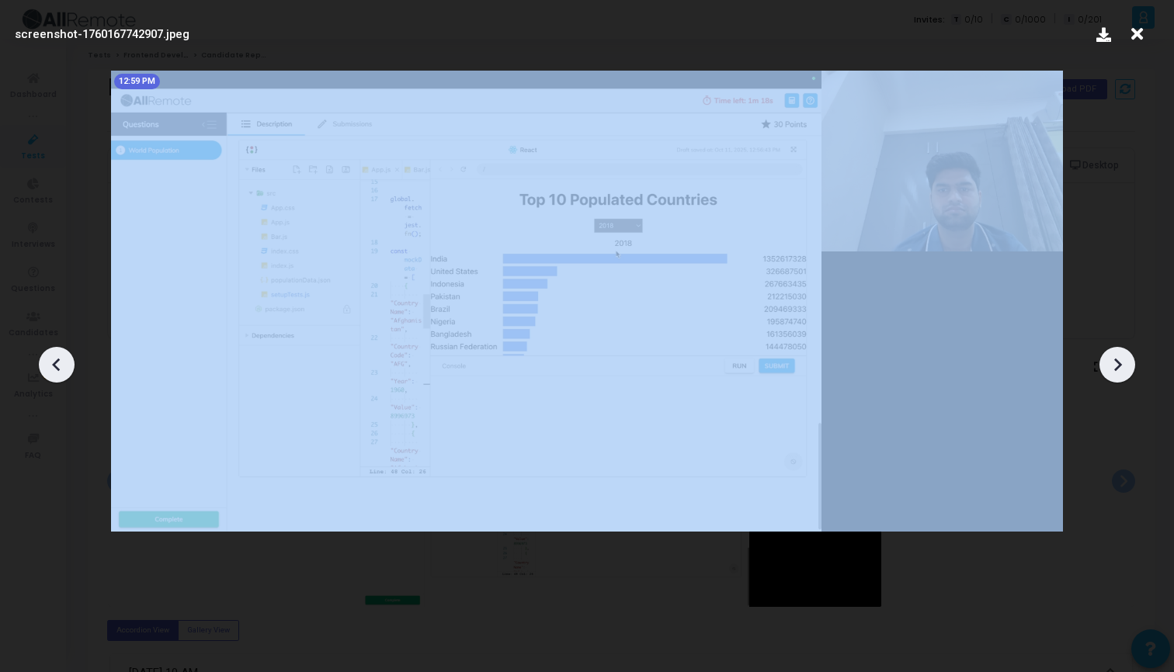
click at [1122, 363] on icon at bounding box center [1117, 364] width 23 height 23
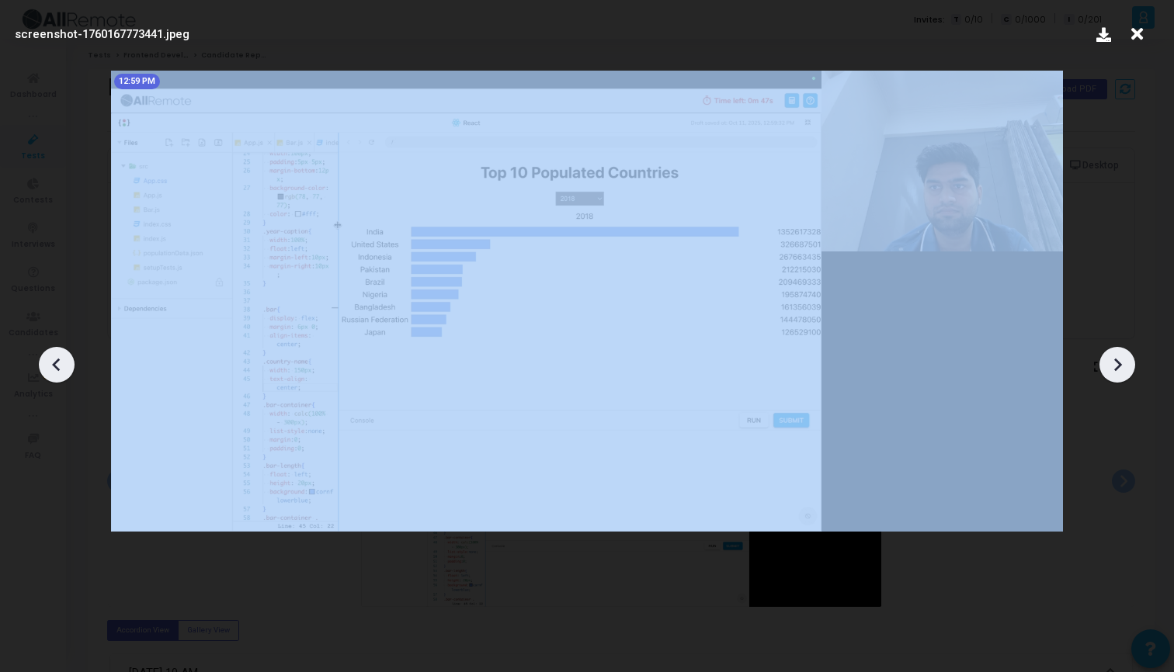
click at [1122, 363] on icon at bounding box center [1117, 364] width 23 height 23
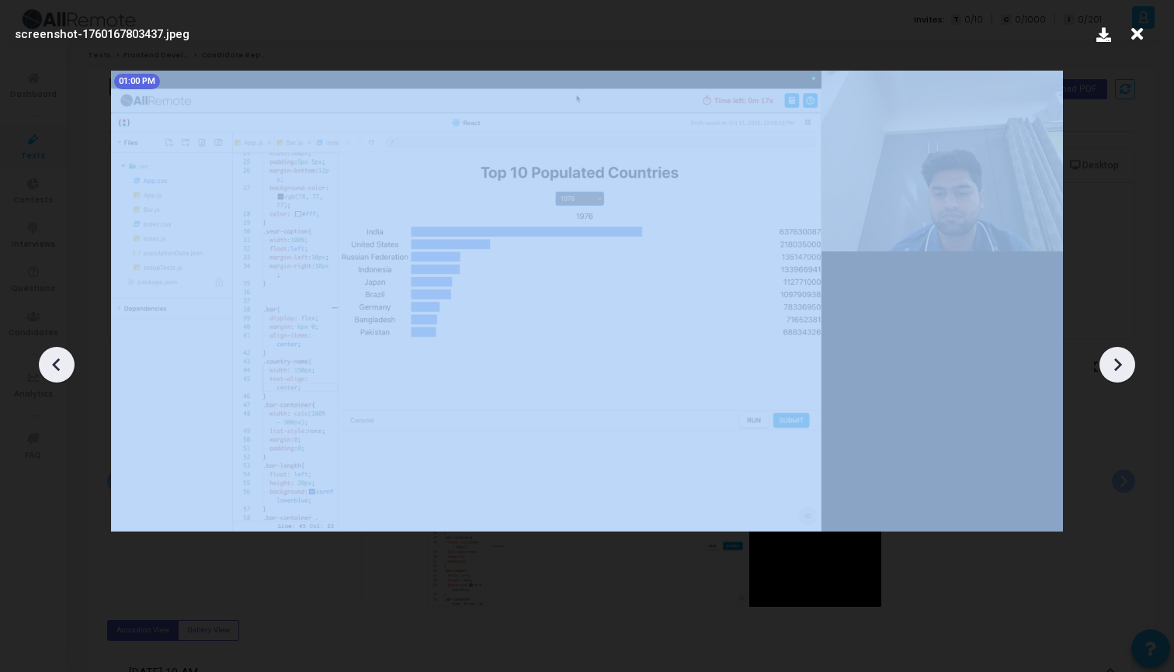
click at [1122, 363] on icon at bounding box center [1117, 364] width 23 height 23
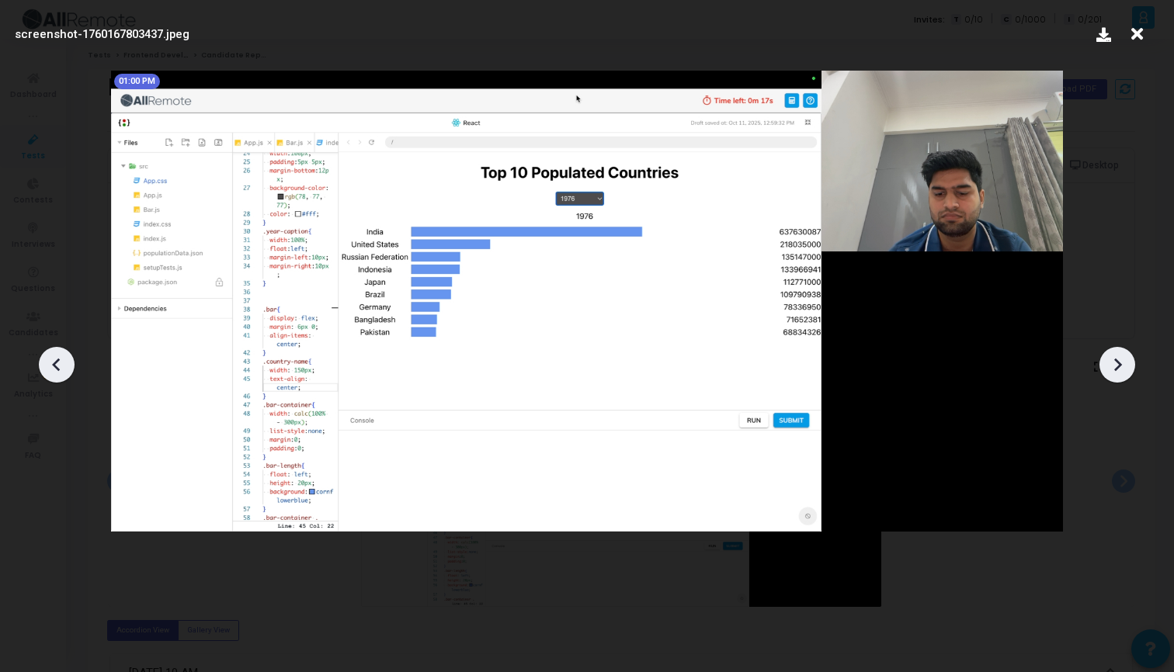
click at [1136, 39] on icon at bounding box center [1137, 34] width 24 height 30
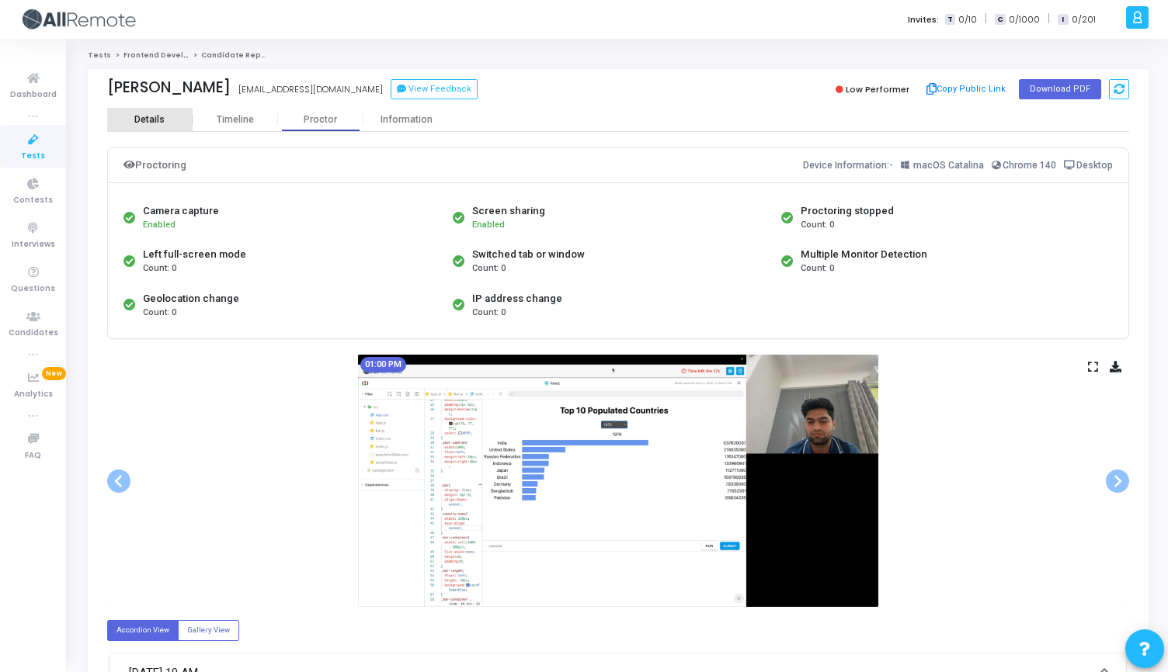
click at [139, 115] on div "Details" at bounding box center [149, 120] width 30 height 12
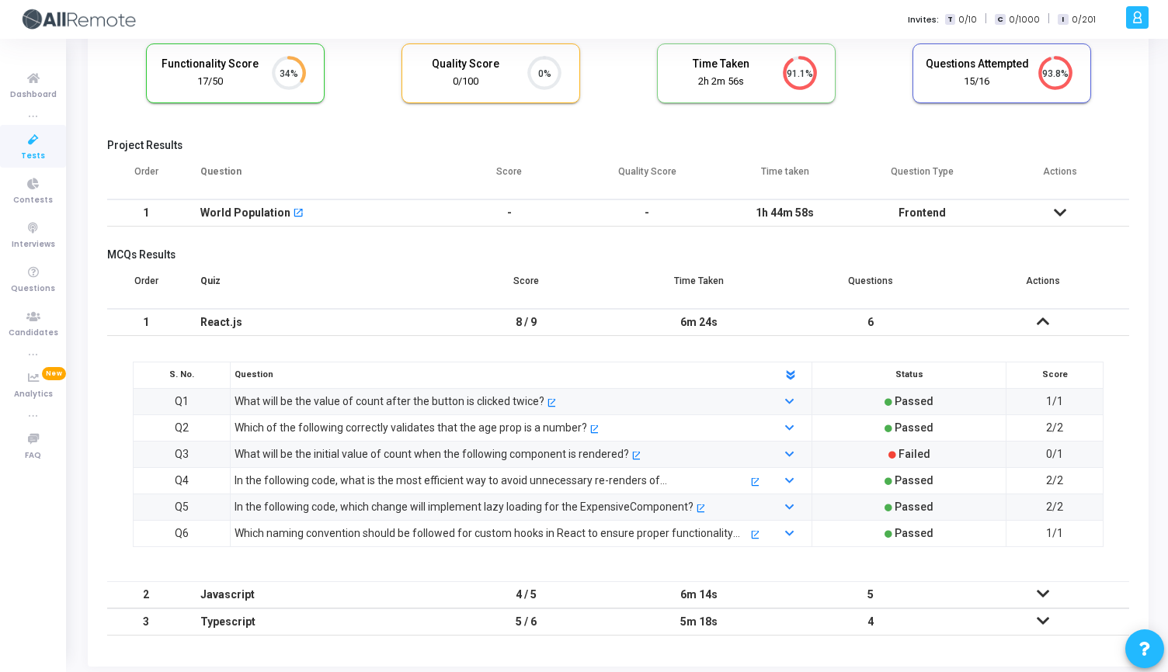
scroll to position [158, 0]
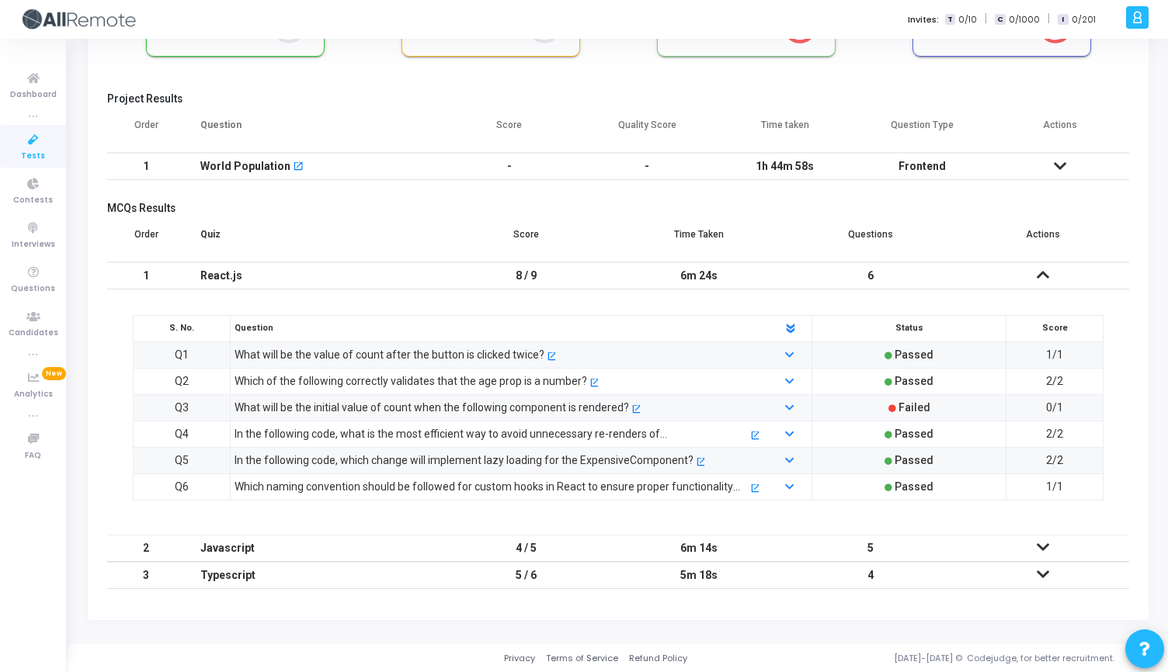
click at [1045, 276] on icon at bounding box center [1043, 274] width 12 height 11
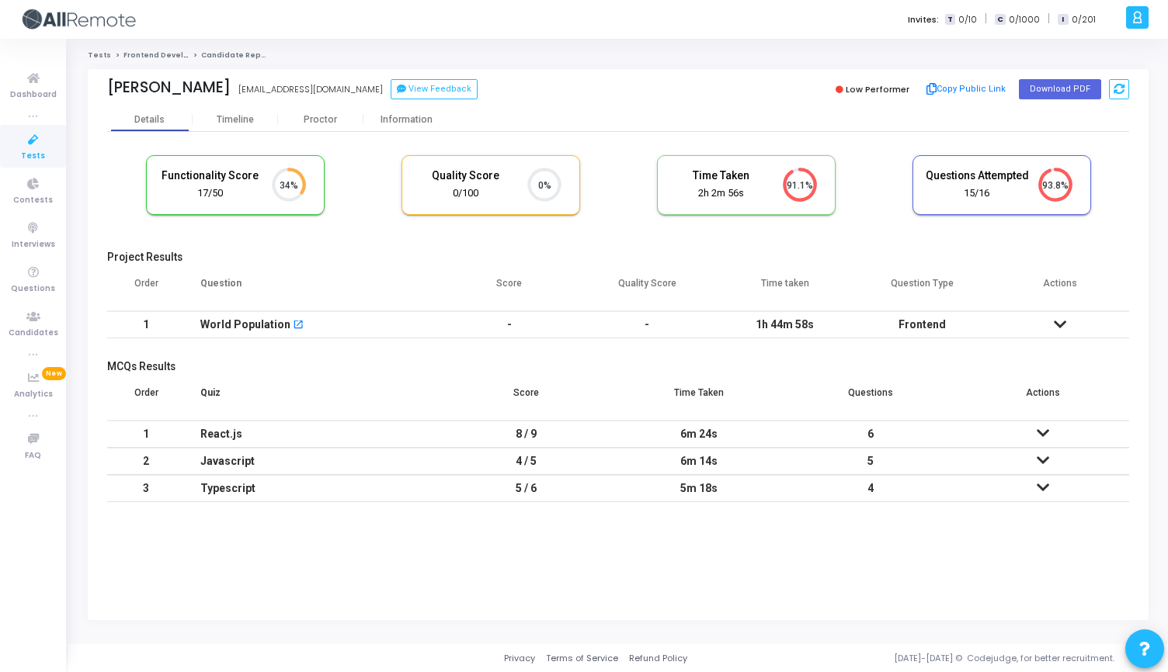
scroll to position [0, 0]
click at [1067, 324] on icon at bounding box center [1066, 324] width 12 height 11
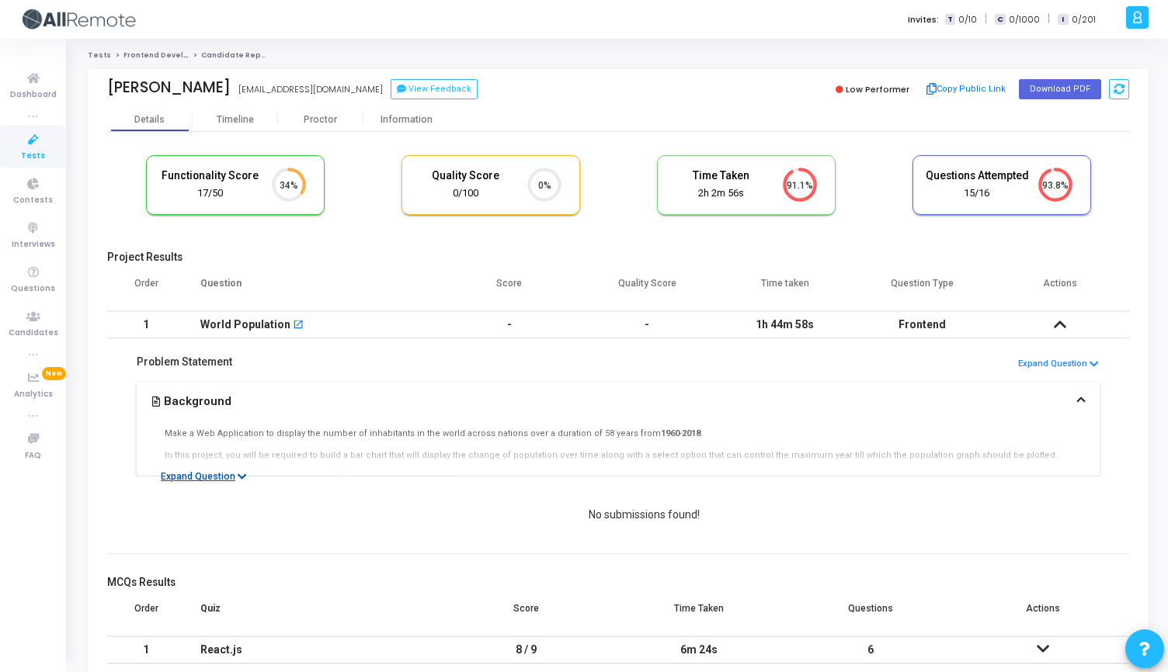
click at [211, 474] on button "Expand Question" at bounding box center [203, 477] width 103 height 16
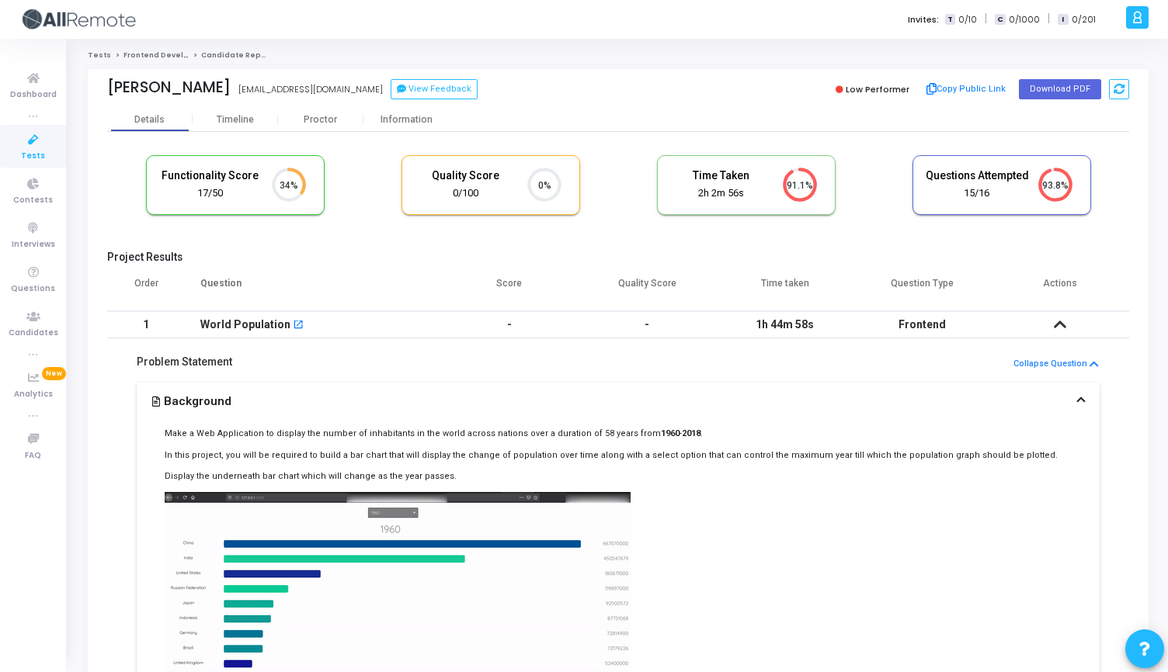
click at [1061, 324] on icon at bounding box center [1060, 324] width 12 height 11
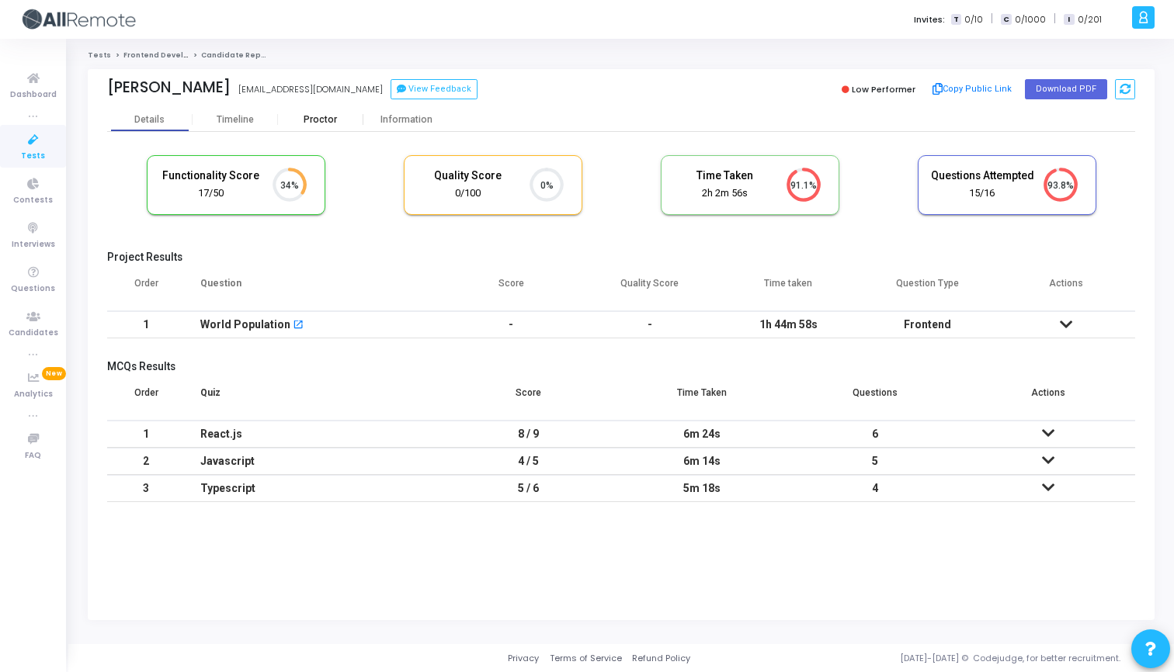
click at [307, 120] on div "Proctor" at bounding box center [320, 120] width 85 height 12
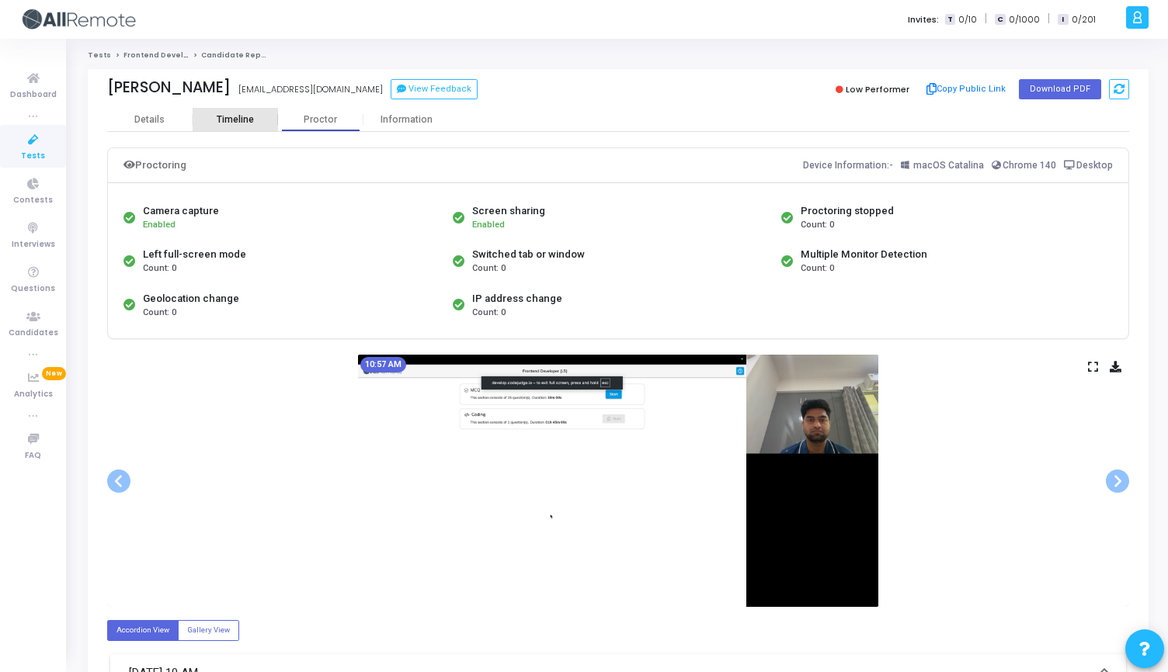
click at [225, 115] on div "Timeline" at bounding box center [235, 120] width 37 height 12
